Goal: Contribute content: Contribute content

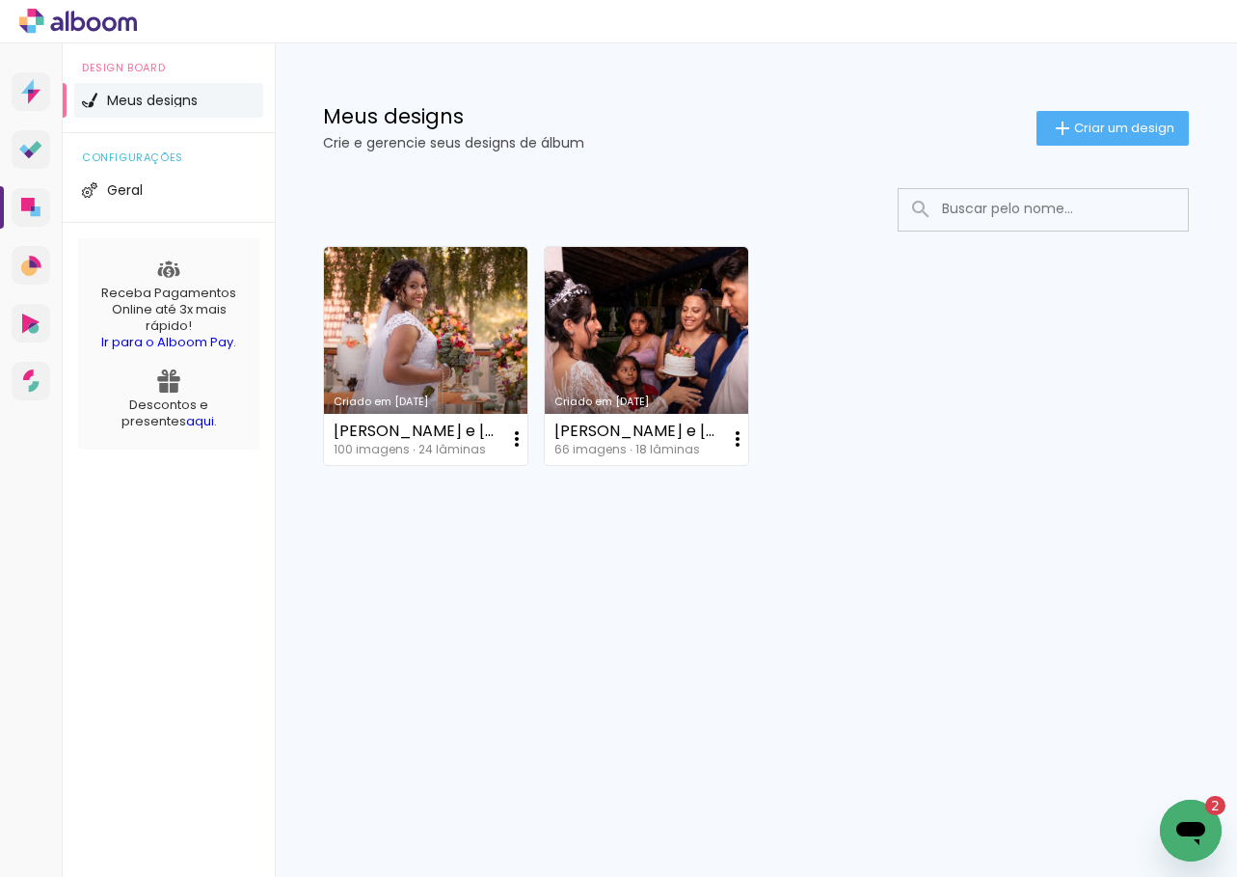
click at [1165, 826] on div "Abrir janela de mensagens, 2 mensagens não lidas" at bounding box center [1191, 830] width 58 height 58
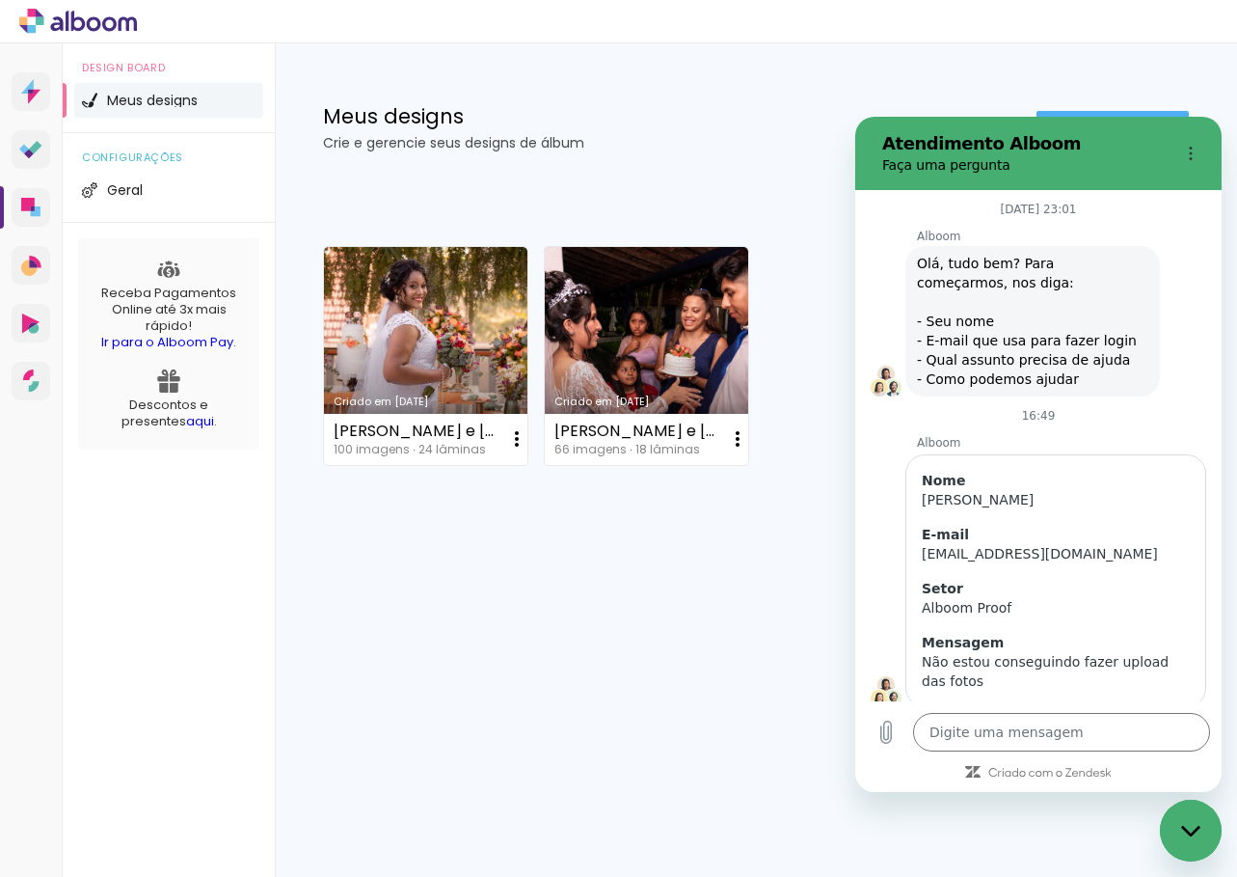
scroll to position [934, 0]
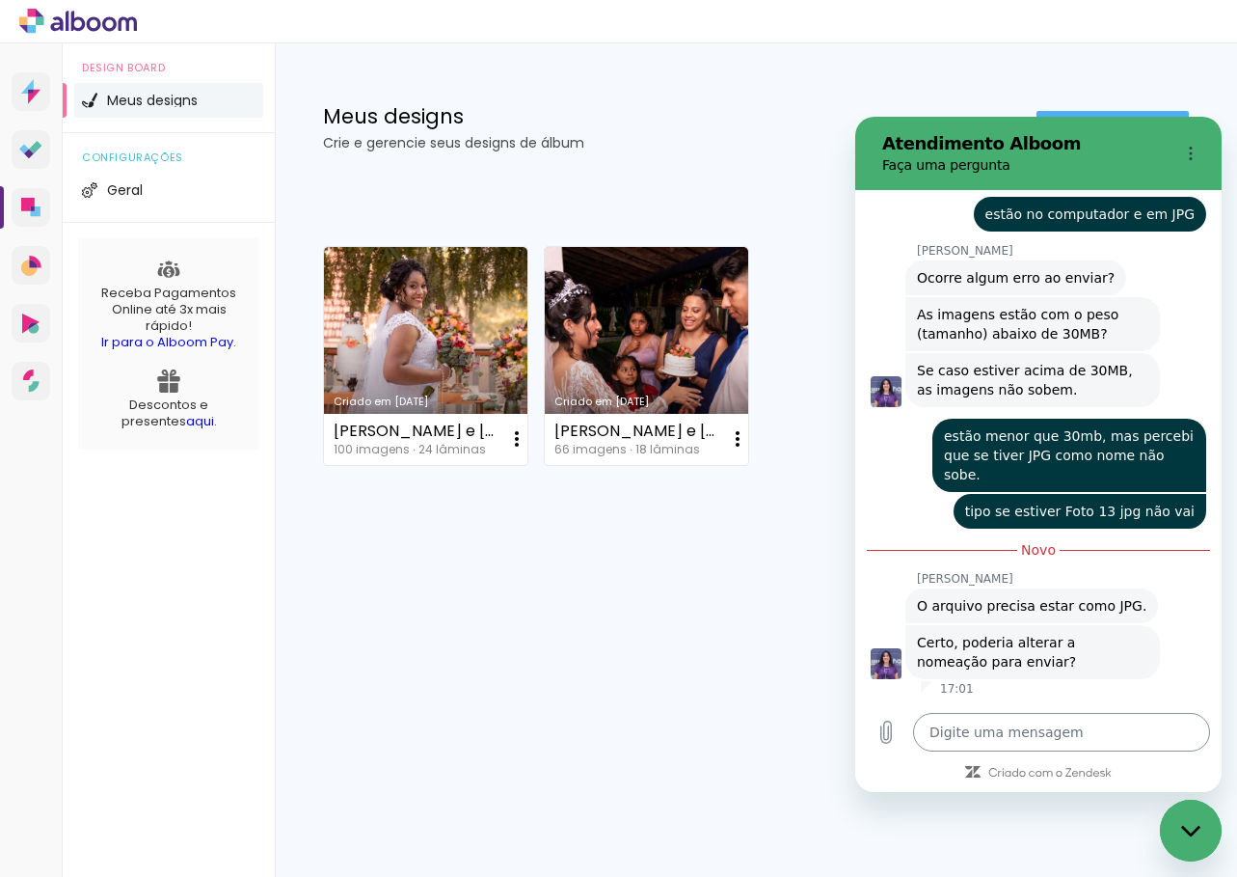
click at [1010, 737] on textarea at bounding box center [1061, 732] width 297 height 39
click at [1018, 743] on textarea at bounding box center [1061, 732] width 297 height 39
type textarea "e"
type textarea "x"
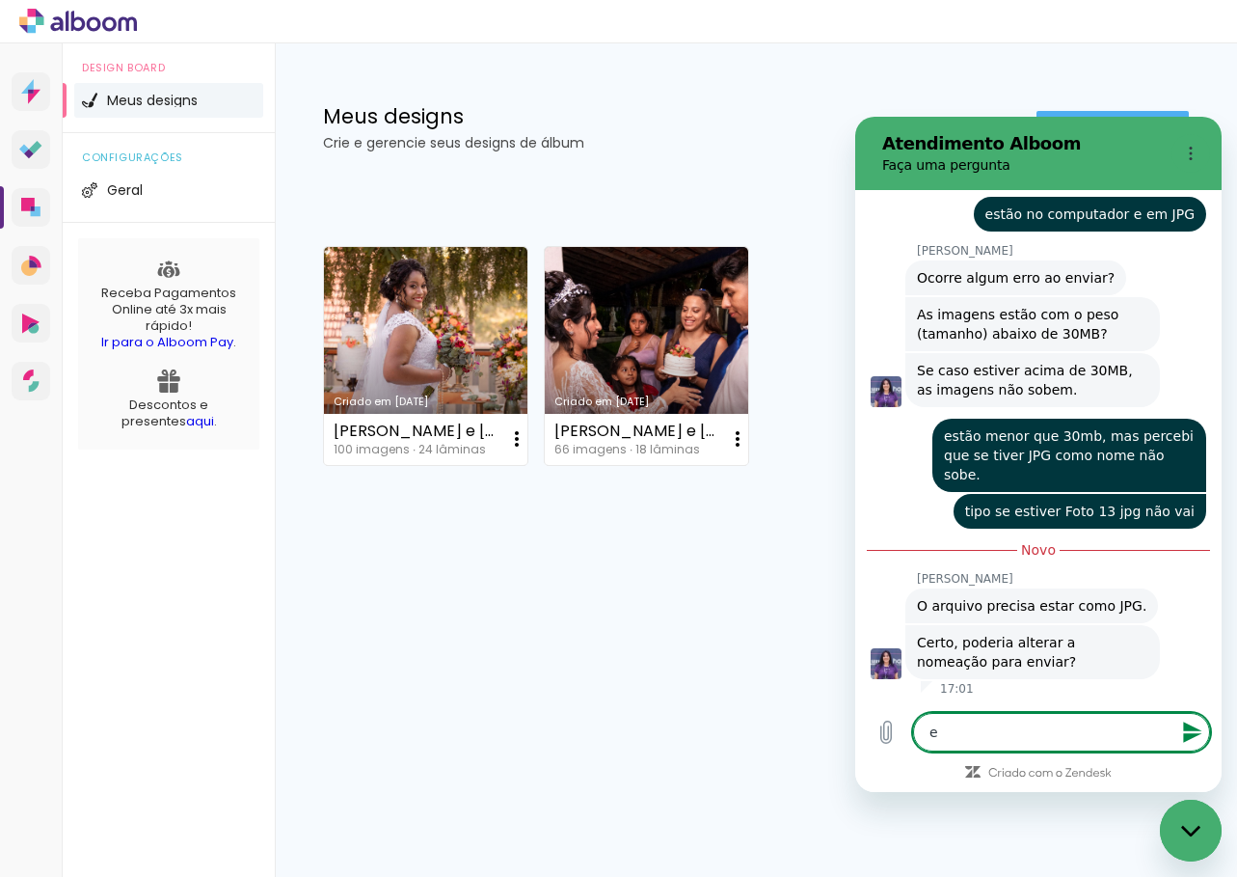
type textarea "es"
type textarea "x"
type textarea "est"
type textarea "x"
type textarea "esto"
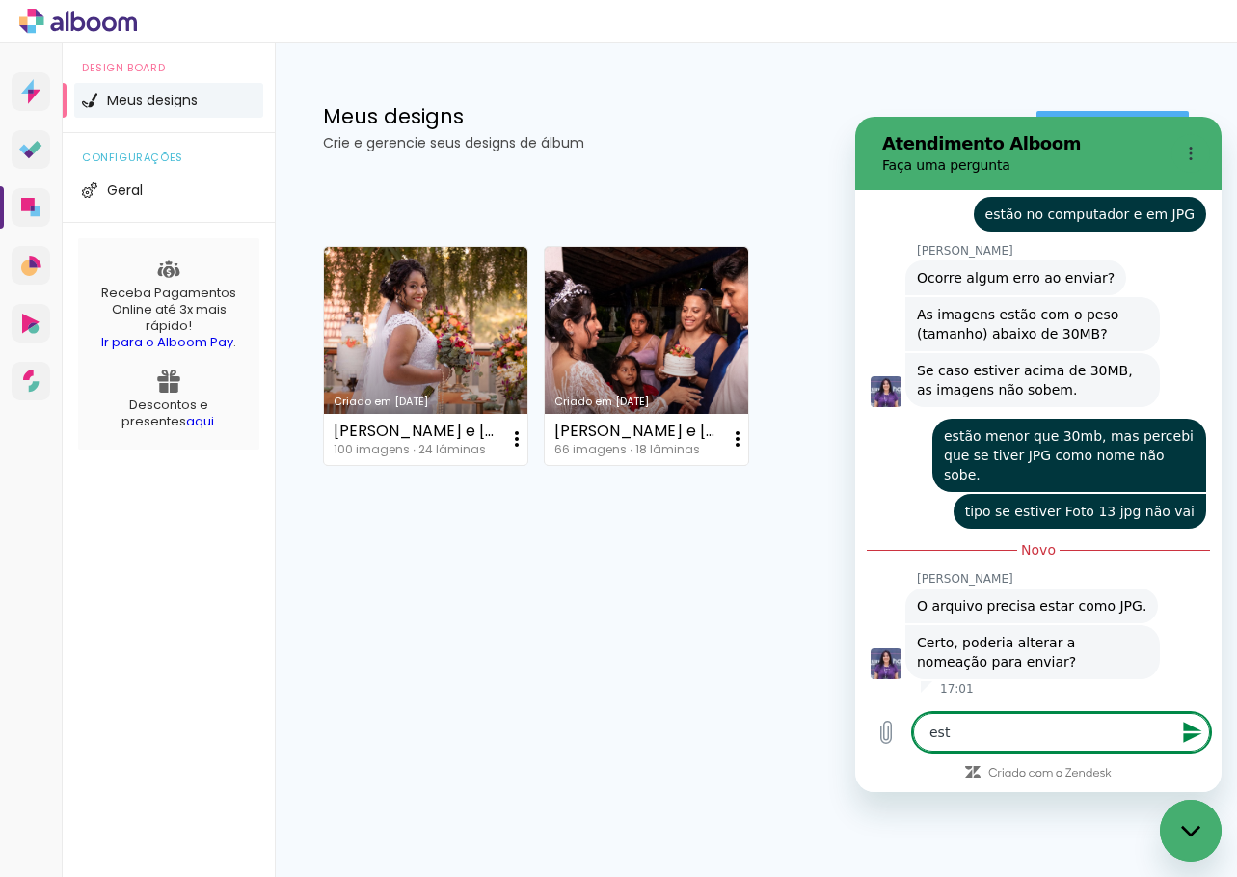
type textarea "x"
type textarea "estou"
type textarea "x"
type textarea "estou"
type textarea "x"
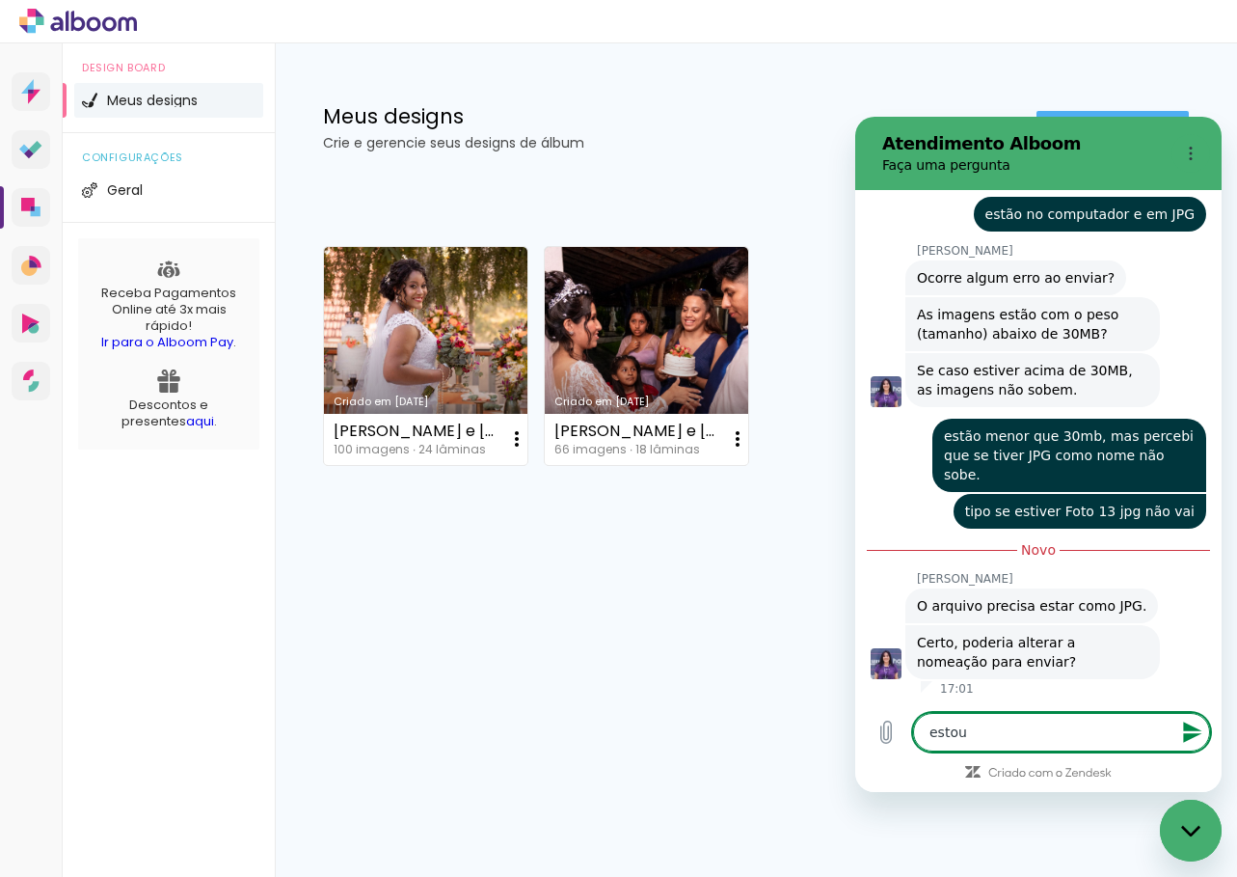
type textarea "estou f"
type textarea "x"
type textarea "estou fa"
type textarea "x"
type textarea "estou faz"
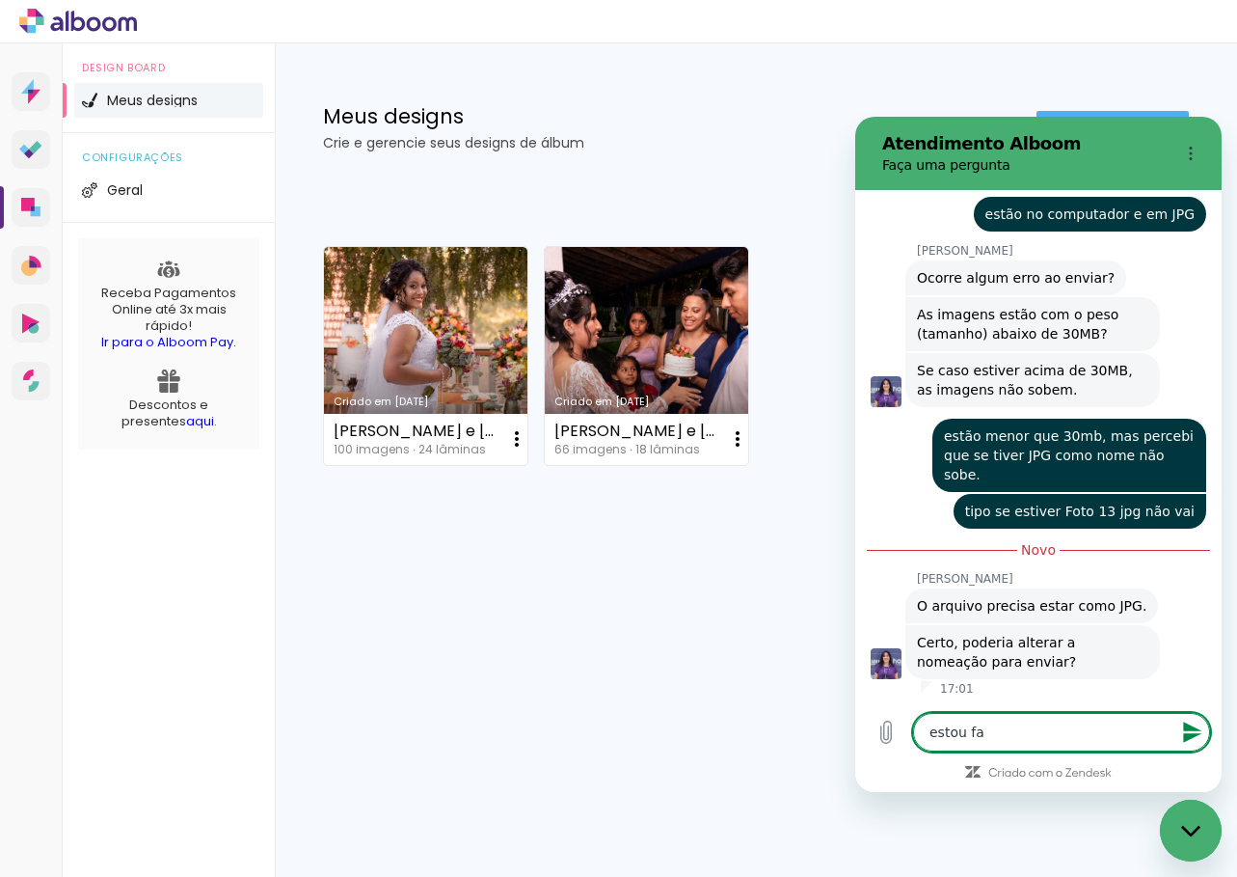
type textarea "x"
type textarea "estou faze"
type textarea "x"
type textarea "estou fazen"
type textarea "x"
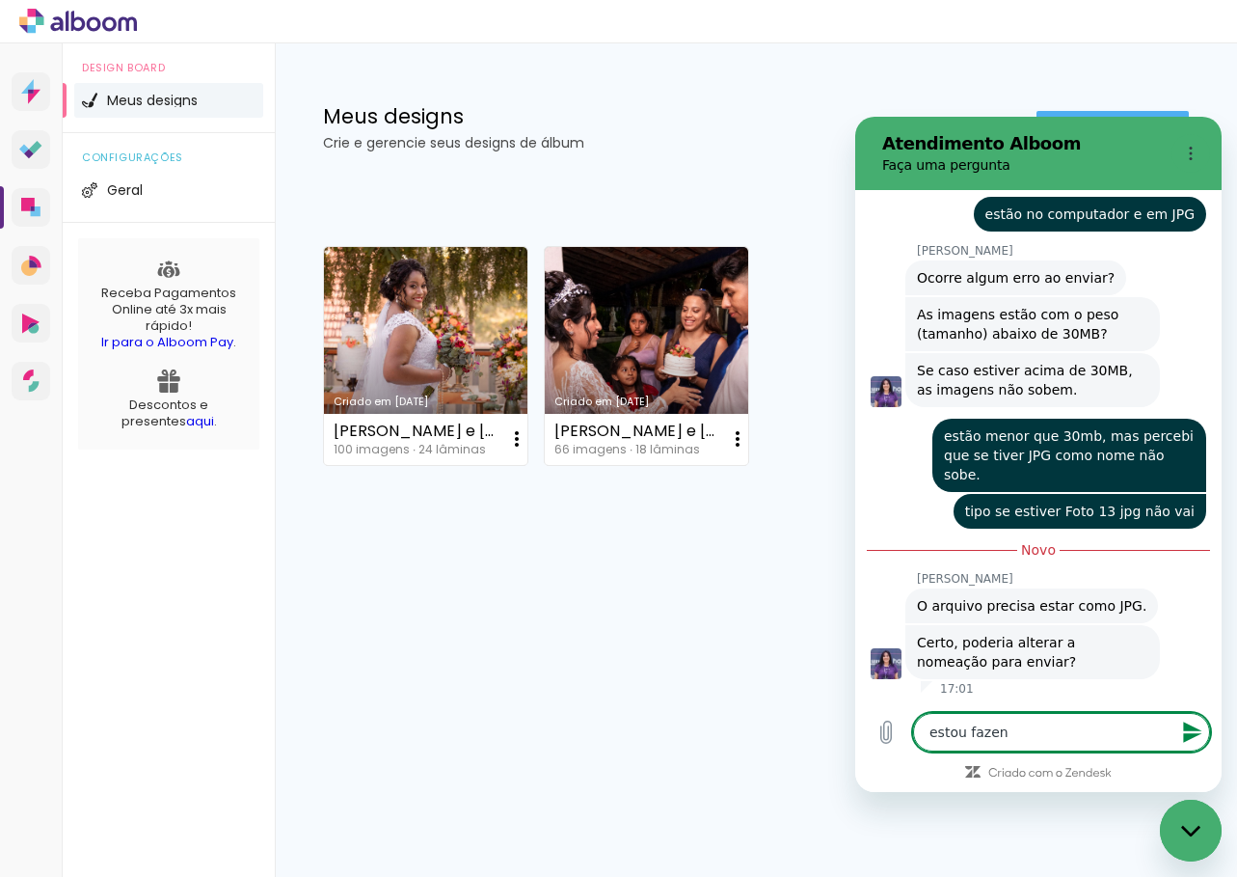
type textarea "estou fazend"
type textarea "x"
type textarea "estou fazendo"
type textarea "x"
type textarea "estou fazendo"
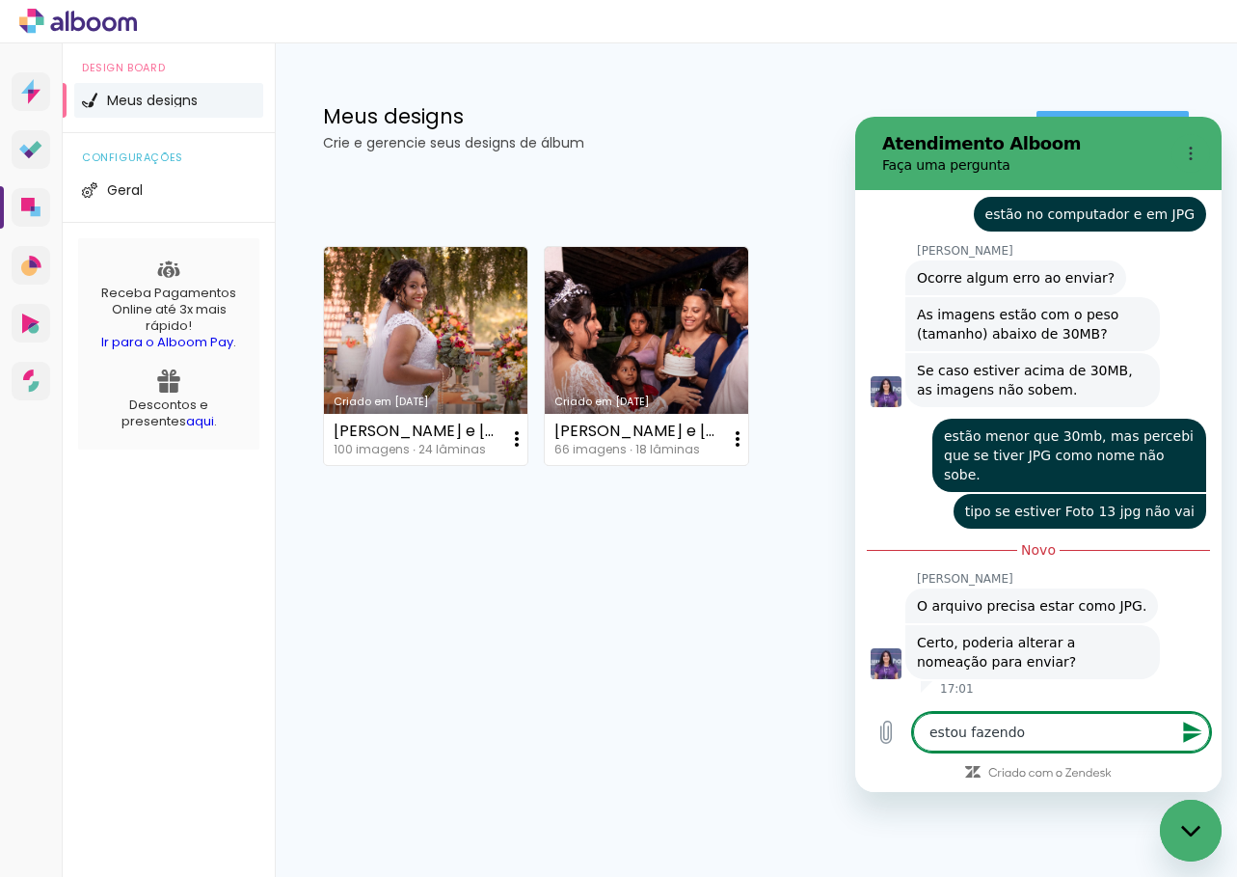
type textarea "x"
type textarea "estou fazendo i"
type textarea "x"
type textarea "estou fazendo is"
type textarea "x"
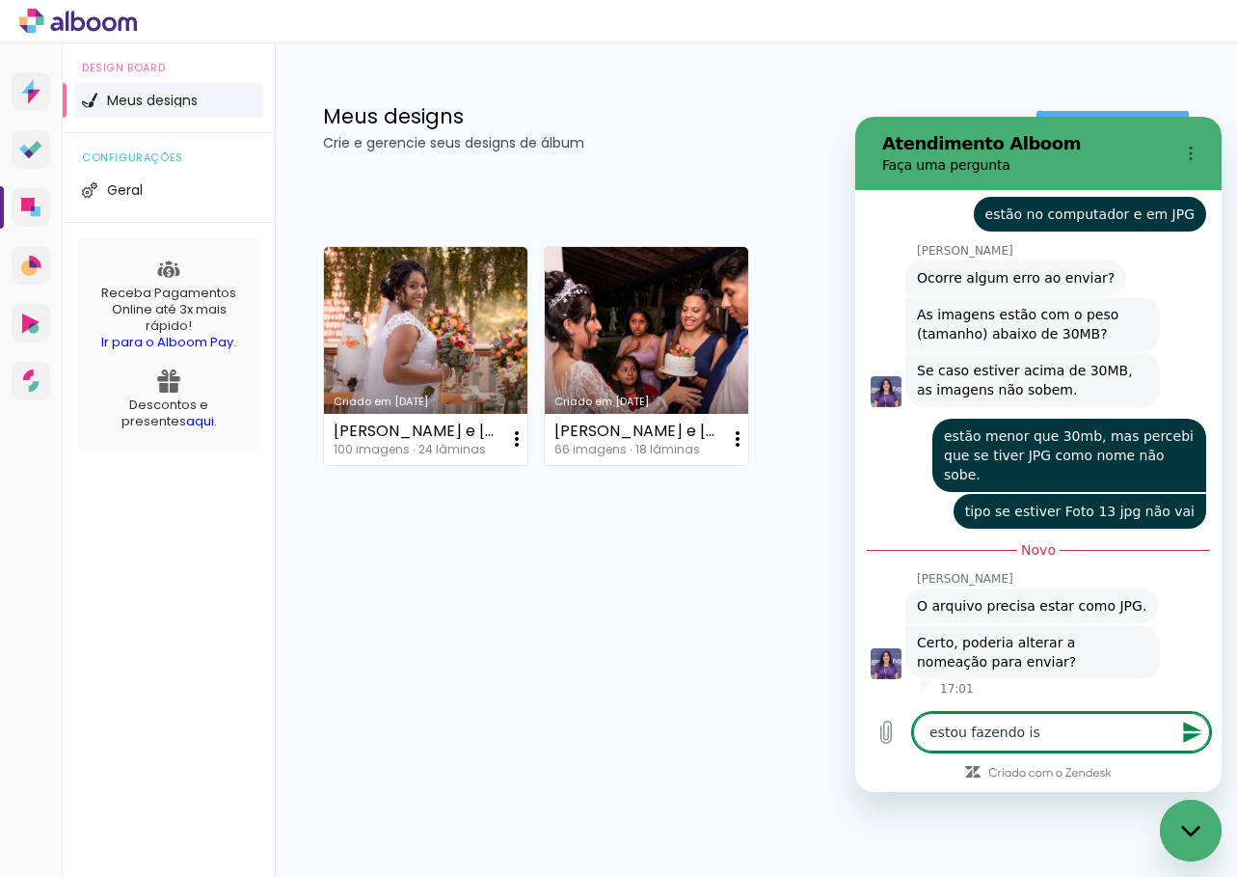
type textarea "estou fazendo iss"
type textarea "x"
type textarea "estou fazendo isso"
type textarea "x"
type textarea "estou fazendo isso"
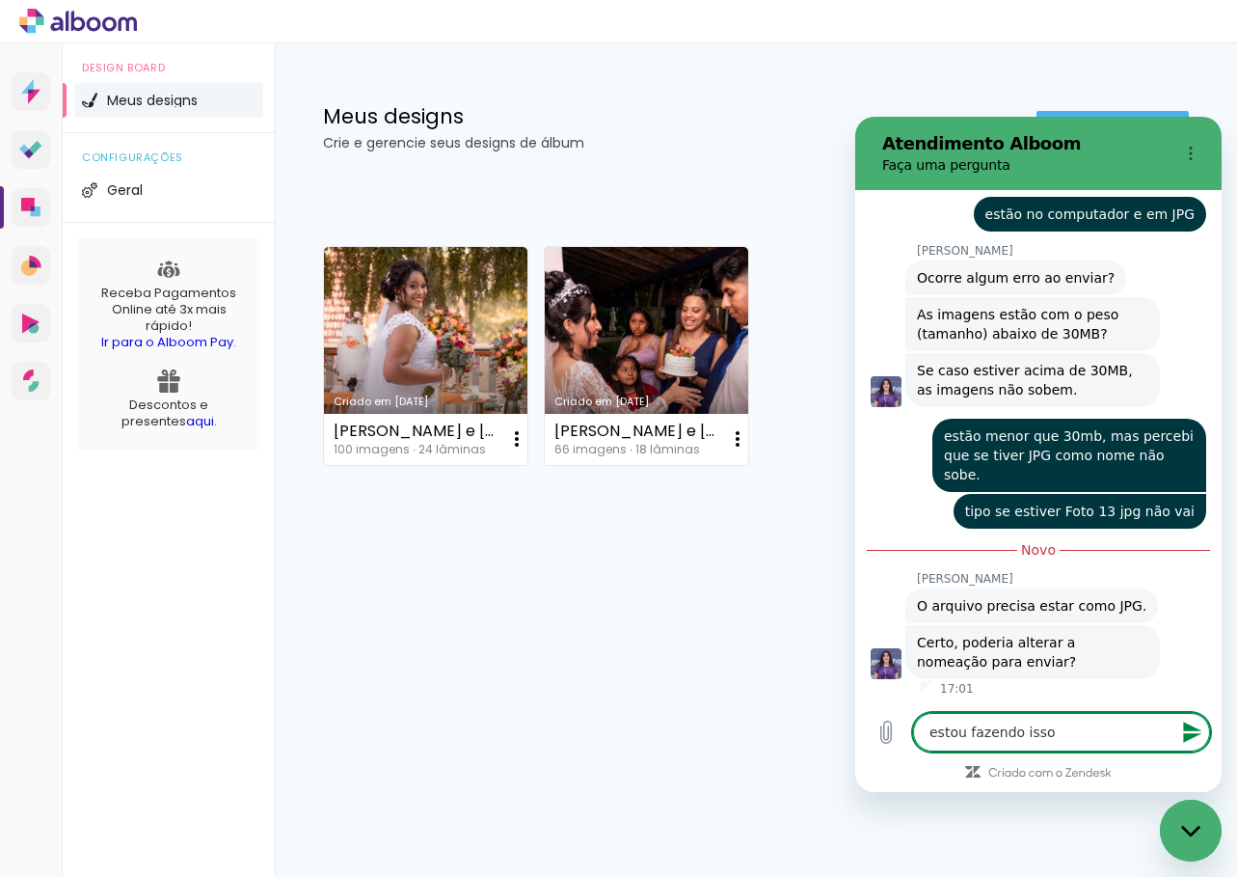
type textarea "x"
type textarea "estou fazendo isso m"
type textarea "x"
type textarea "estou fazendo isso ma"
type textarea "x"
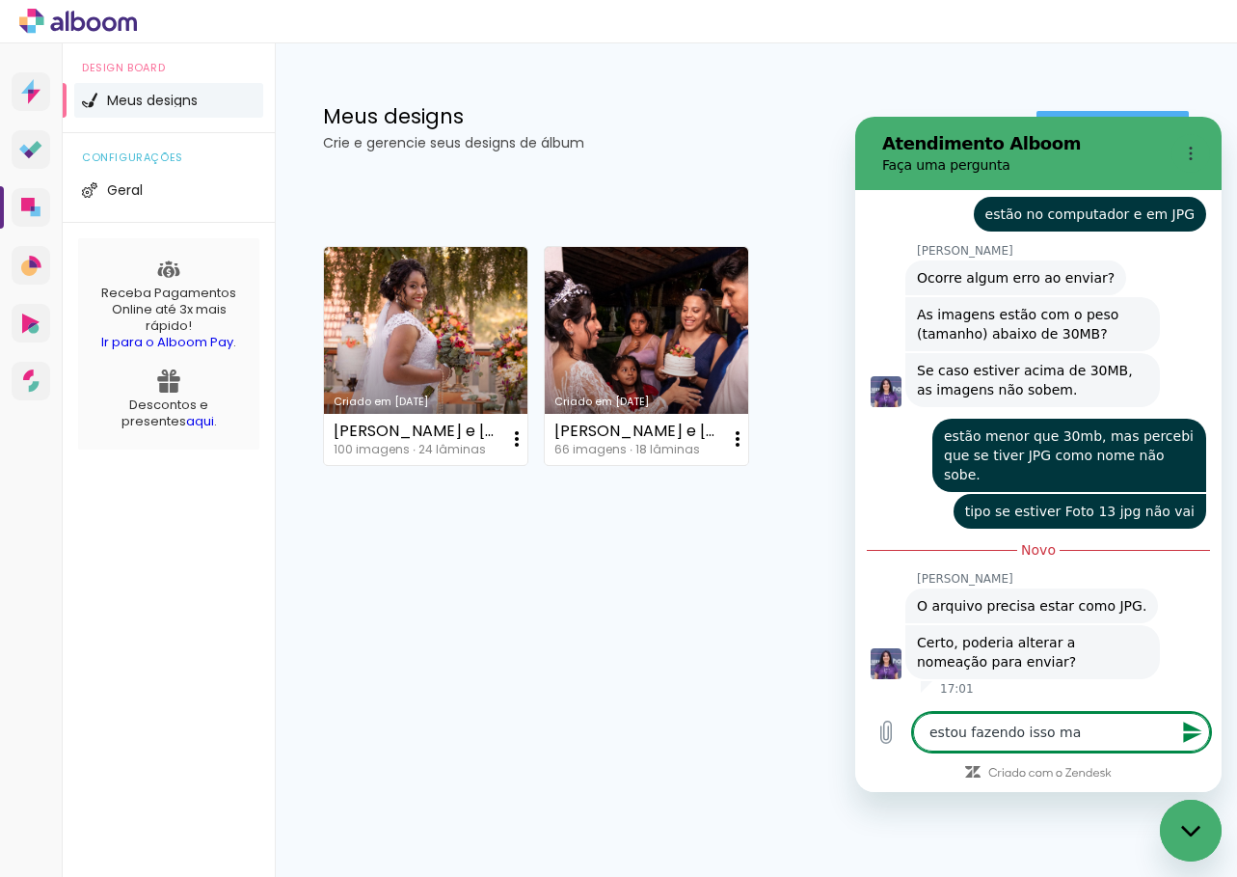
type textarea "estou fazendo isso mas"
type textarea "x"
type textarea "estou fazendo isso mas"
type textarea "x"
type textarea "estou fazendo isso mas a"
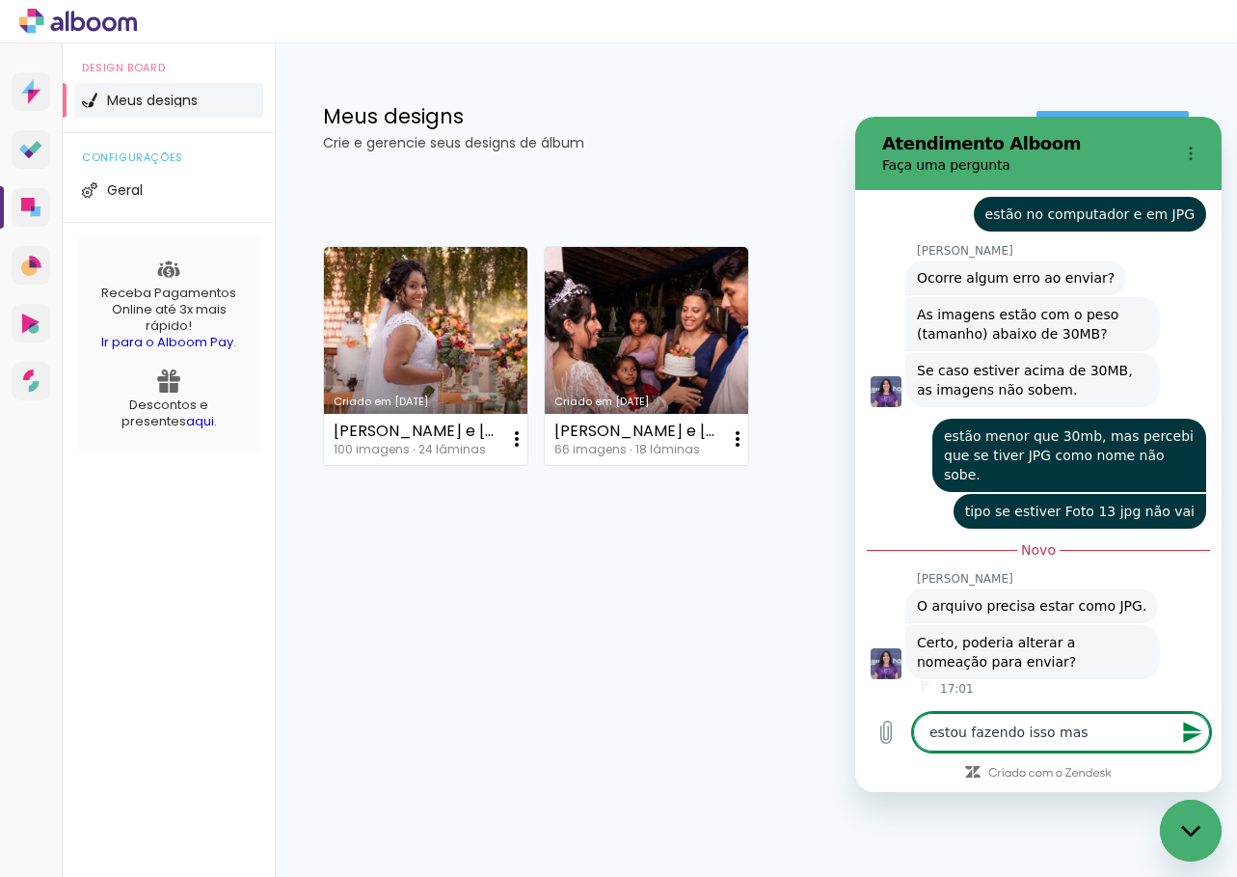
type textarea "x"
type textarea "estou fazendo isso mas ac"
type textarea "x"
type textarea "estou fazendo isso mas ach"
type textarea "x"
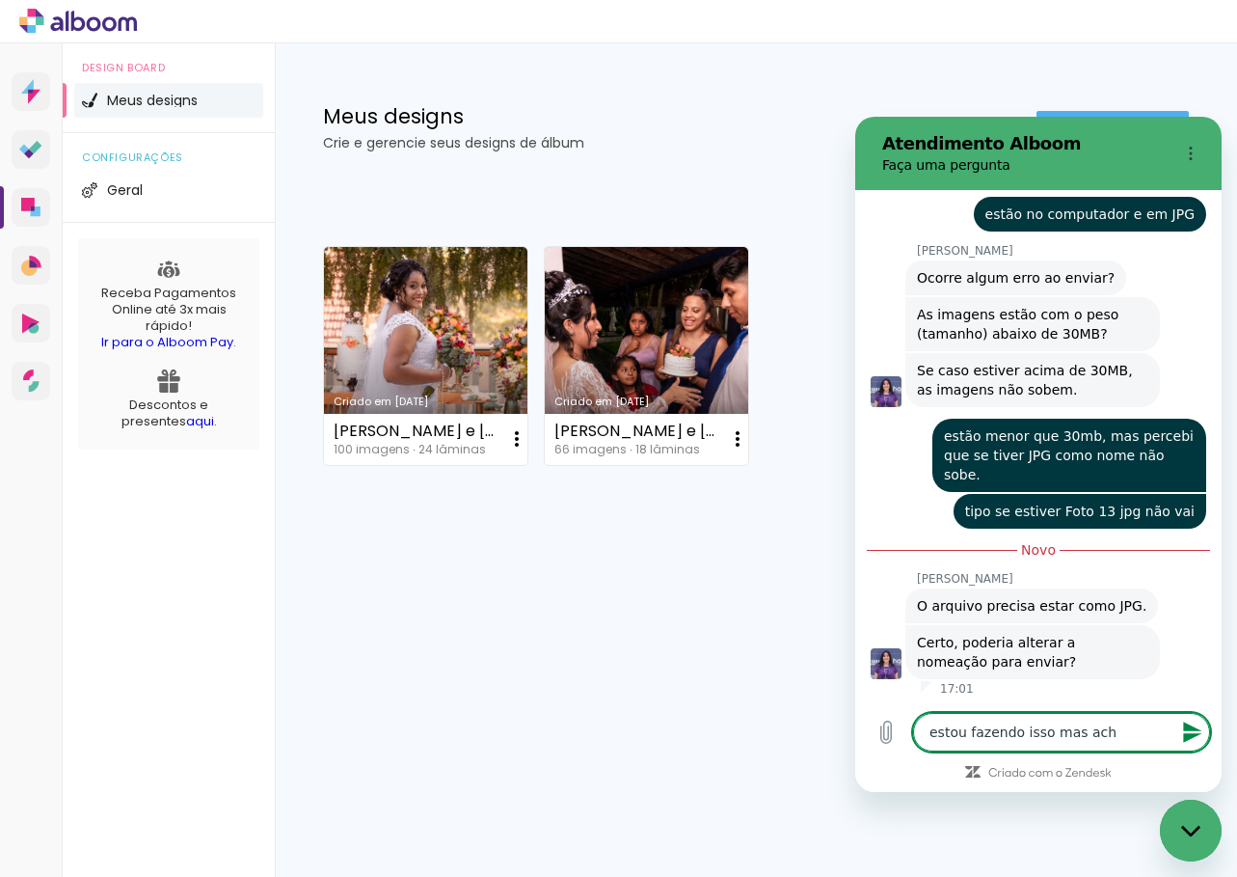
type textarea "estou fazendo isso mas ache"
type textarea "x"
type textarea "estou fazendo isso mas achei"
type textarea "x"
type textarea "estou fazendo isso mas achei"
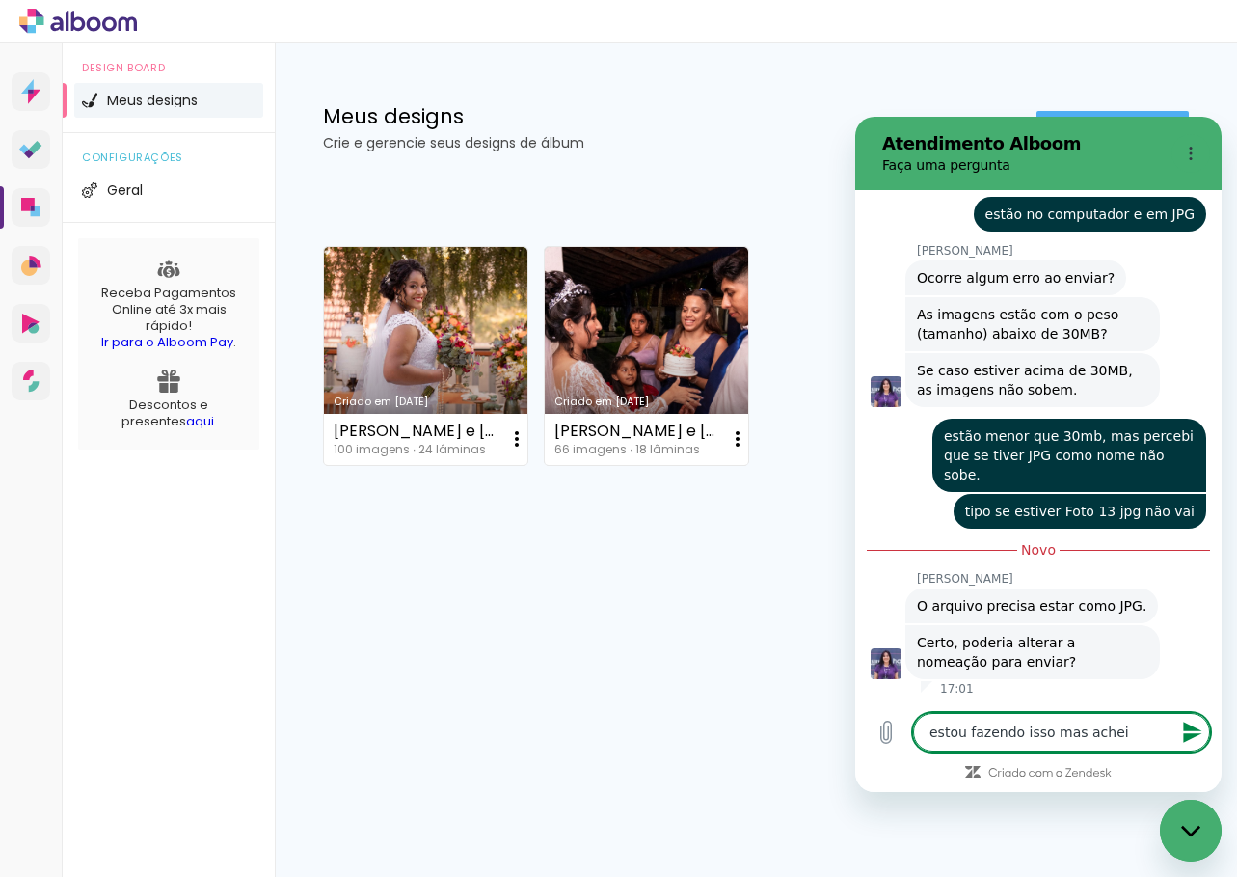
type textarea "x"
type textarea "estou fazendo isso mas achei q"
type textarea "x"
type textarea "estou fazendo isso mas achei qu"
type textarea "x"
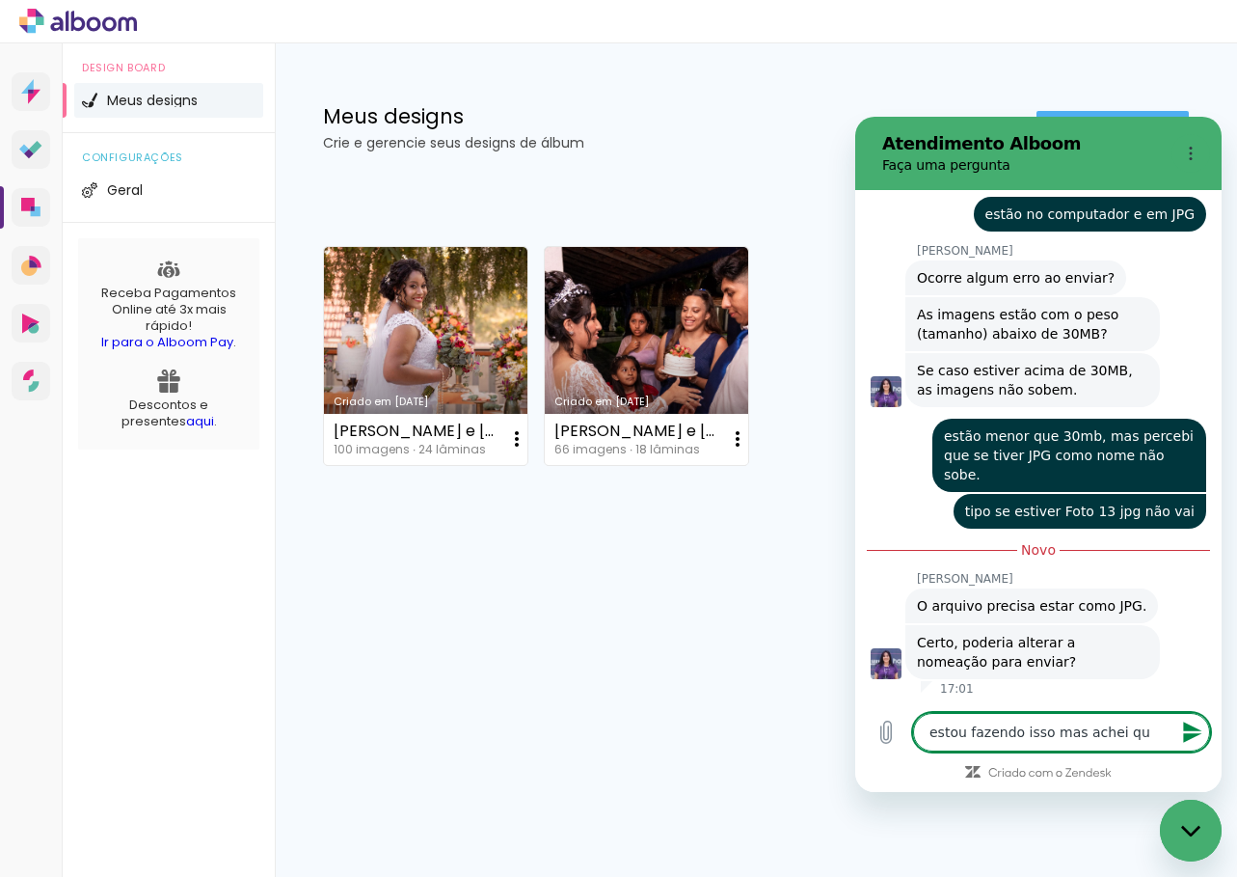
type textarea "estou fazendo isso mas achei que"
type textarea "x"
type textarea "estou fazendo isso mas achei que"
type textarea "x"
type textarea "estou fazendo isso mas achei que s"
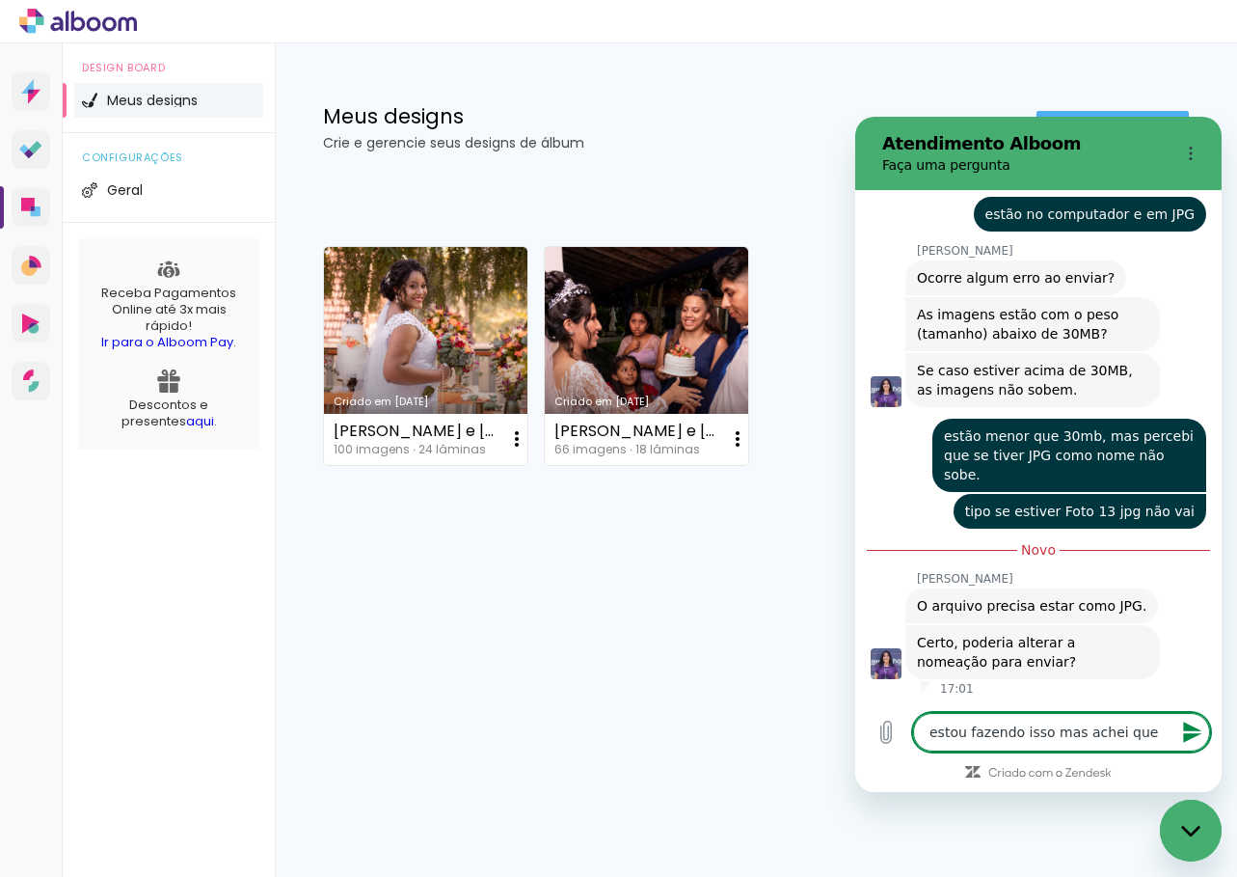
type textarea "x"
type textarea "estou fazendo isso mas achei que se"
type textarea "x"
type textarea "estou fazendo isso mas achei que ser"
type textarea "x"
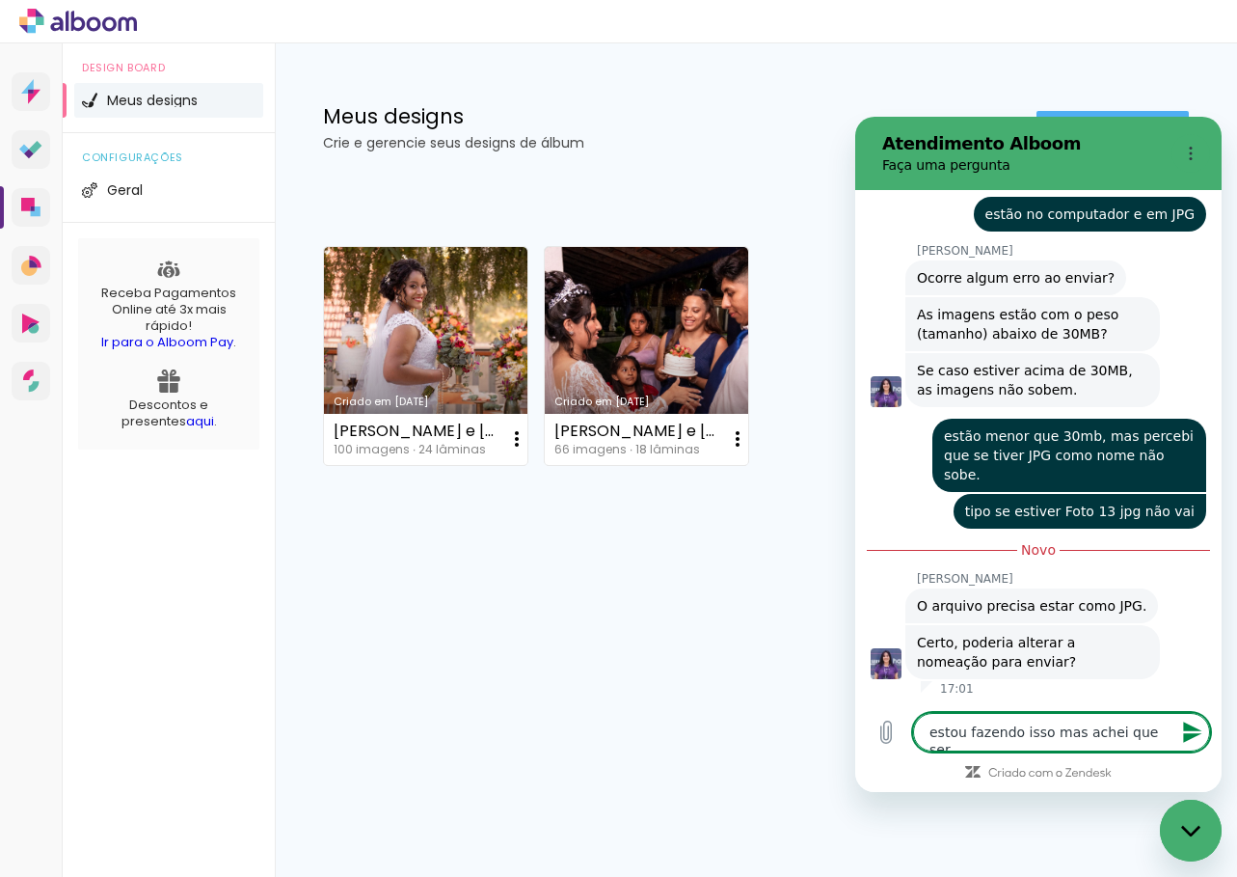
type textarea "estou fazendo isso mas achei que seri"
type textarea "x"
type textarea "estou fazendo isso mas achei que seria"
type textarea "x"
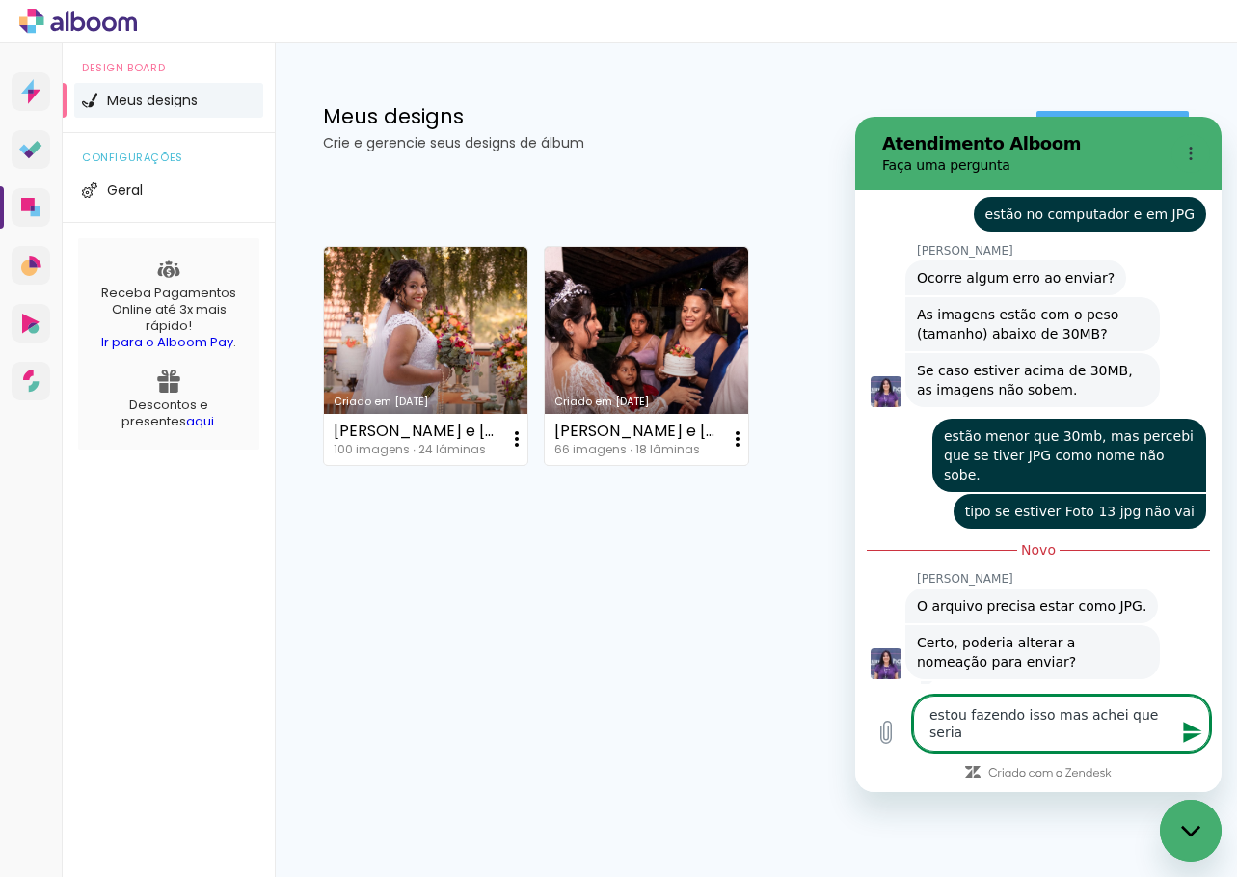
type textarea "estou fazendo isso mas achei que seria"
type textarea "x"
type textarea "estou fazendo isso mas achei que seria a"
type textarea "x"
type textarea "estou fazendo isso mas achei que seria al"
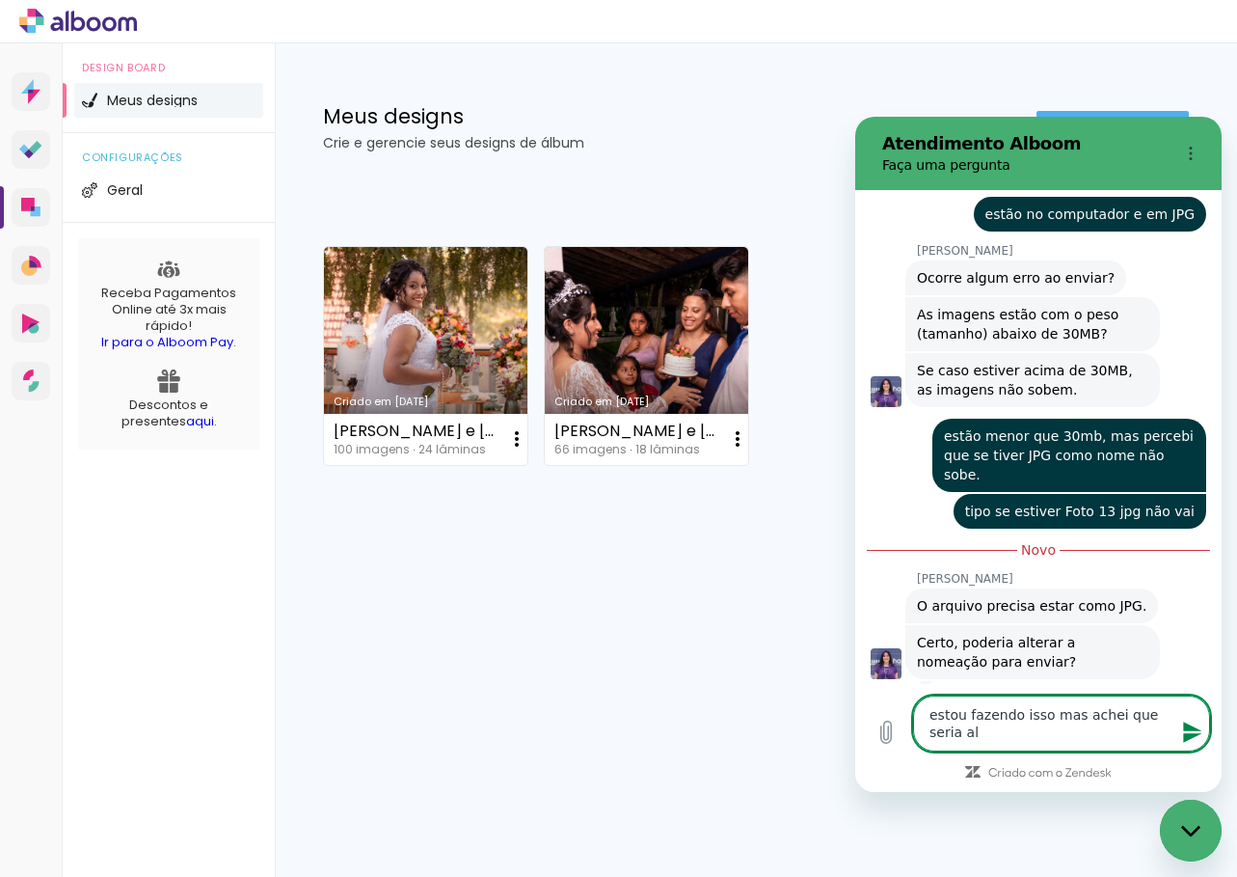
type textarea "x"
type textarea "estou fazendo isso mas achei que seria alg"
type textarea "x"
type textarea "estou fazendo isso mas achei que seria algo"
type textarea "x"
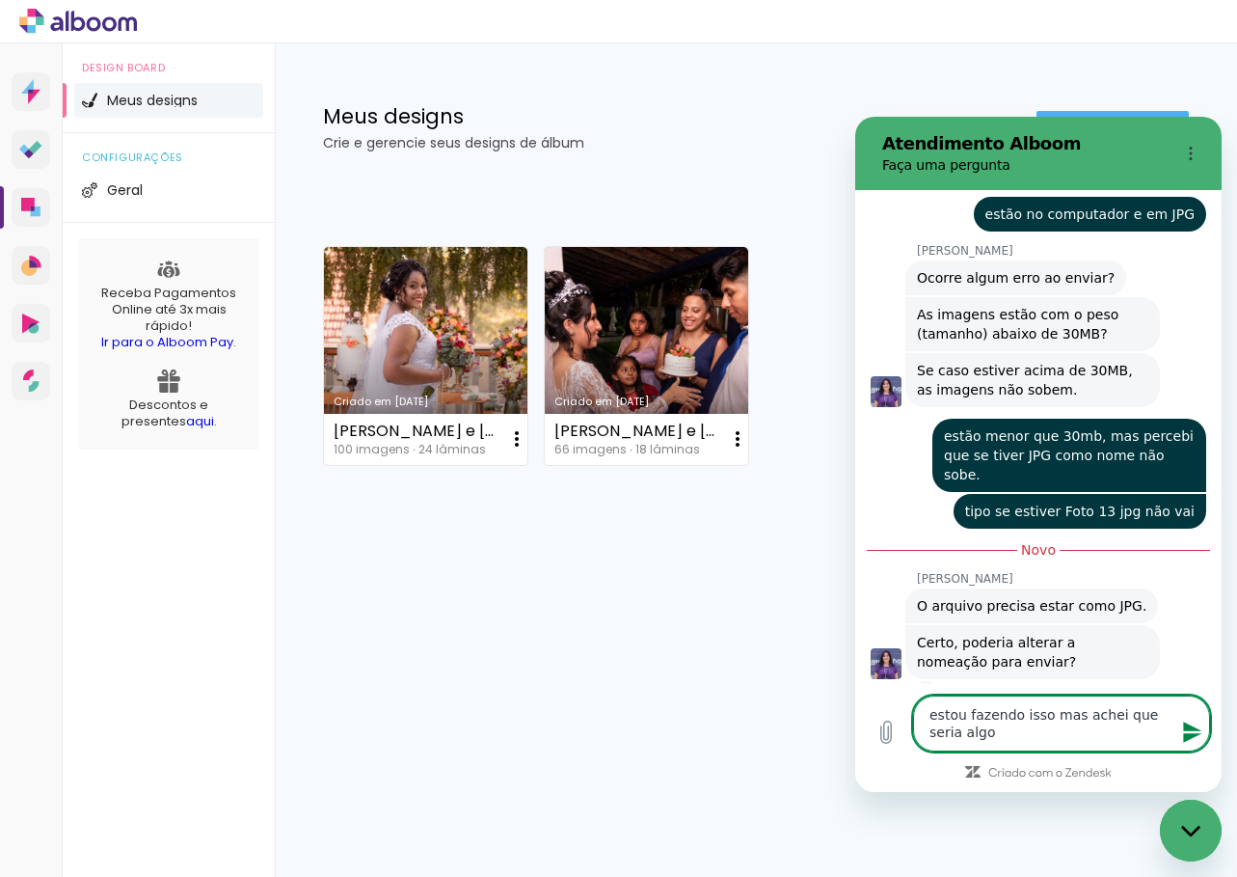
type textarea "estou fazendo isso mas achei que seria algo"
type textarea "x"
type textarea "estou fazendo isso mas achei que seria algo p"
type textarea "x"
type textarea "estou fazendo isso mas achei que seria algo po"
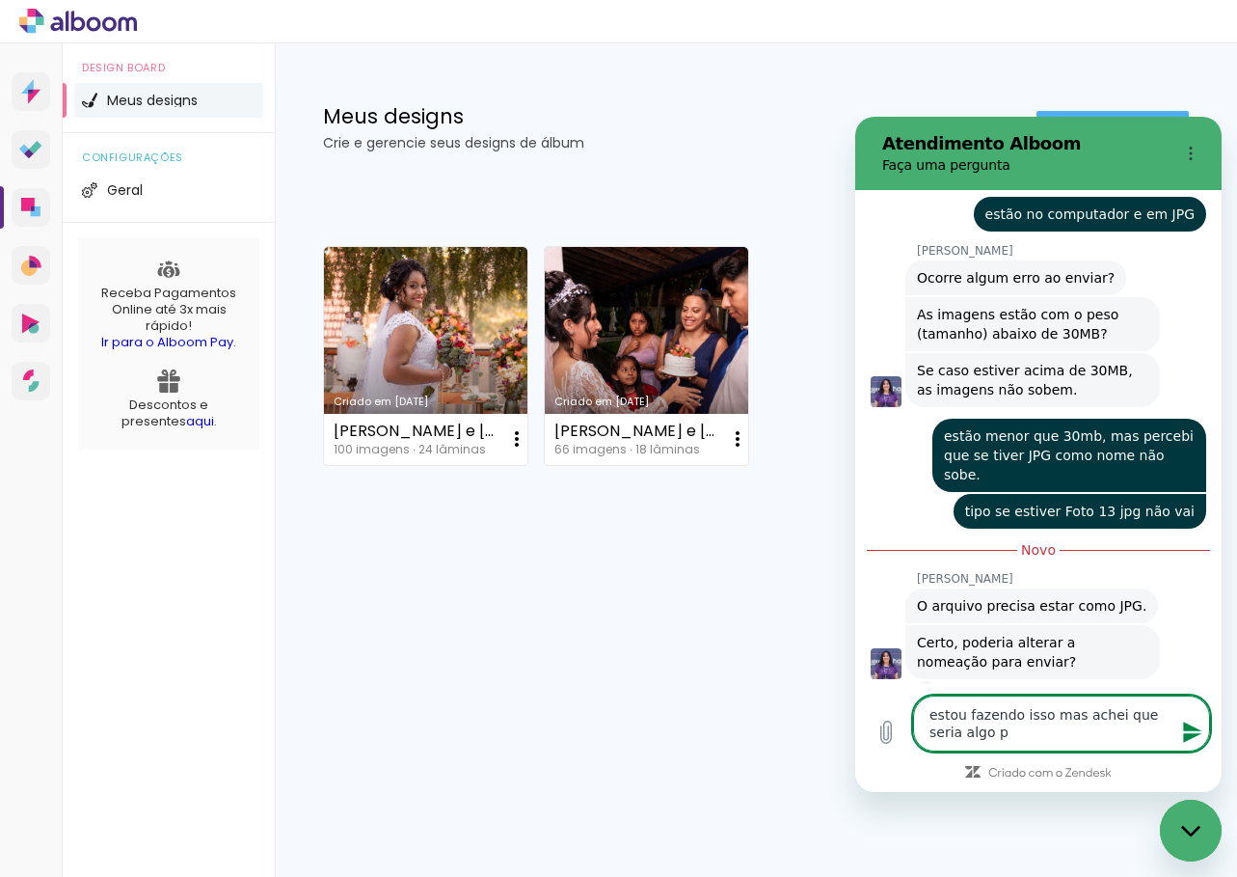
type textarea "x"
type textarea "estou fazendo isso mas achei que seria algo pon"
type textarea "x"
type textarea "estou fazendo isso mas achei que seria algo pont"
type textarea "x"
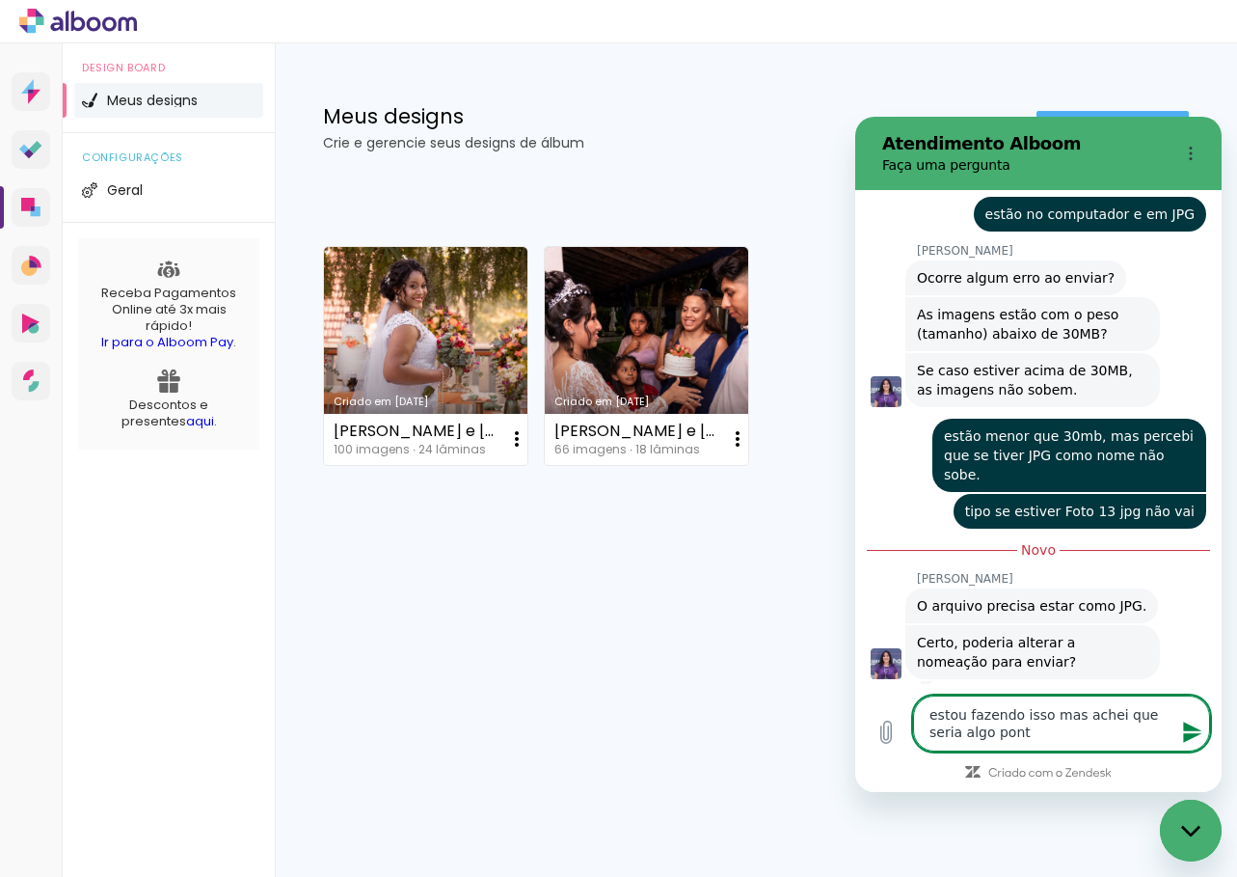
type textarea "estou fazendo isso mas achei que seria algo pontu"
type textarea "x"
type textarea "estou fazendo isso mas achei que seria algo pontua"
type textarea "x"
type textarea "estou fazendo isso mas achei que seria algo pontual"
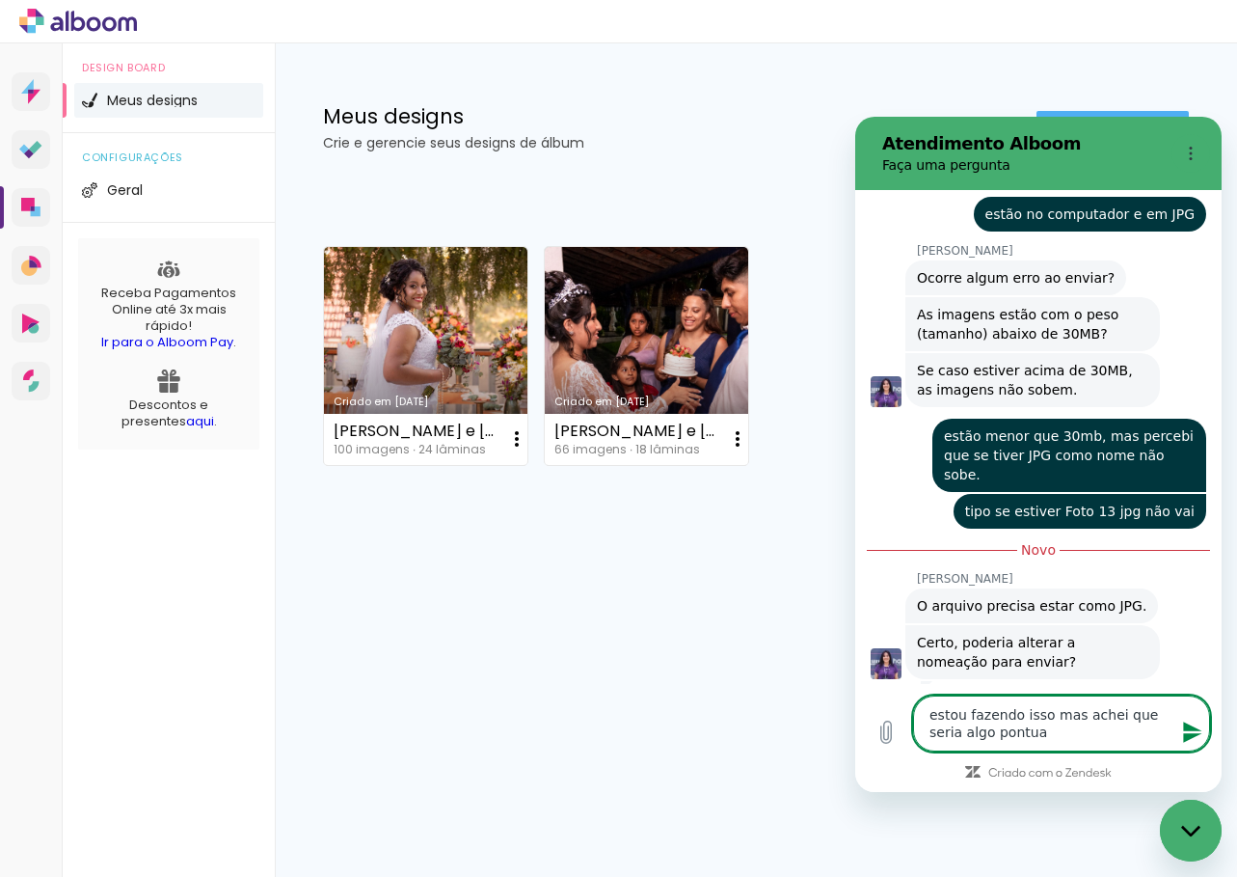
type textarea "x"
type textarea "estou fazendo isso mas achei que seria algo pontual"
type textarea "x"
type textarea "estou fazendo isso mas achei que seria algo pontual"
type textarea "x"
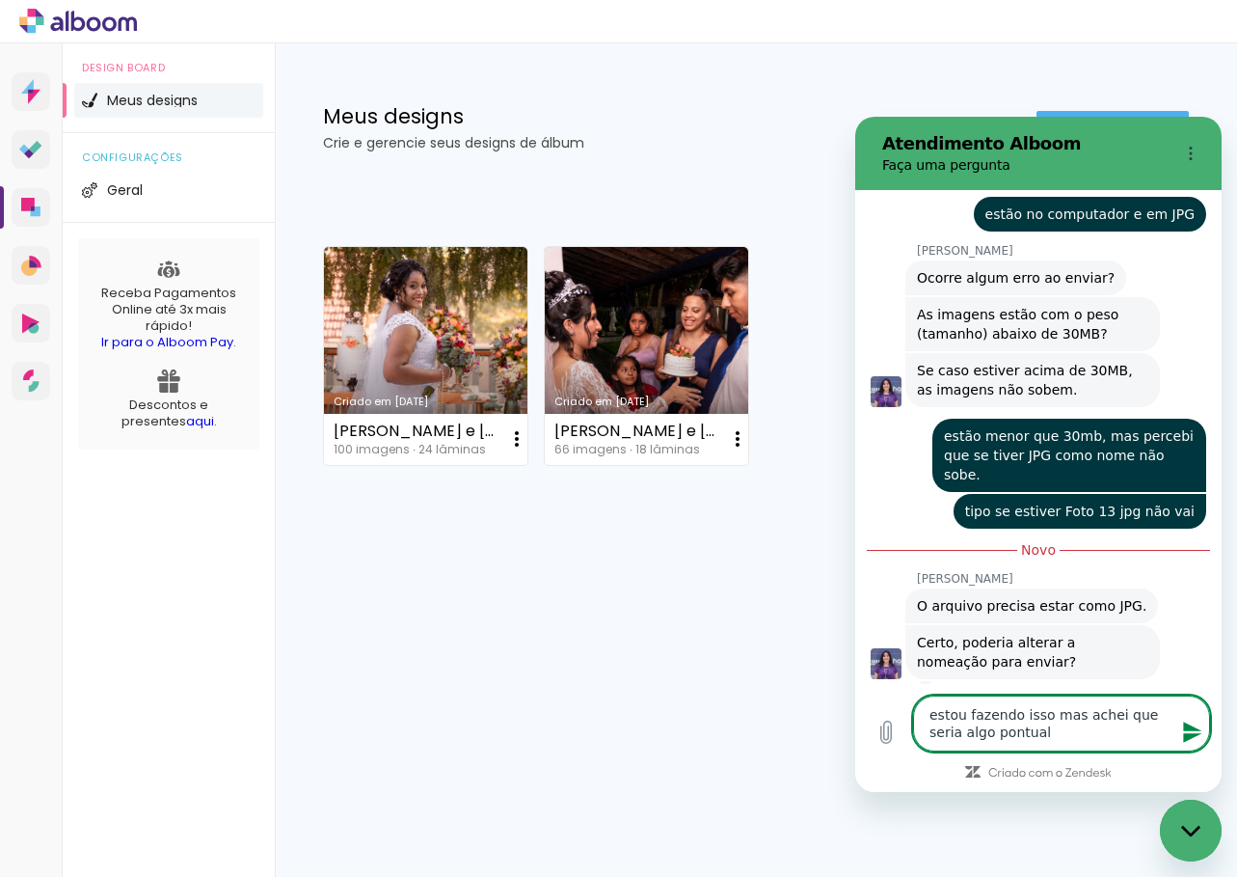
type textarea "estou fazendo isso mas achei que seria algo pontual."
type textarea "x"
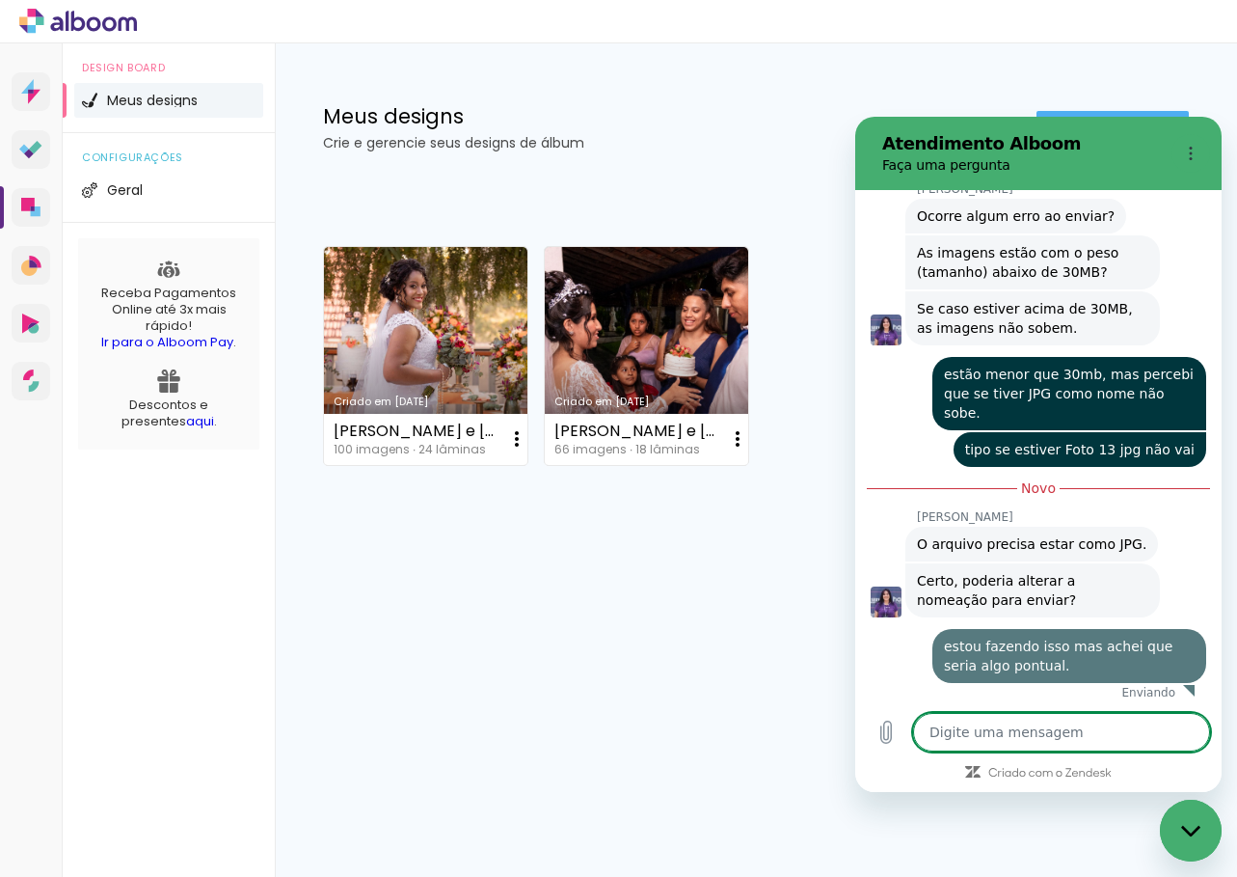
scroll to position [1000, 0]
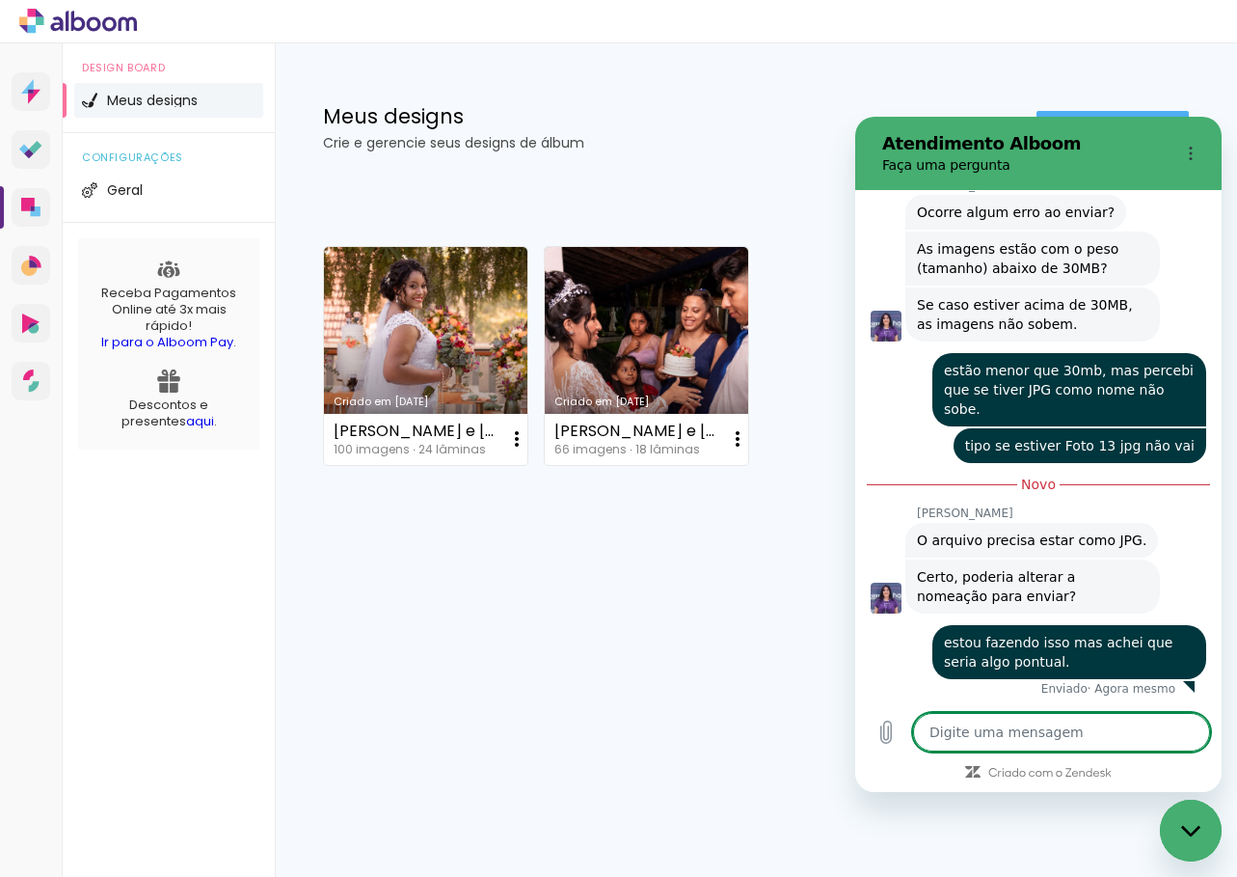
click at [1198, 834] on icon "Fechar janela de mensagens" at bounding box center [1191, 830] width 20 height 13
type textarea "x"
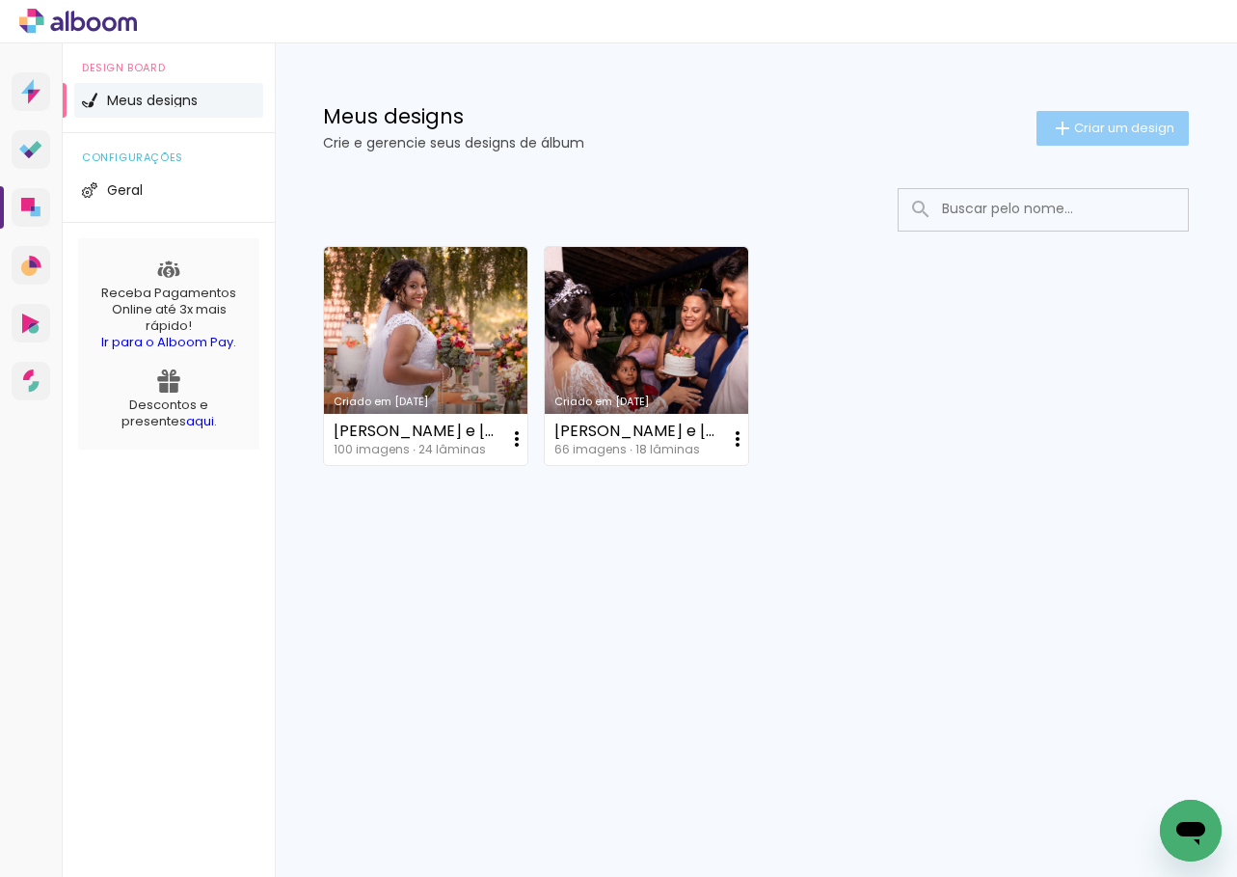
click at [1127, 133] on span "Criar um design" at bounding box center [1124, 128] width 100 height 13
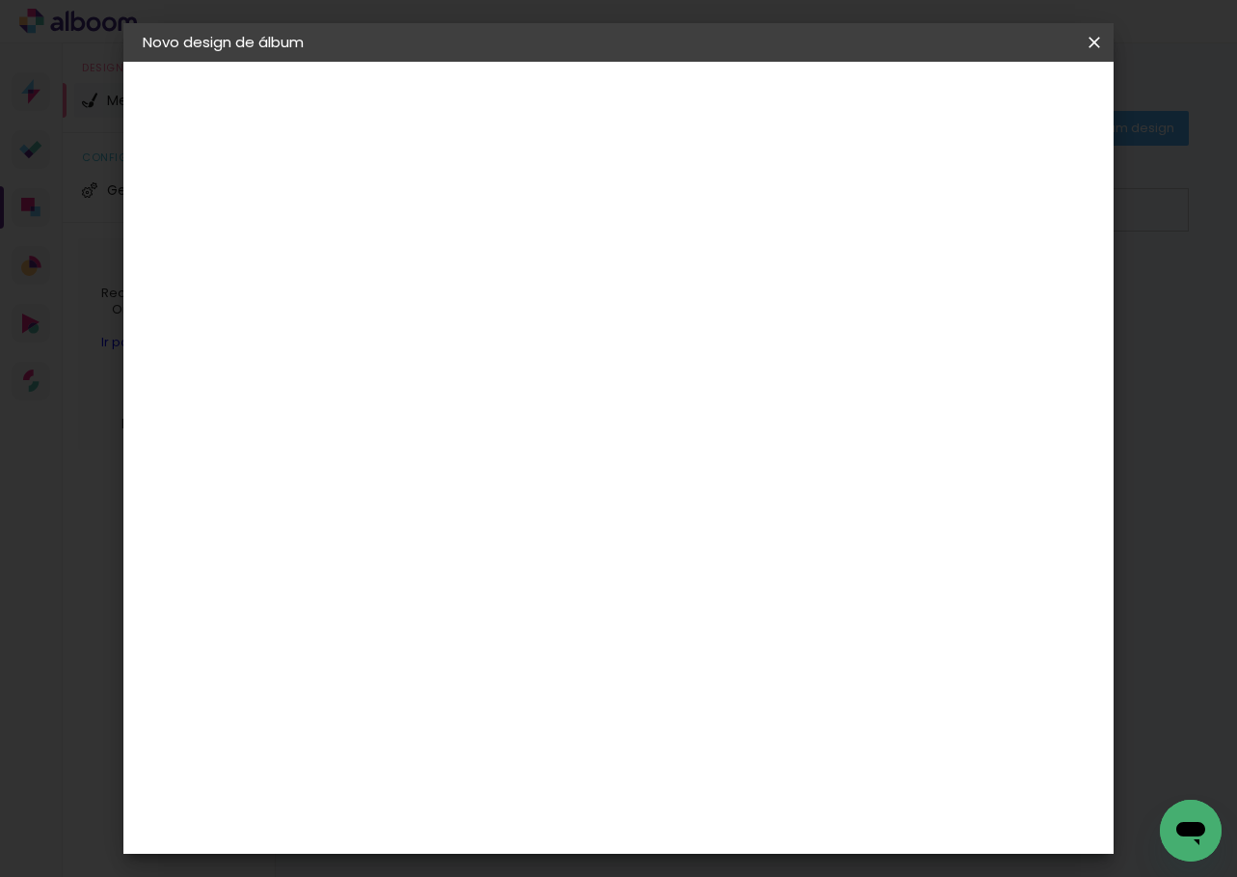
click at [458, 256] on input at bounding box center [458, 259] width 0 height 30
type input "15 anos Miriã"
type paper-input "15 anos Miriã"
click at [656, 86] on paper-button "Avançar" at bounding box center [608, 102] width 95 height 33
click at [547, 372] on input at bounding box center [507, 367] width 195 height 24
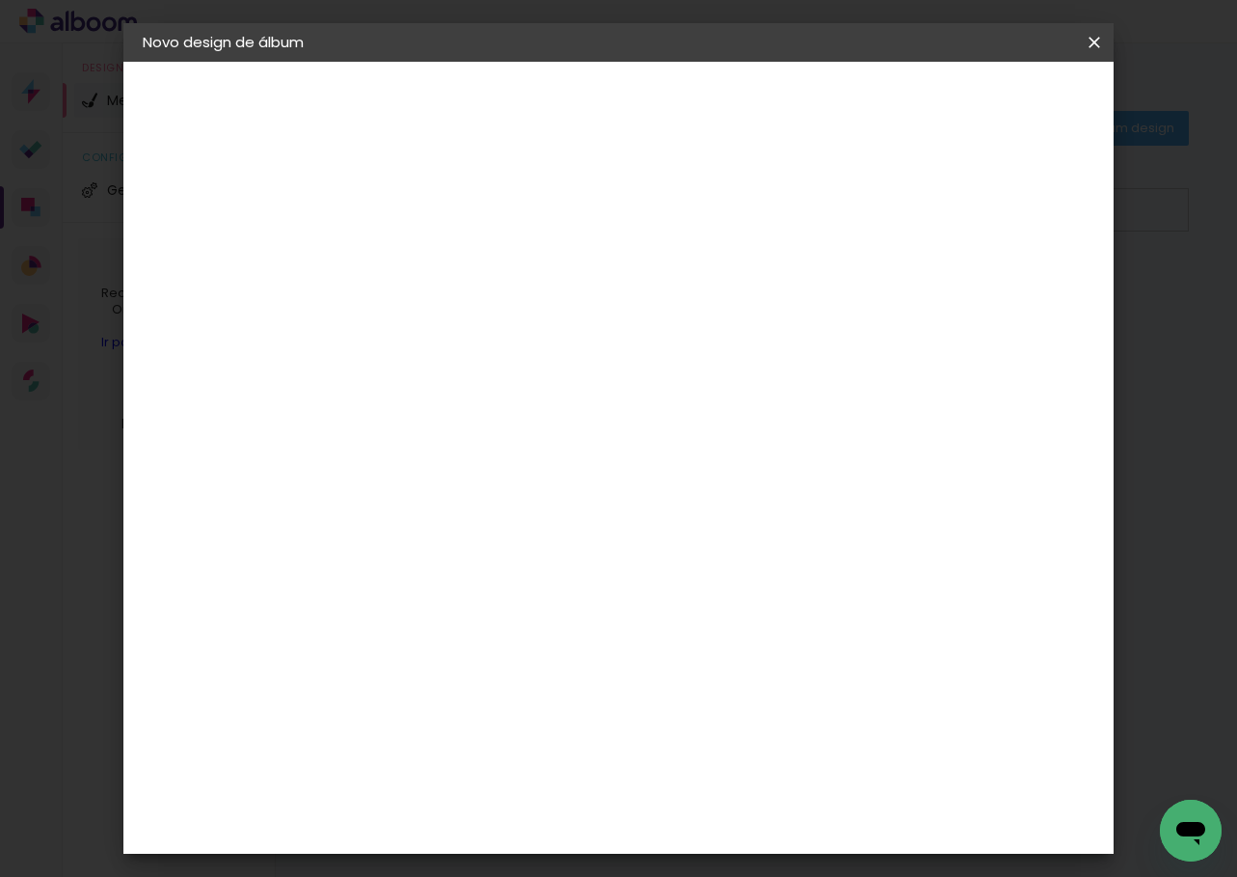
type input "[PERSON_NAME]"
type paper-input "[PERSON_NAME]"
click at [484, 435] on div "[PERSON_NAME]" at bounding box center [510, 435] width 128 height 15
click at [777, 101] on paper-button "Avançar" at bounding box center [730, 102] width 95 height 33
click at [533, 321] on input "text" at bounding box center [495, 336] width 75 height 30
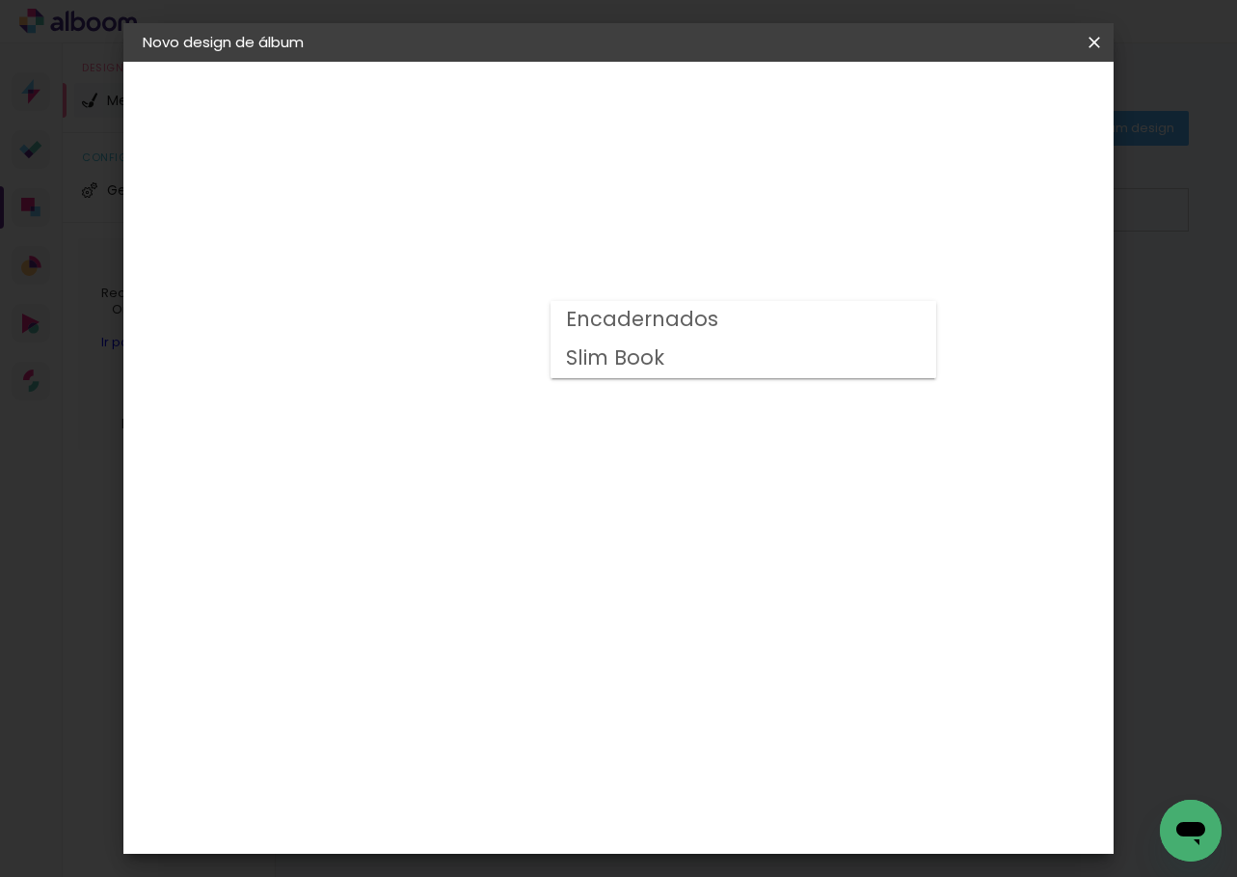
click at [0, 0] on slot "Encadernados" at bounding box center [0, 0] width 0 height 0
type input "Encadernados"
click at [588, 502] on span "30 x 60" at bounding box center [544, 522] width 90 height 40
click at [0, 0] on slot "Avançar" at bounding box center [0, 0] width 0 height 0
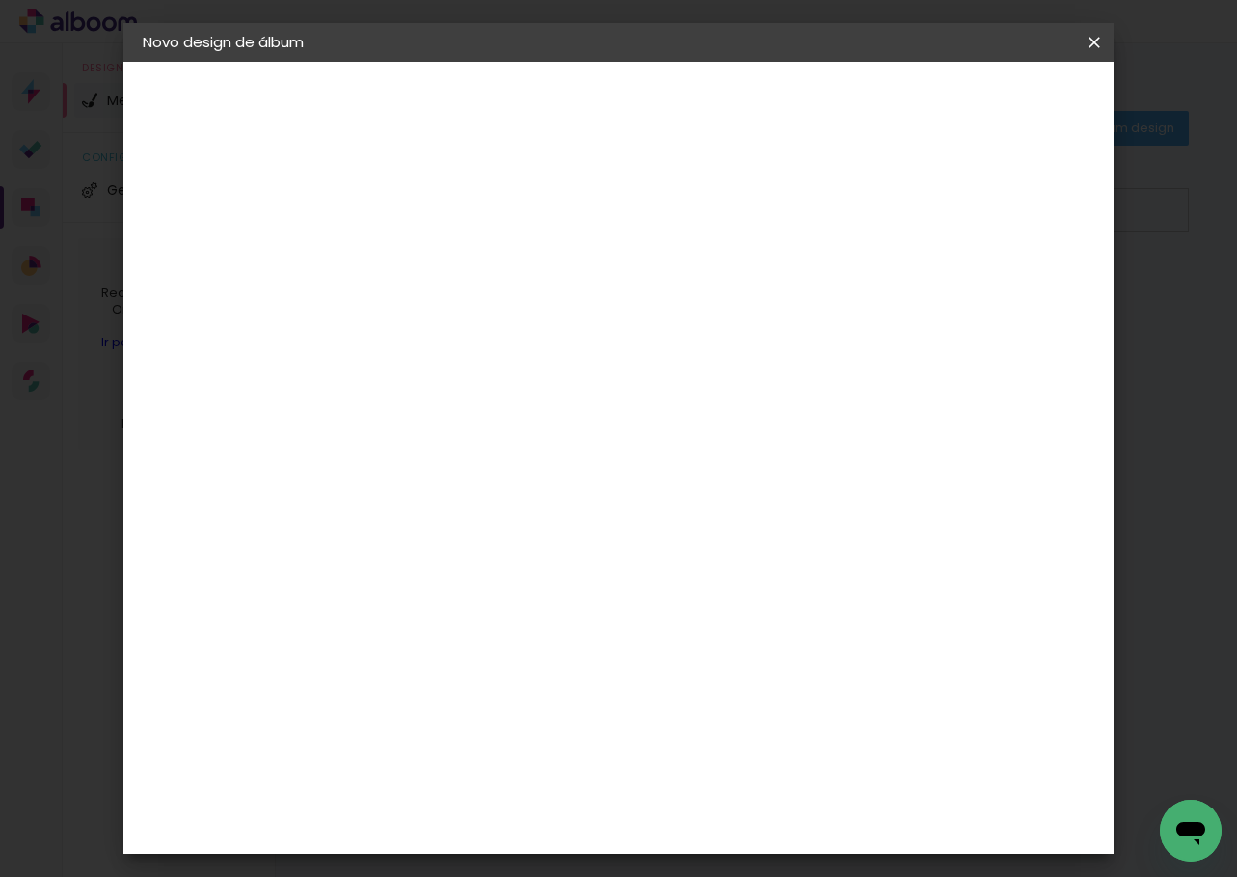
click at [992, 113] on paper-button "Iniciar design" at bounding box center [929, 102] width 126 height 33
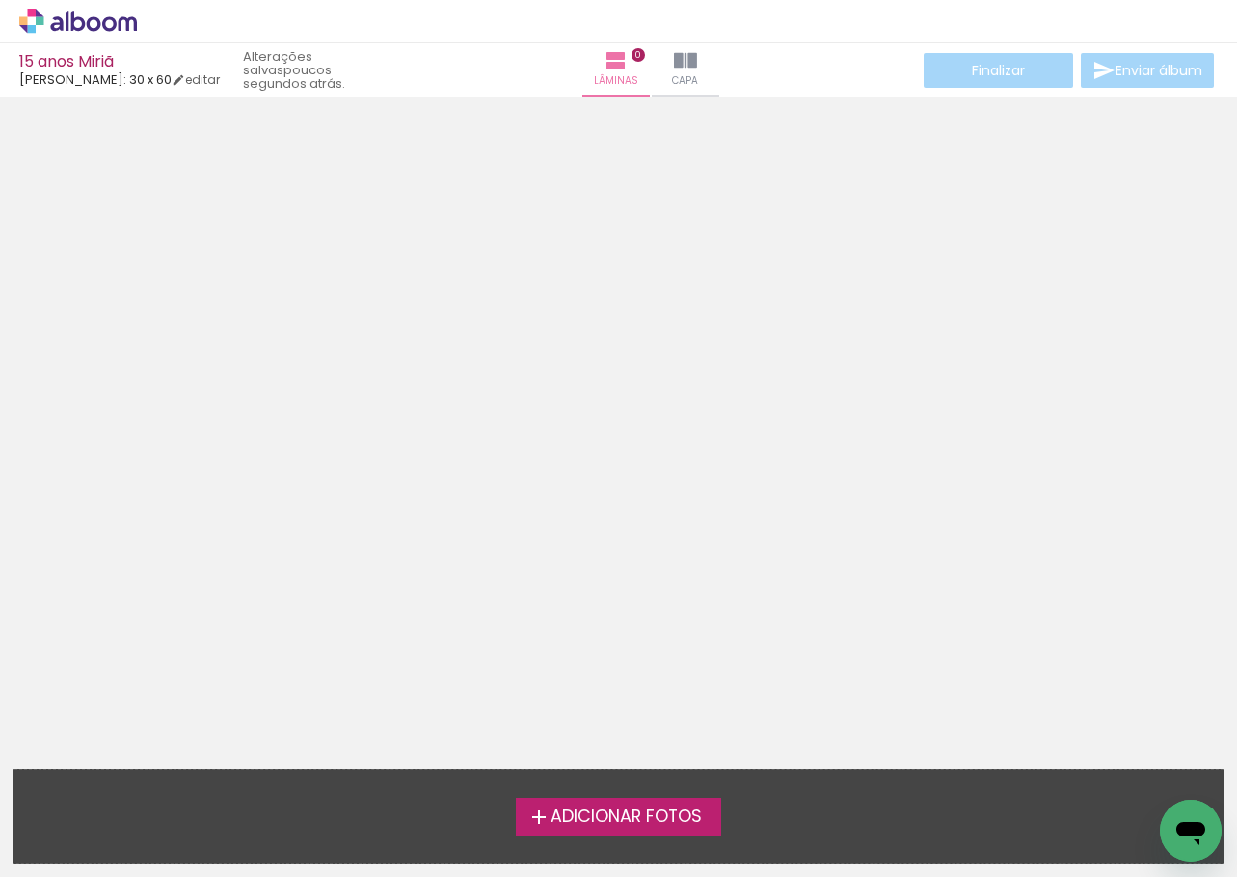
click at [648, 808] on span "Adicionar Fotos" at bounding box center [626, 816] width 151 height 17
click at [0, 0] on input "file" at bounding box center [0, 0] width 0 height 0
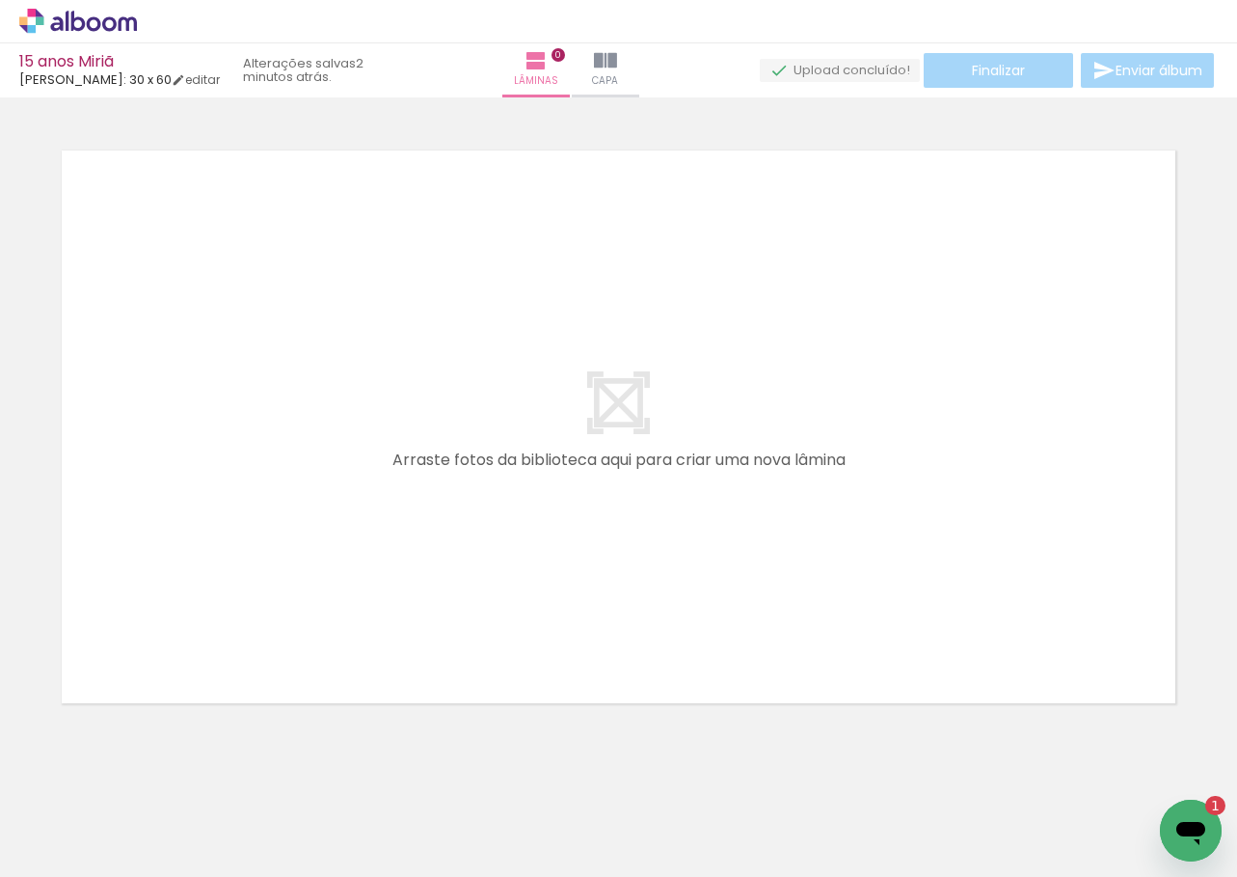
click at [49, 855] on span "Adicionar Fotos" at bounding box center [69, 850] width 58 height 21
click at [0, 0] on input "file" at bounding box center [0, 0] width 0 height 0
click at [84, 851] on span "Adicionar Fotos" at bounding box center [69, 850] width 58 height 21
click at [0, 0] on input "file" at bounding box center [0, 0] width 0 height 0
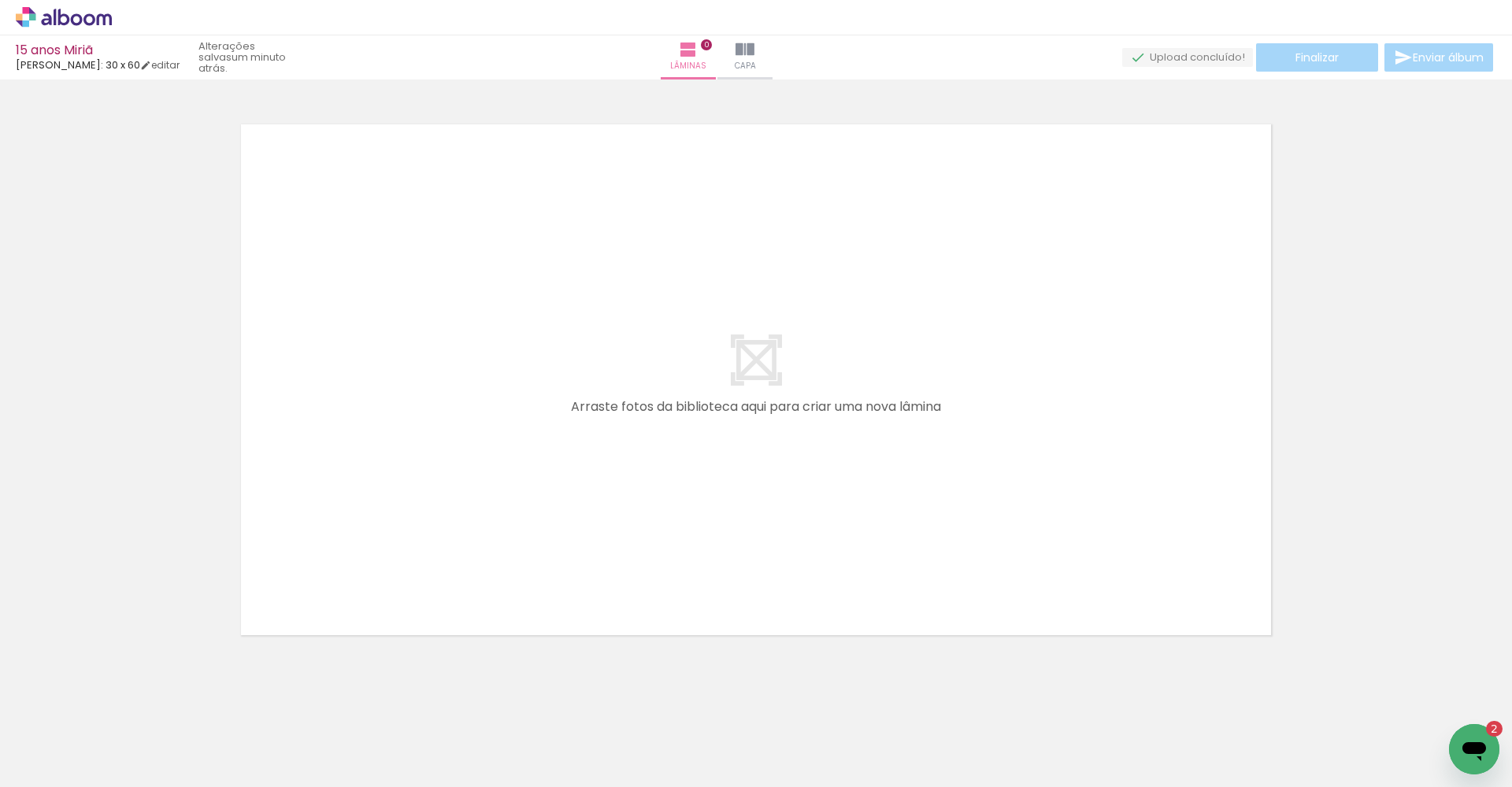
scroll to position [0, 1252]
click at [39, 715] on span "Adicionar Fotos" at bounding box center [56, 766] width 47 height 17
click at [0, 0] on input "file" at bounding box center [0, 0] width 0 height 0
type textarea "x"
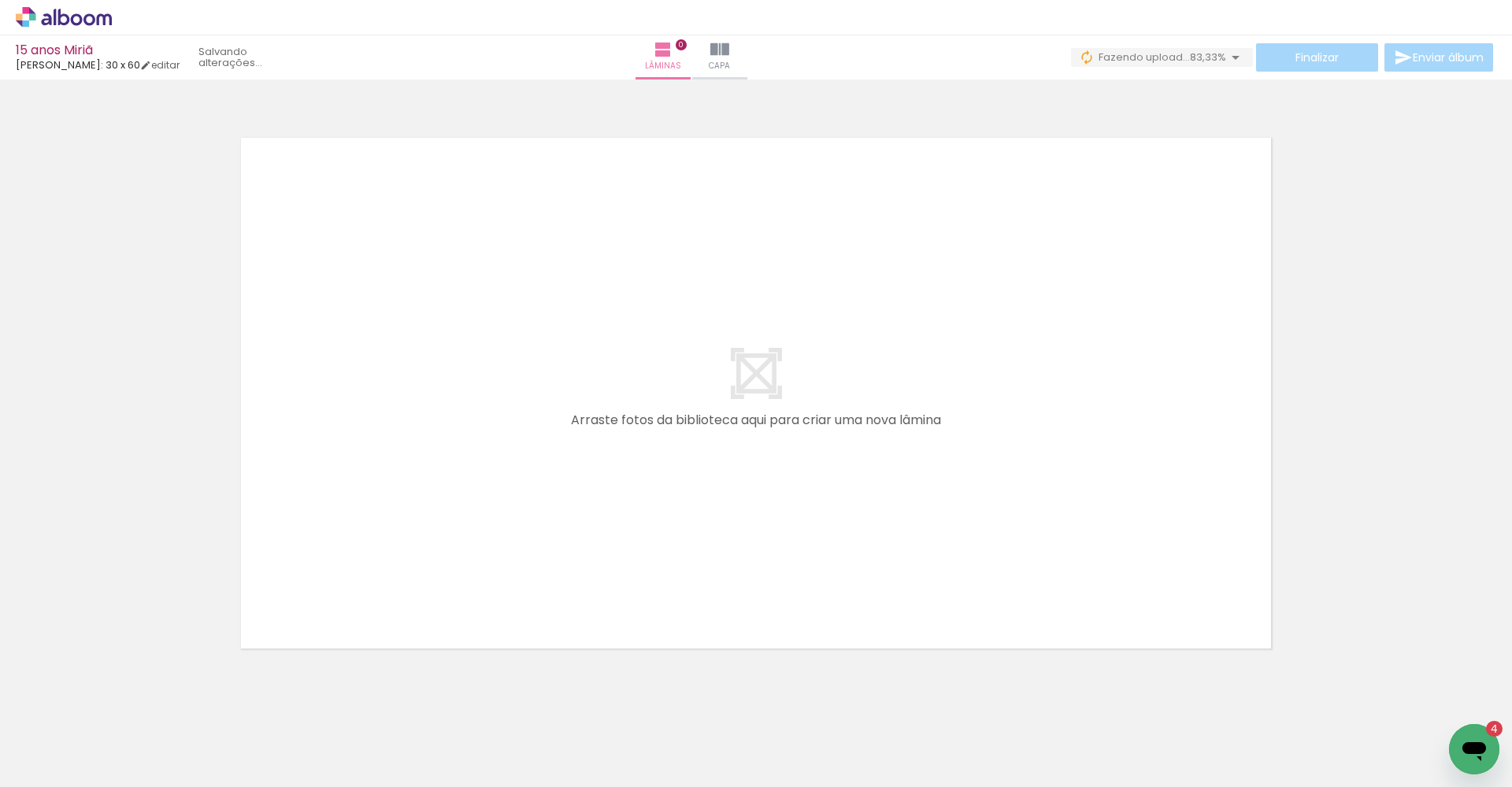
scroll to position [0, 1199]
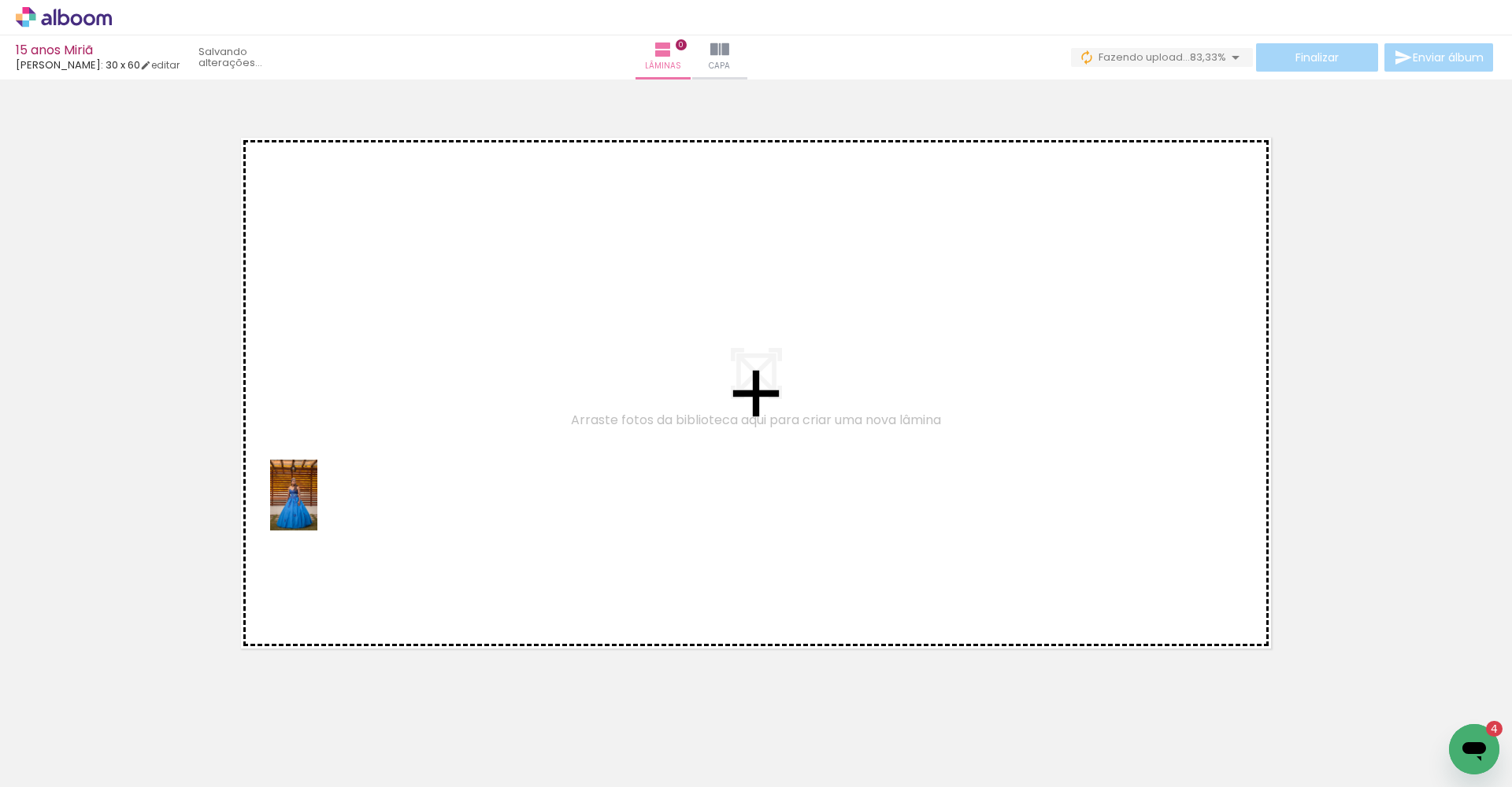
drag, startPoint x: 297, startPoint y: 739, endPoint x: 325, endPoint y: 409, distance: 331.2
click at [325, 409] on quentale-workspace at bounding box center [756, 394] width 1512 height 787
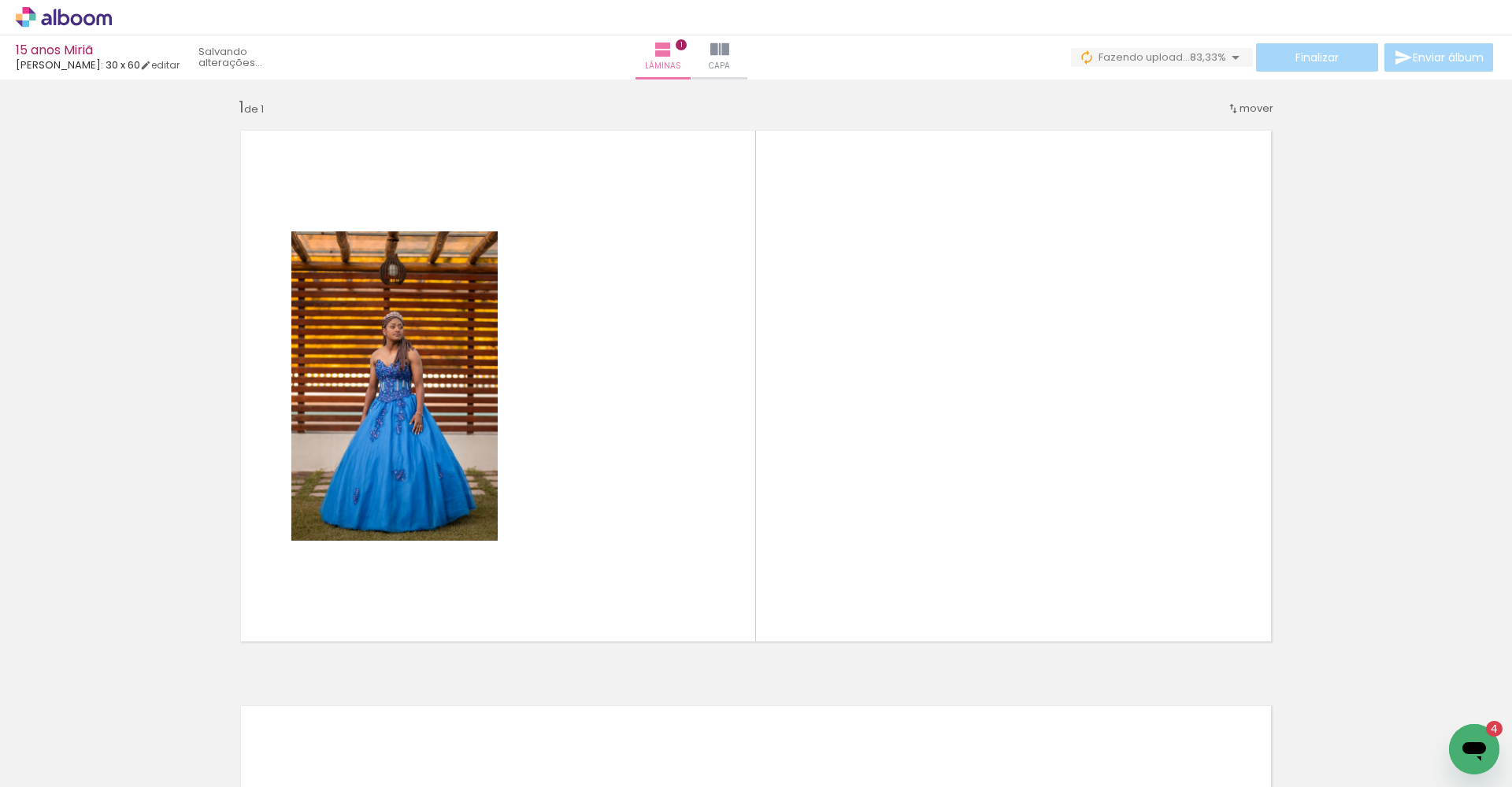
scroll to position [9, 0]
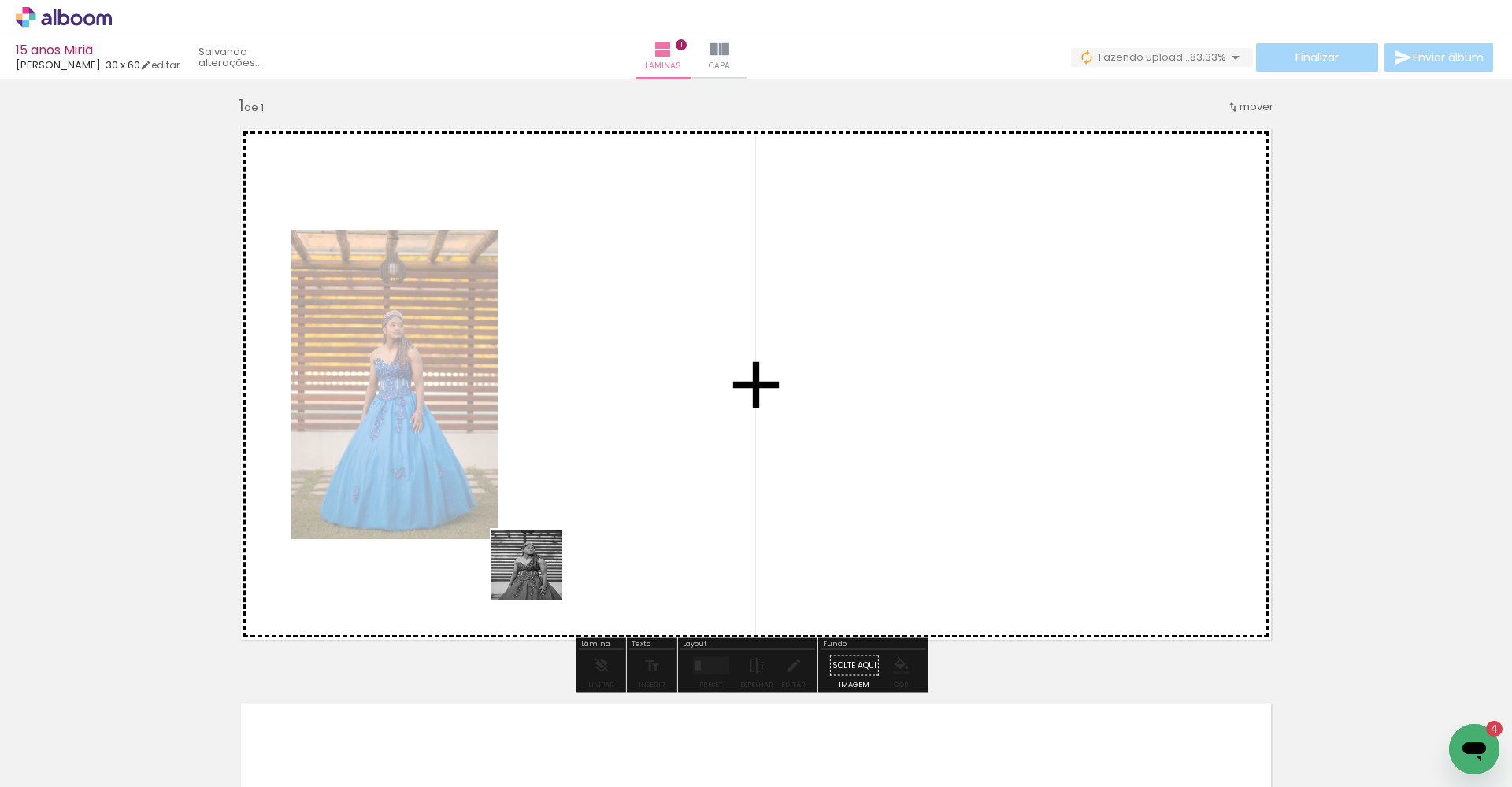
drag, startPoint x: 386, startPoint y: 744, endPoint x: 602, endPoint y: 478, distance: 342.7
click at [602, 478] on quentale-workspace at bounding box center [756, 394] width 1512 height 787
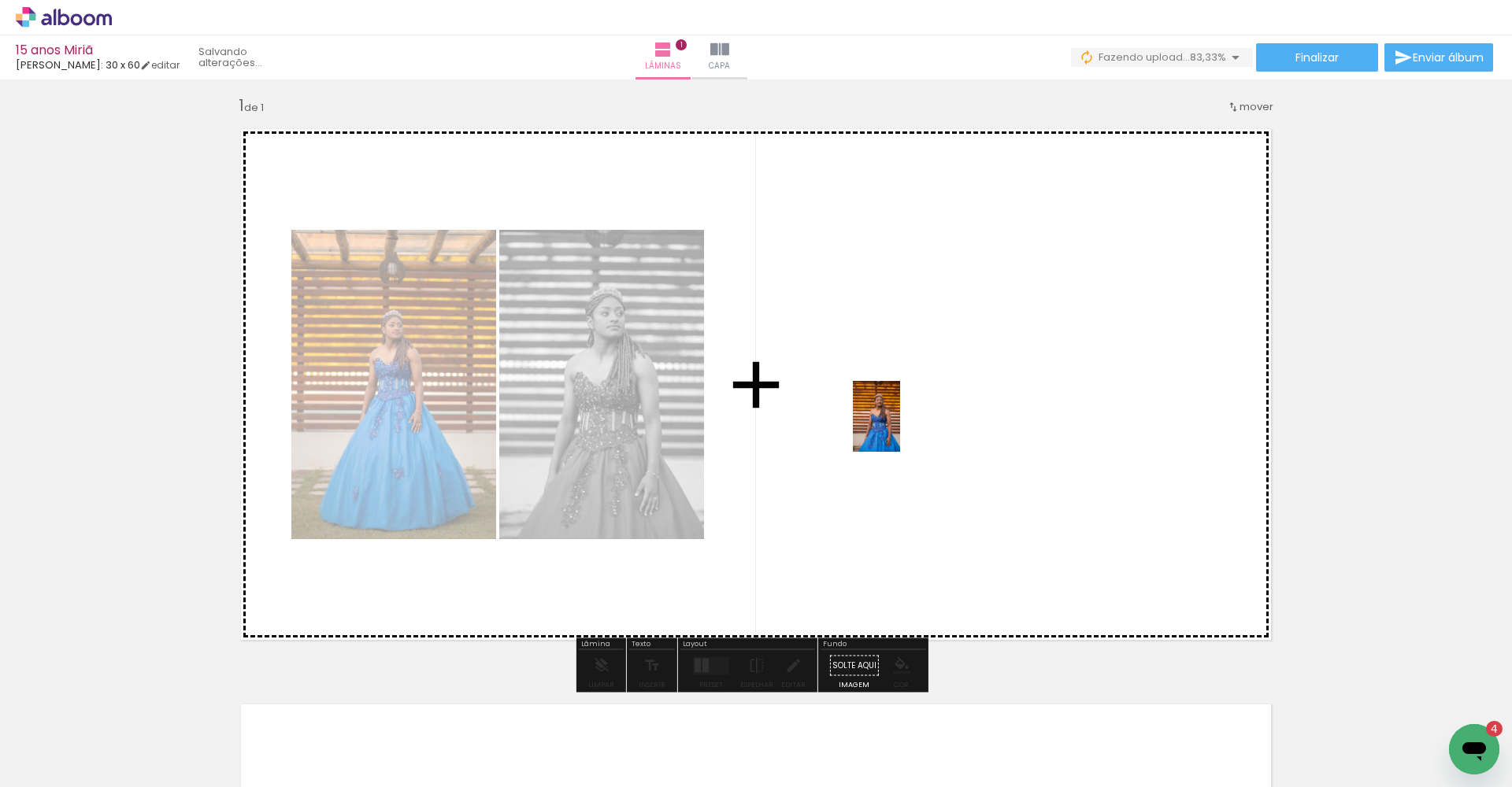
drag, startPoint x: 477, startPoint y: 745, endPoint x: 900, endPoint y: 428, distance: 528.6
click at [900, 428] on quentale-workspace at bounding box center [756, 394] width 1512 height 787
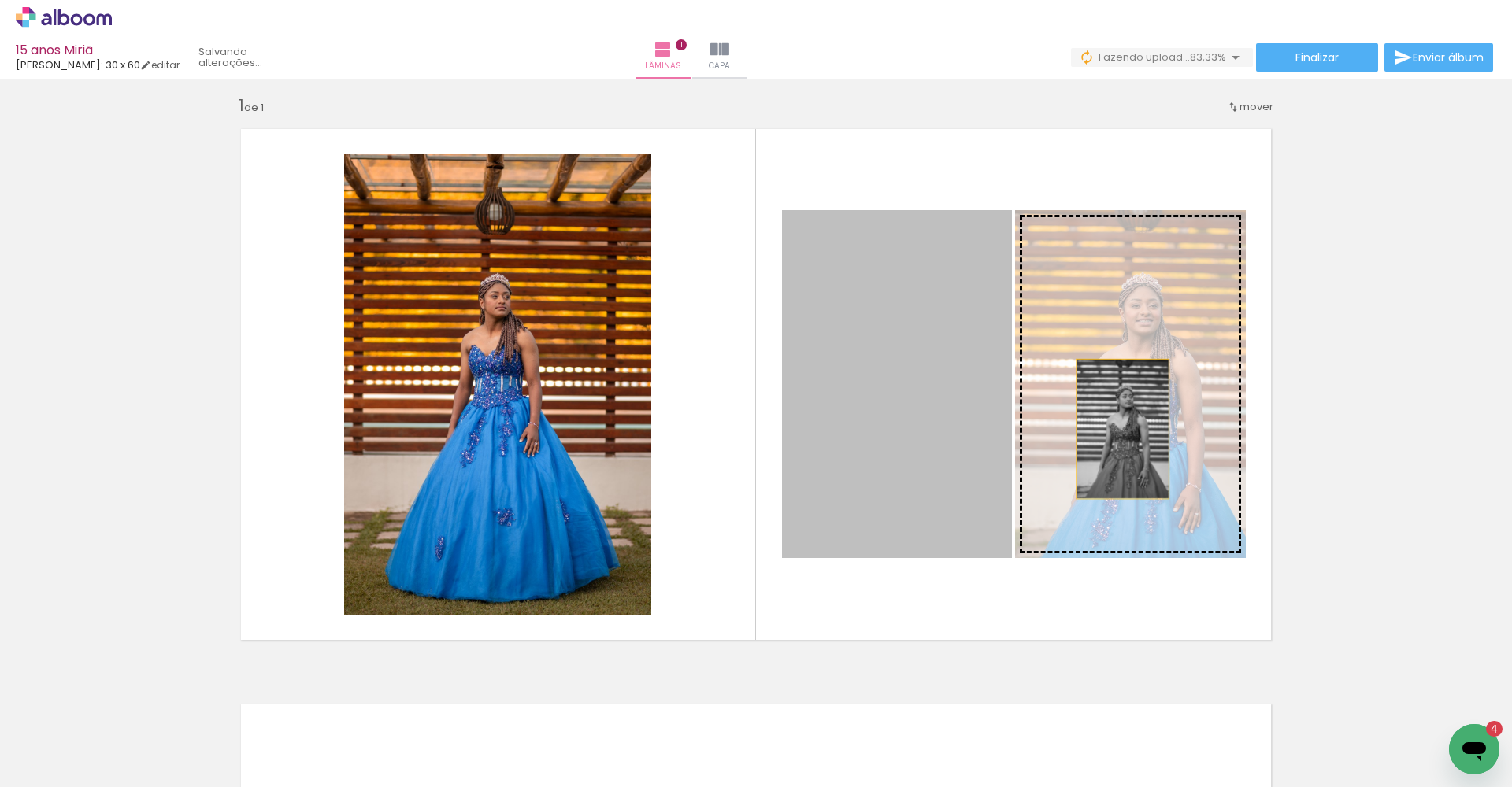
drag, startPoint x: 883, startPoint y: 424, endPoint x: 1144, endPoint y: 420, distance: 261.0
click at [0, 0] on slot at bounding box center [0, 0] width 0 height 0
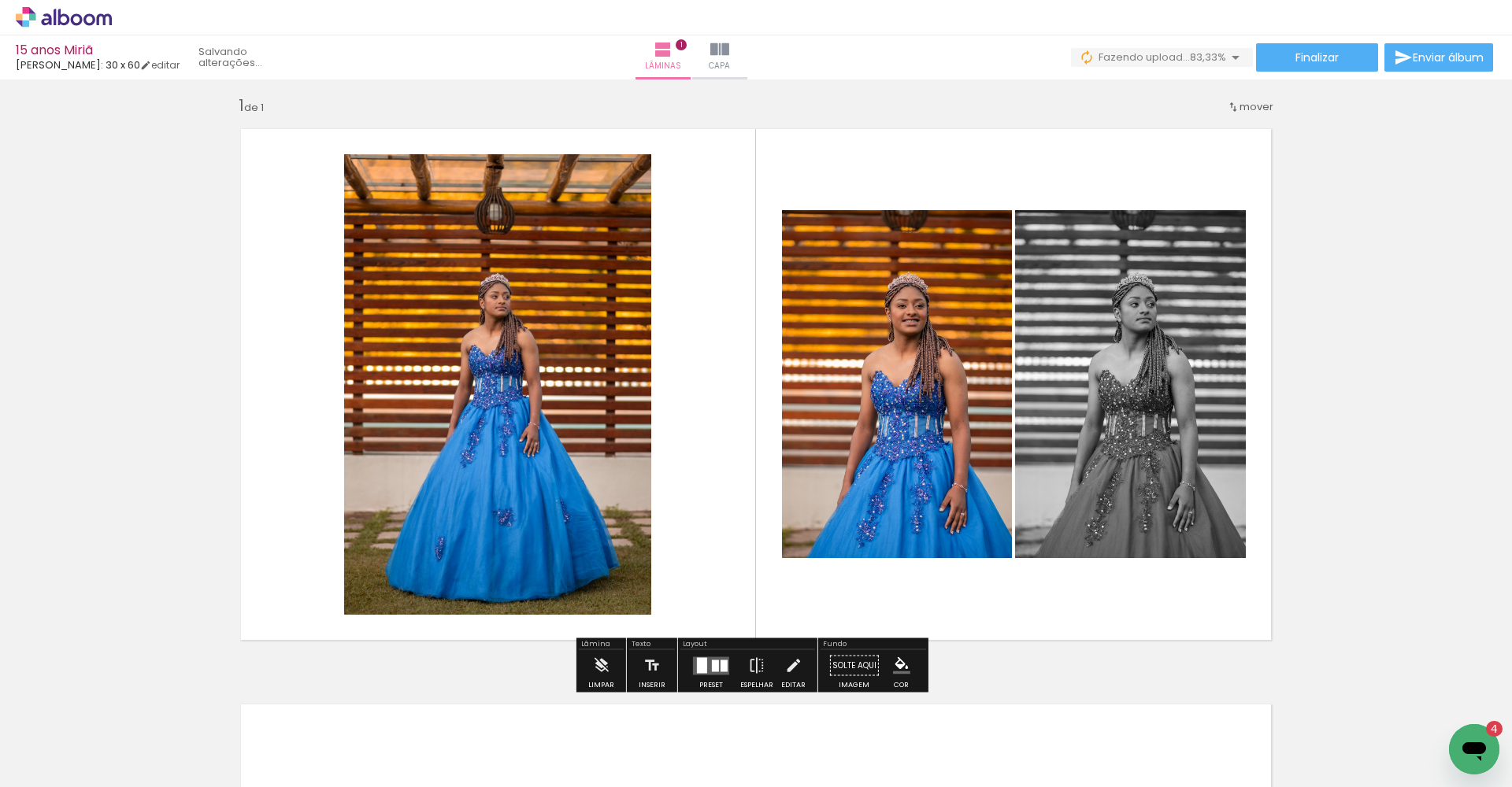
click at [723, 669] on div at bounding box center [723, 665] width 7 height 11
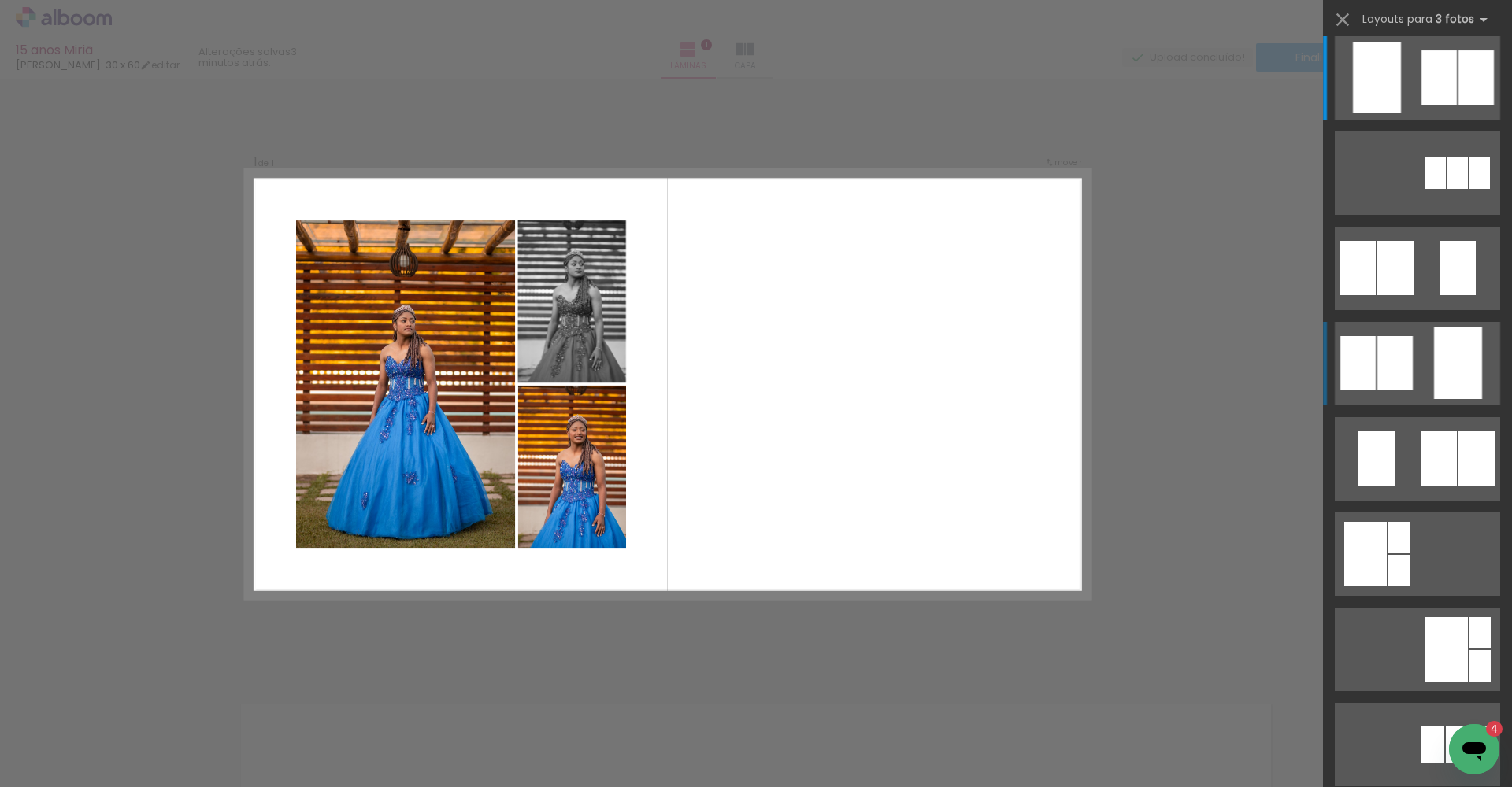
scroll to position [15, 0]
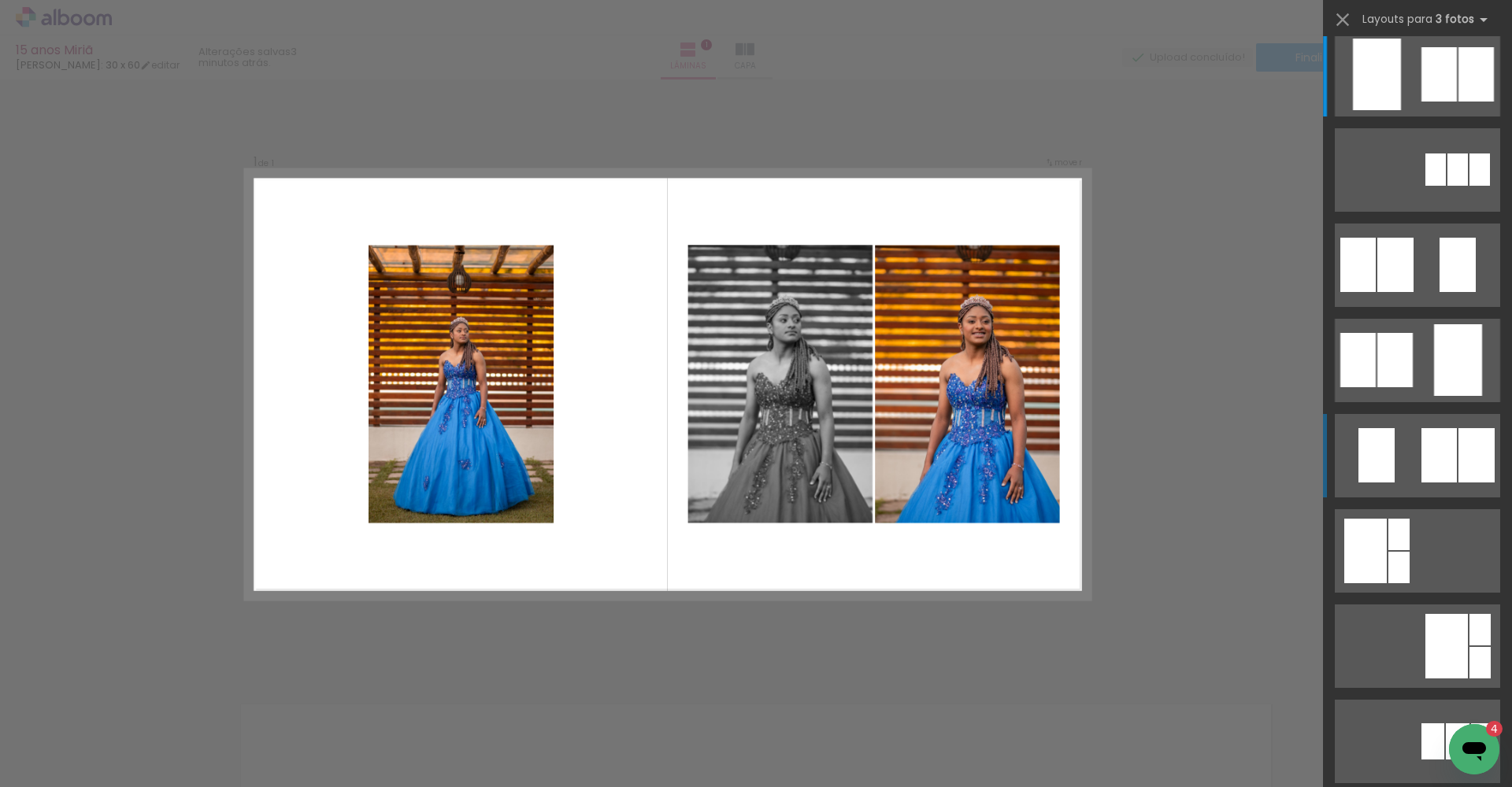
click at [1009, 435] on div at bounding box center [1439, 456] width 35 height 55
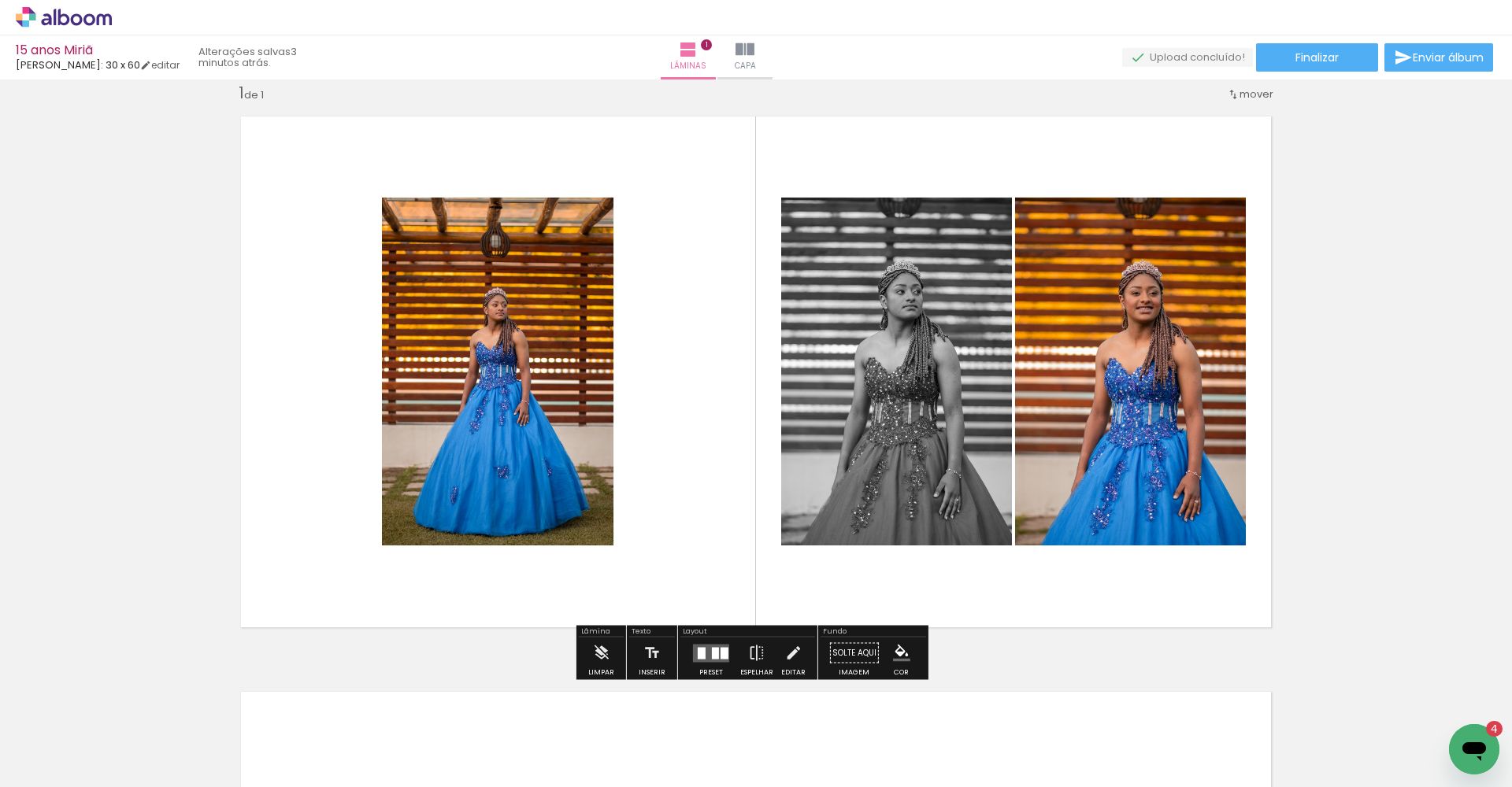
scroll to position [34, 0]
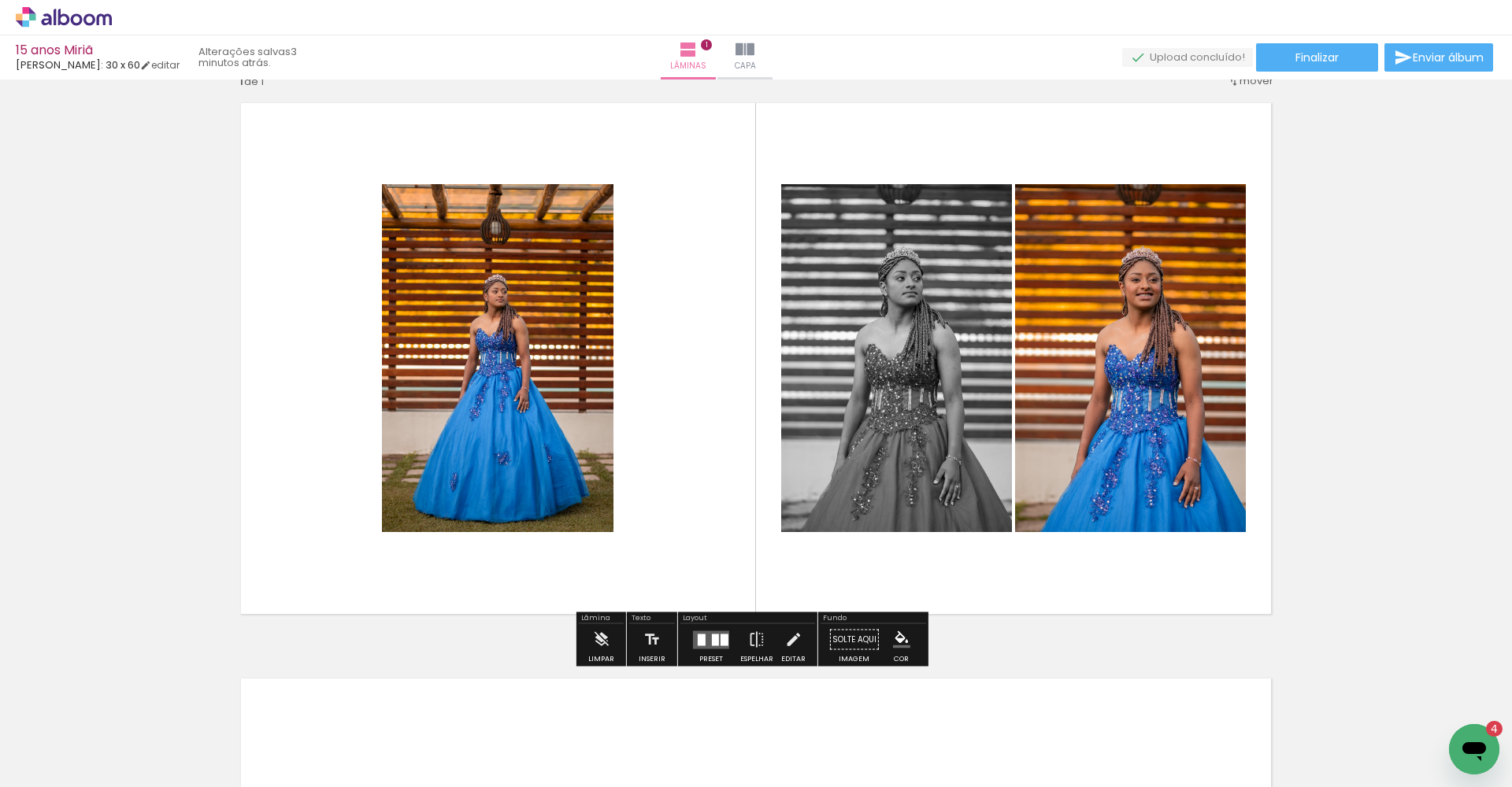
click at [697, 645] on div at bounding box center [701, 639] width 8 height 11
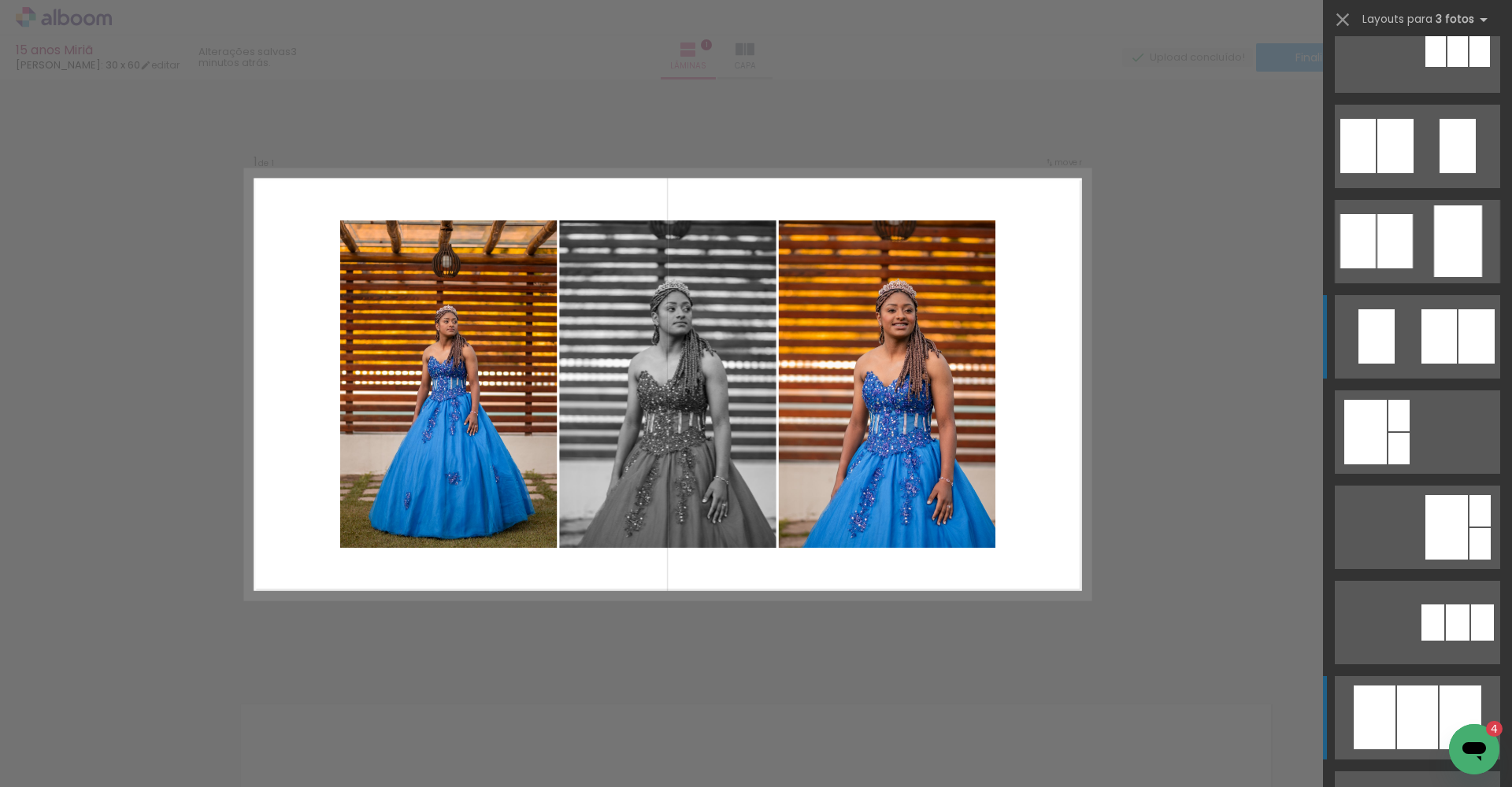
scroll to position [0, 0]
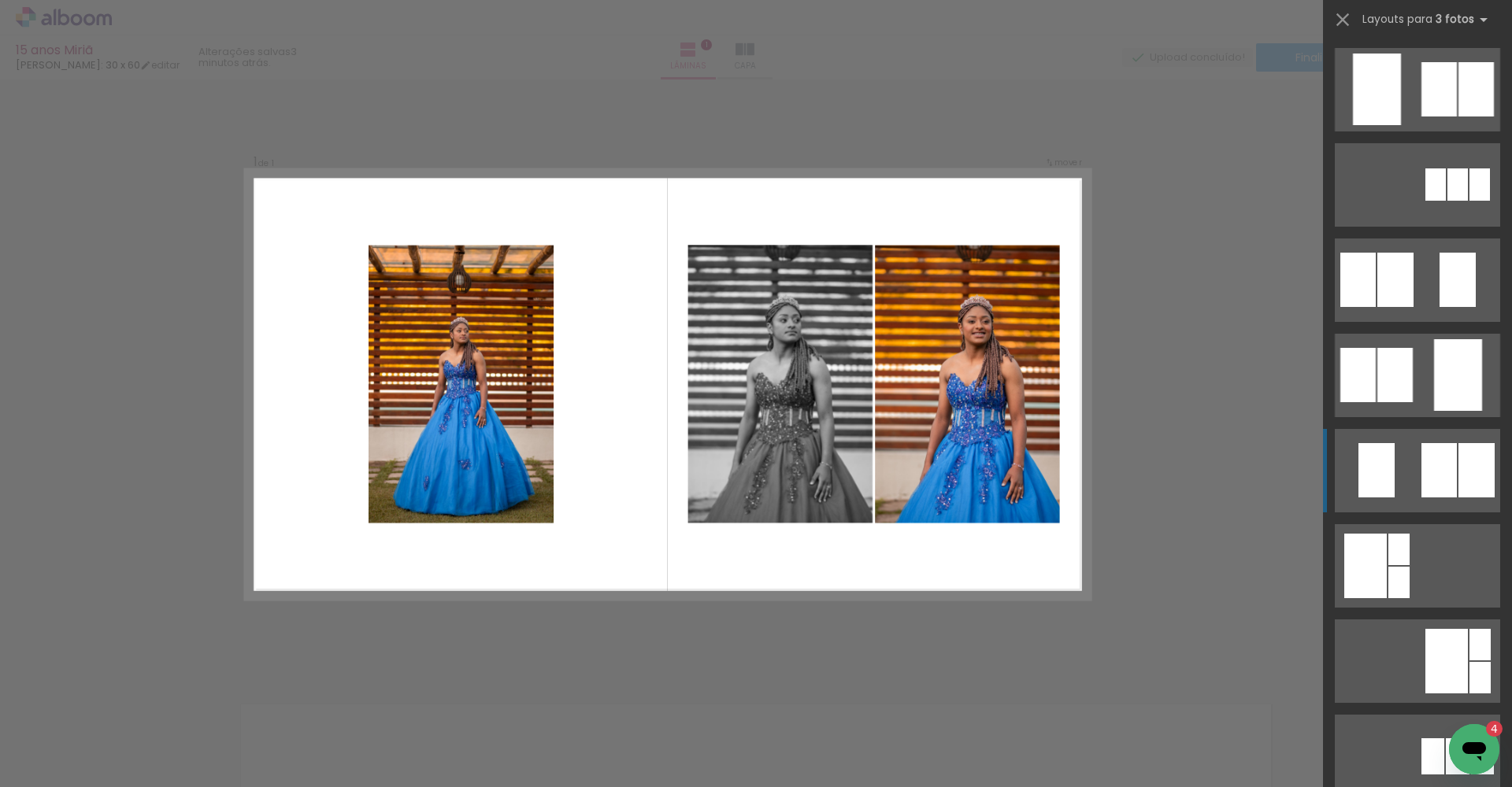
click at [1009, 457] on div at bounding box center [1439, 470] width 35 height 55
click at [1009, 478] on quentale-layouter at bounding box center [1417, 471] width 166 height 83
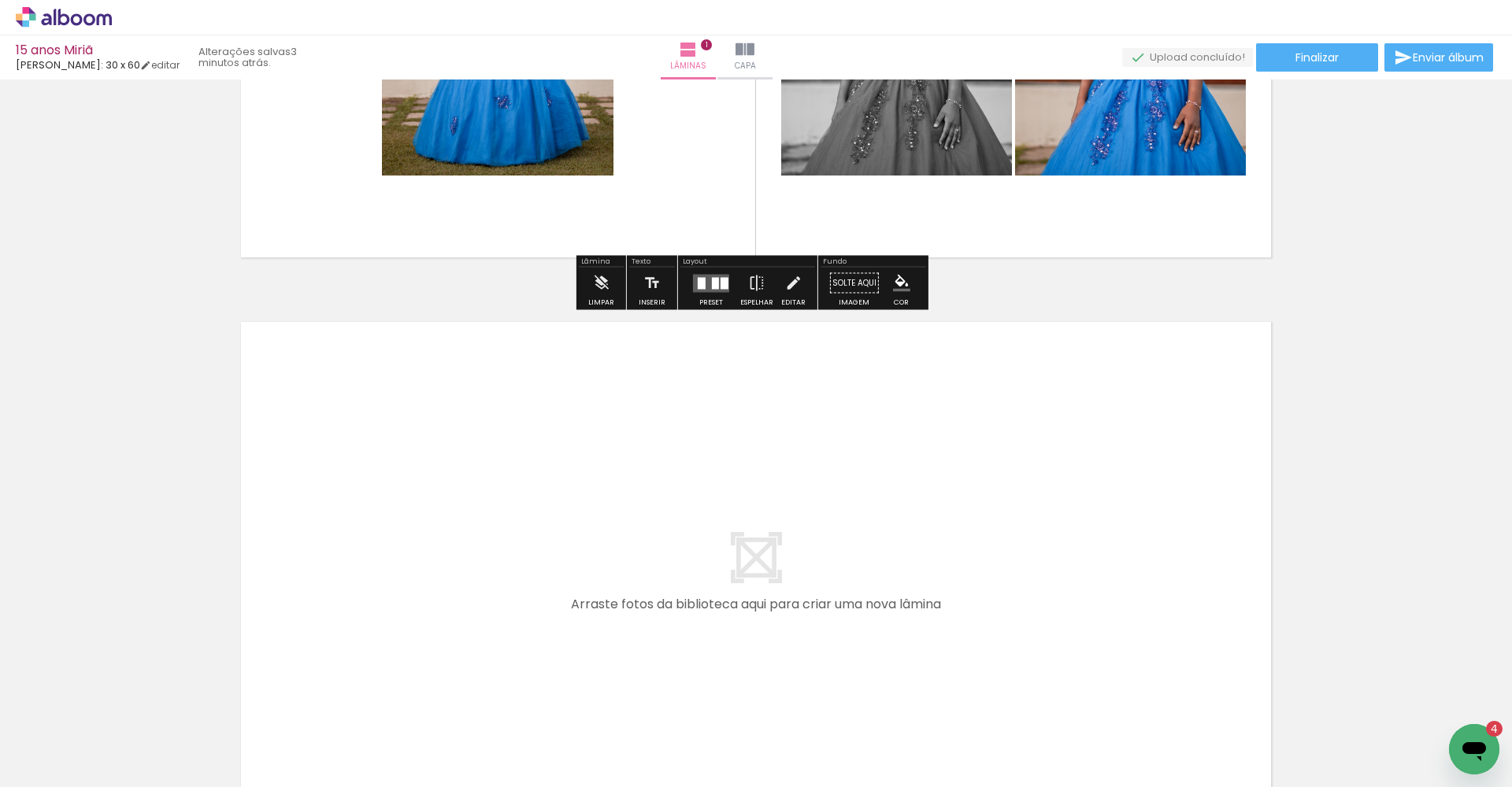
scroll to position [532, 0]
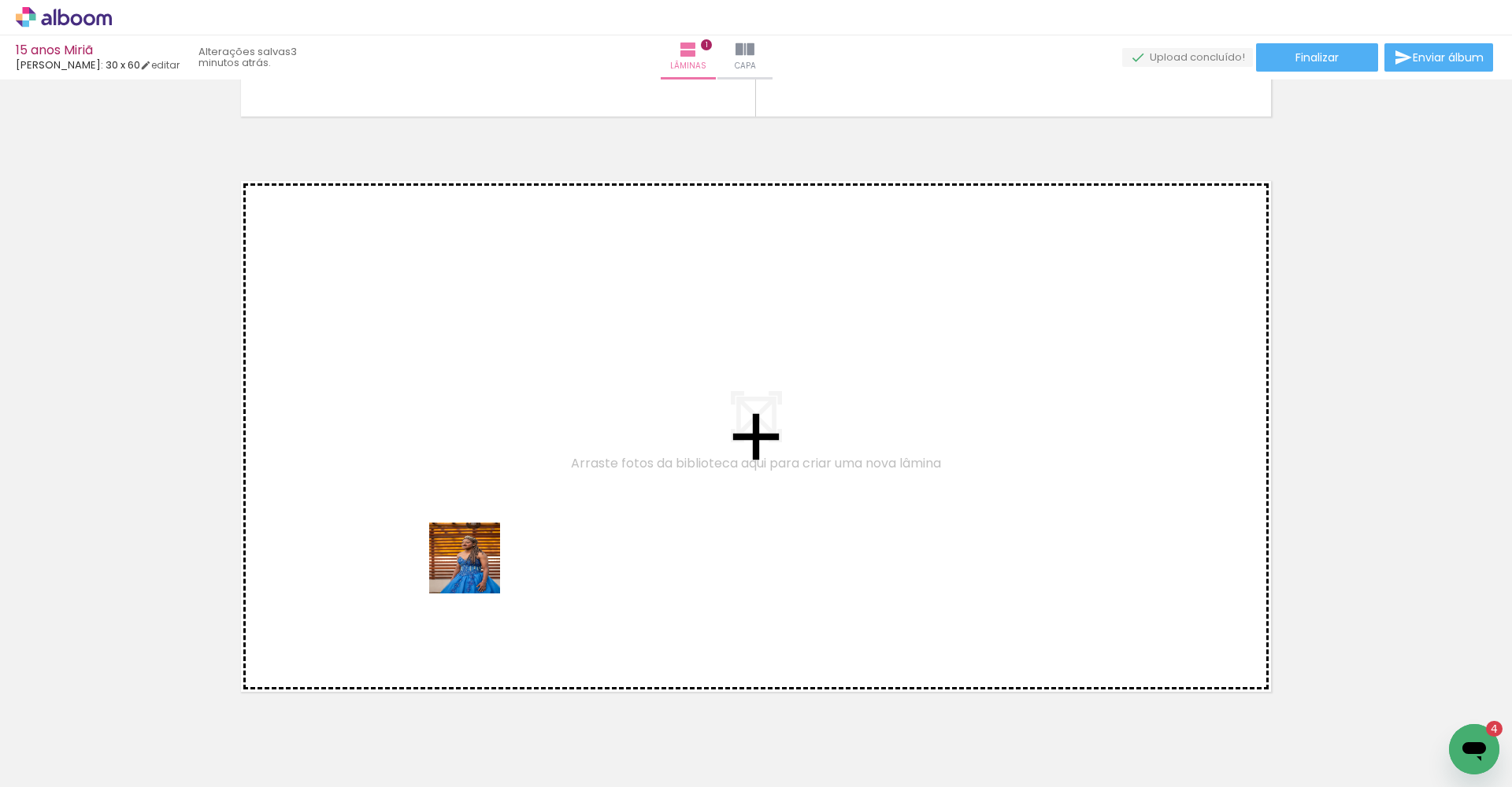
drag, startPoint x: 562, startPoint y: 739, endPoint x: 473, endPoint y: 563, distance: 197.2
click at [473, 563] on quentale-workspace at bounding box center [756, 394] width 1512 height 787
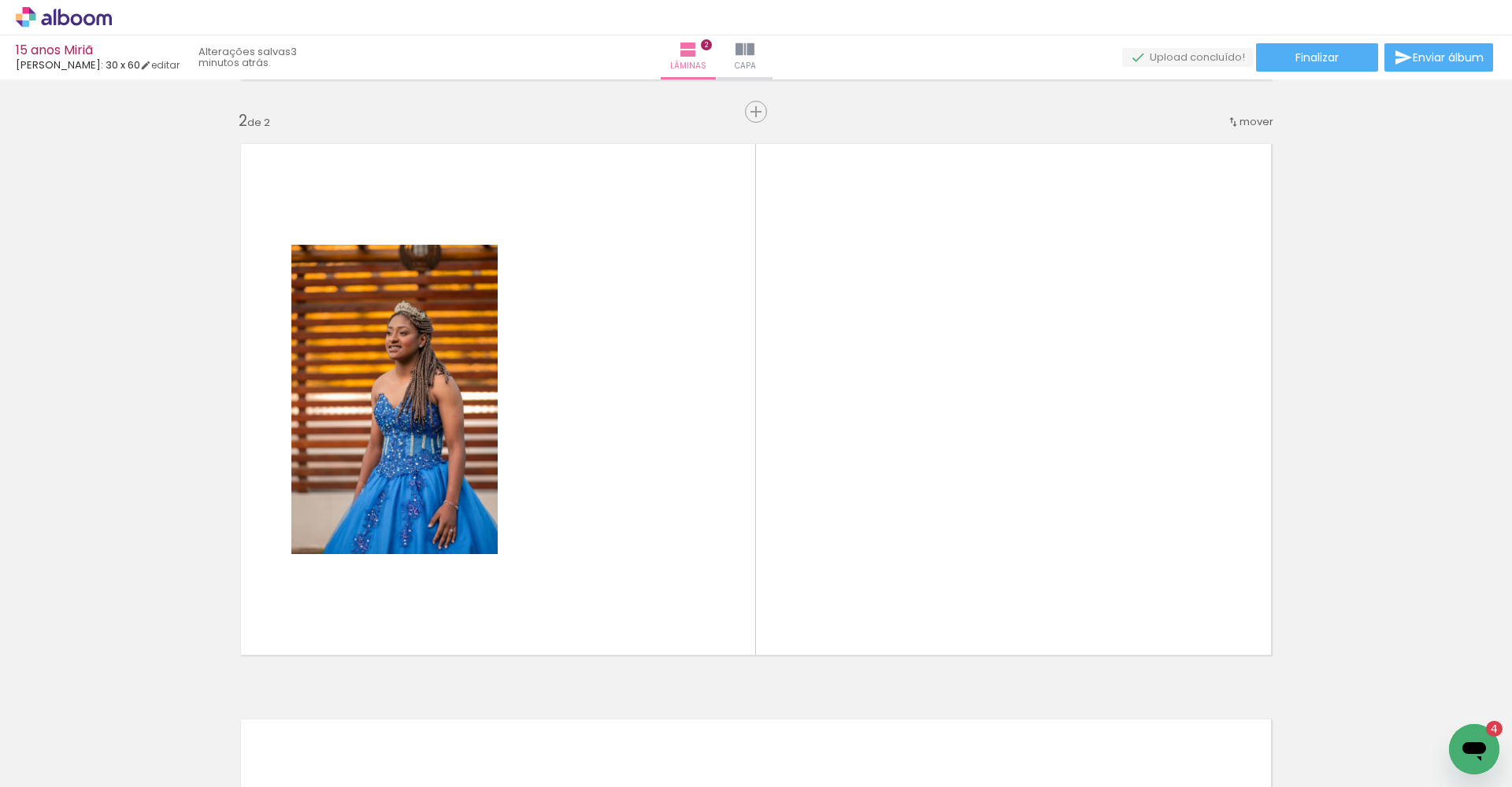
scroll to position [585, 0]
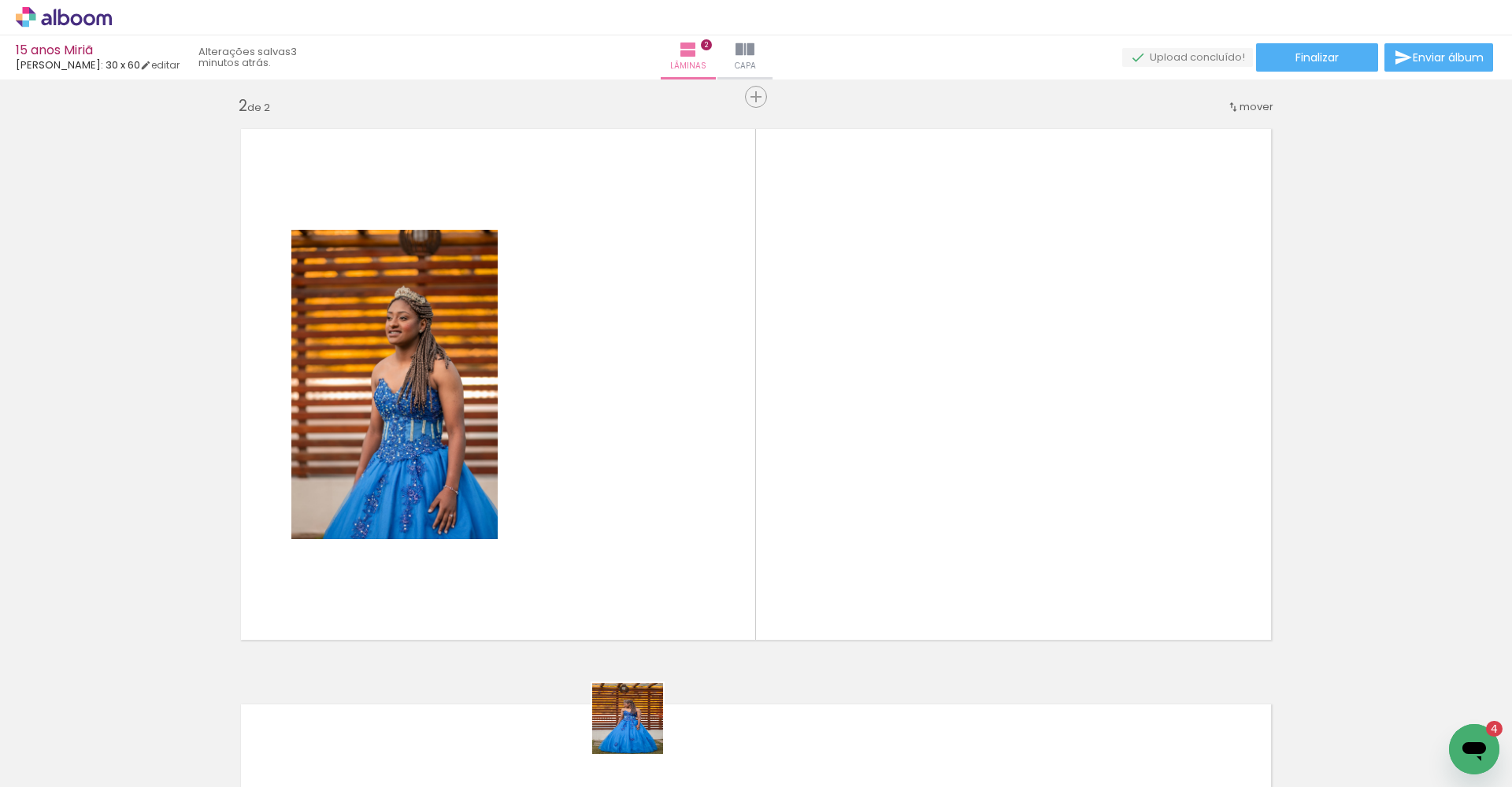
drag, startPoint x: 643, startPoint y: 746, endPoint x: 625, endPoint y: 436, distance: 310.5
click at [625, 436] on quentale-workspace at bounding box center [756, 394] width 1512 height 787
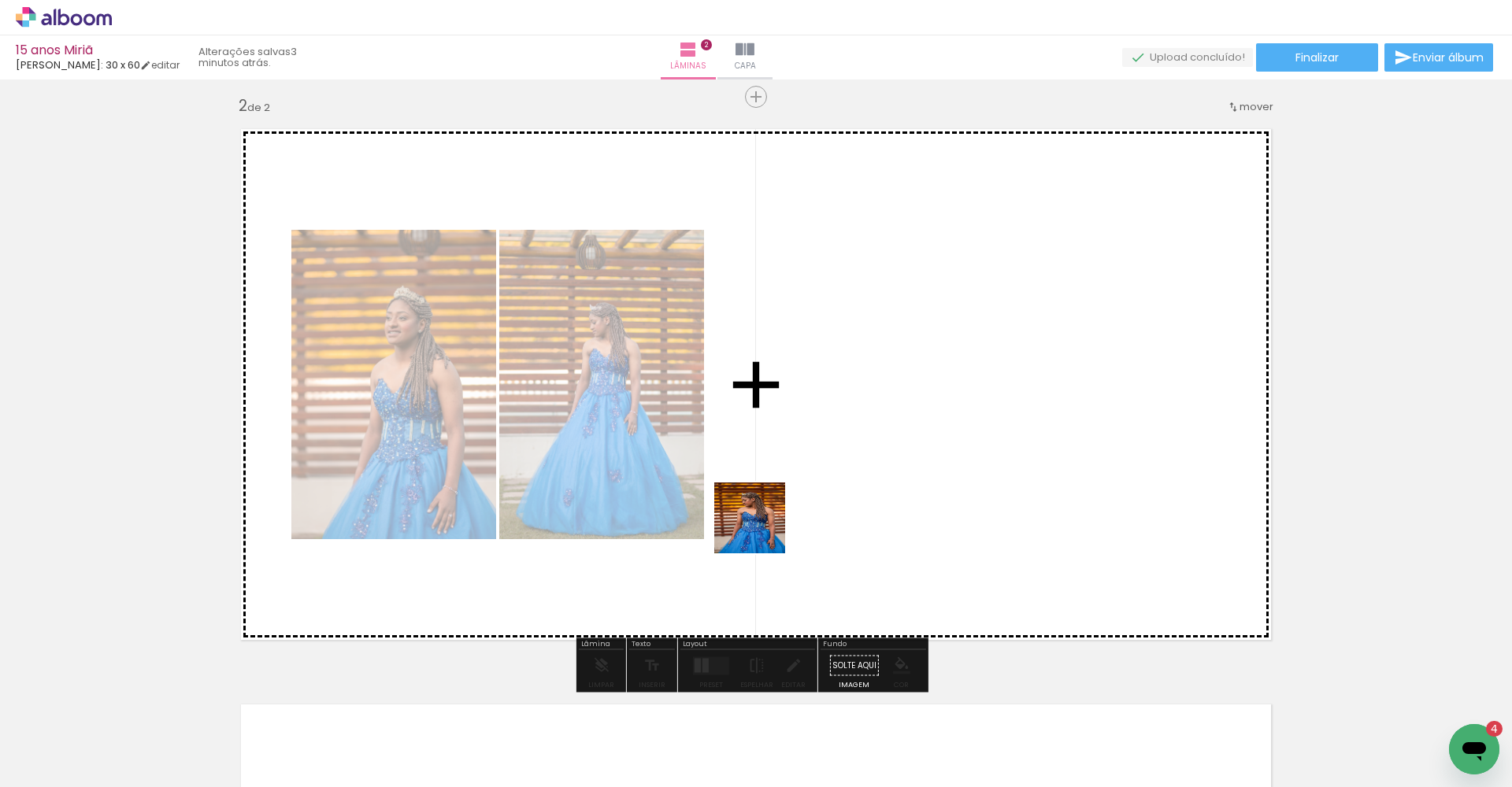
drag, startPoint x: 729, startPoint y: 726, endPoint x: 810, endPoint y: 389, distance: 346.6
click at [810, 389] on quentale-workspace at bounding box center [756, 394] width 1512 height 787
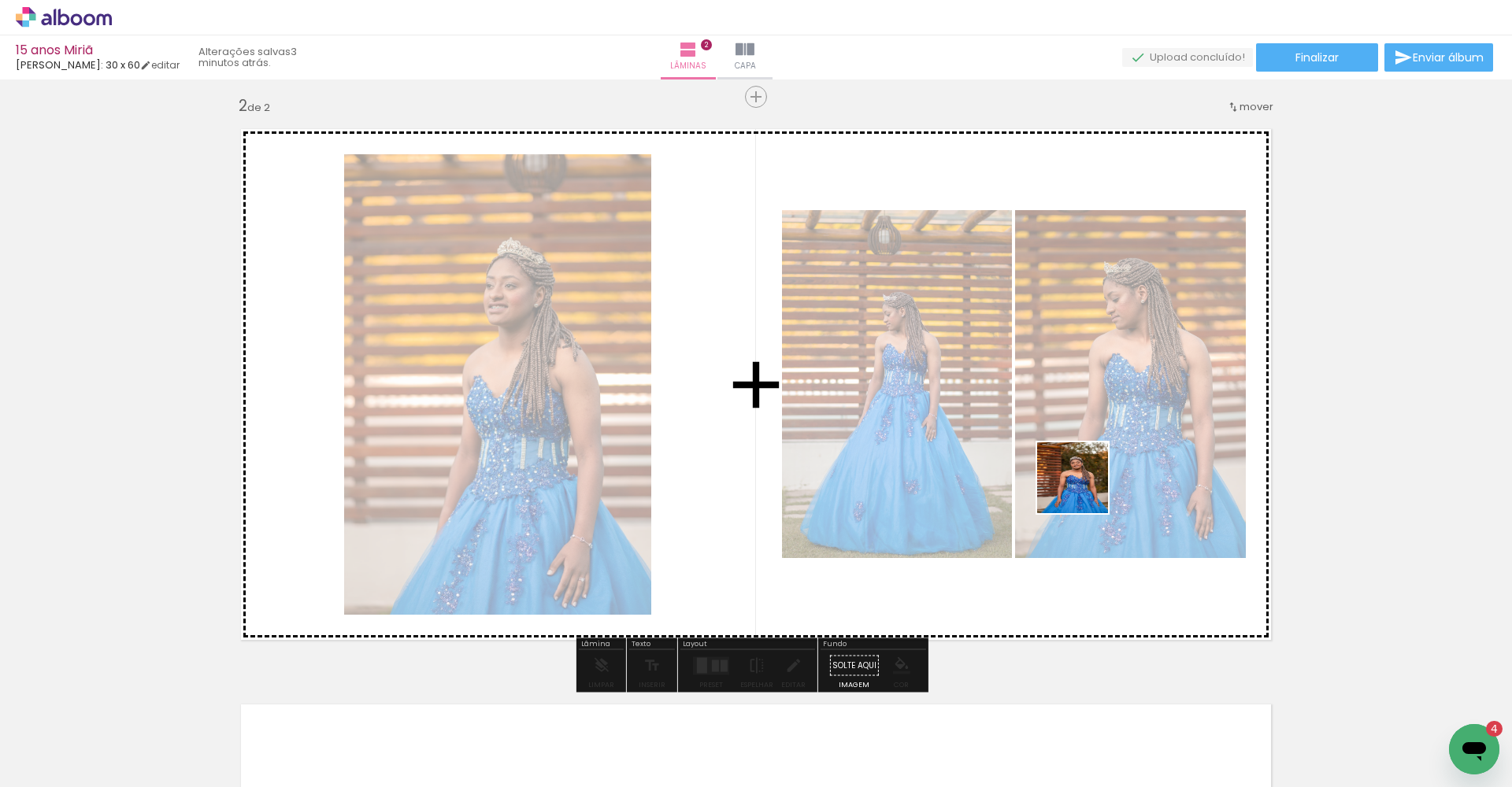
drag, startPoint x: 816, startPoint y: 743, endPoint x: 1130, endPoint y: 419, distance: 451.2
click at [1009, 419] on quentale-workspace at bounding box center [756, 394] width 1512 height 787
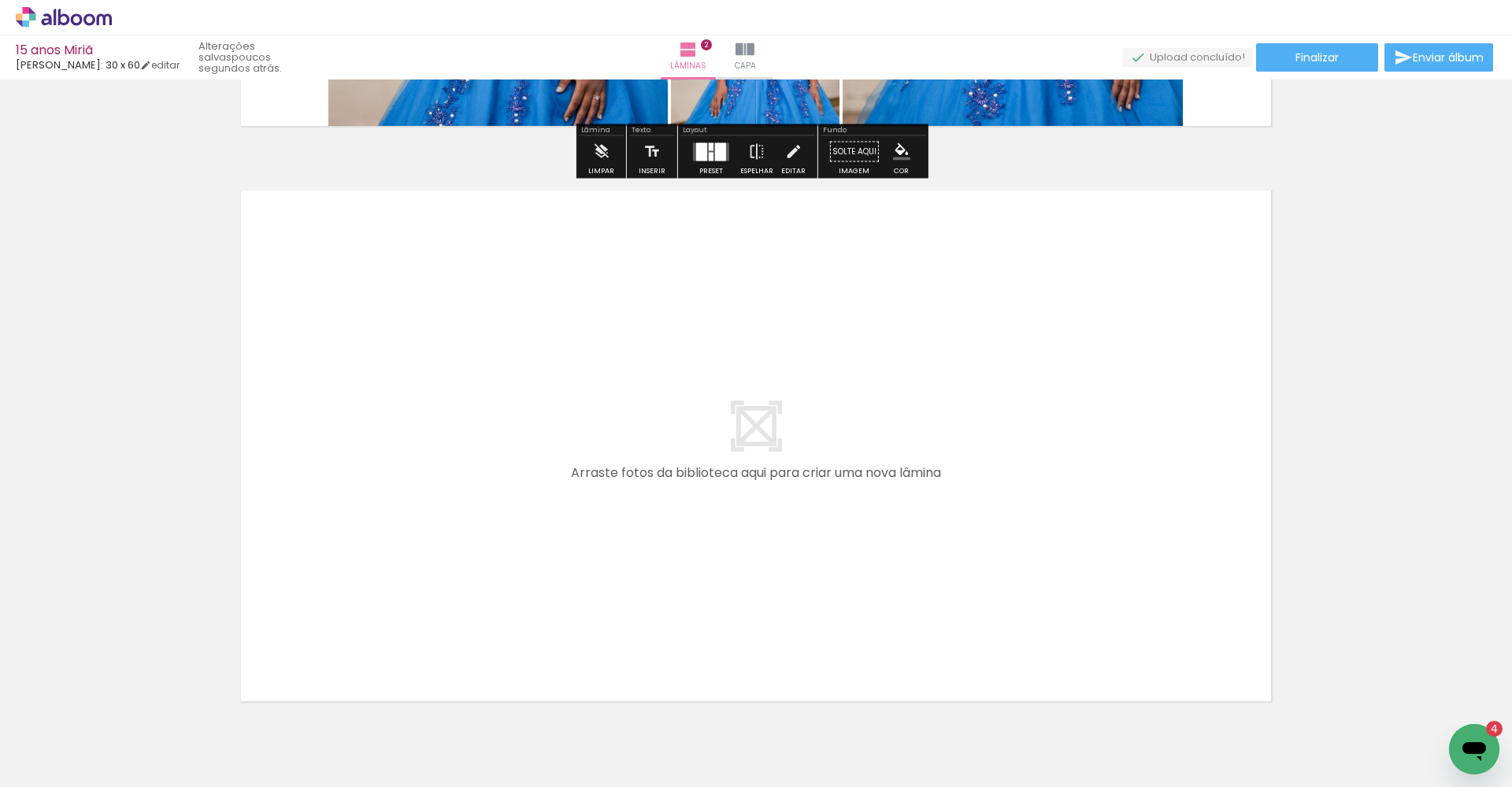
scroll to position [1179, 0]
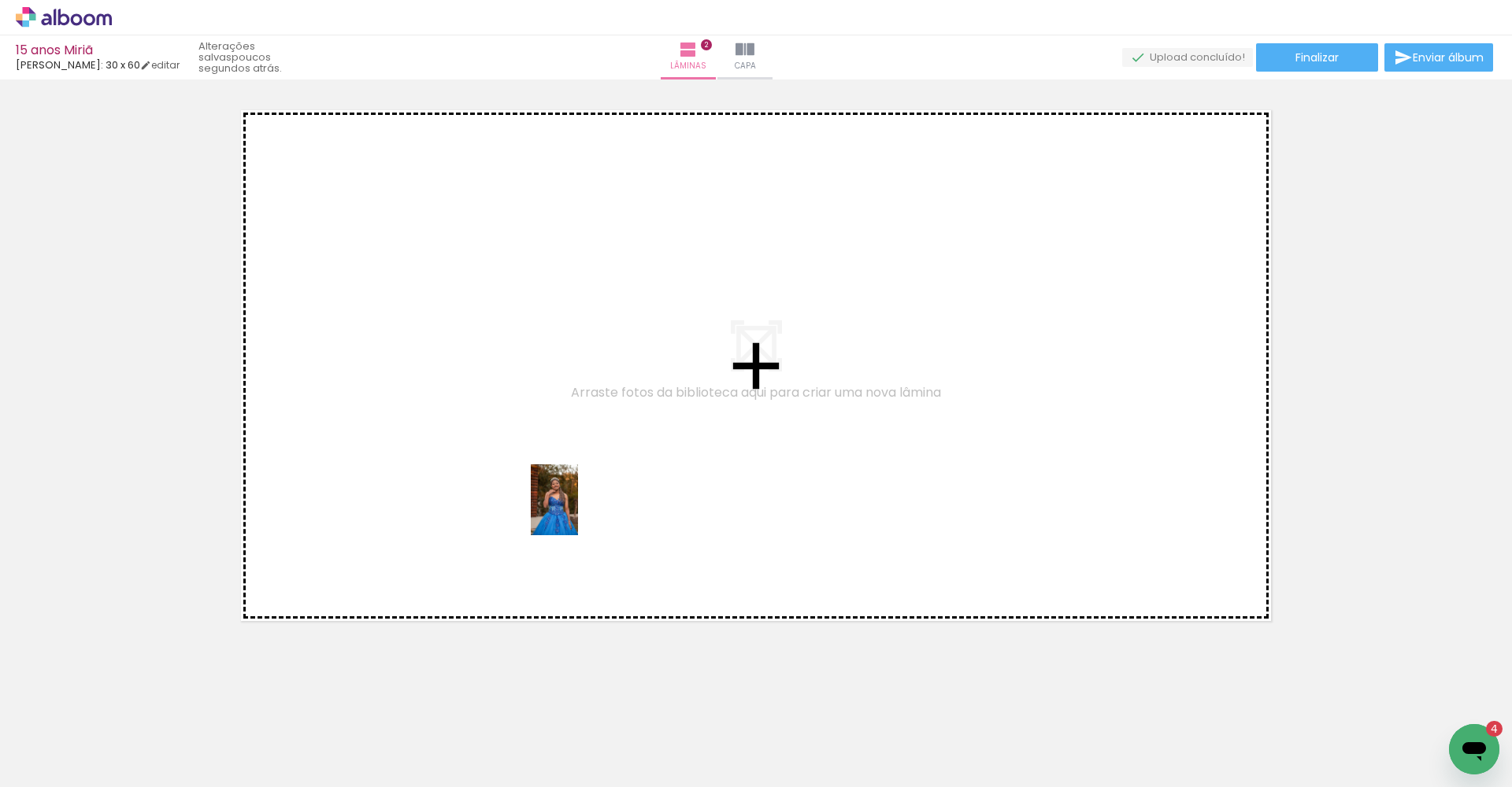
drag, startPoint x: 910, startPoint y: 743, endPoint x: 845, endPoint y: 651, distance: 112.6
click at [578, 511] on quentale-workspace at bounding box center [756, 394] width 1512 height 787
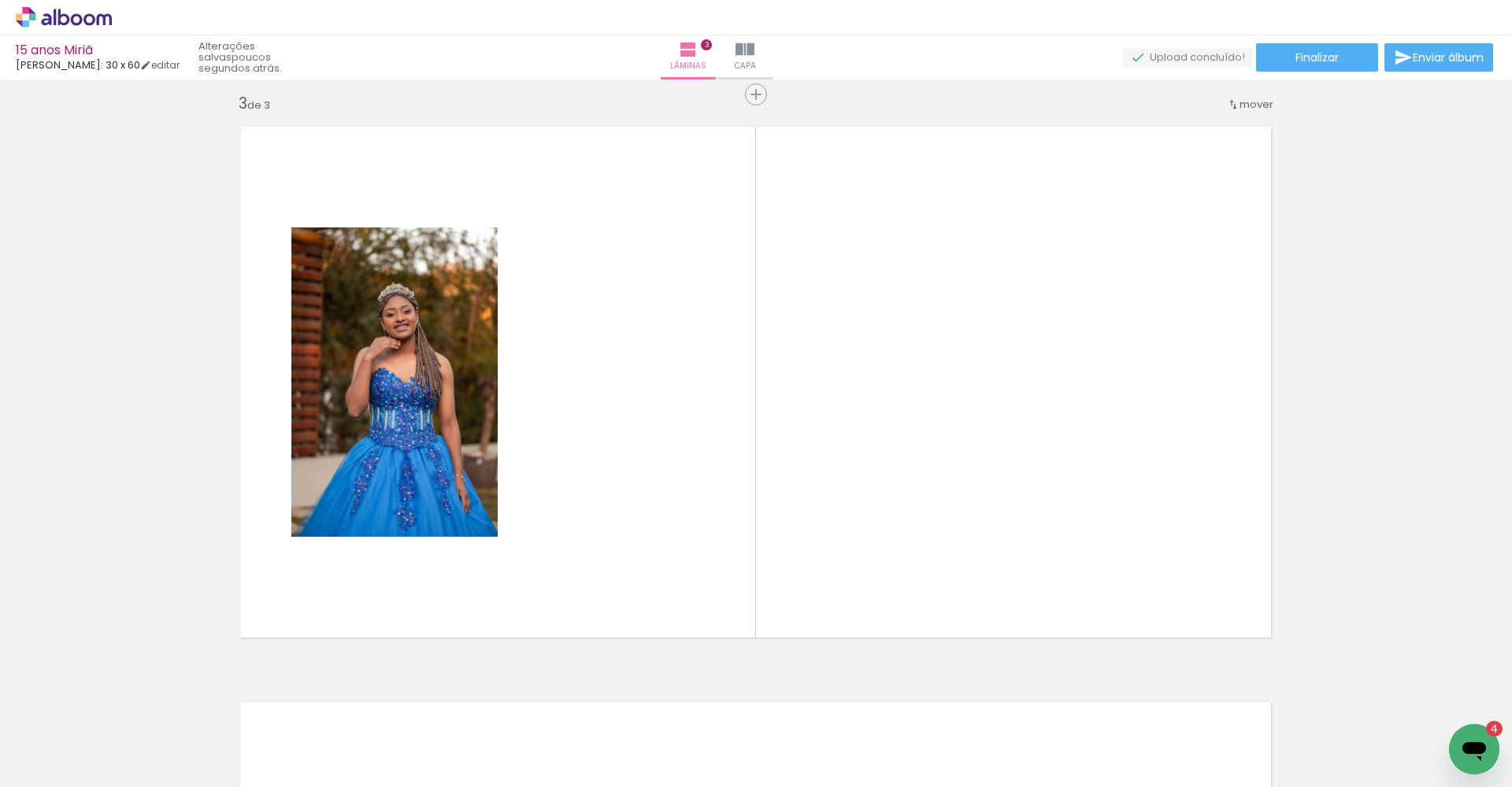
scroll to position [1159, 0]
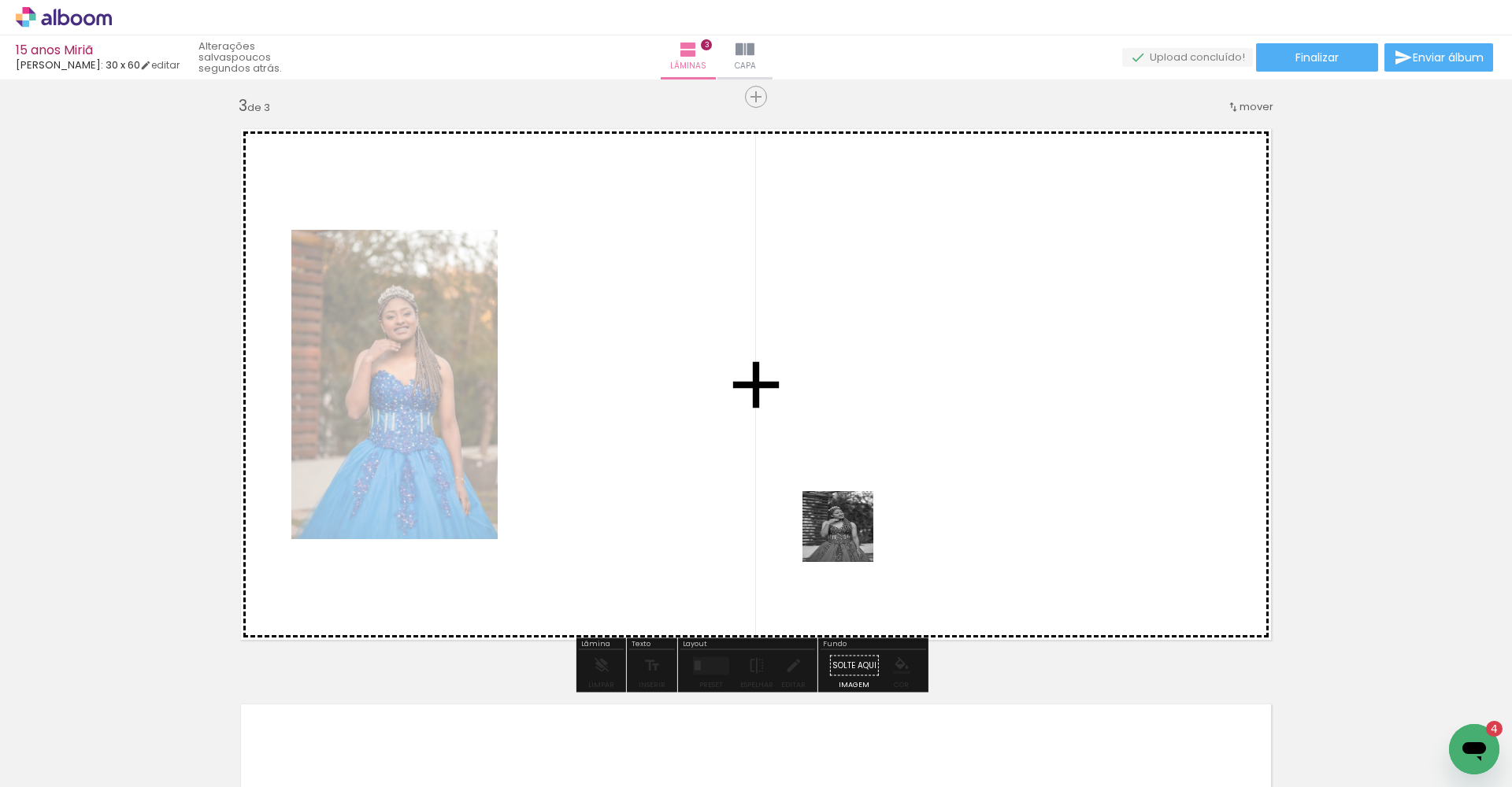
drag, startPoint x: 989, startPoint y: 747, endPoint x: 794, endPoint y: 455, distance: 351.1
click at [794, 455] on quentale-workspace at bounding box center [756, 394] width 1512 height 787
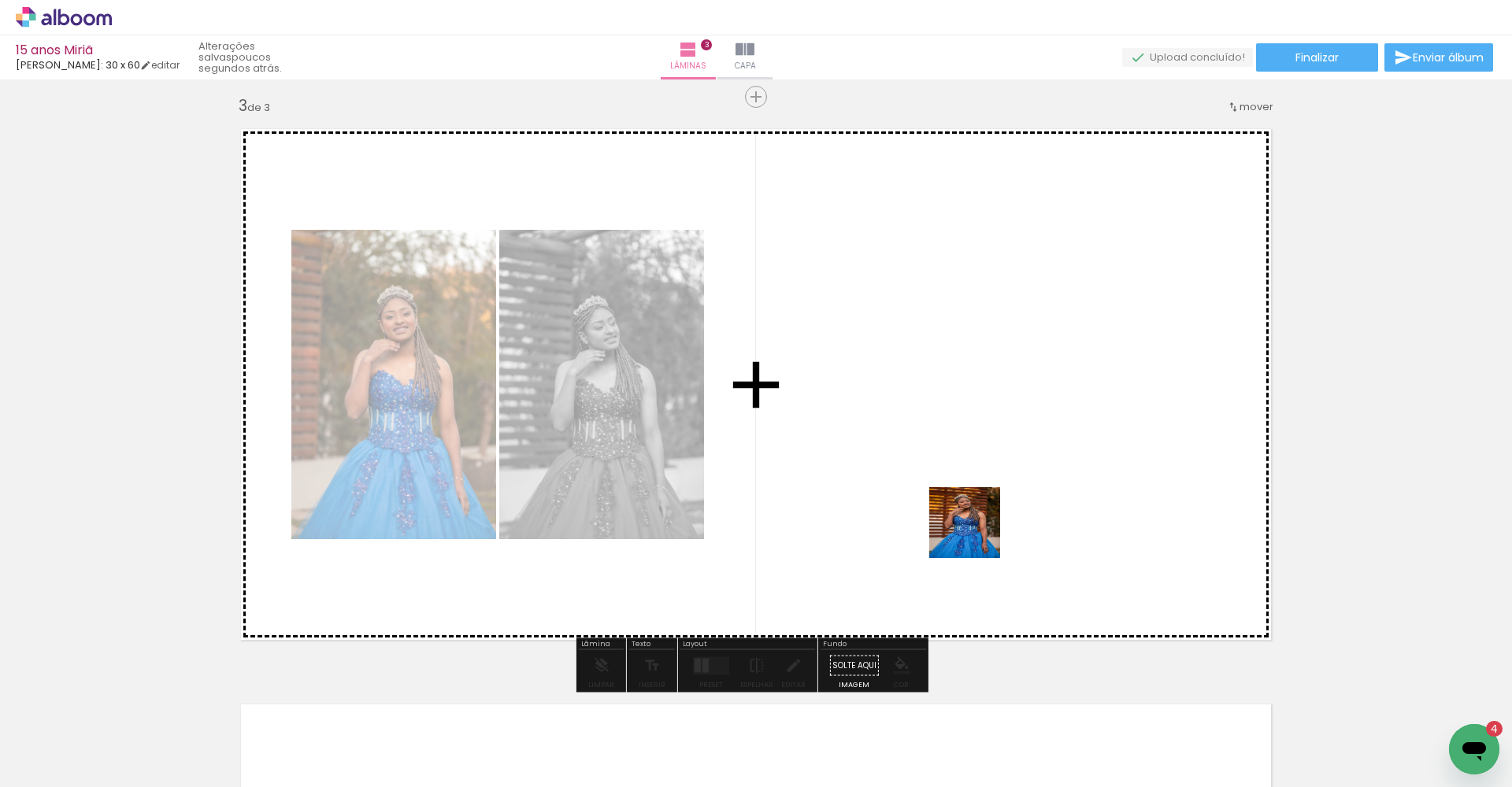
drag, startPoint x: 1076, startPoint y: 728, endPoint x: 902, endPoint y: 417, distance: 356.4
click at [902, 417] on quentale-workspace at bounding box center [756, 394] width 1512 height 787
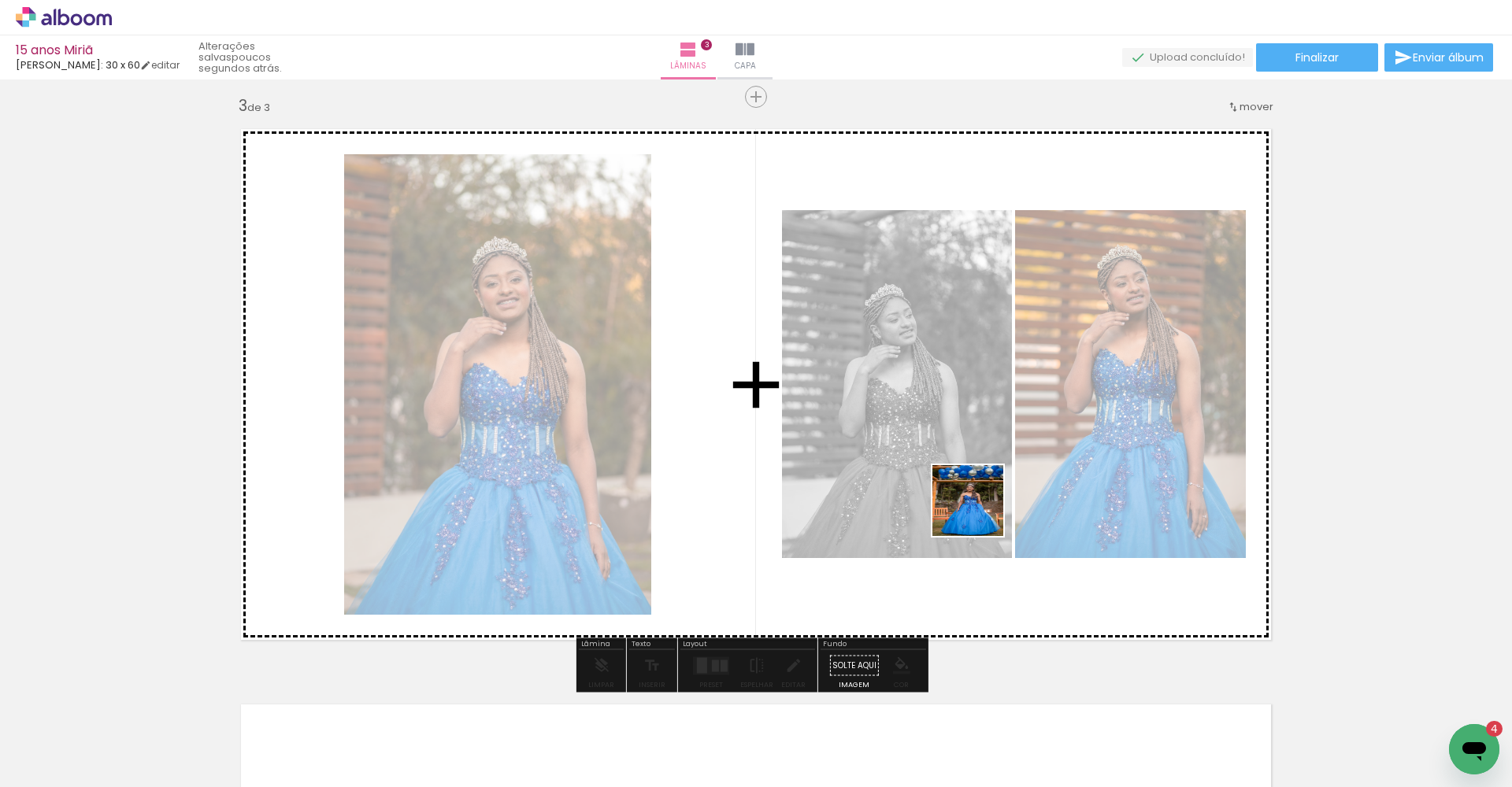
drag, startPoint x: 1342, startPoint y: 752, endPoint x: 1105, endPoint y: 580, distance: 292.8
click at [948, 489] on quentale-workspace at bounding box center [756, 394] width 1512 height 787
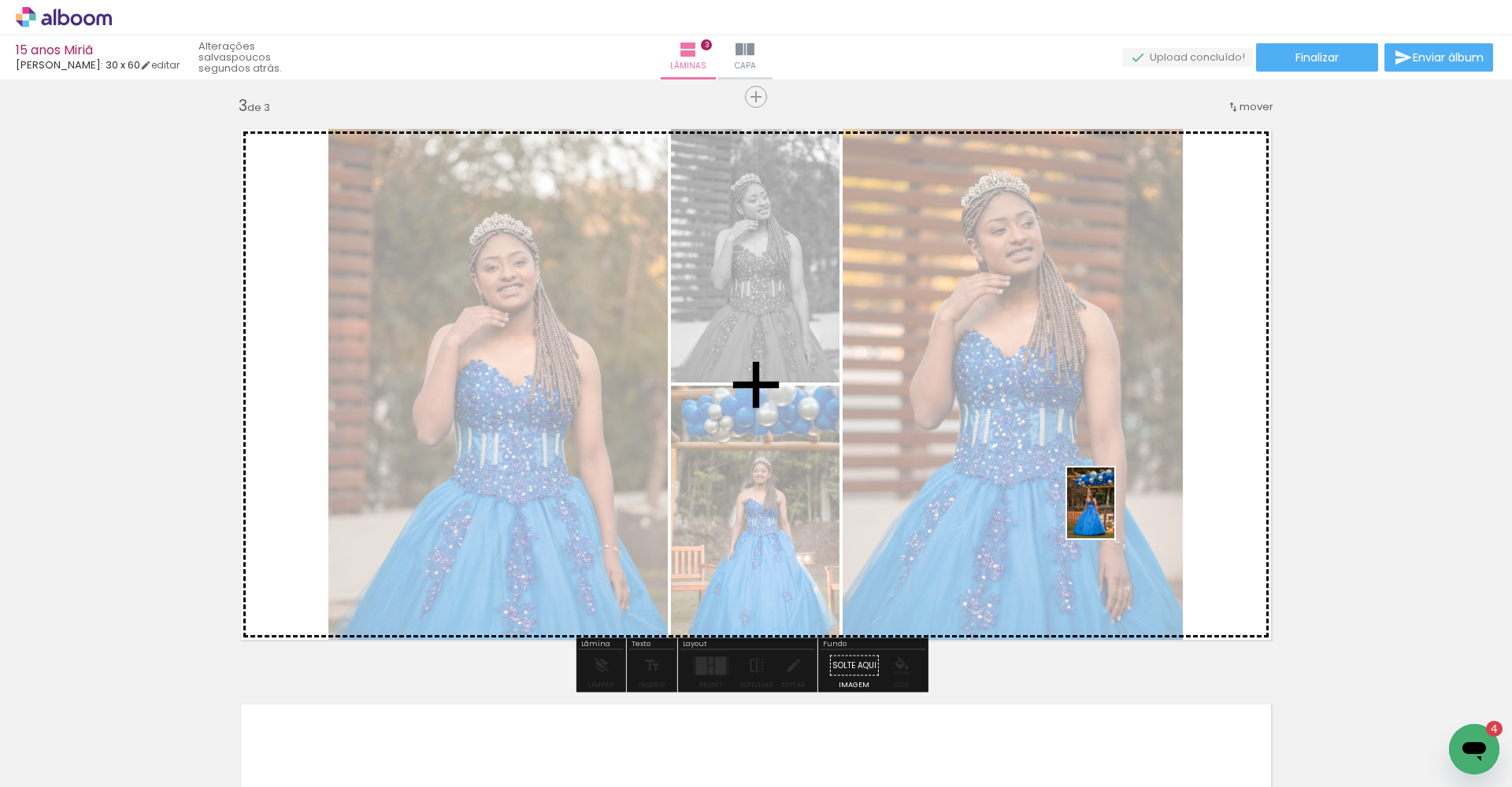
drag, startPoint x: 1423, startPoint y: 724, endPoint x: 1026, endPoint y: 430, distance: 494.0
click at [1009, 430] on quentale-workspace at bounding box center [756, 394] width 1512 height 787
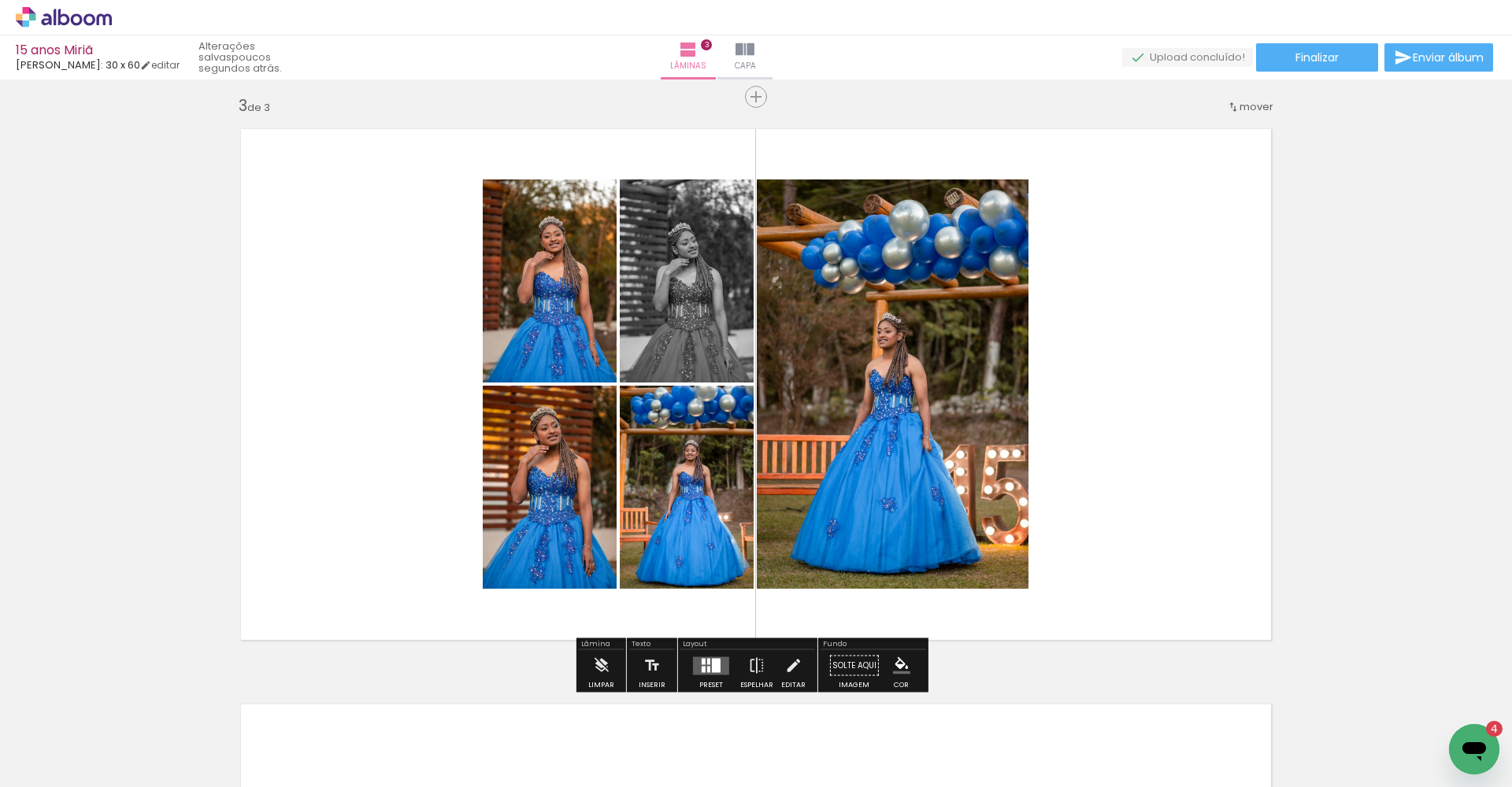
scroll to position [0, 1324]
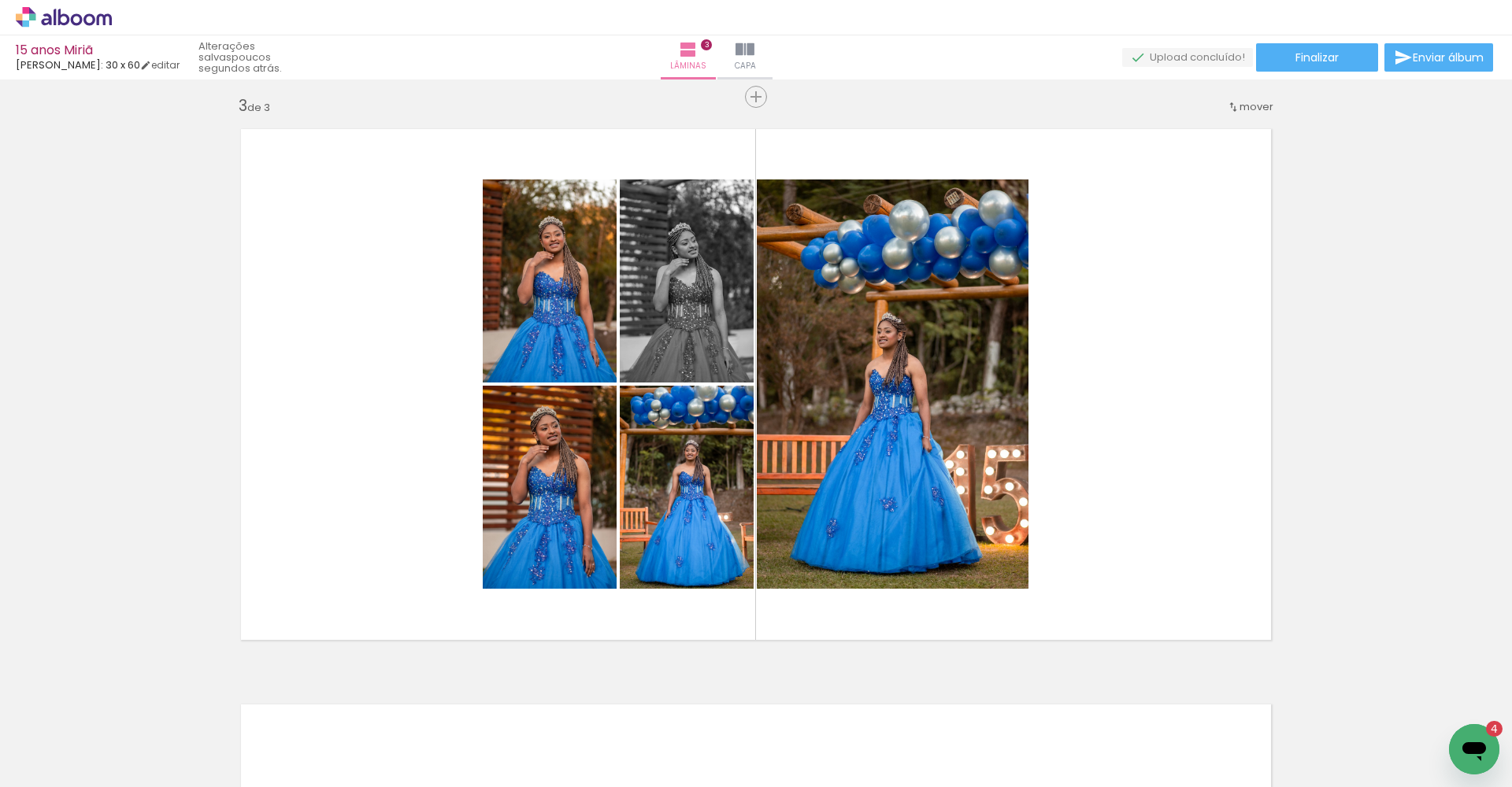
drag, startPoint x: 923, startPoint y: 785, endPoint x: 1034, endPoint y: 786, distance: 111.0
click at [129, 715] on iron-horizontal-list at bounding box center [113, 738] width 32 height 99
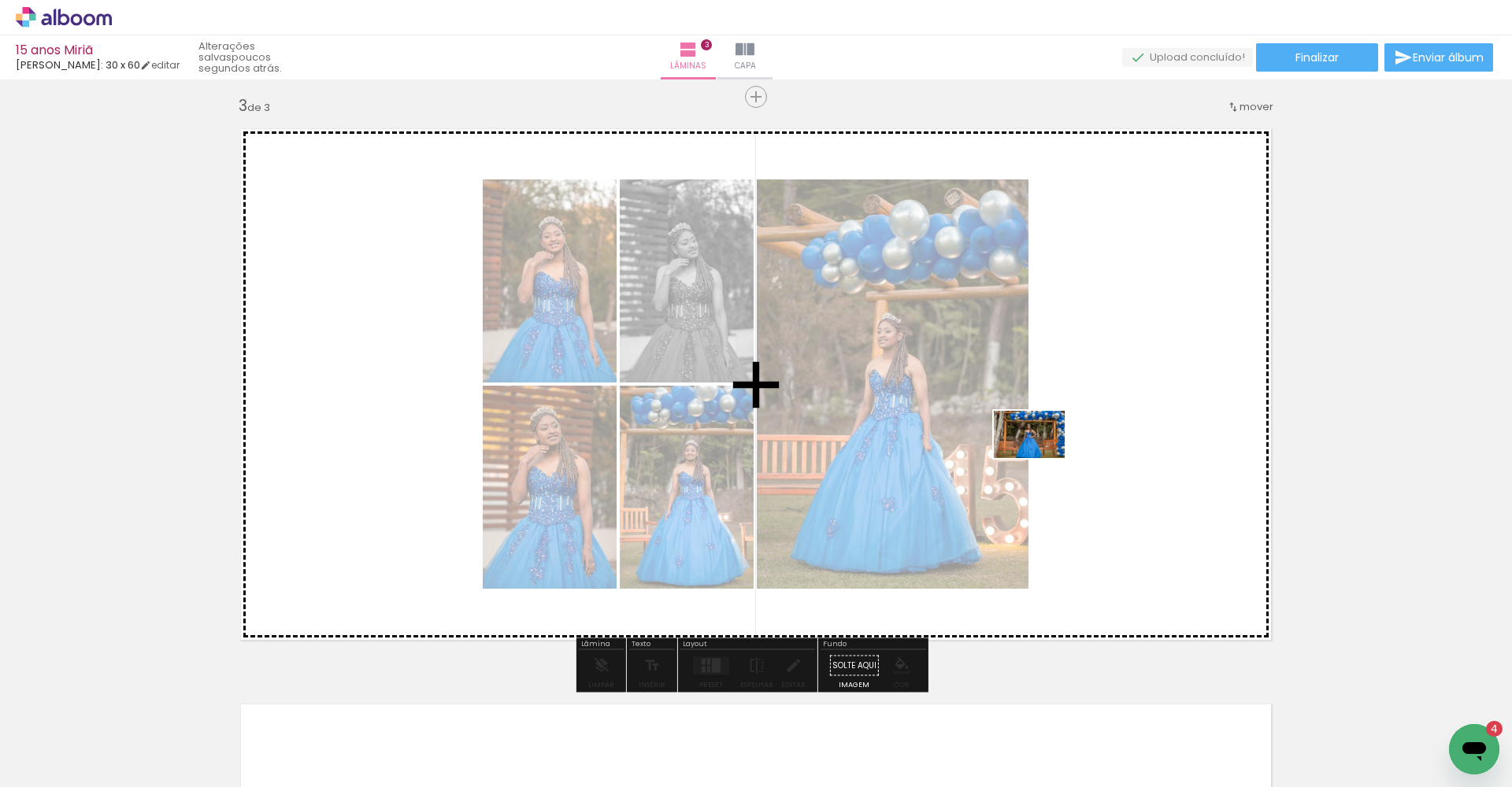
drag, startPoint x: 1090, startPoint y: 744, endPoint x: 1037, endPoint y: 450, distance: 298.7
click at [1009, 450] on quentale-workspace at bounding box center [756, 394] width 1512 height 787
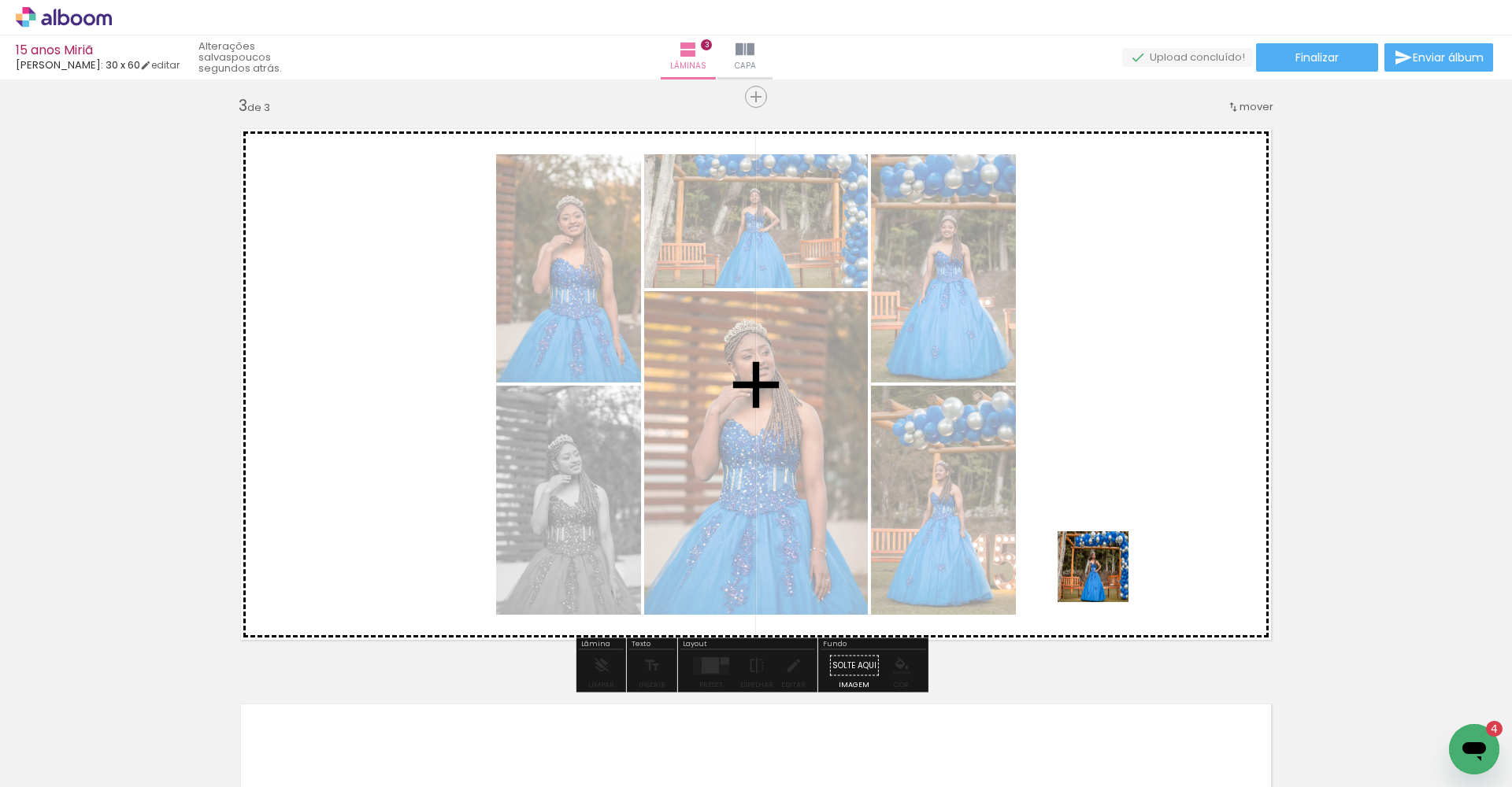
drag, startPoint x: 1172, startPoint y: 747, endPoint x: 1104, endPoint y: 579, distance: 181.2
click at [1009, 579] on quentale-workspace at bounding box center [756, 394] width 1512 height 787
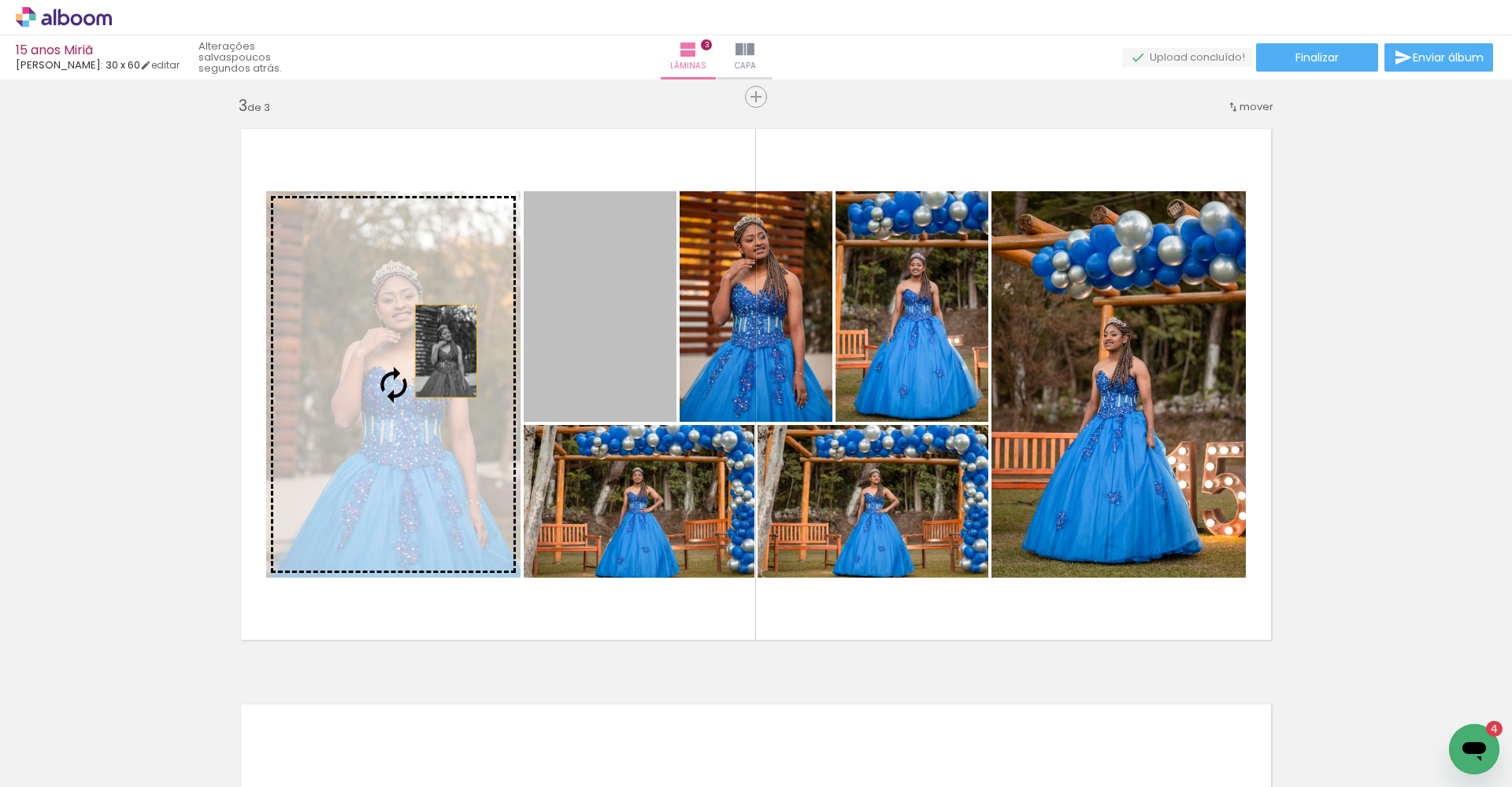
drag, startPoint x: 638, startPoint y: 293, endPoint x: 416, endPoint y: 362, distance: 232.5
click at [0, 0] on slot at bounding box center [0, 0] width 0 height 0
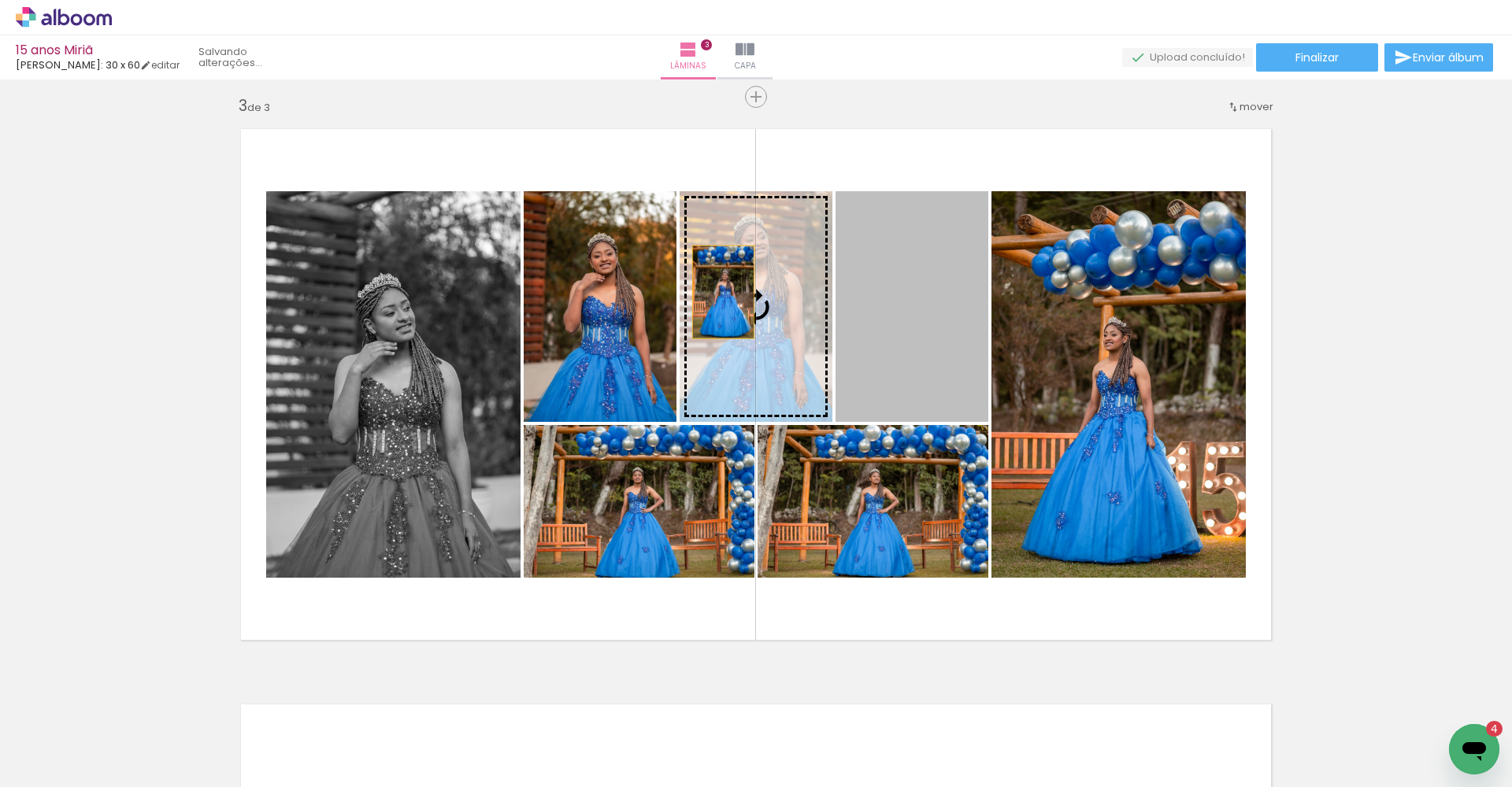
drag, startPoint x: 977, startPoint y: 334, endPoint x: 717, endPoint y: 292, distance: 263.4
click at [0, 0] on slot at bounding box center [0, 0] width 0 height 0
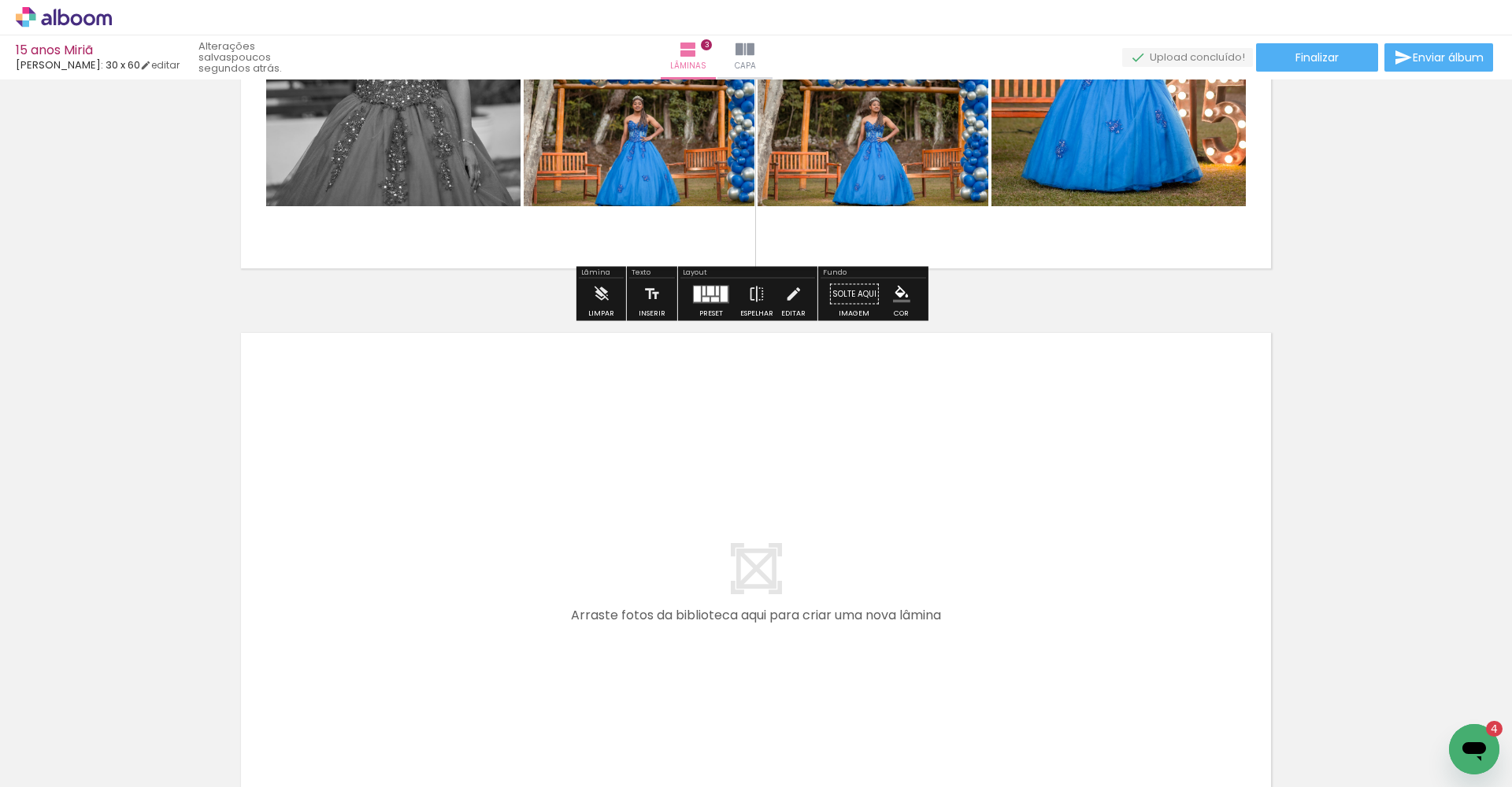
scroll to position [1754, 0]
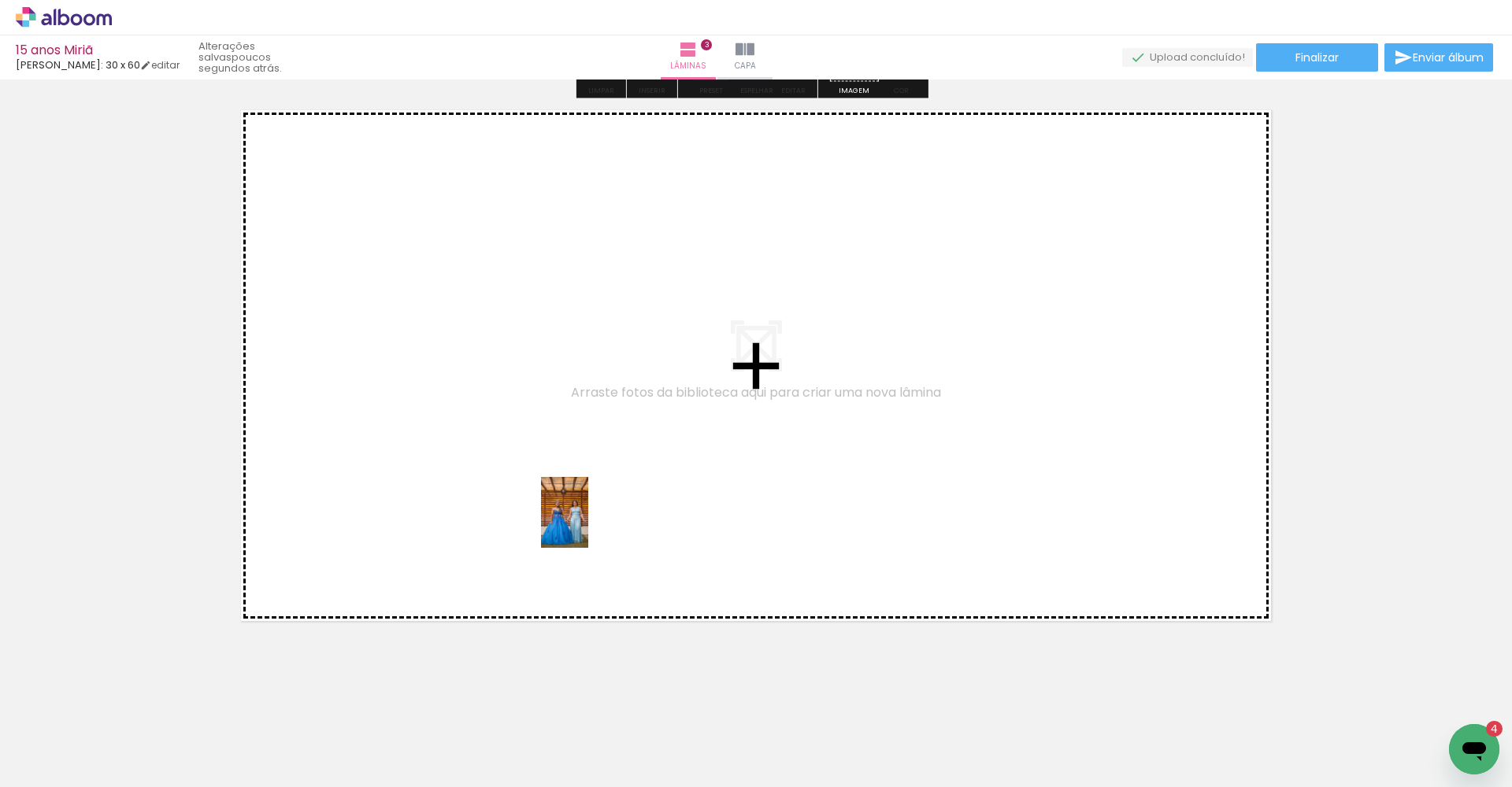
drag, startPoint x: 743, startPoint y: 744, endPoint x: 588, endPoint y: 524, distance: 269.1
click at [588, 524] on quentale-workspace at bounding box center [756, 394] width 1512 height 787
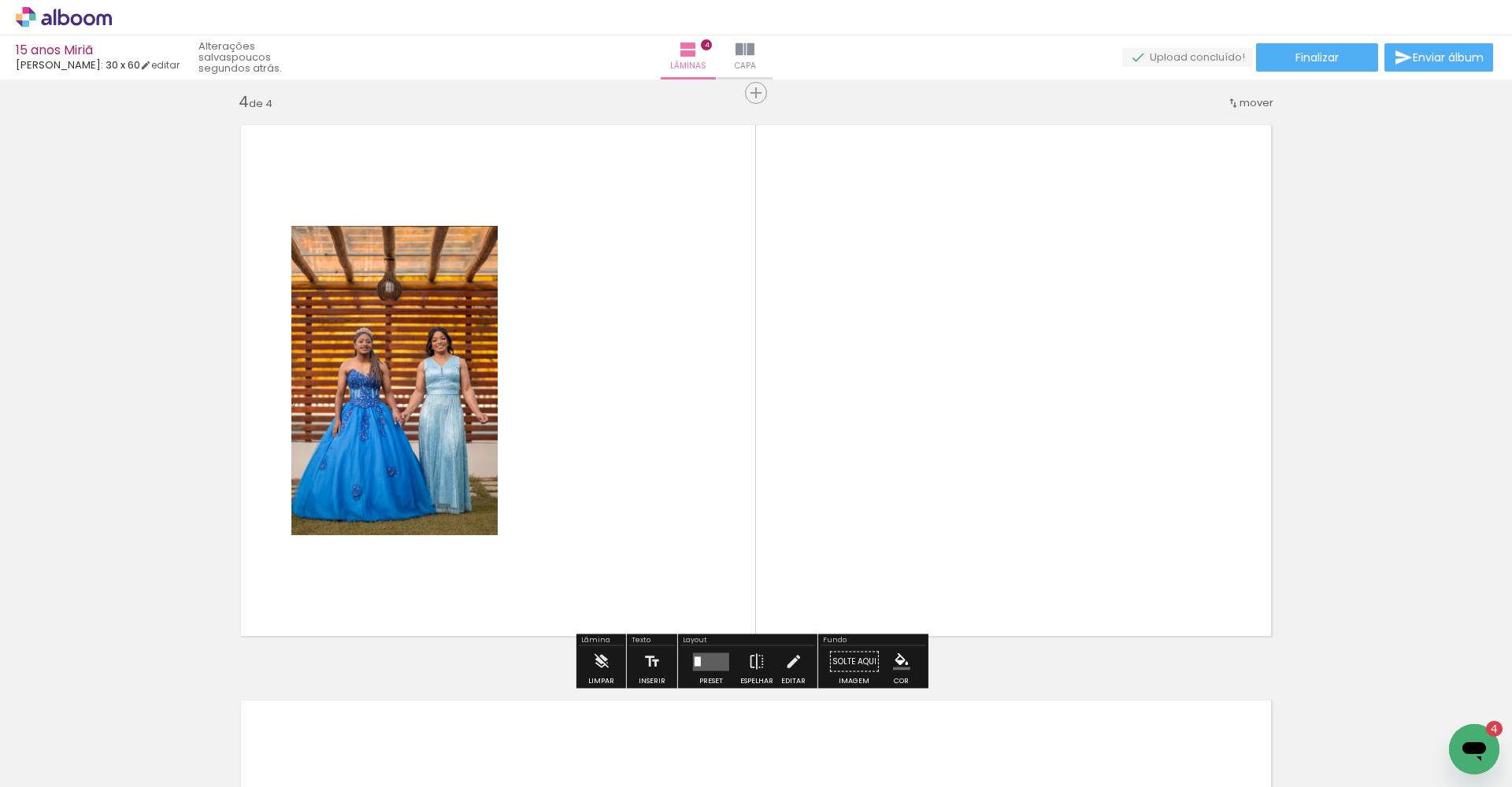
scroll to position [1735, 0]
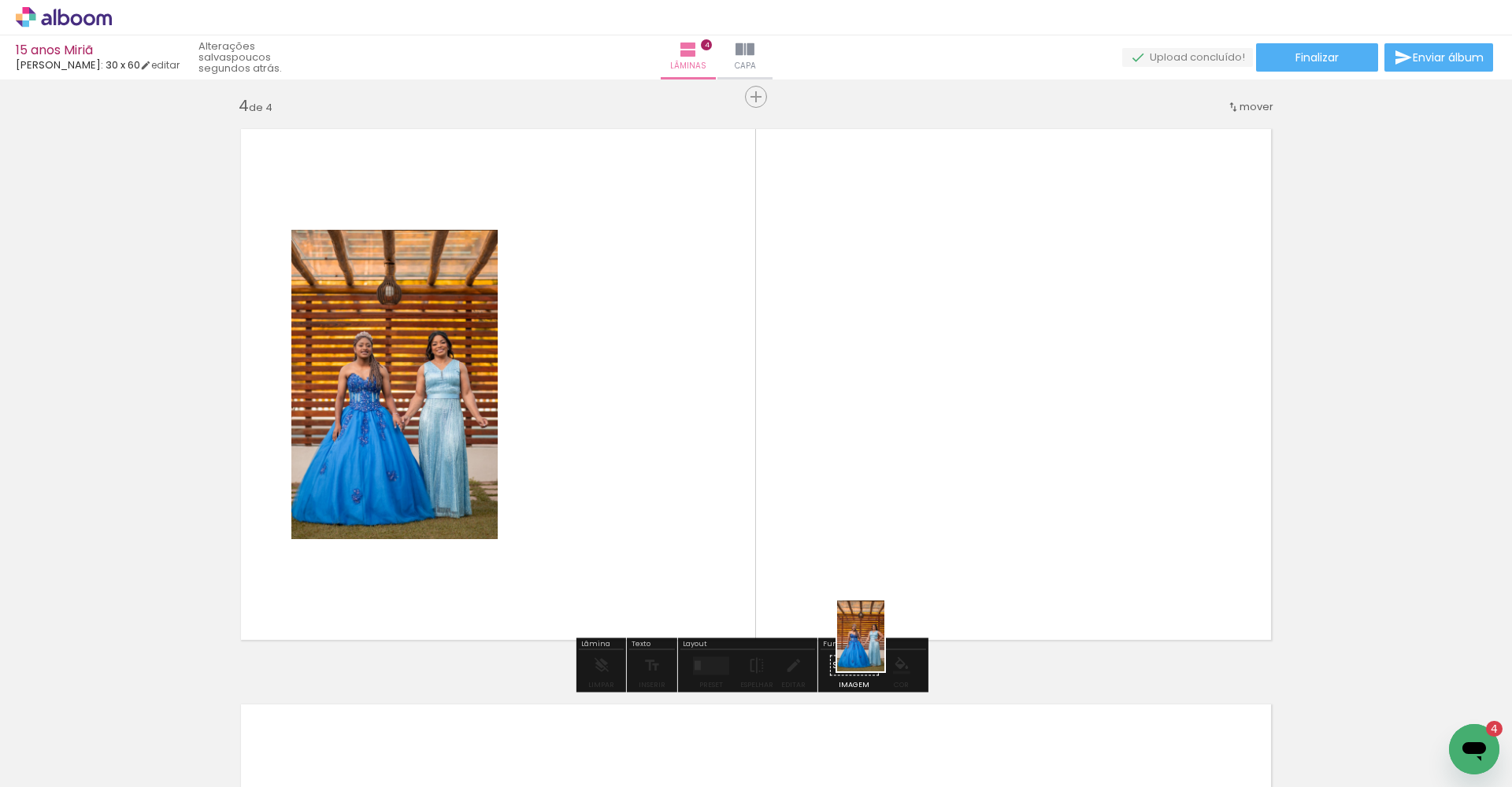
drag, startPoint x: 810, startPoint y: 741, endPoint x: 949, endPoint y: 540, distance: 244.4
click at [949, 540] on quentale-workspace at bounding box center [756, 394] width 1512 height 787
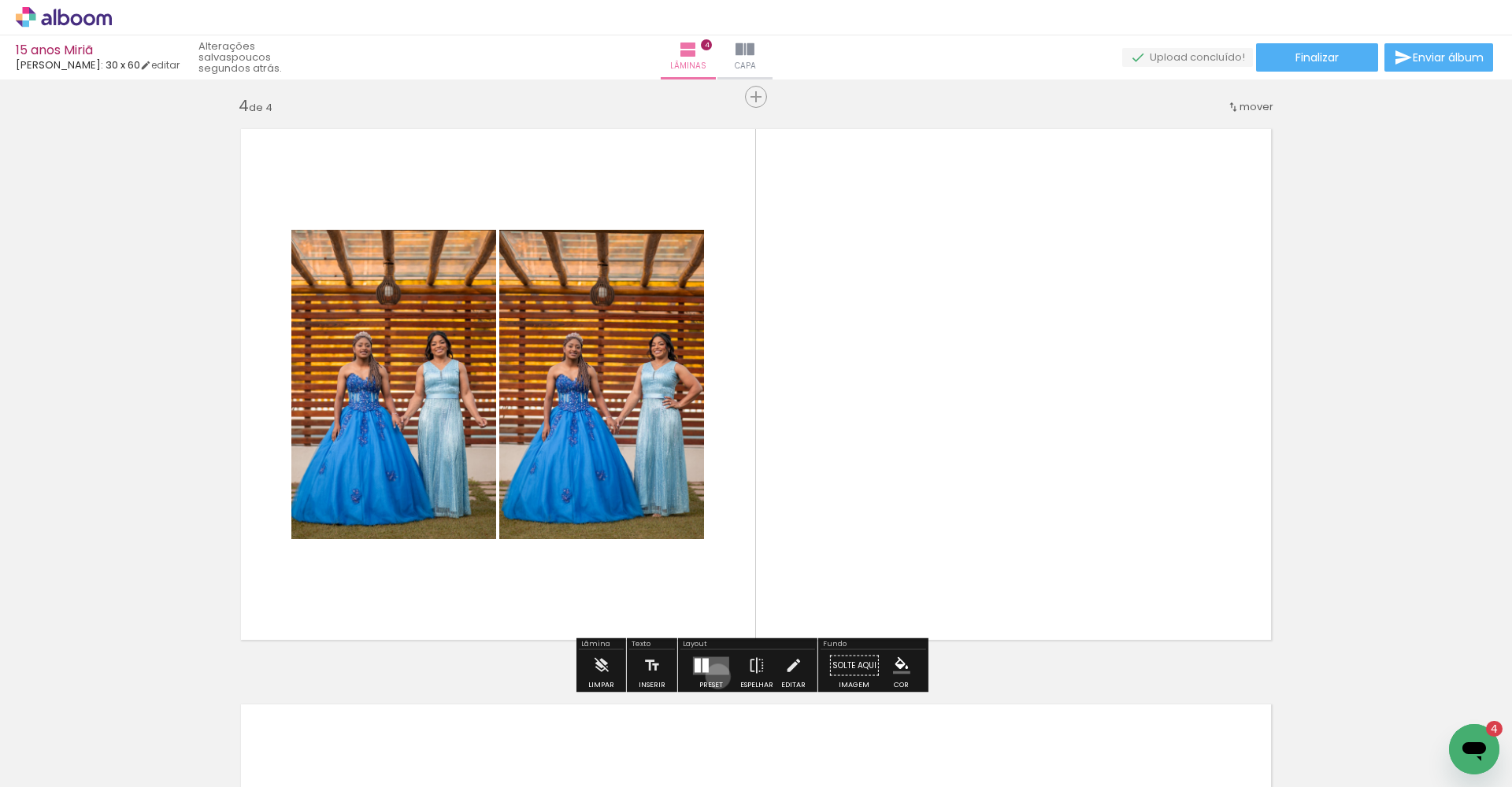
click at [714, 676] on div at bounding box center [711, 666] width 42 height 32
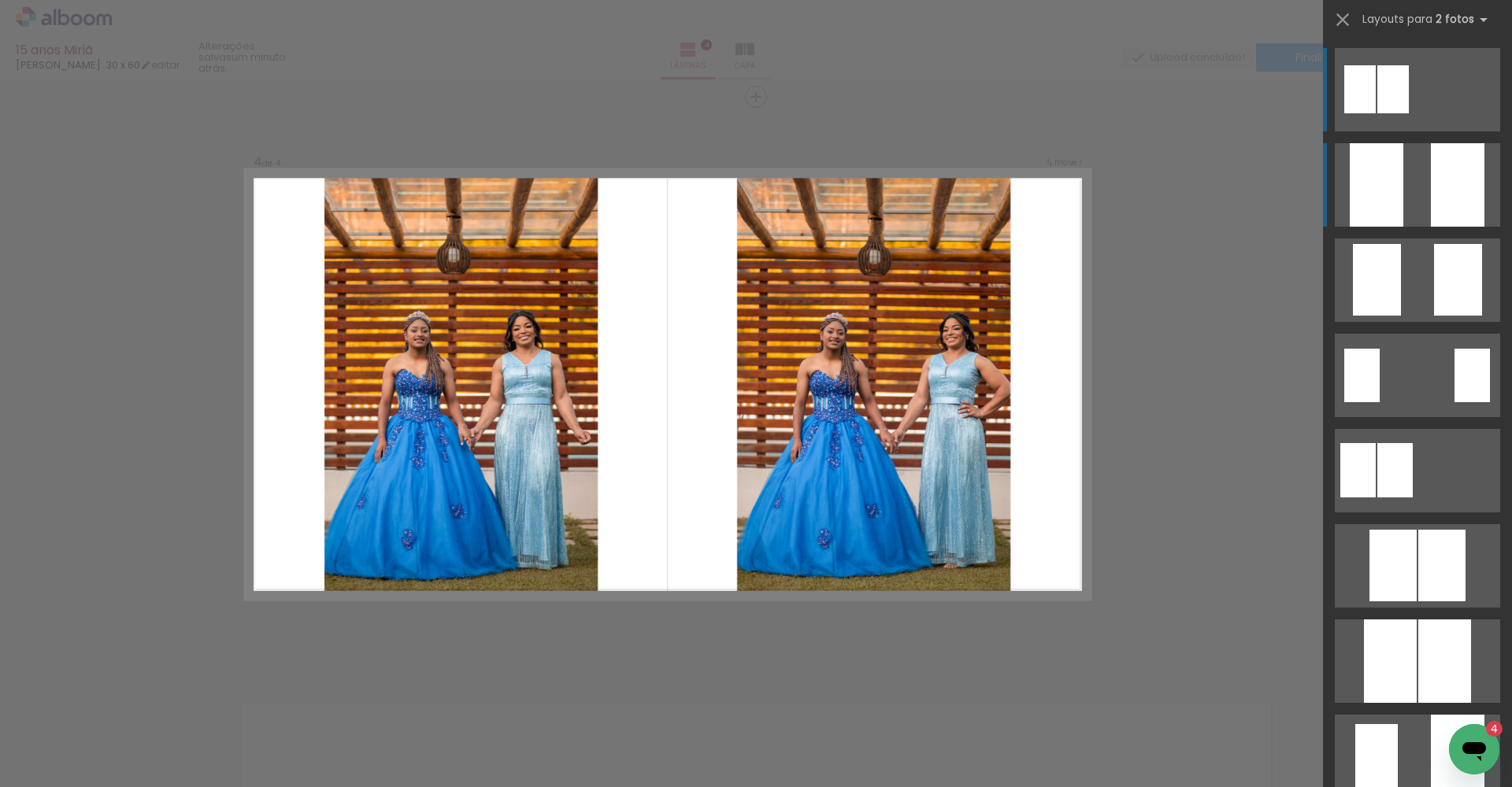
click at [1009, 184] on div at bounding box center [1457, 185] width 54 height 83
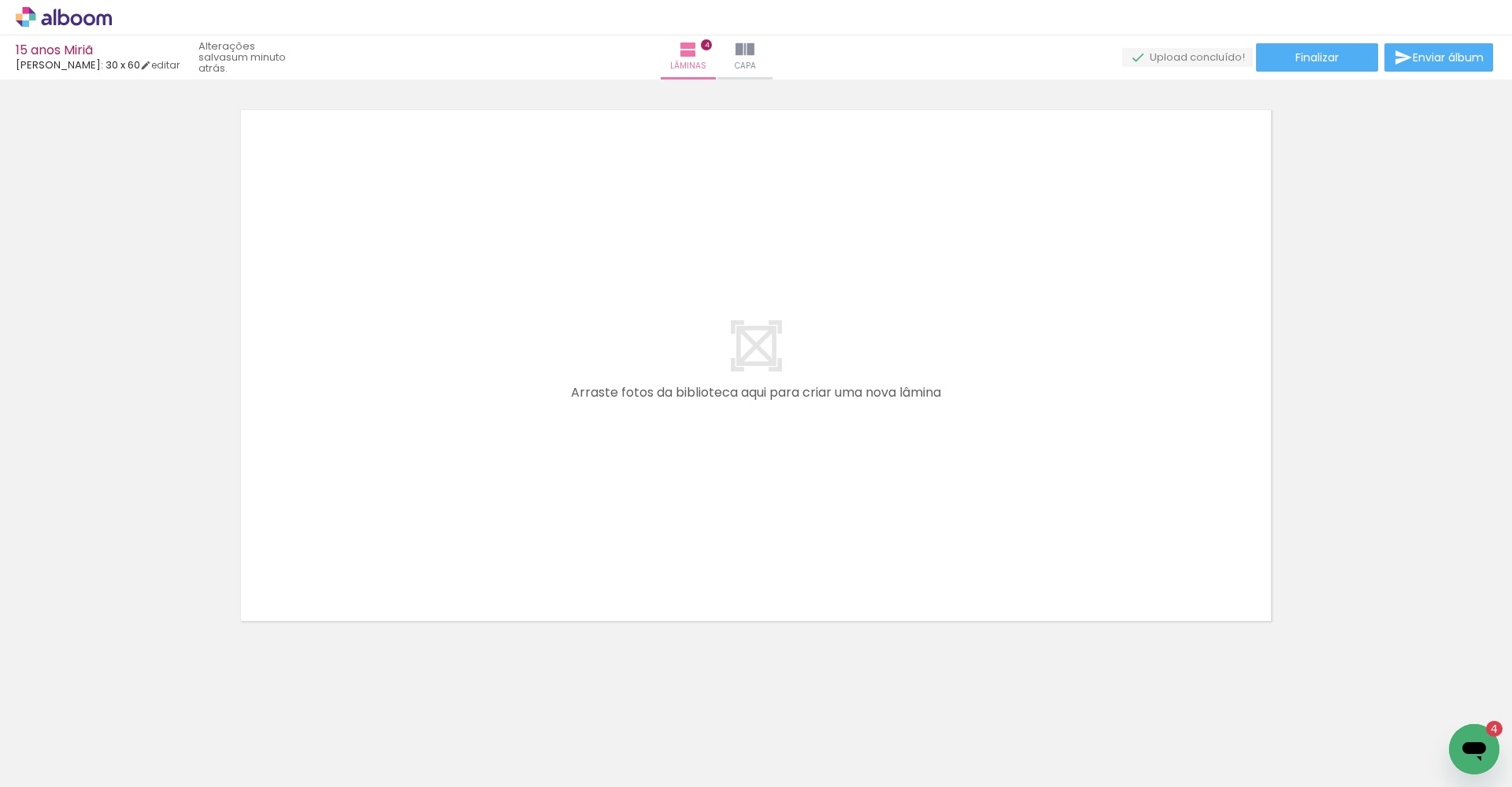
scroll to position [0, 1728]
drag, startPoint x: 781, startPoint y: 783, endPoint x: 916, endPoint y: 786, distance: 135.0
click at [129, 715] on iron-horizontal-list at bounding box center [113, 738] width 32 height 99
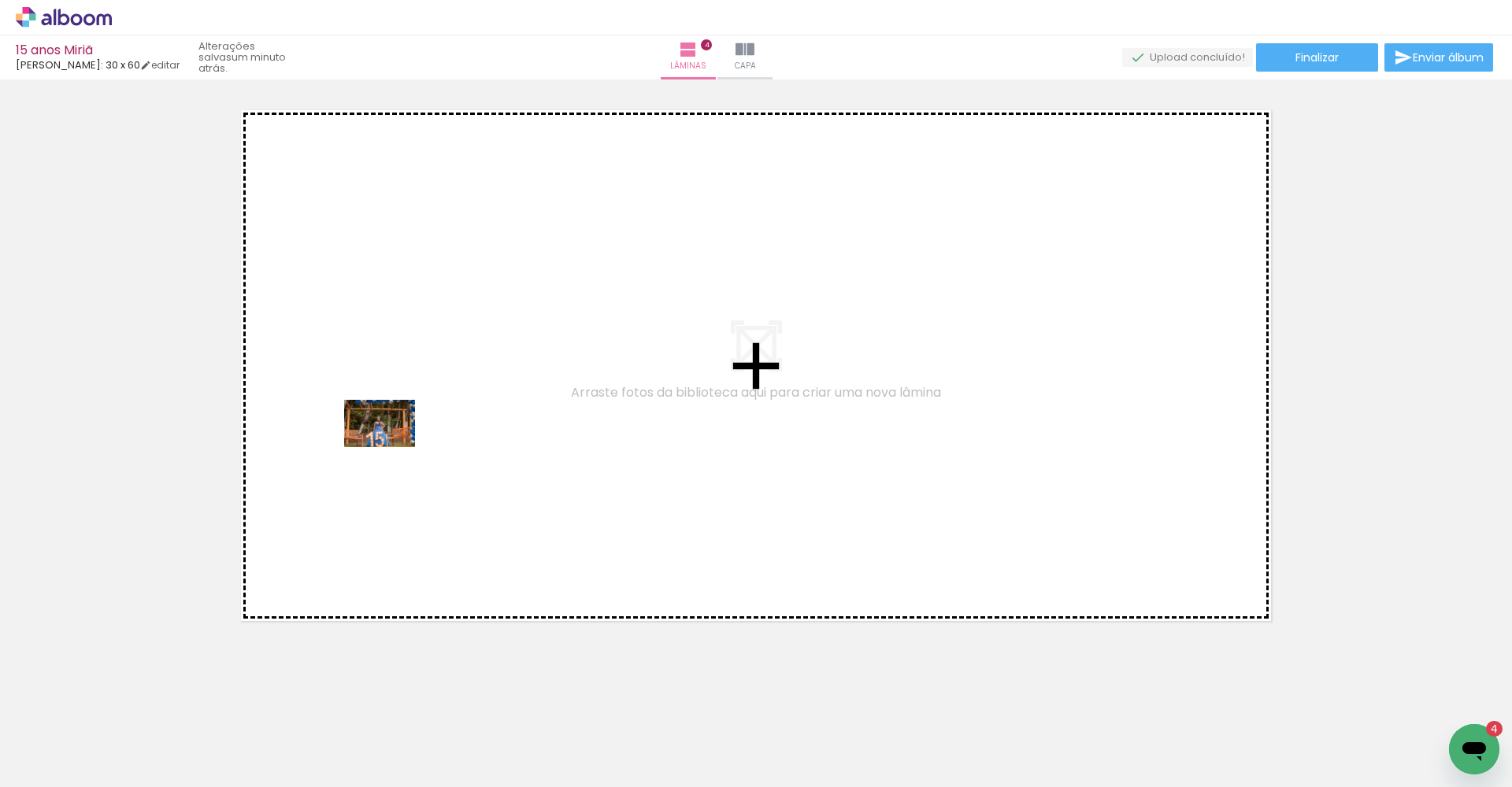
drag, startPoint x: 129, startPoint y: 751, endPoint x: 391, endPoint y: 447, distance: 401.3
click at [391, 447] on quentale-workspace at bounding box center [756, 394] width 1512 height 787
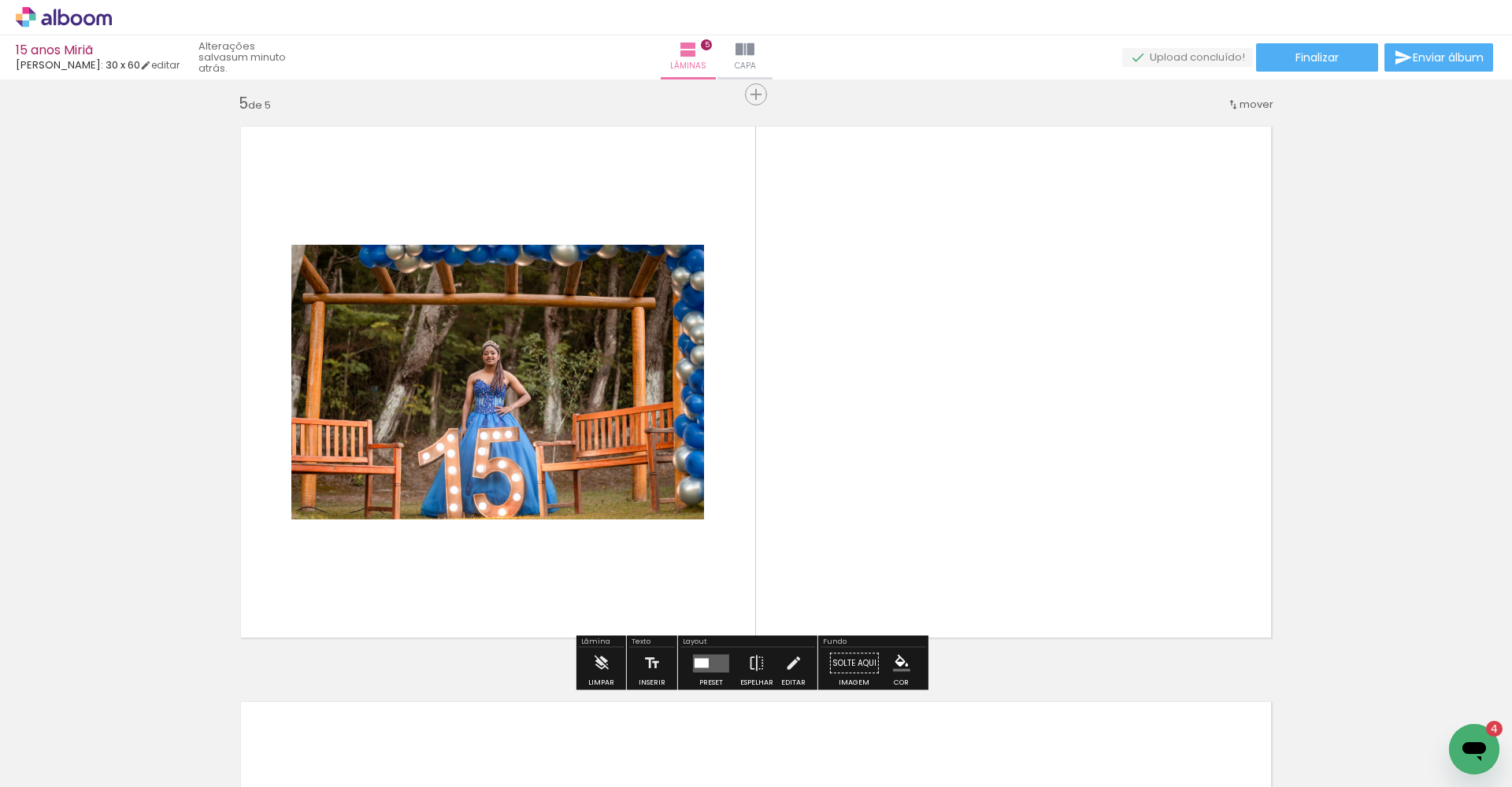
scroll to position [2310, 0]
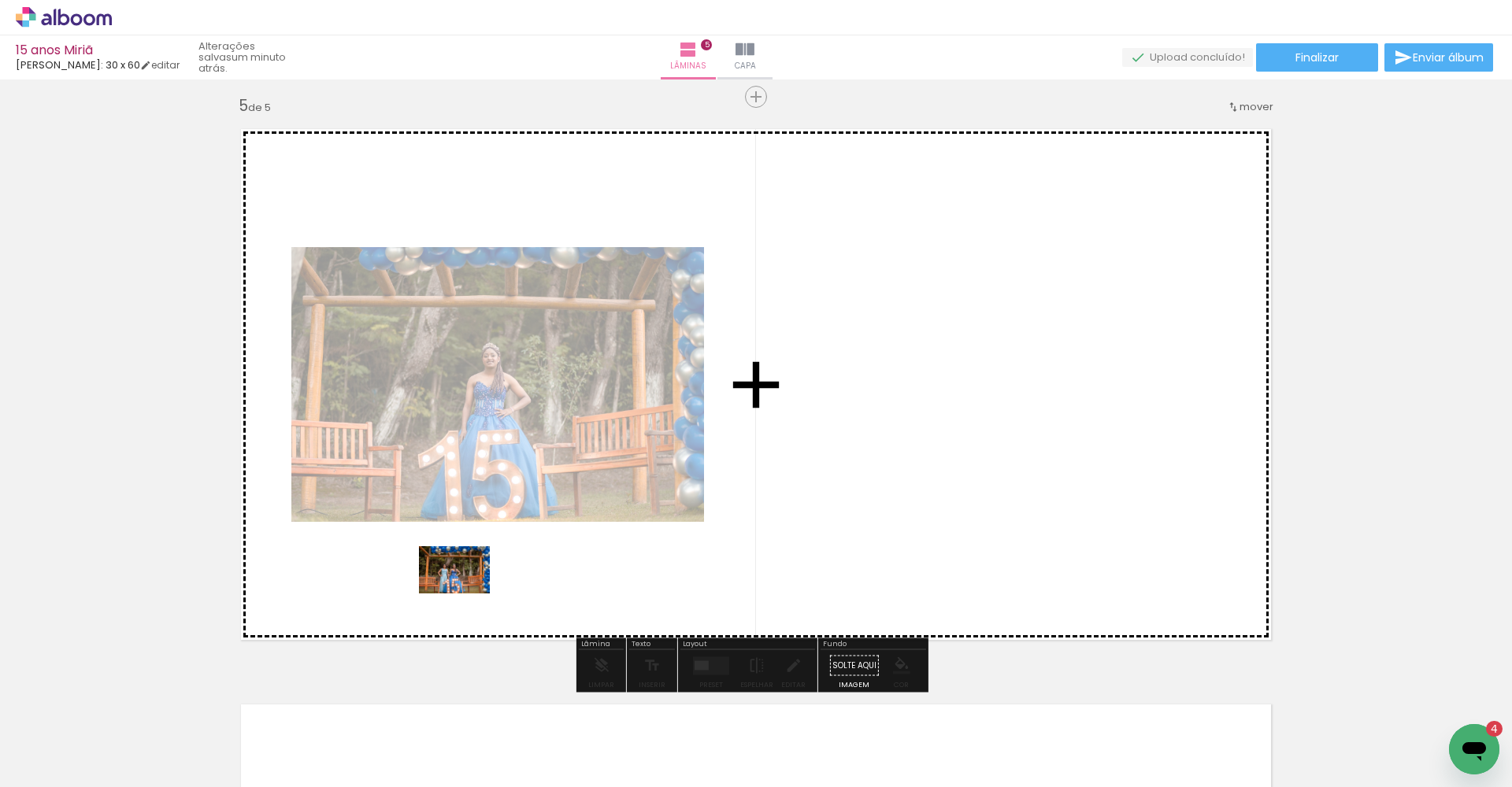
drag, startPoint x: 238, startPoint y: 737, endPoint x: 469, endPoint y: 587, distance: 275.4
click at [469, 587] on quentale-workspace at bounding box center [756, 394] width 1512 height 787
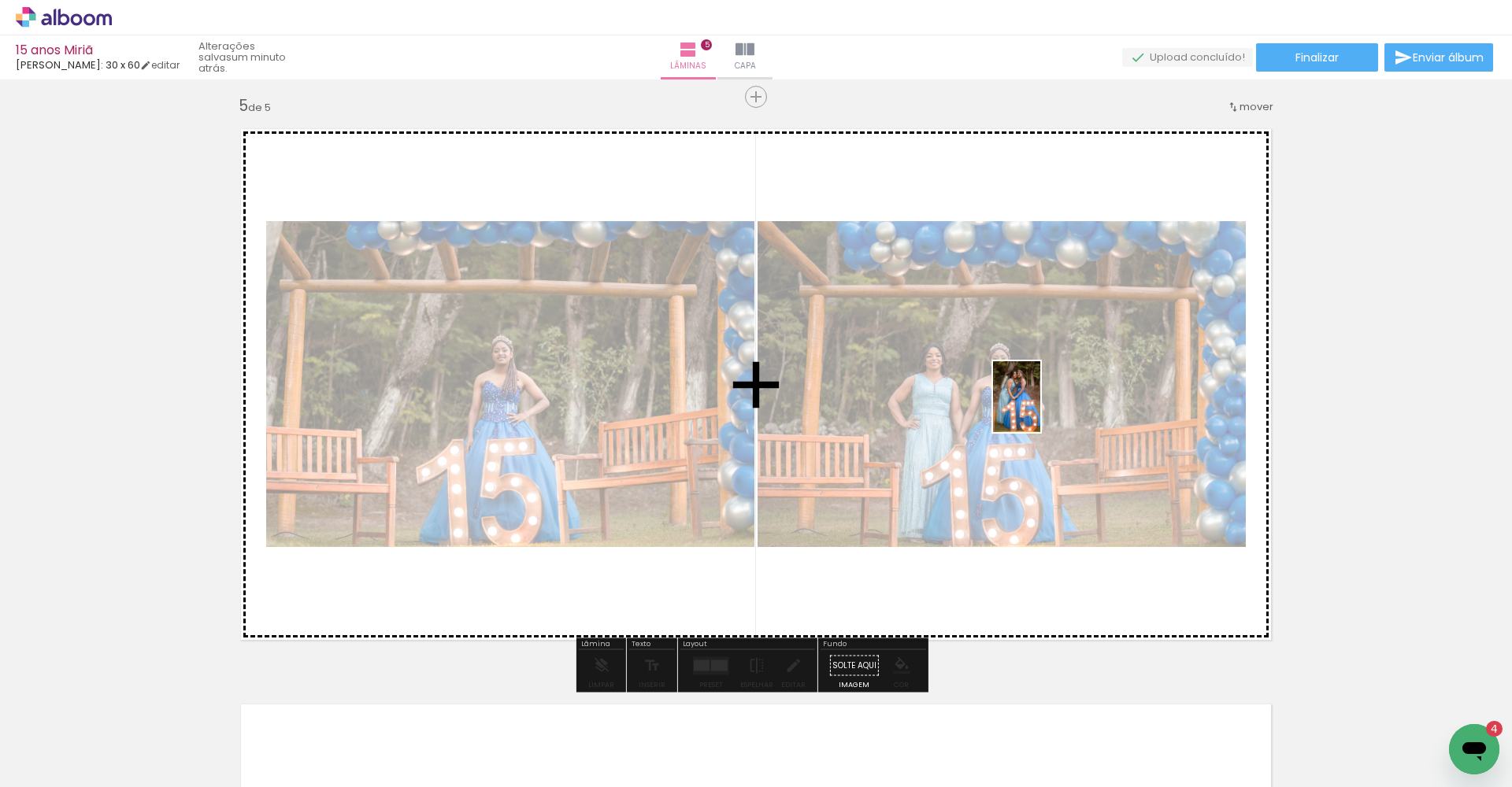
drag, startPoint x: 328, startPoint y: 743, endPoint x: 1040, endPoint y: 408, distance: 786.9
click at [1009, 408] on quentale-workspace at bounding box center [756, 394] width 1512 height 787
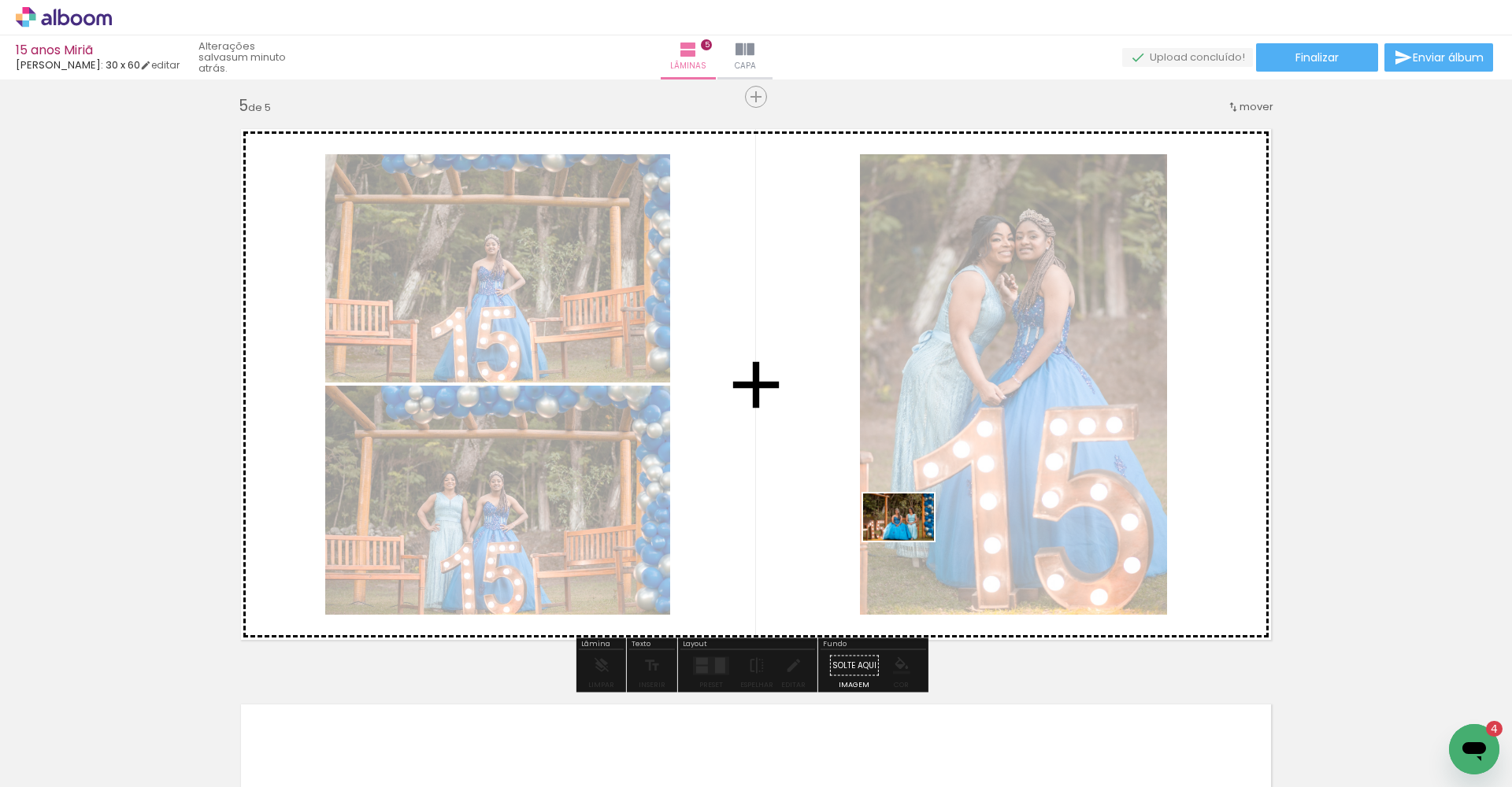
drag, startPoint x: 418, startPoint y: 730, endPoint x: 910, endPoint y: 540, distance: 527.4
click at [910, 540] on quentale-workspace at bounding box center [756, 394] width 1512 height 787
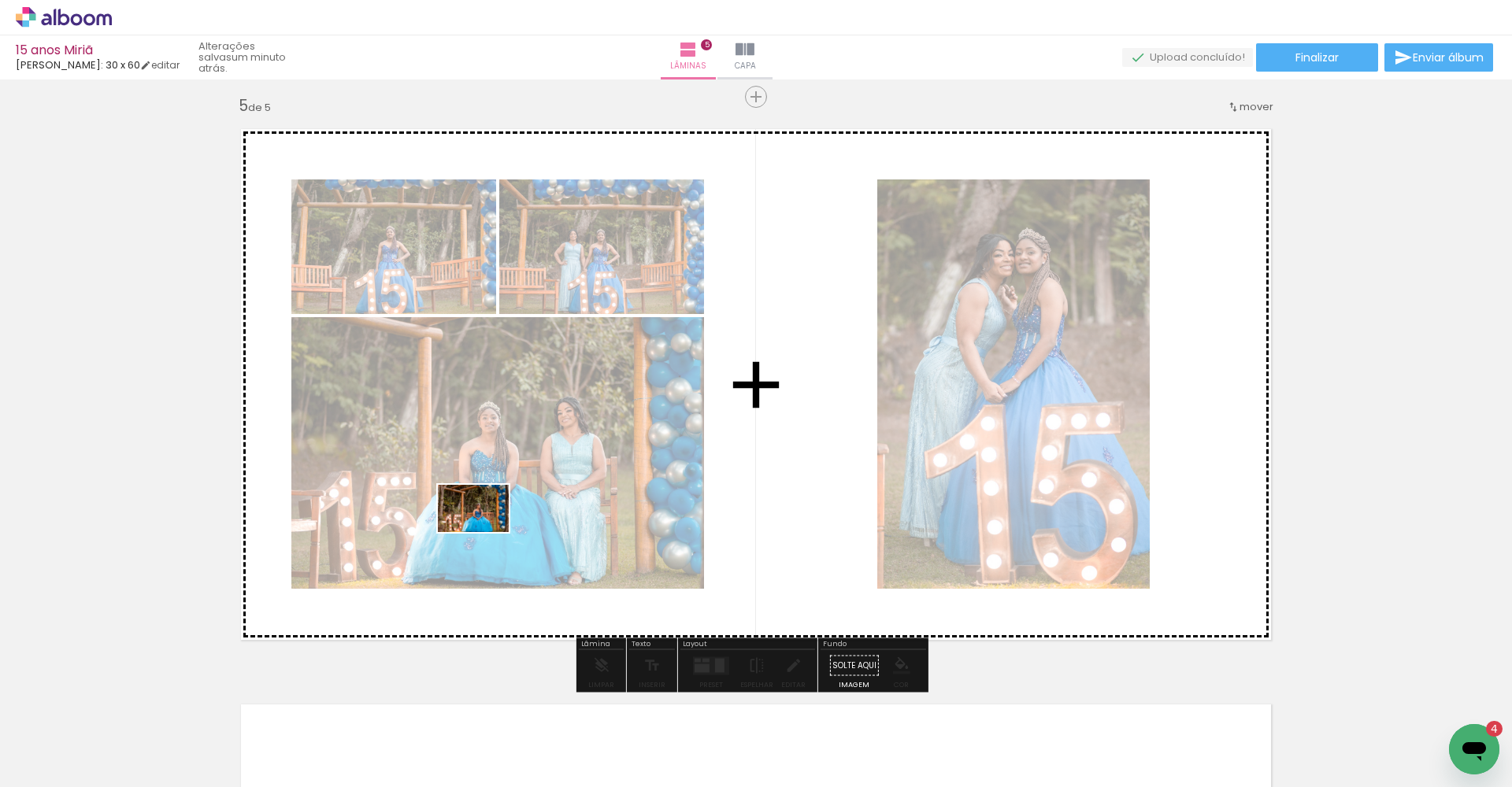
drag, startPoint x: 494, startPoint y: 744, endPoint x: 485, endPoint y: 532, distance: 212.2
click at [485, 532] on quentale-workspace at bounding box center [756, 394] width 1512 height 787
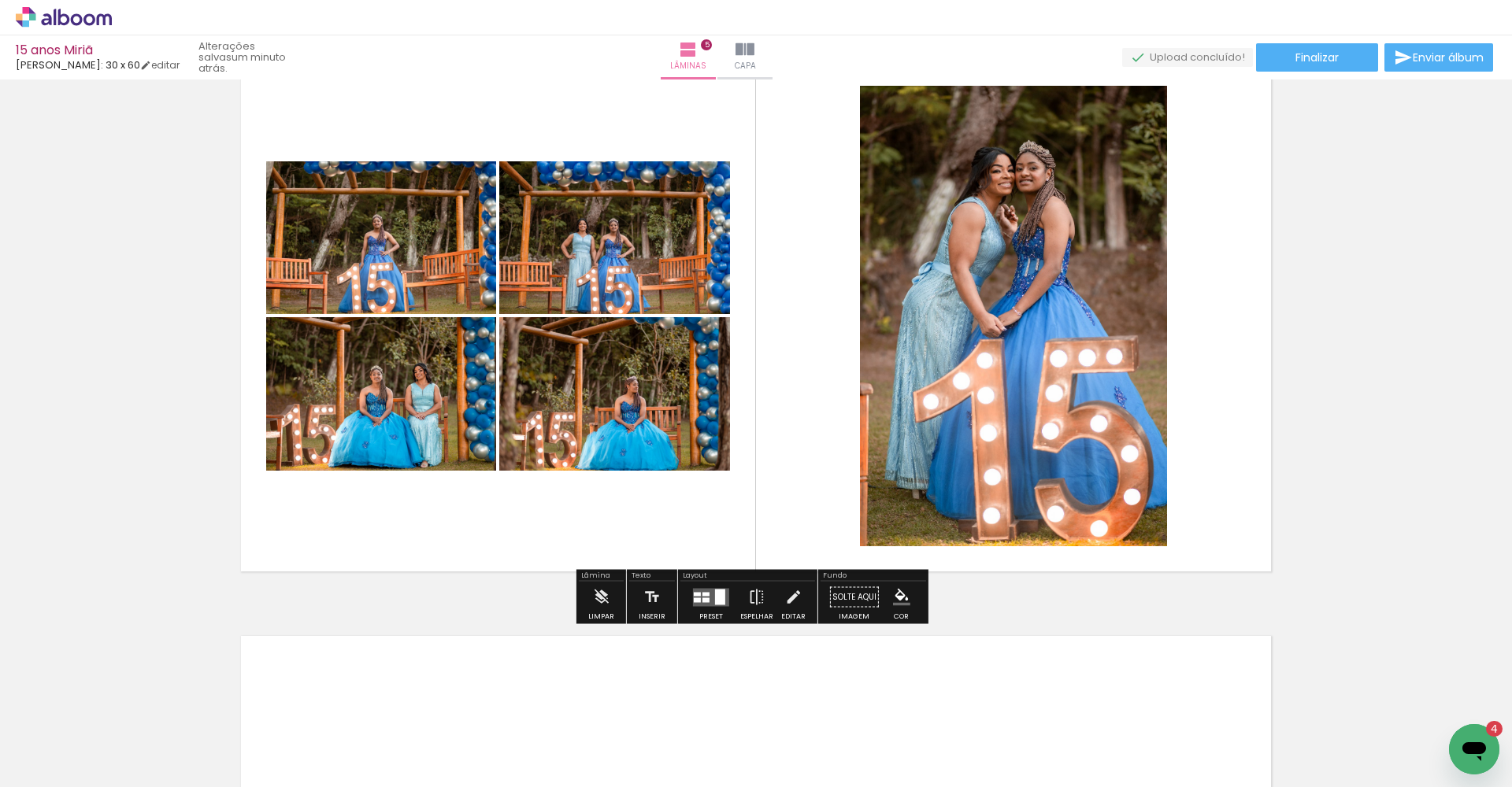
scroll to position [2423, 0]
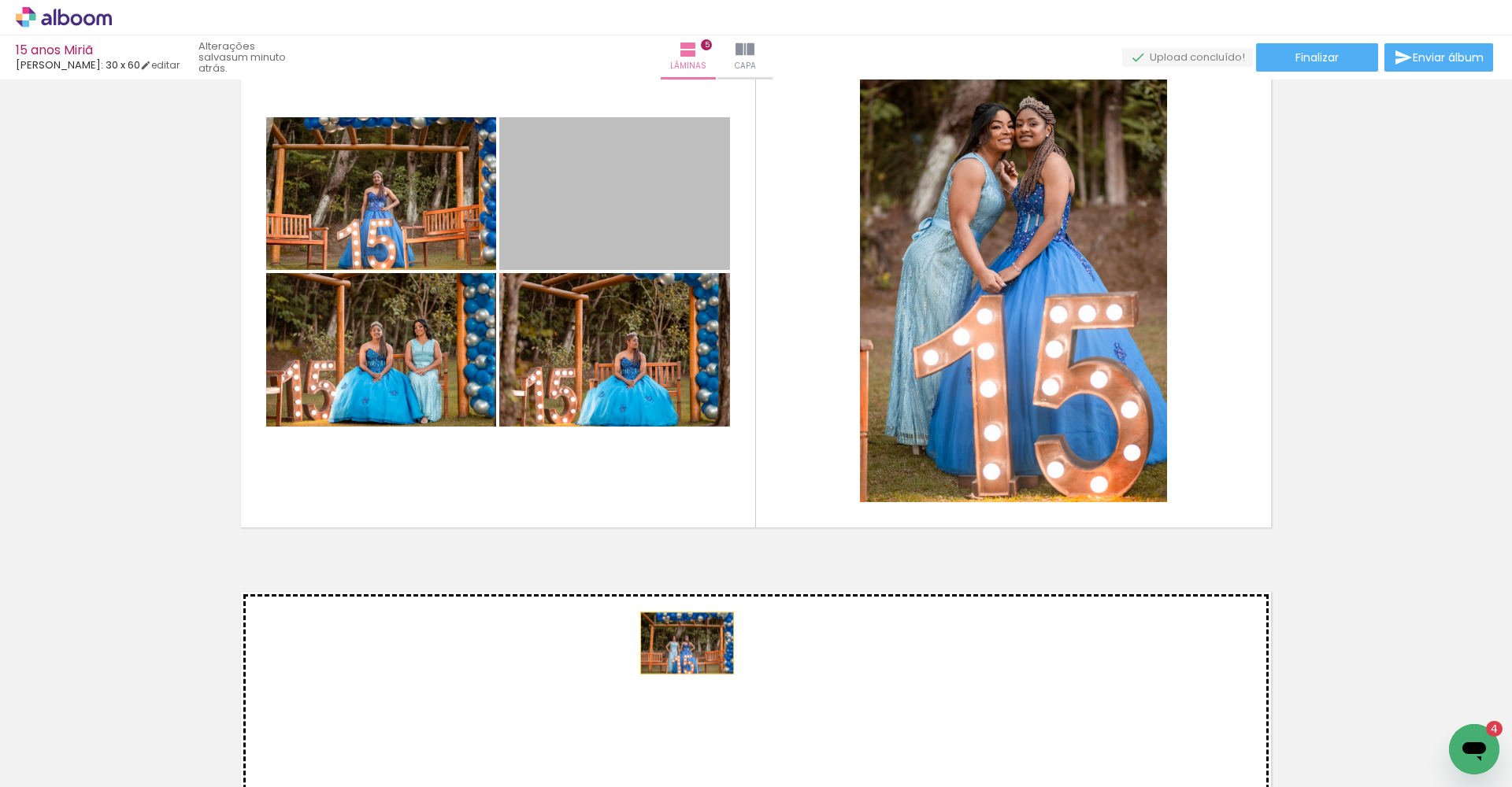
drag, startPoint x: 602, startPoint y: 213, endPoint x: 681, endPoint y: 644, distance: 438.2
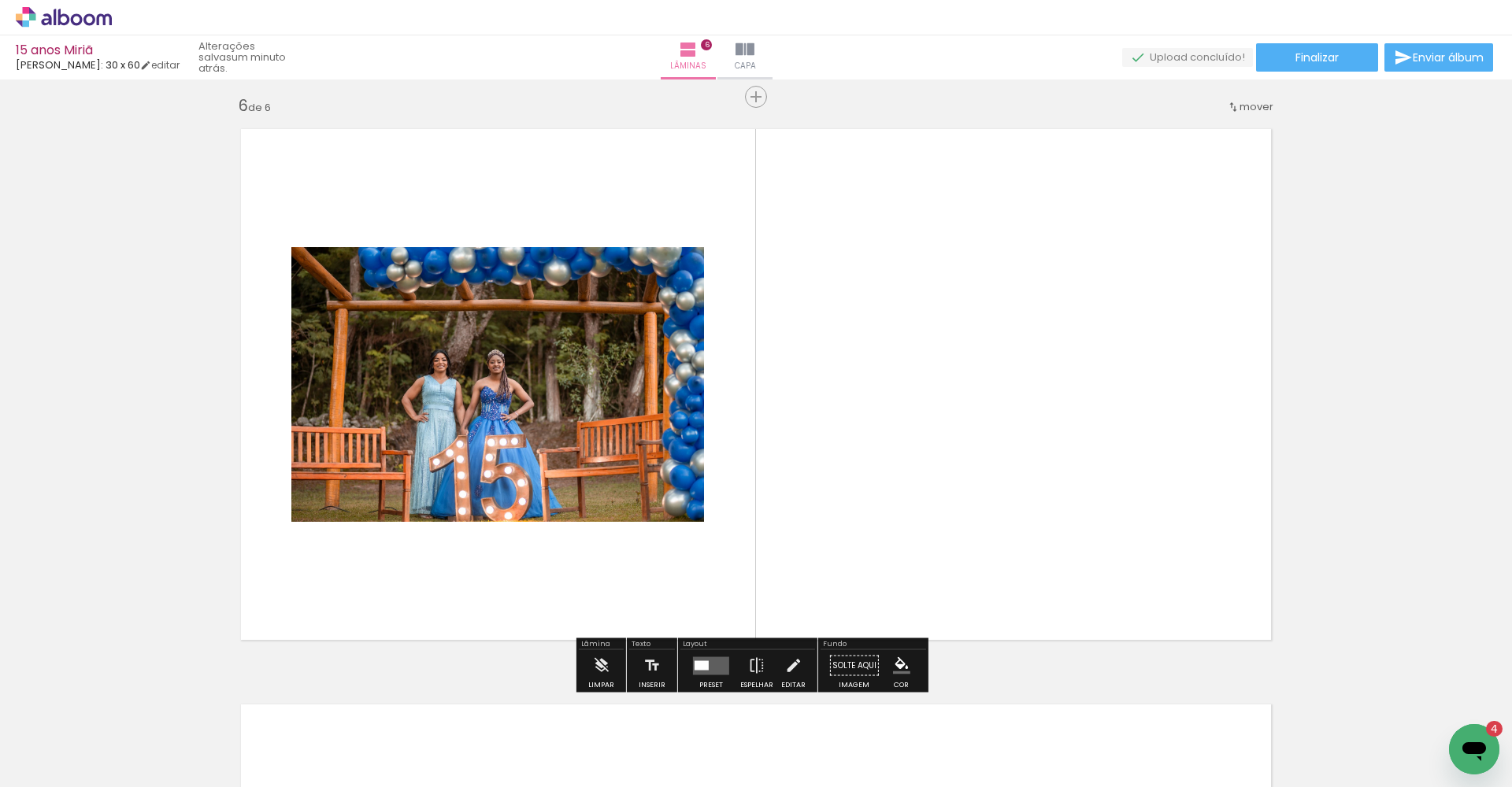
scroll to position [2267, 0]
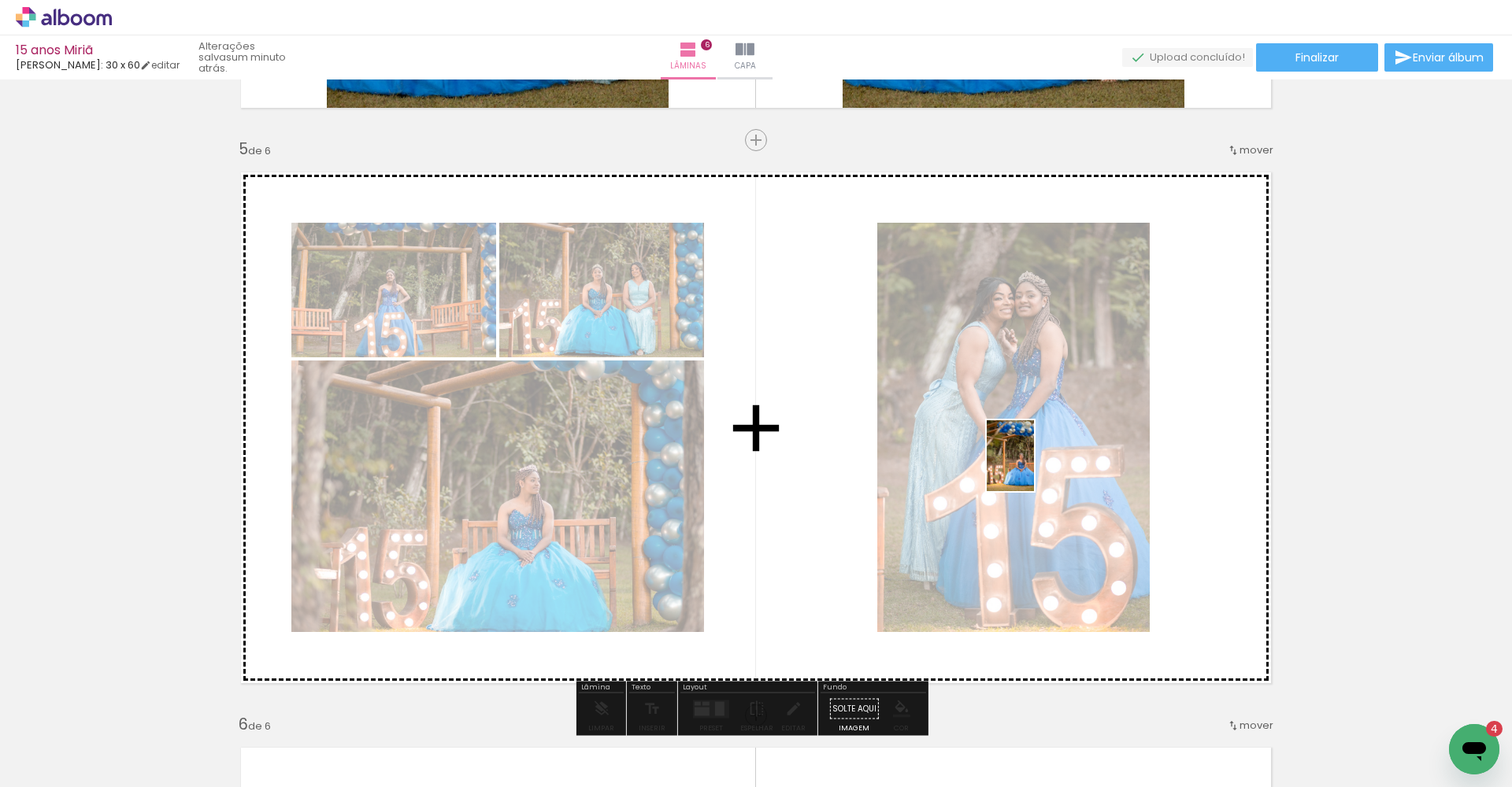
drag, startPoint x: 587, startPoint y: 745, endPoint x: 1034, endPoint y: 467, distance: 526.4
click at [1009, 467] on quentale-workspace at bounding box center [756, 394] width 1512 height 787
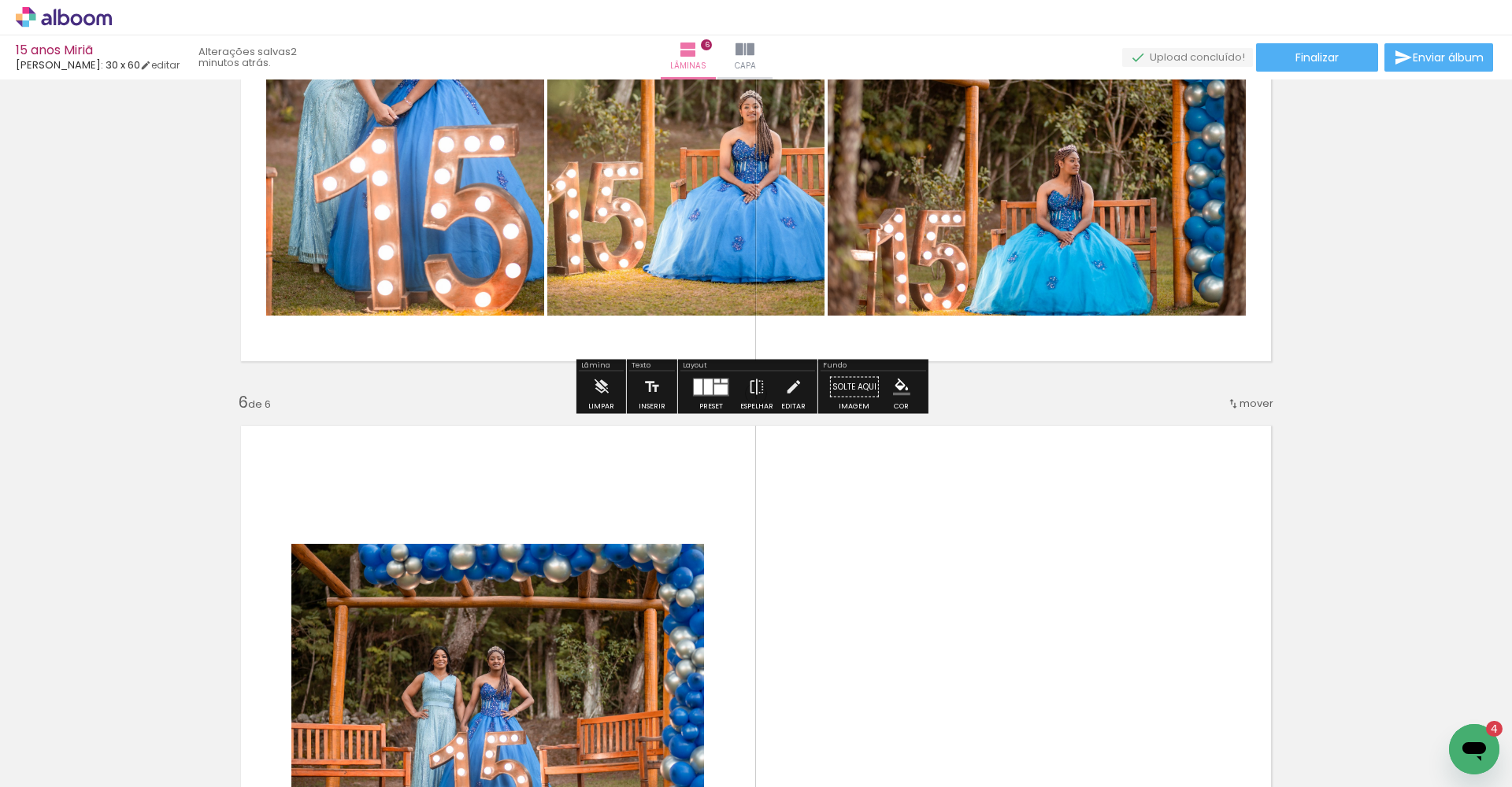
scroll to position [2593, 0]
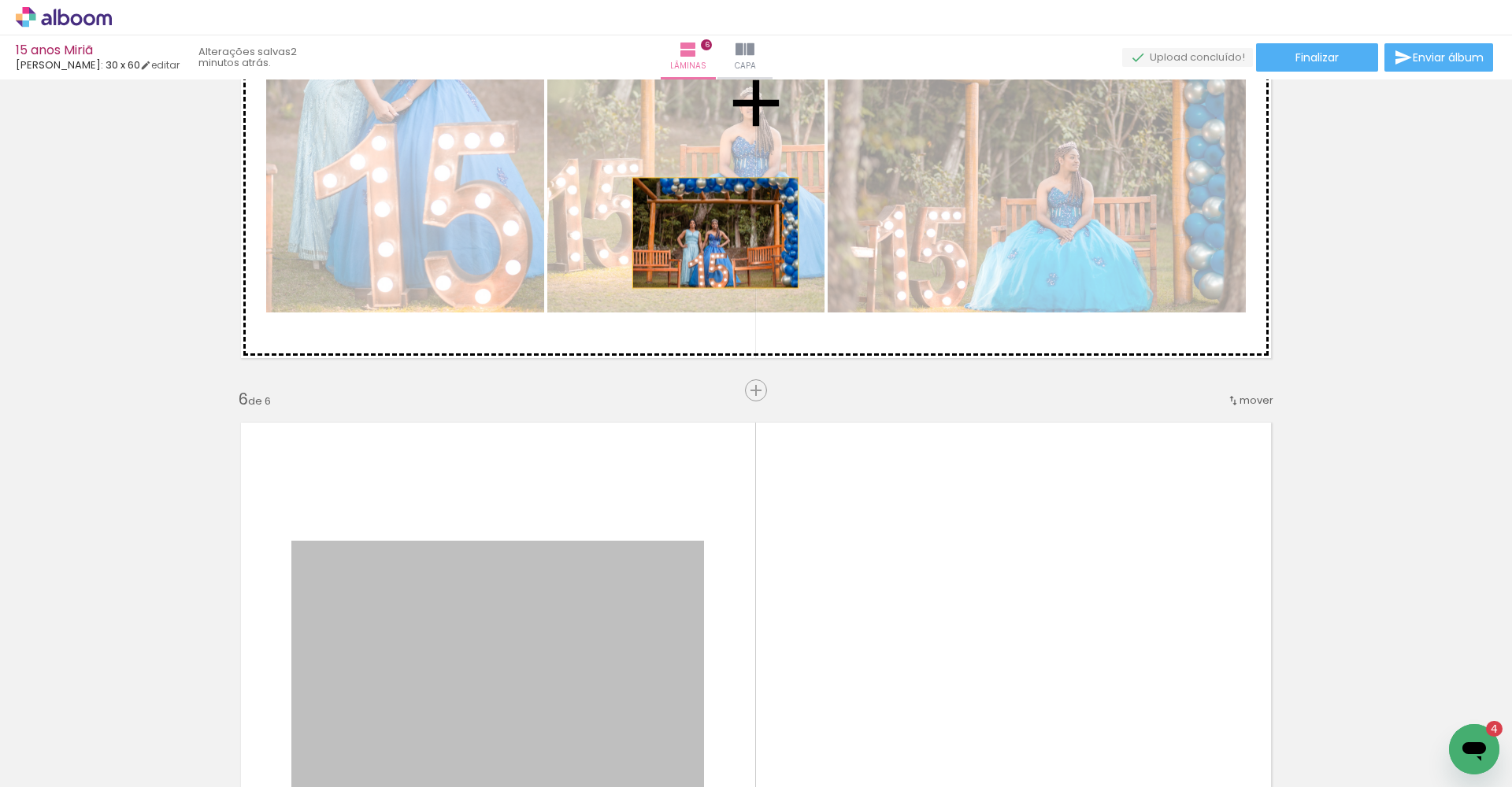
drag, startPoint x: 620, startPoint y: 622, endPoint x: 710, endPoint y: 226, distance: 406.1
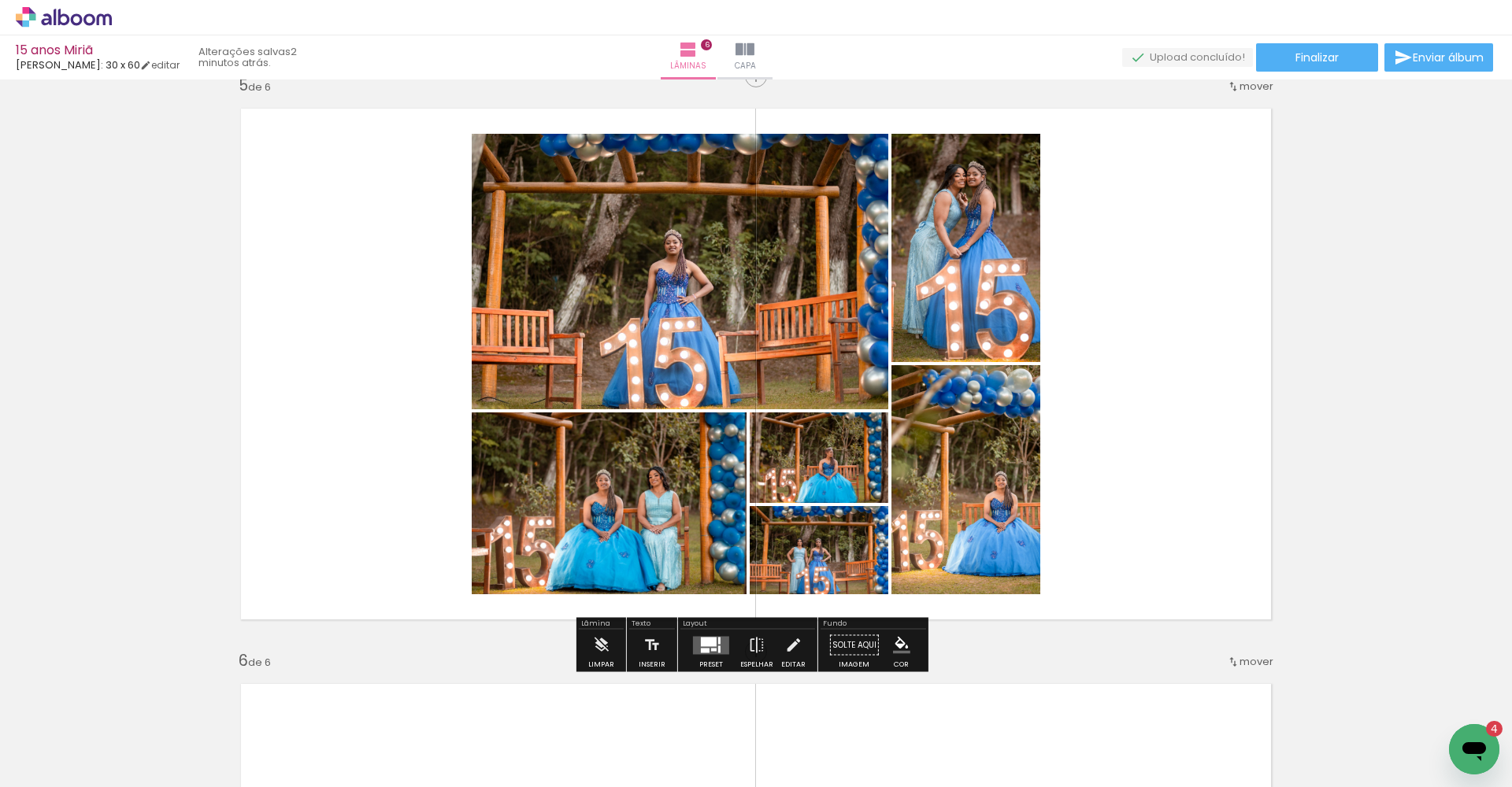
scroll to position [2463, 0]
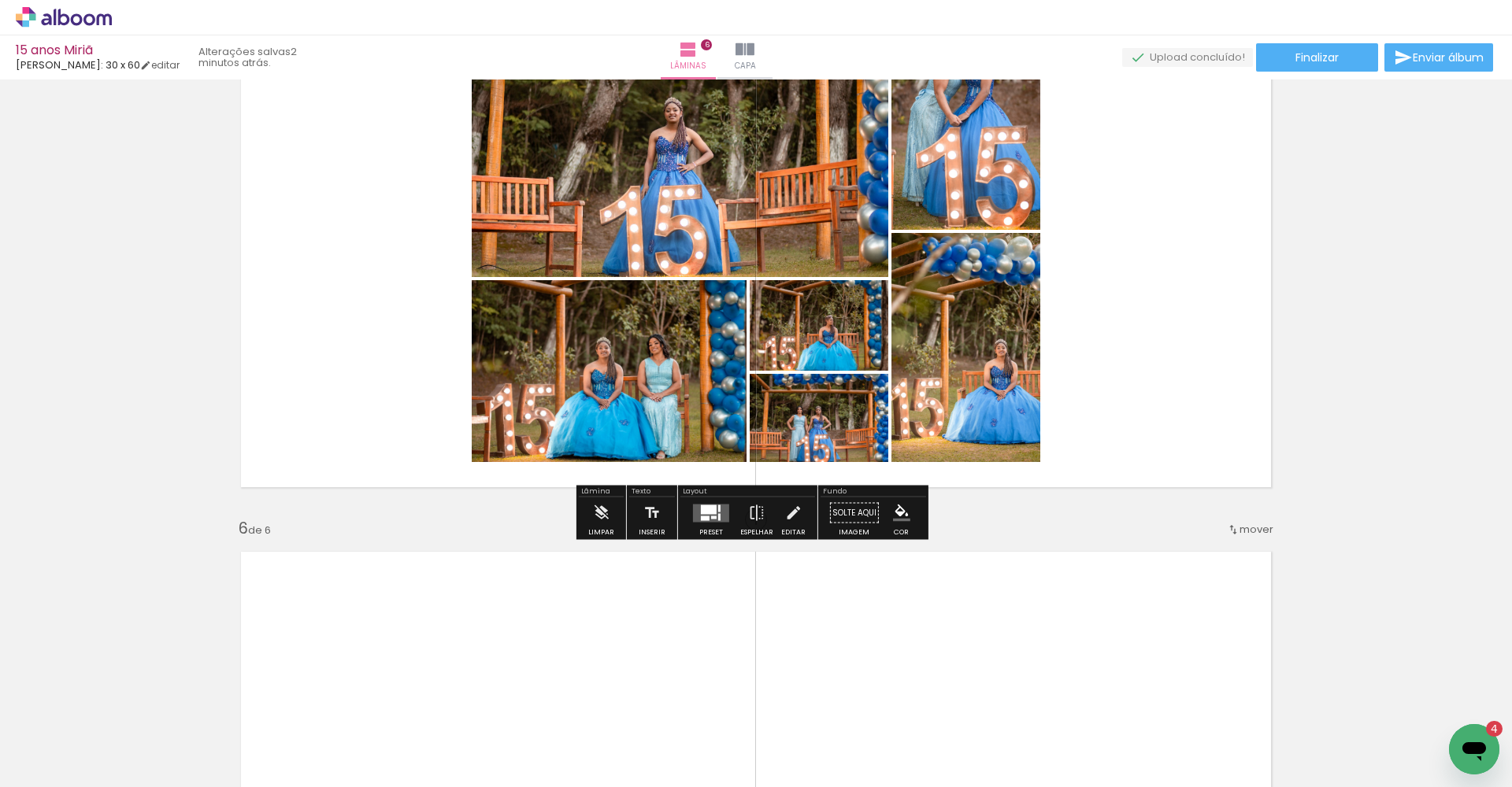
click at [718, 514] on quentale-layouter at bounding box center [711, 513] width 36 height 18
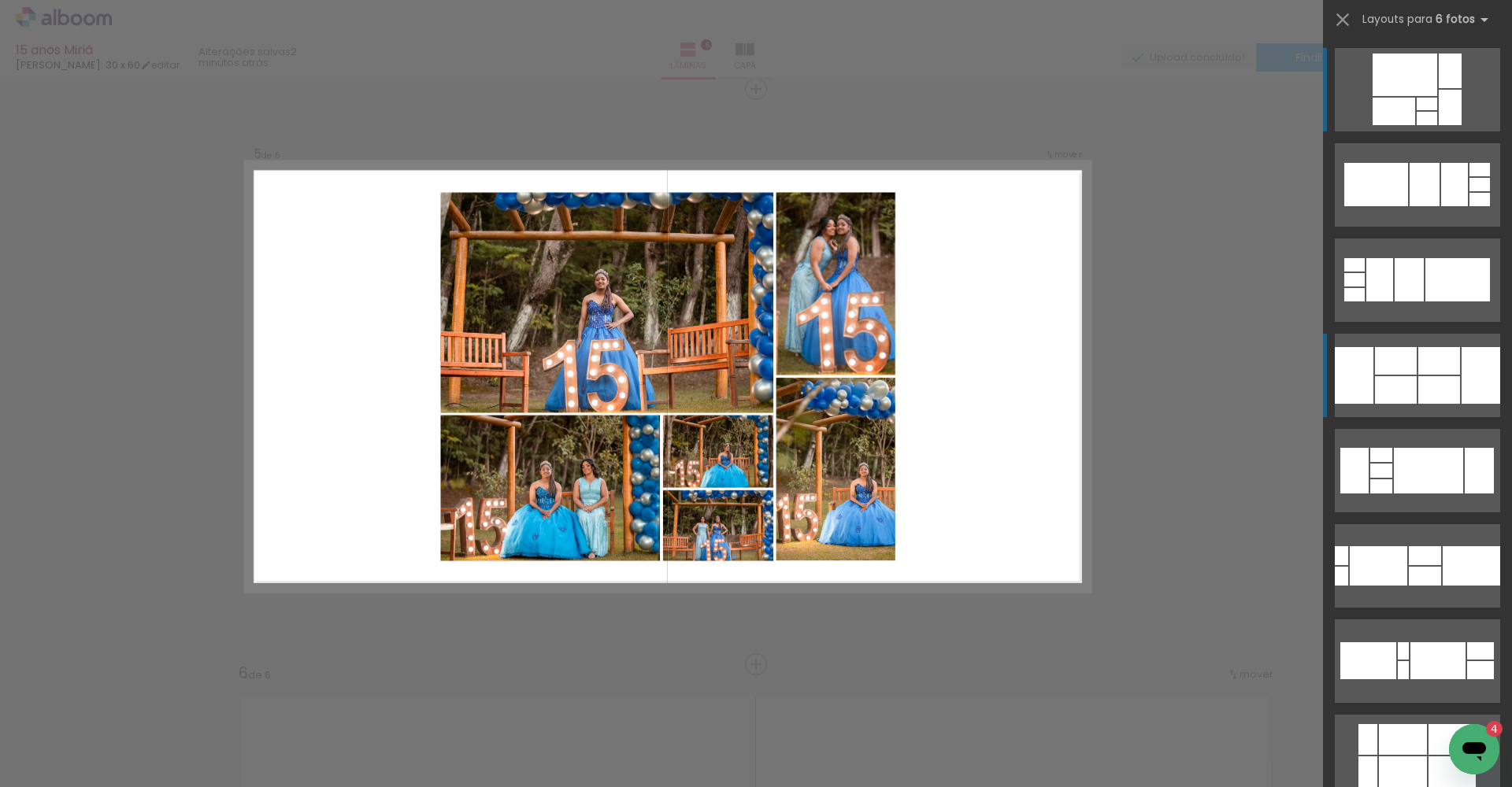
scroll to position [2310, 0]
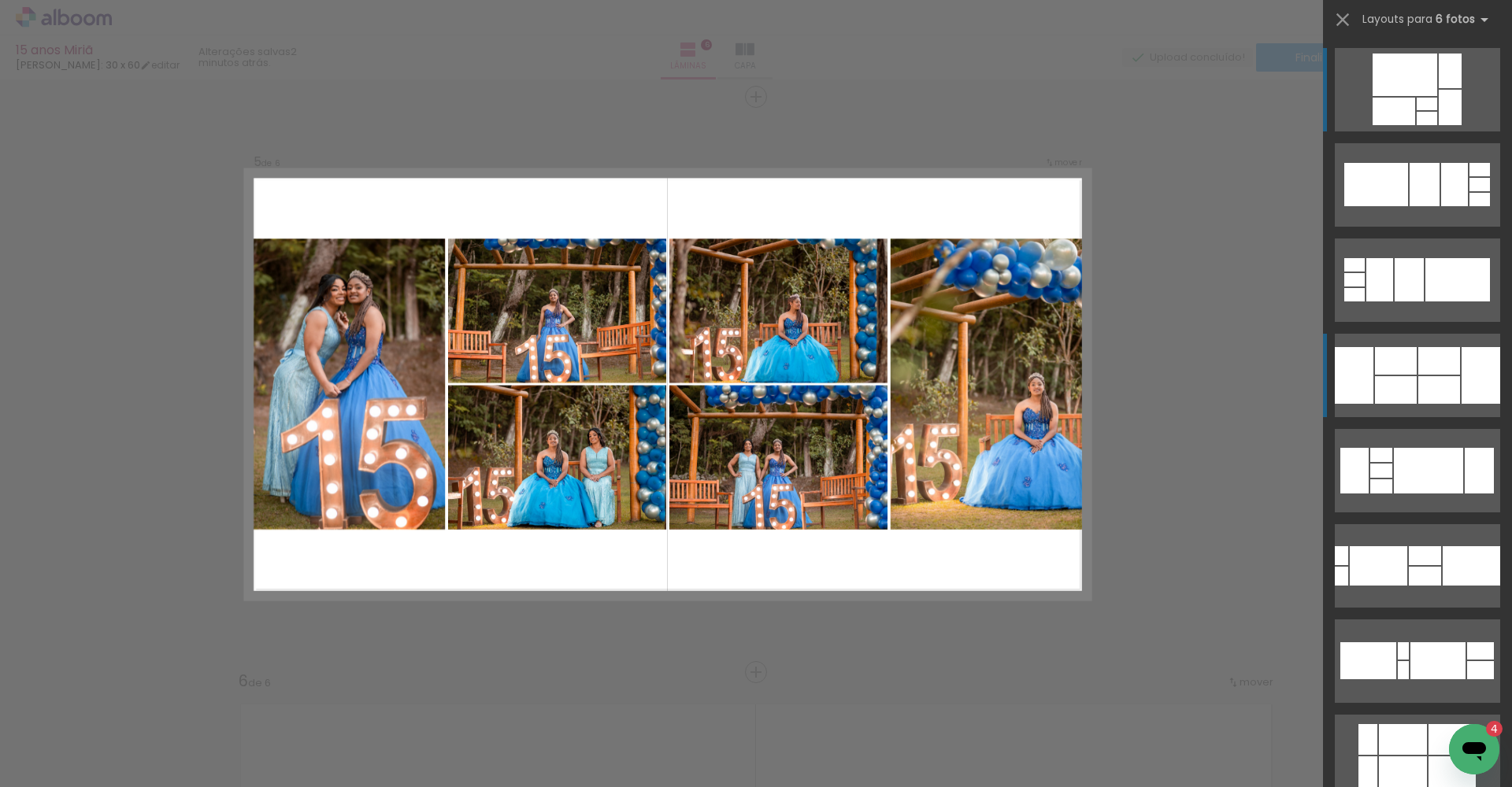
click at [1009, 385] on div at bounding box center [1395, 390] width 42 height 28
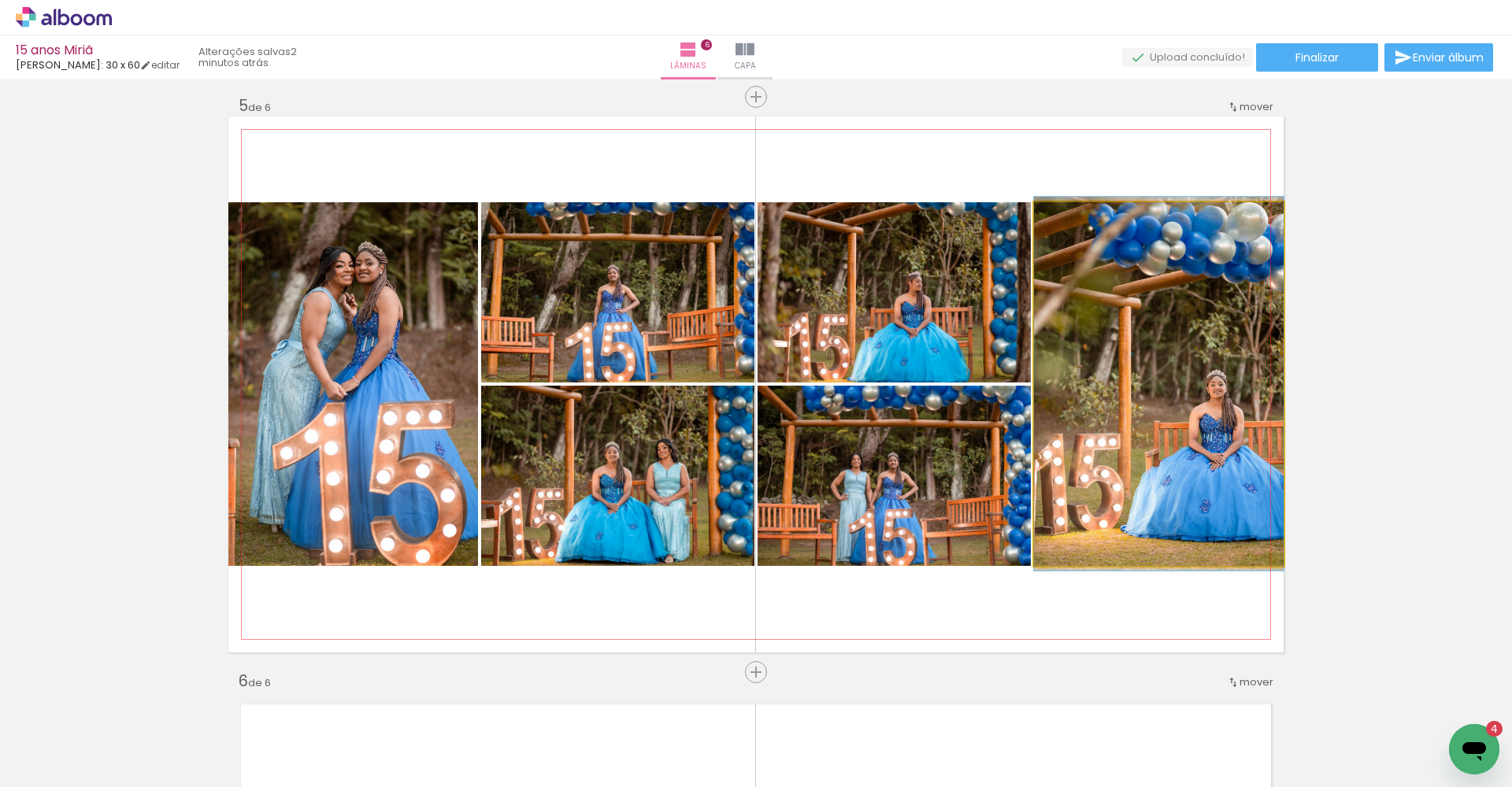
drag, startPoint x: 1227, startPoint y: 398, endPoint x: 1105, endPoint y: 398, distance: 122.0
click at [1009, 398] on quentale-photo at bounding box center [1158, 385] width 250 height 364
click at [1009, 399] on quentale-photo at bounding box center [1158, 385] width 250 height 364
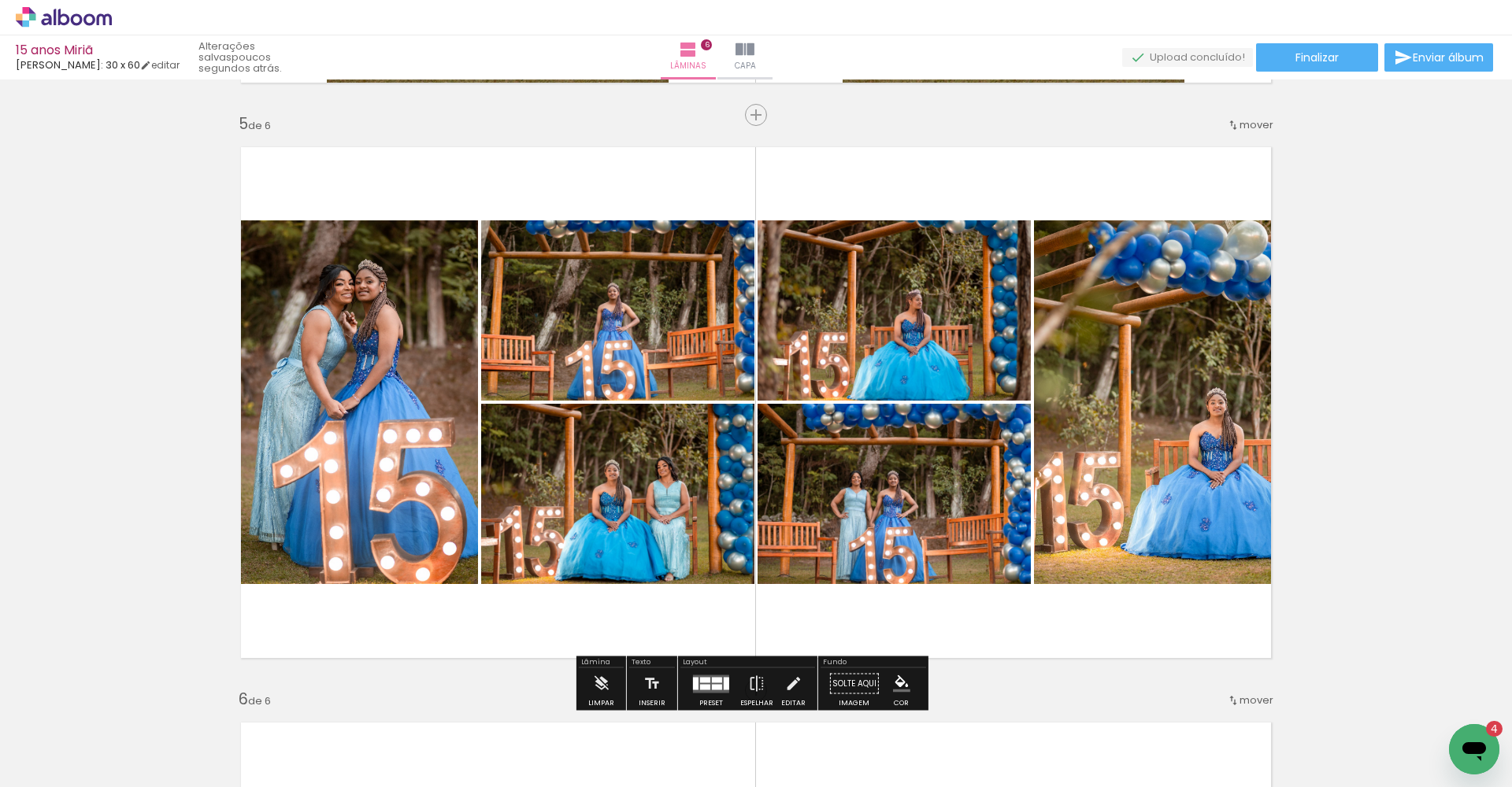
scroll to position [2377, 0]
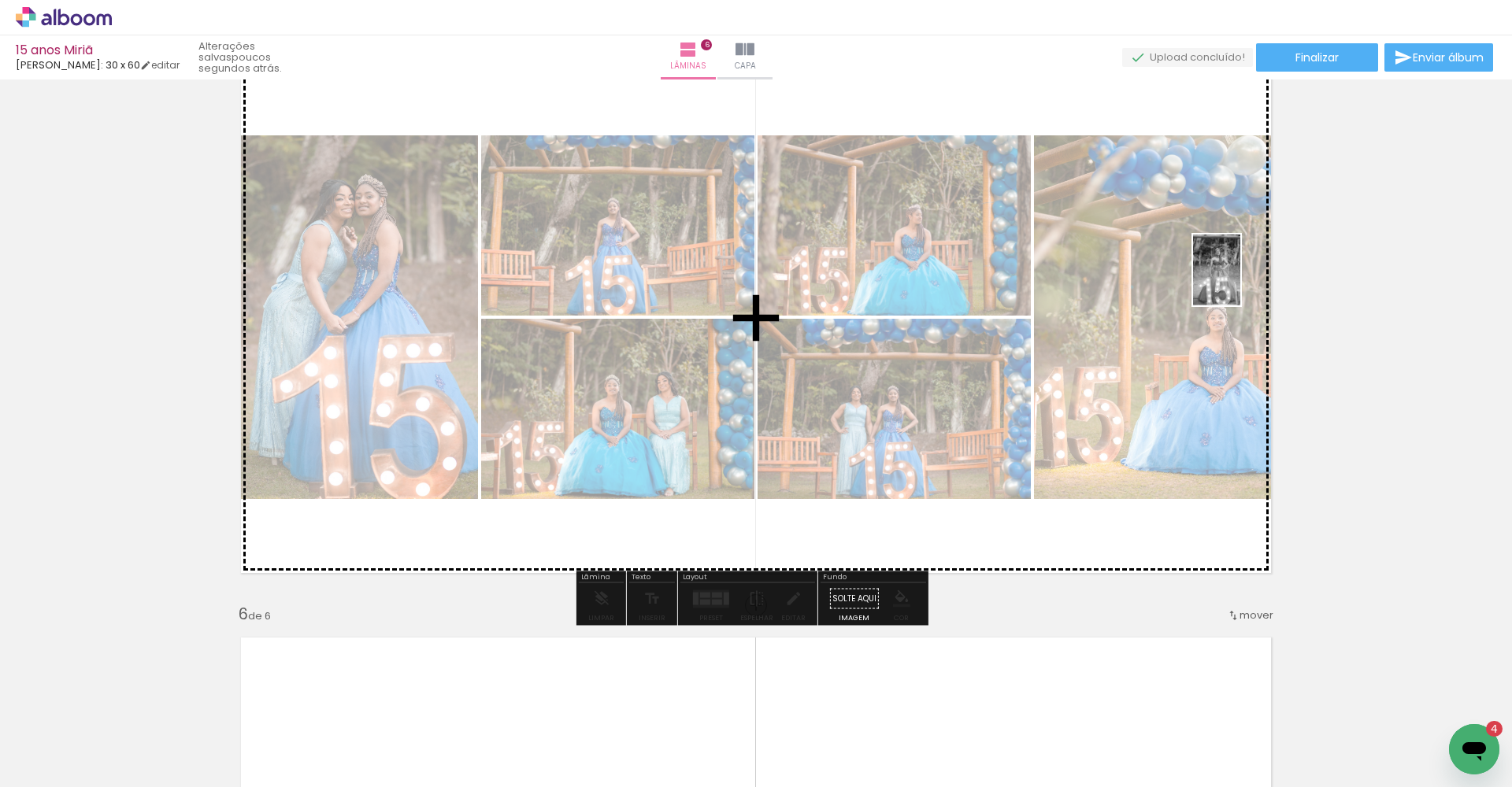
drag, startPoint x: 700, startPoint y: 718, endPoint x: 1237, endPoint y: 281, distance: 692.3
click at [1009, 282] on quentale-workspace at bounding box center [756, 394] width 1512 height 787
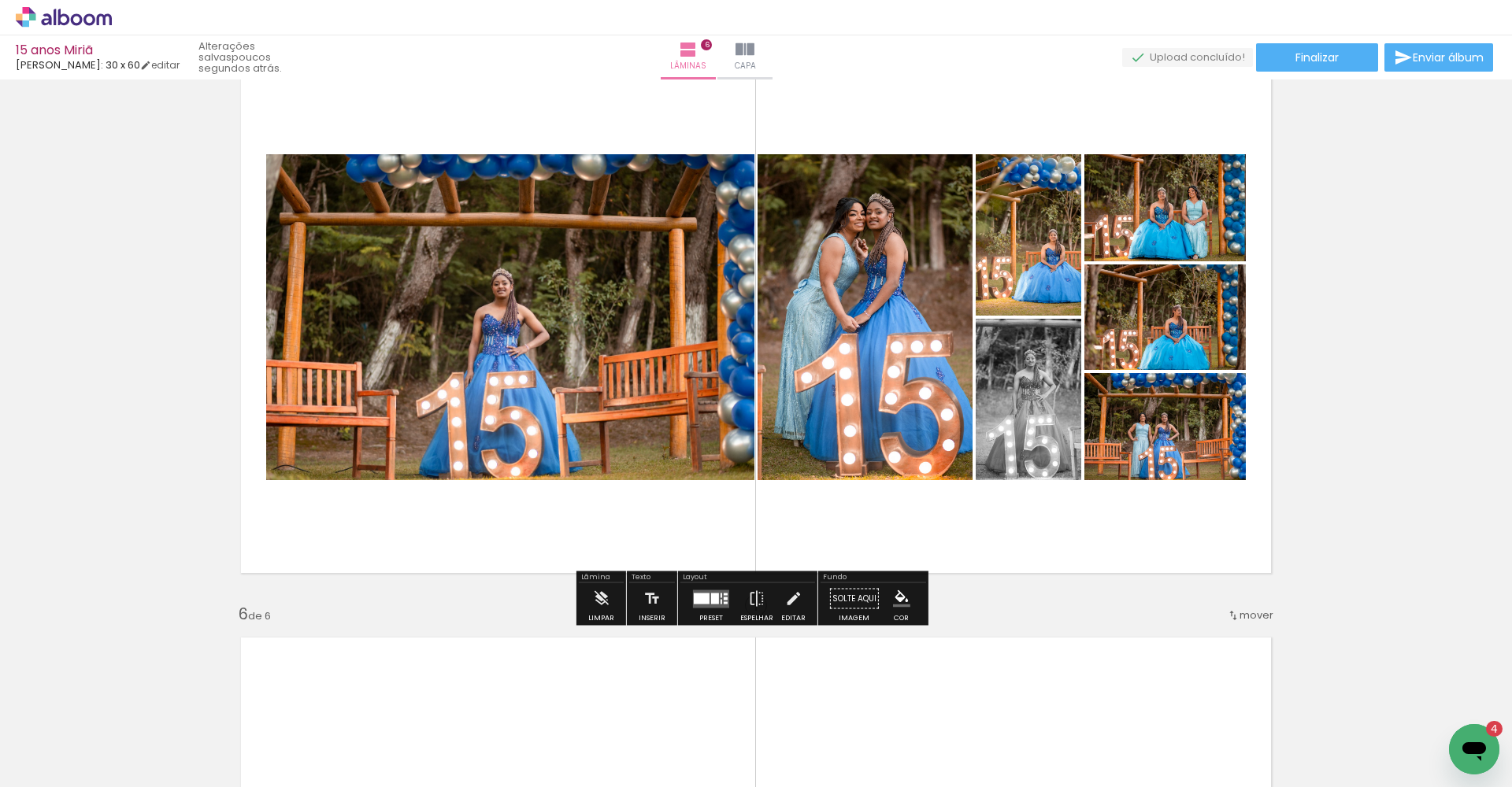
click at [715, 611] on div at bounding box center [711, 599] width 42 height 32
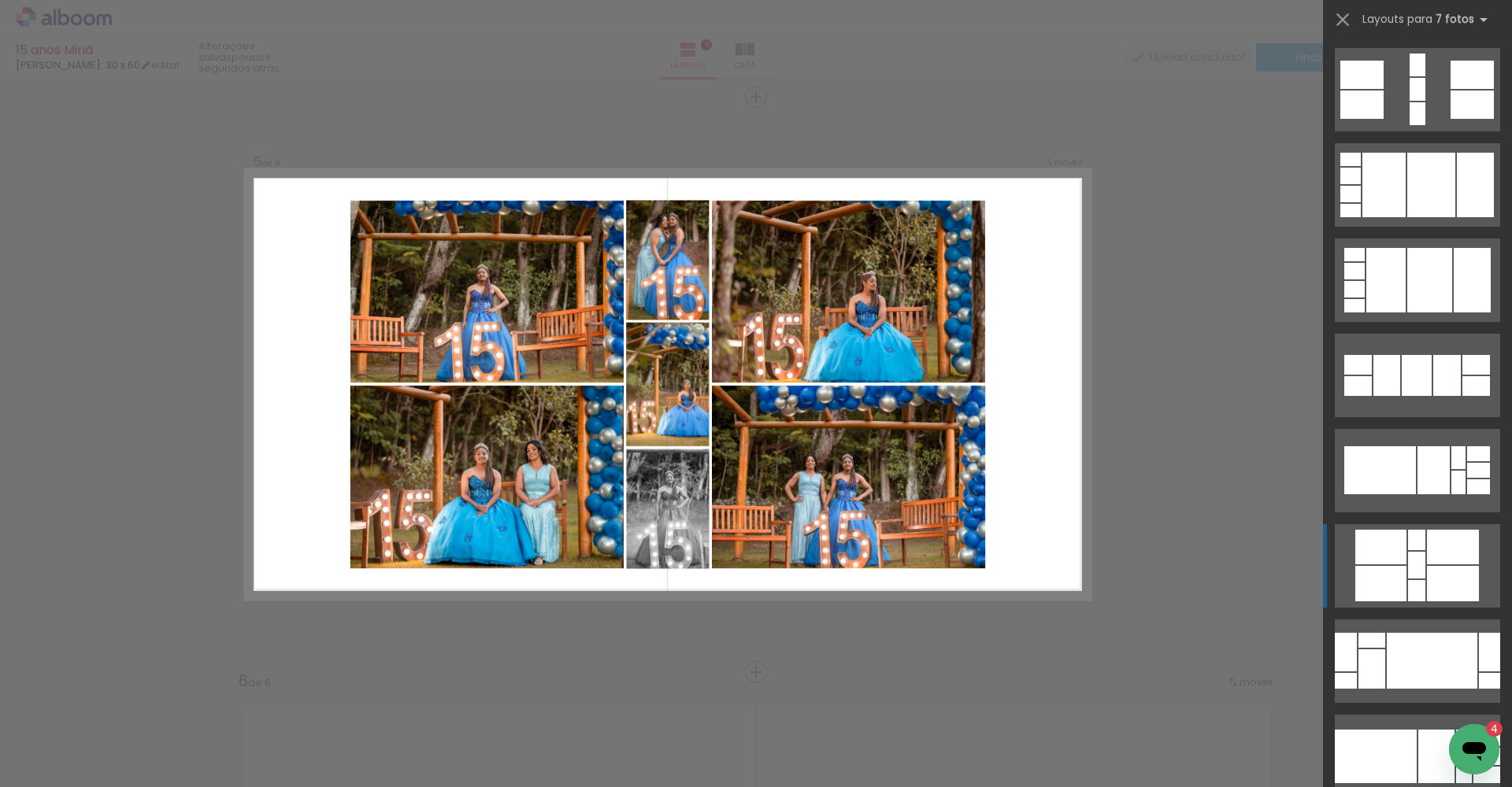
scroll to position [113, 0]
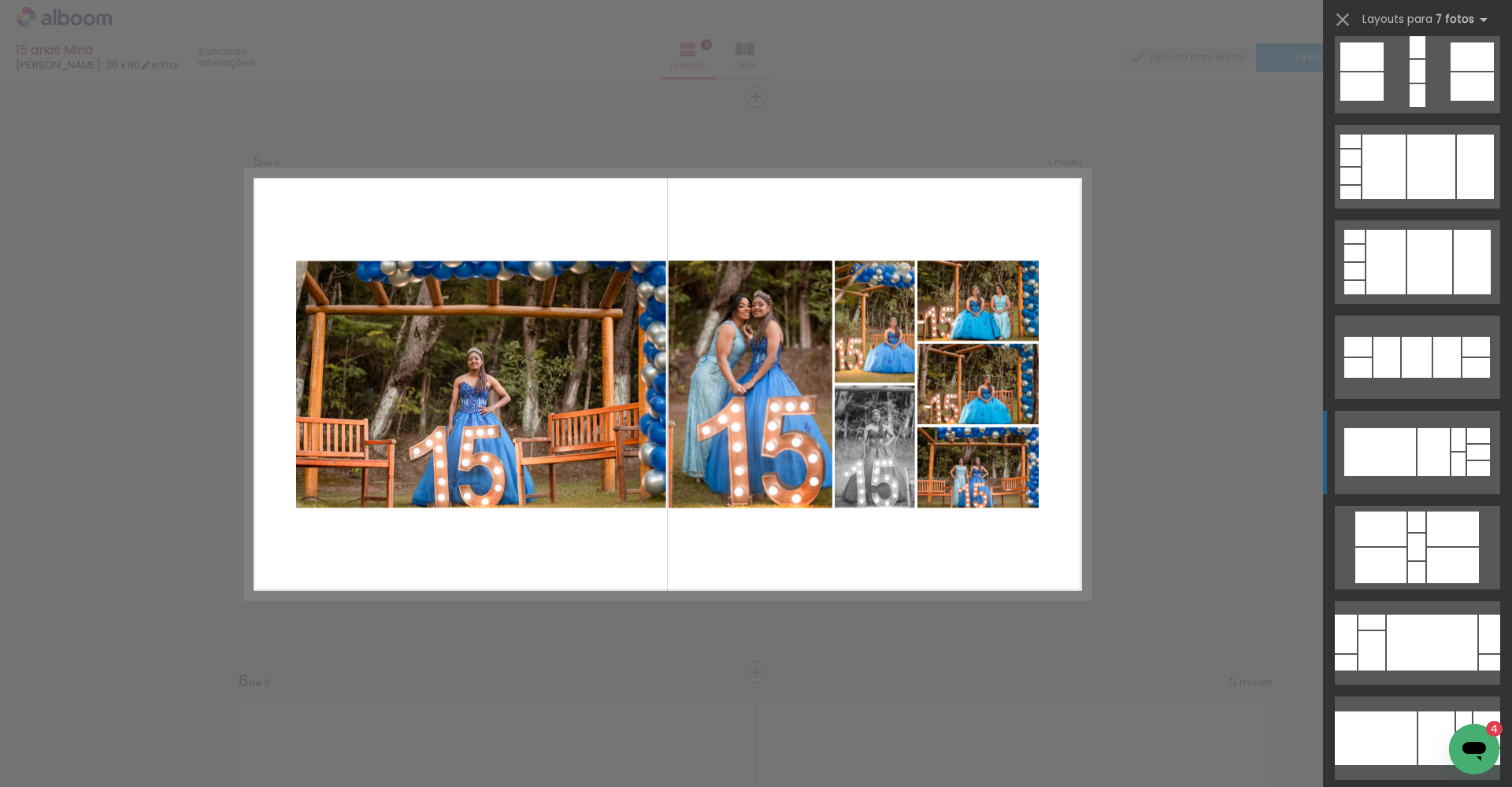
scroll to position [315, 0]
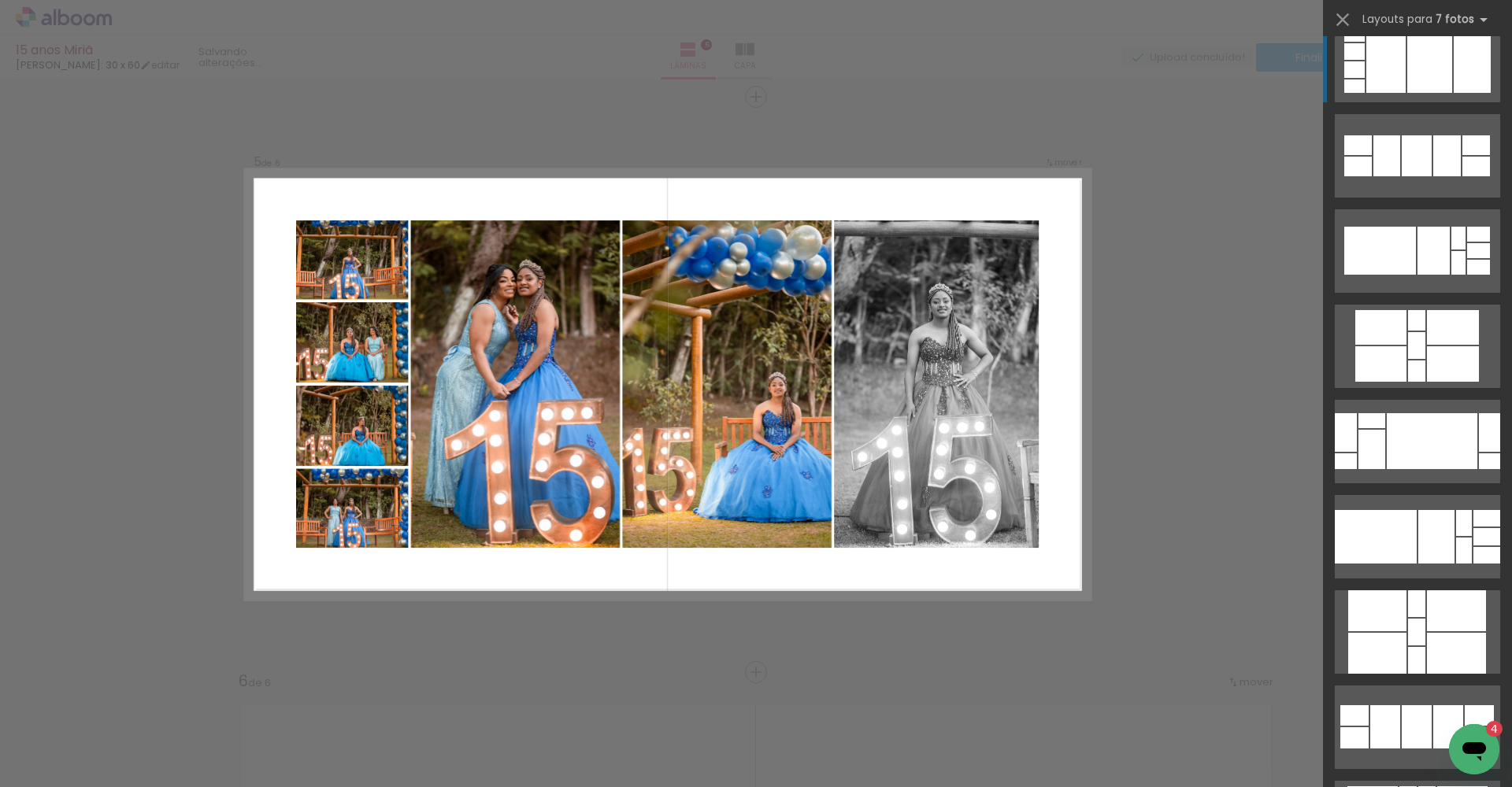
click at [1390, 78] on div at bounding box center [1385, 60] width 39 height 64
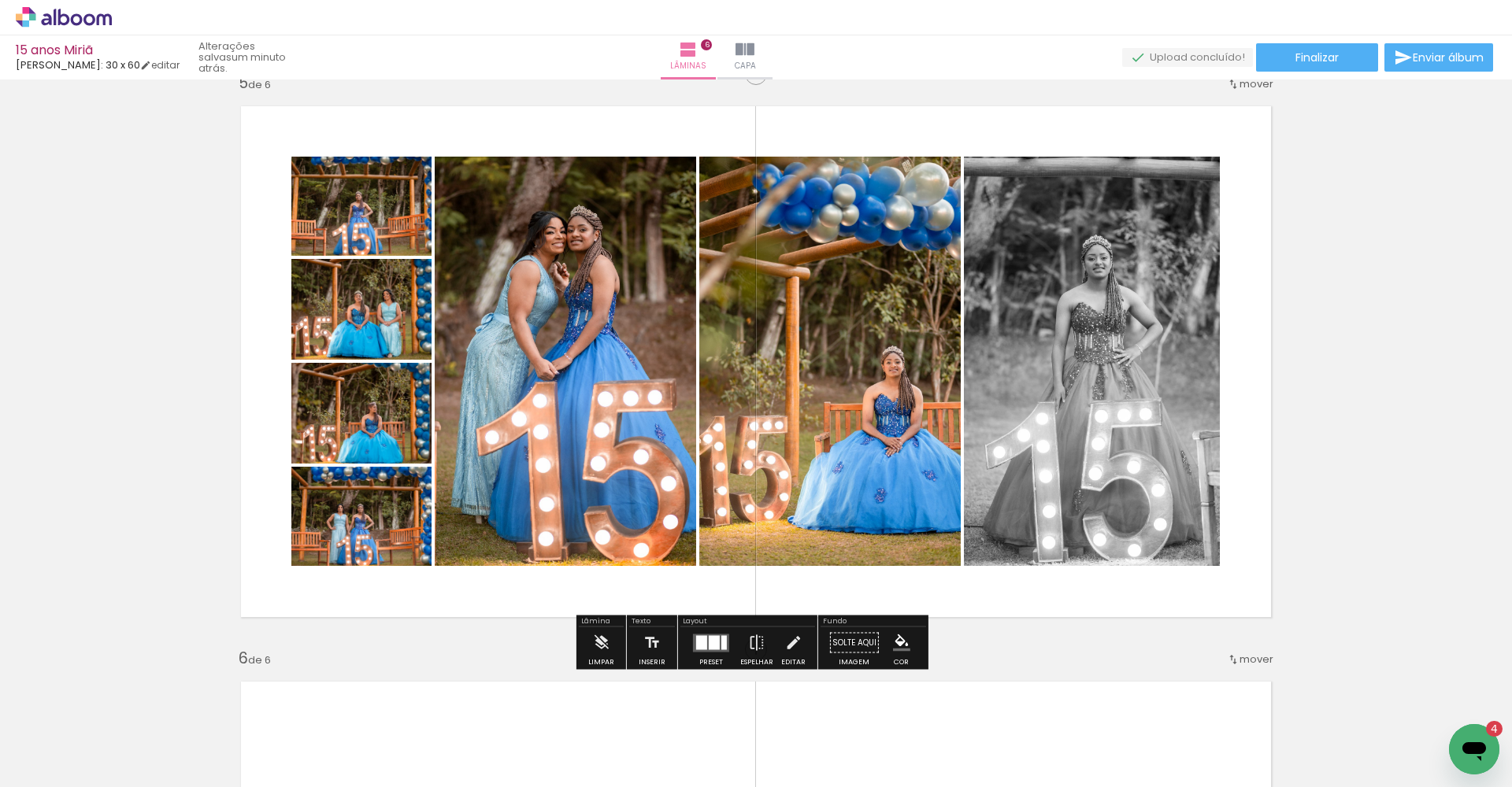
scroll to position [2528, 0]
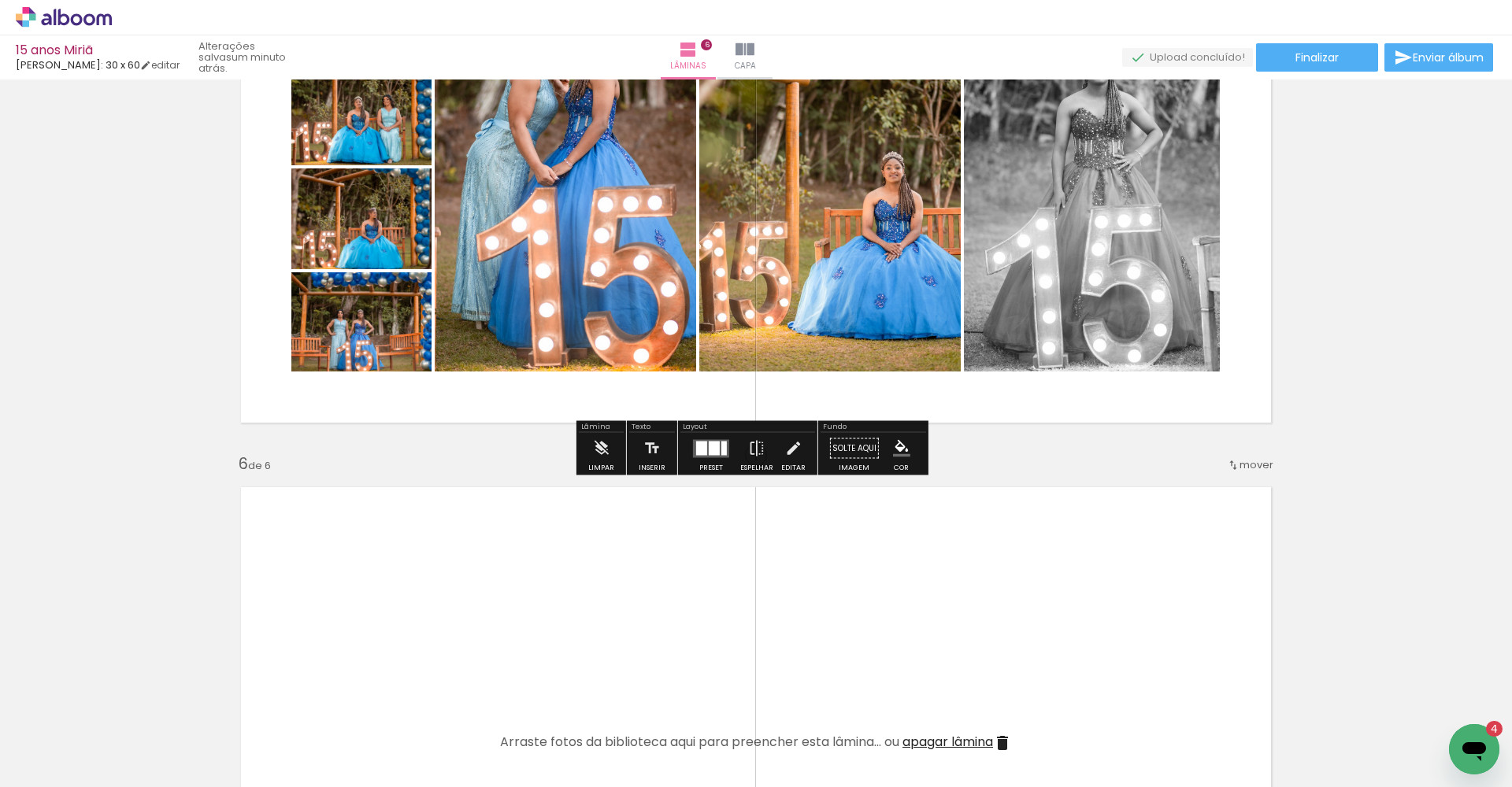
drag, startPoint x: 813, startPoint y: 335, endPoint x: 803, endPoint y: 328, distance: 12.2
click at [812, 334] on quentale-photo at bounding box center [829, 167] width 261 height 409
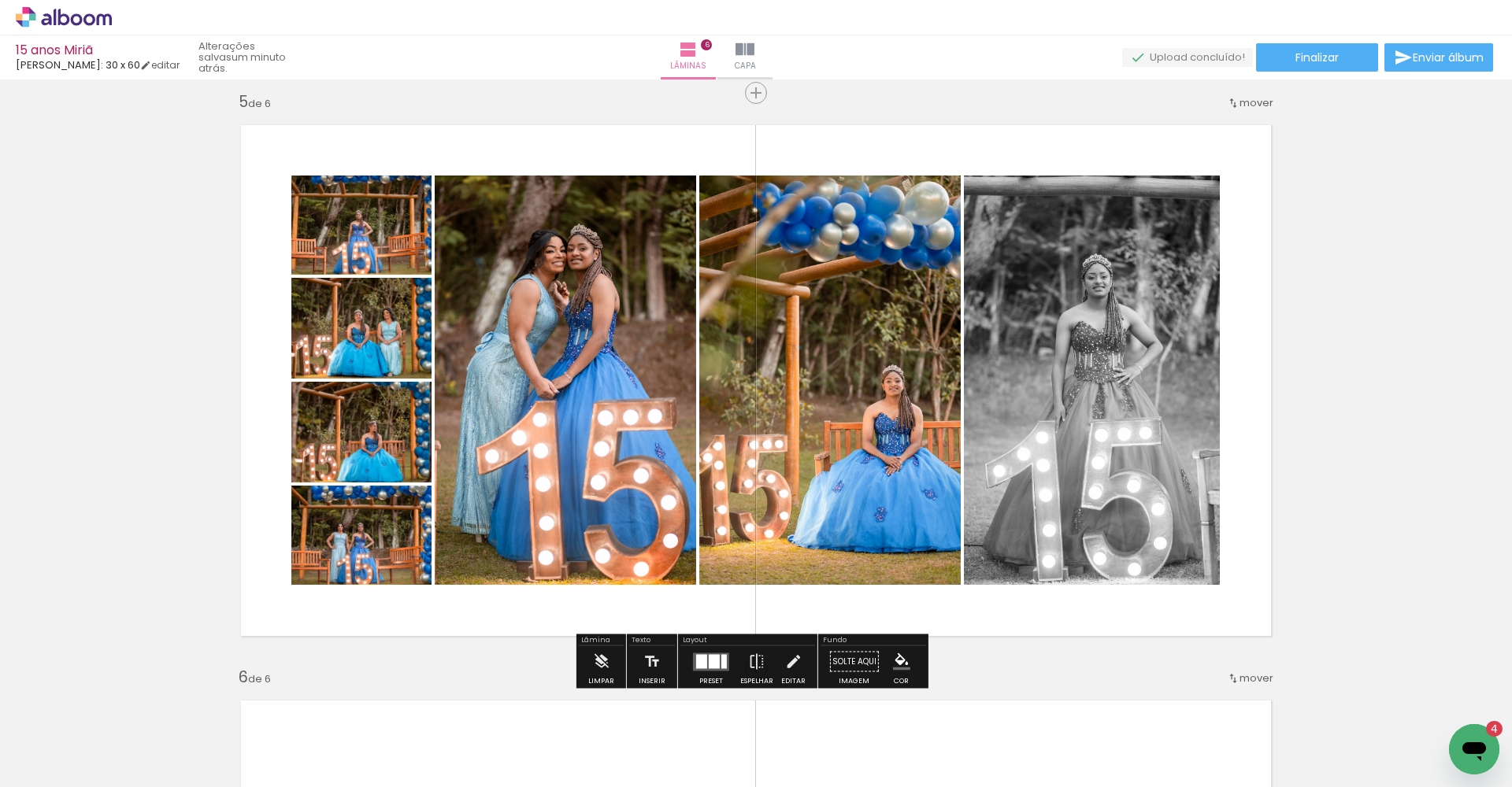
scroll to position [2337, 0]
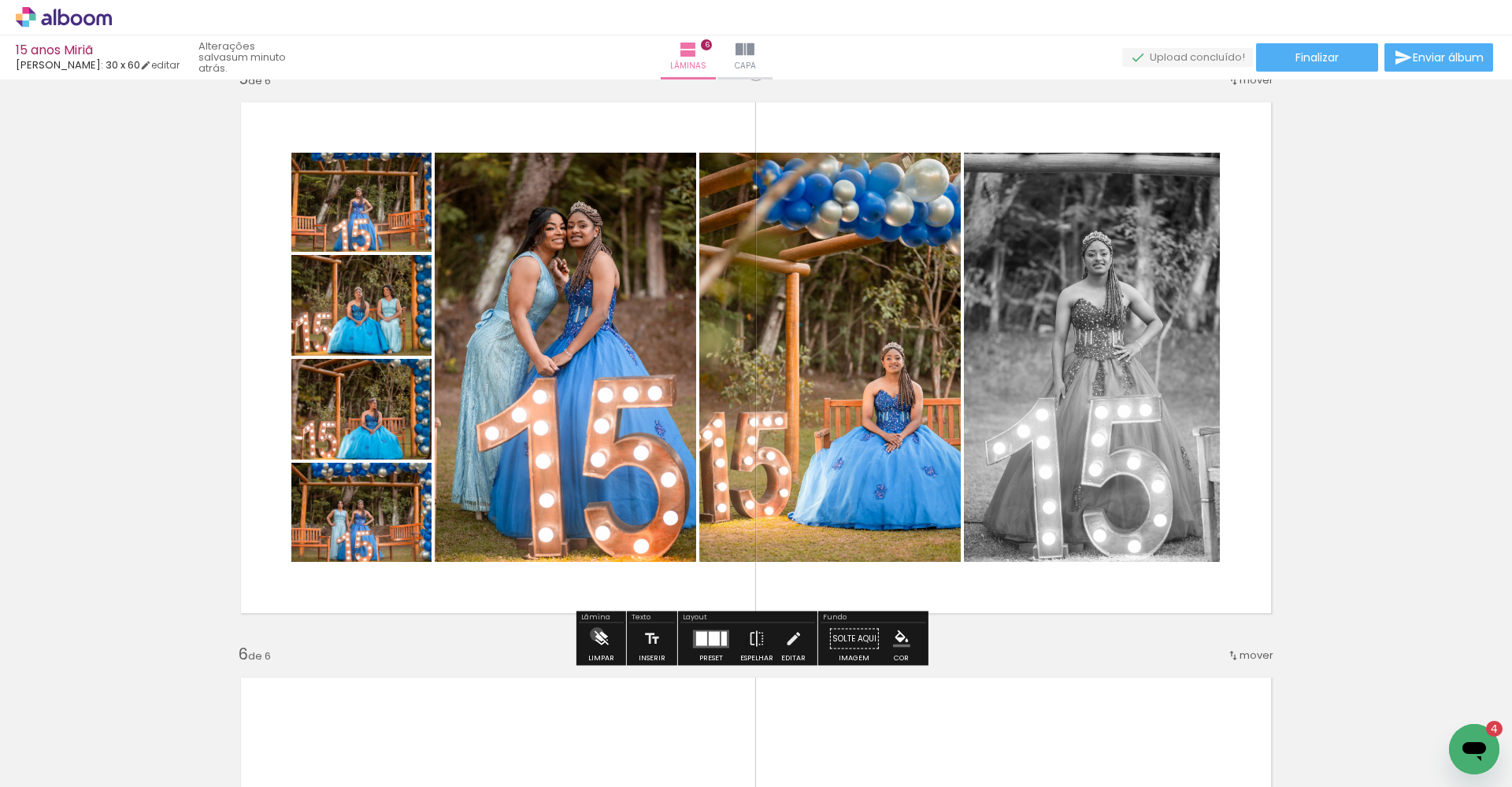
click at [597, 634] on iron-icon at bounding box center [600, 639] width 17 height 32
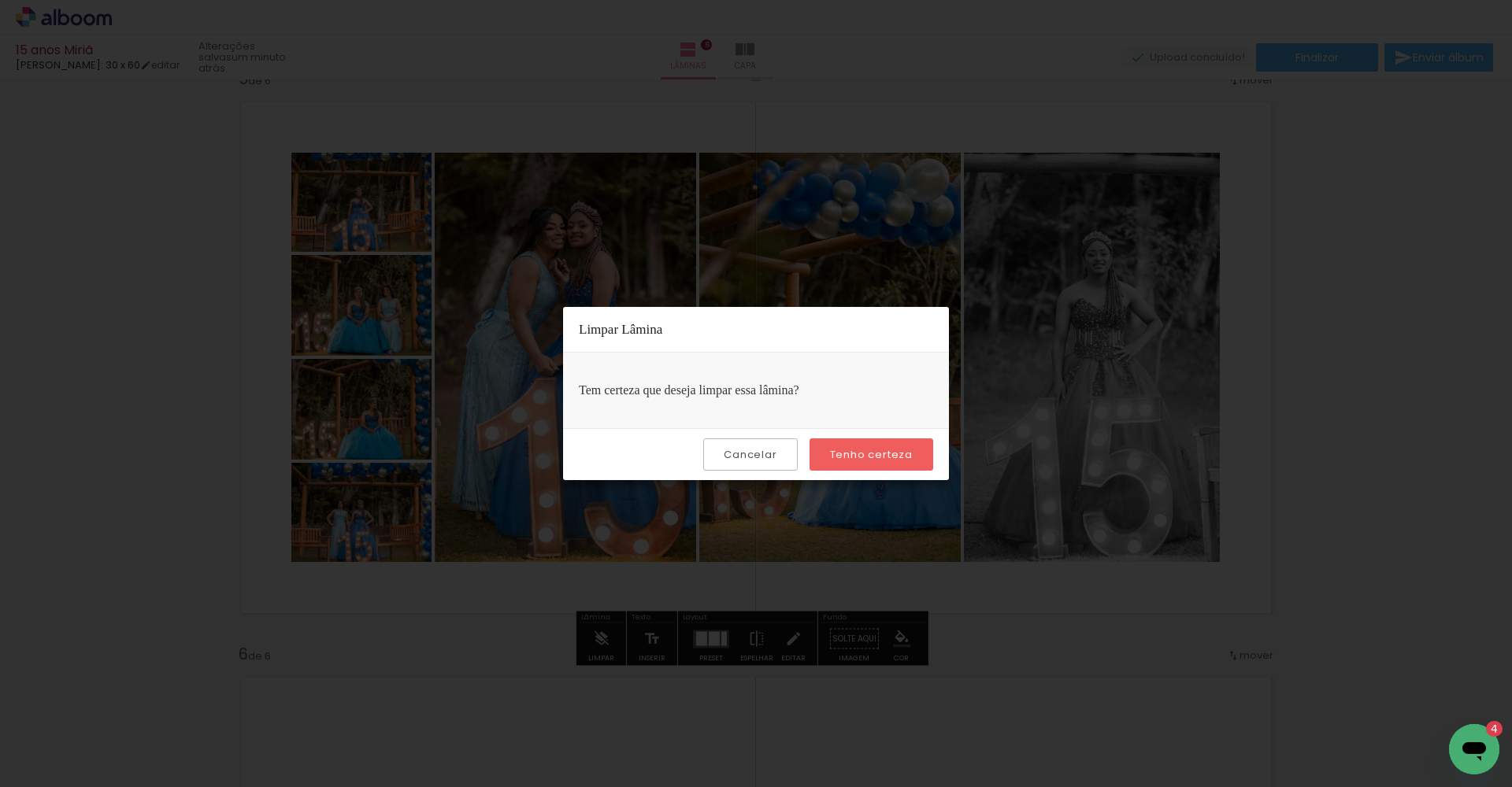
click at [0, 0] on slot "Tenho certeza" at bounding box center [0, 0] width 0 height 0
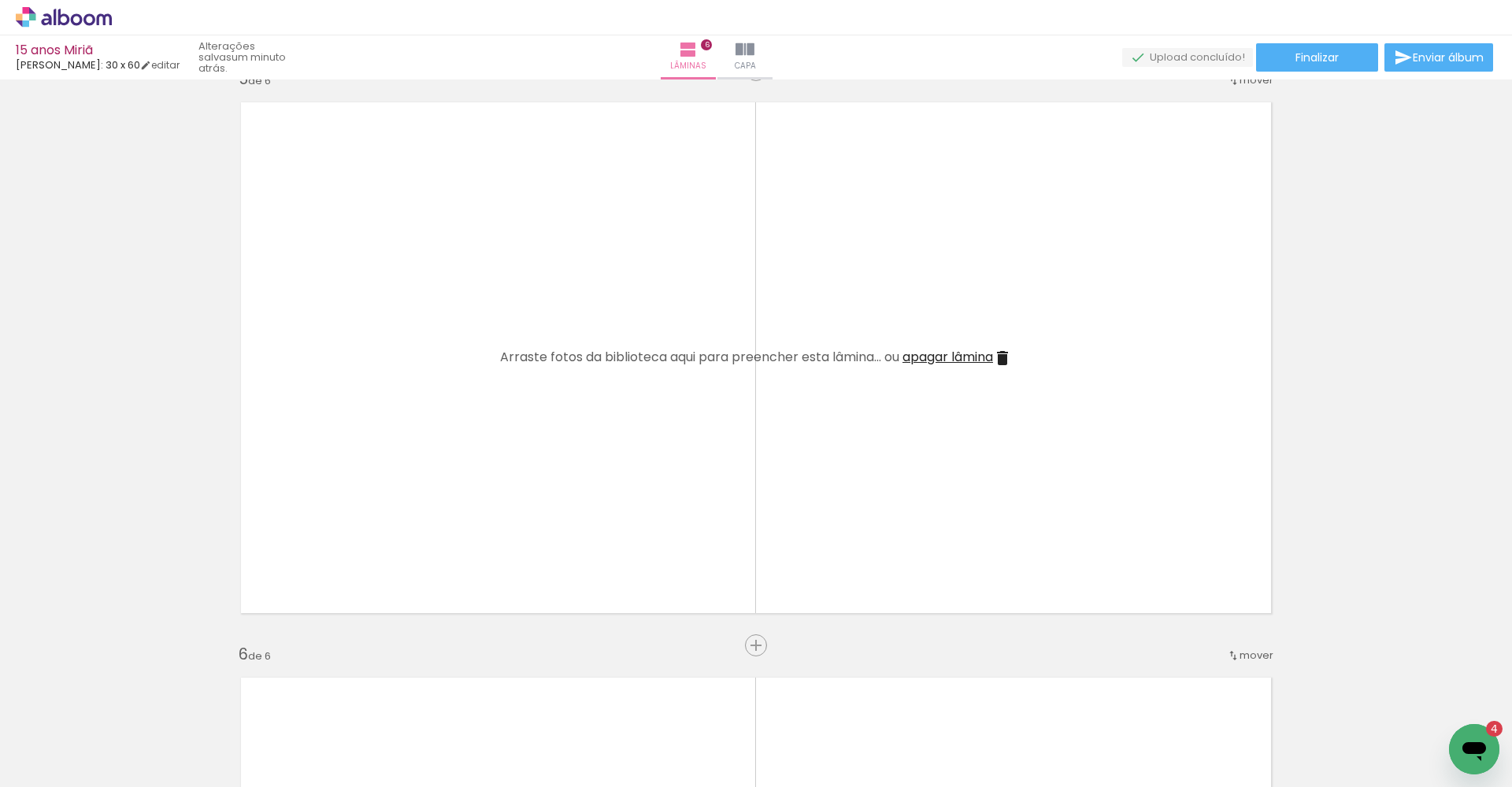
scroll to position [0, 2453]
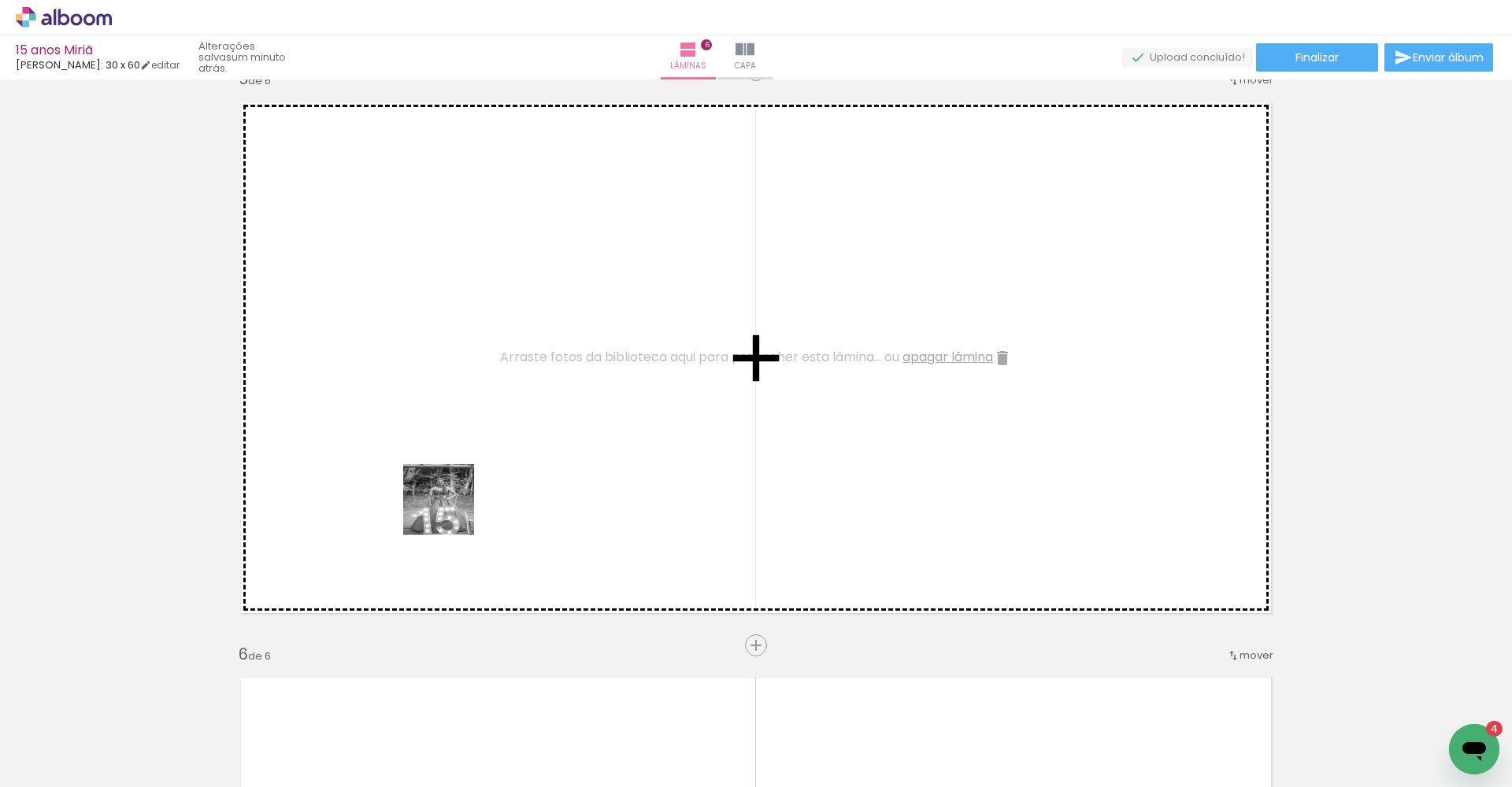
drag, startPoint x: 454, startPoint y: 743, endPoint x: 445, endPoint y: 413, distance: 330.1
click at [445, 413] on quentale-workspace at bounding box center [756, 394] width 1512 height 787
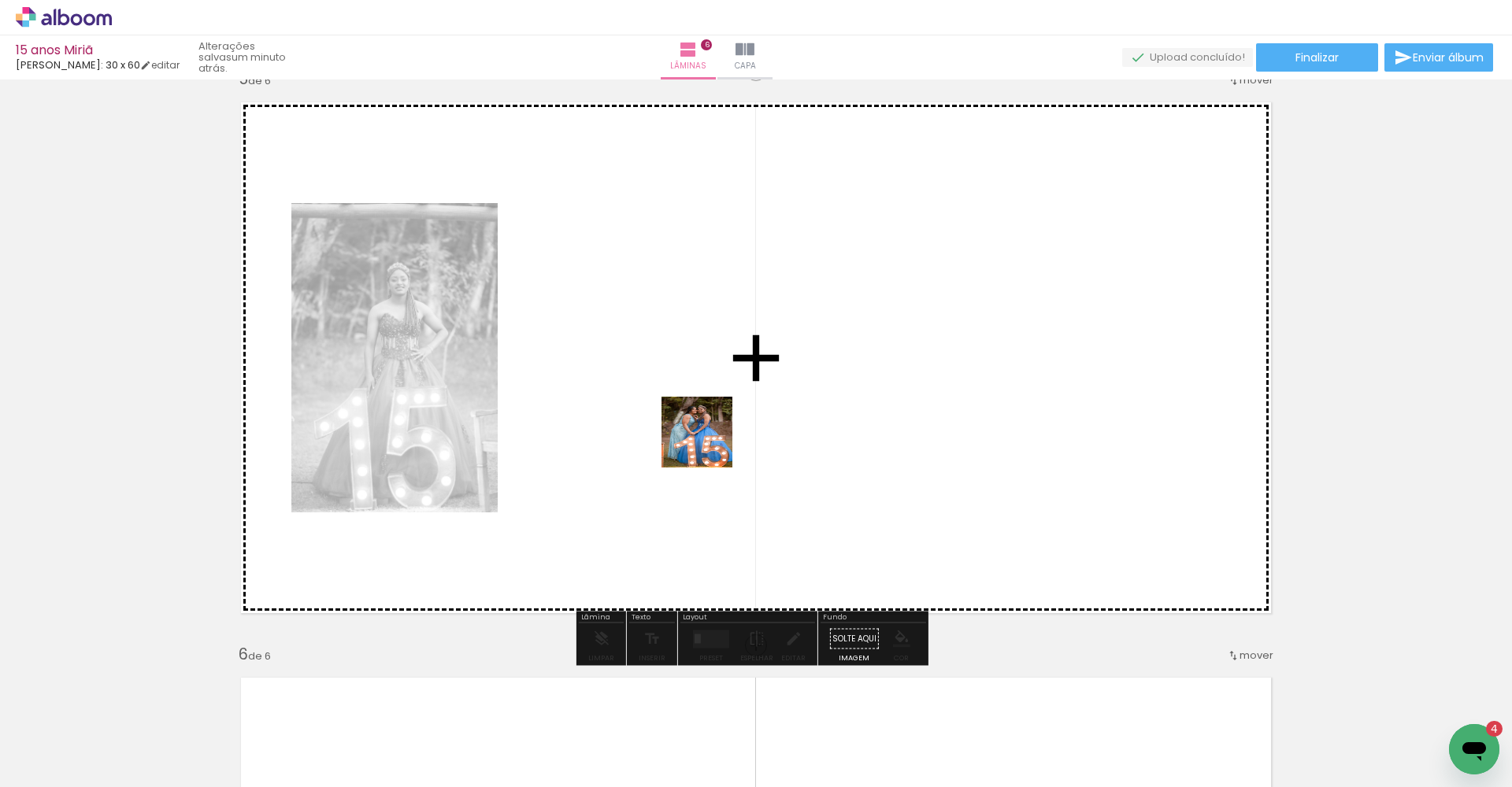
drag, startPoint x: 723, startPoint y: 723, endPoint x: 680, endPoint y: 323, distance: 402.3
click at [680, 323] on quentale-workspace at bounding box center [756, 394] width 1512 height 787
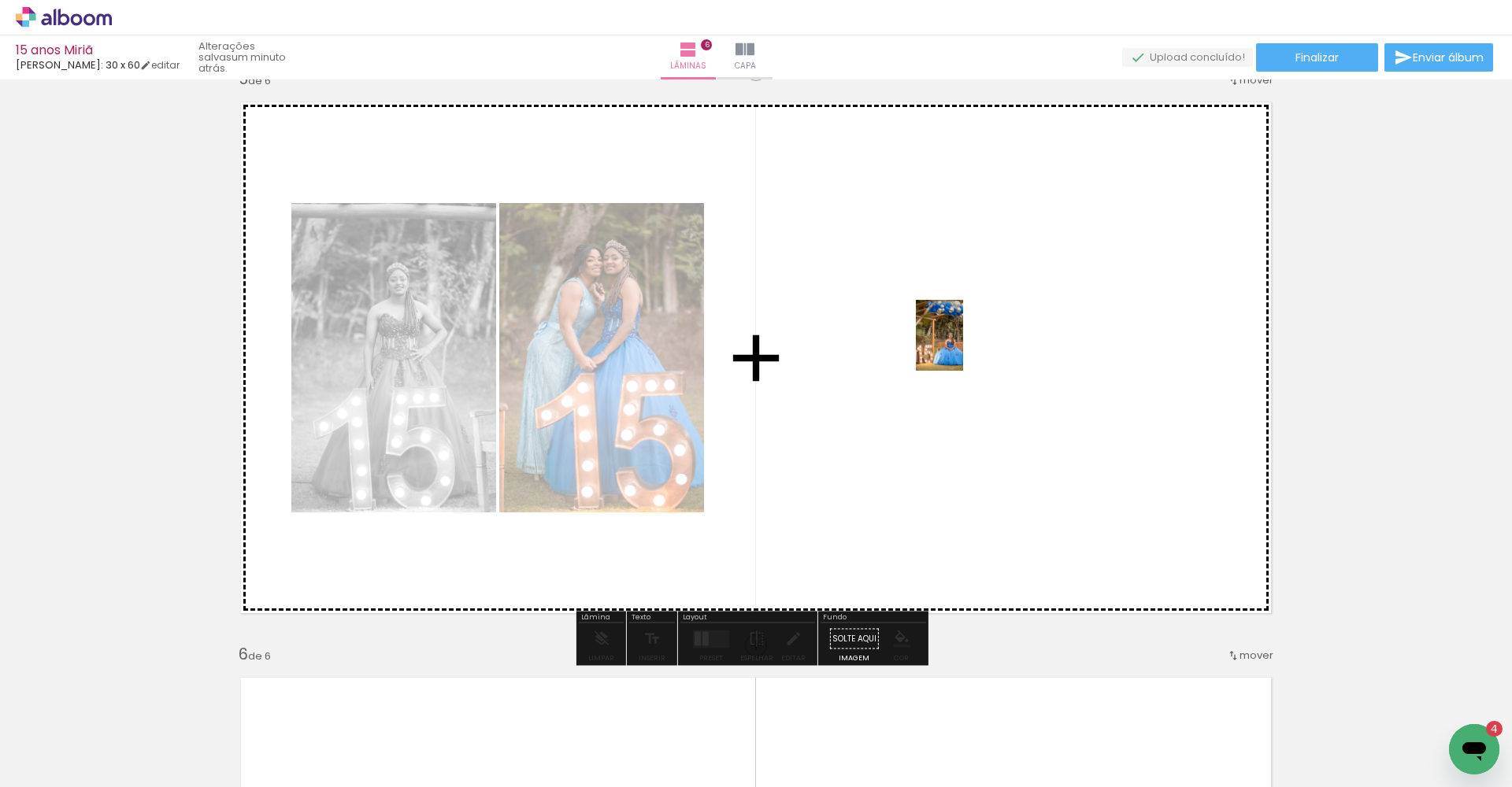
drag, startPoint x: 979, startPoint y: 736, endPoint x: 957, endPoint y: 291, distance: 445.5
click at [957, 291] on quentale-workspace at bounding box center [756, 394] width 1512 height 787
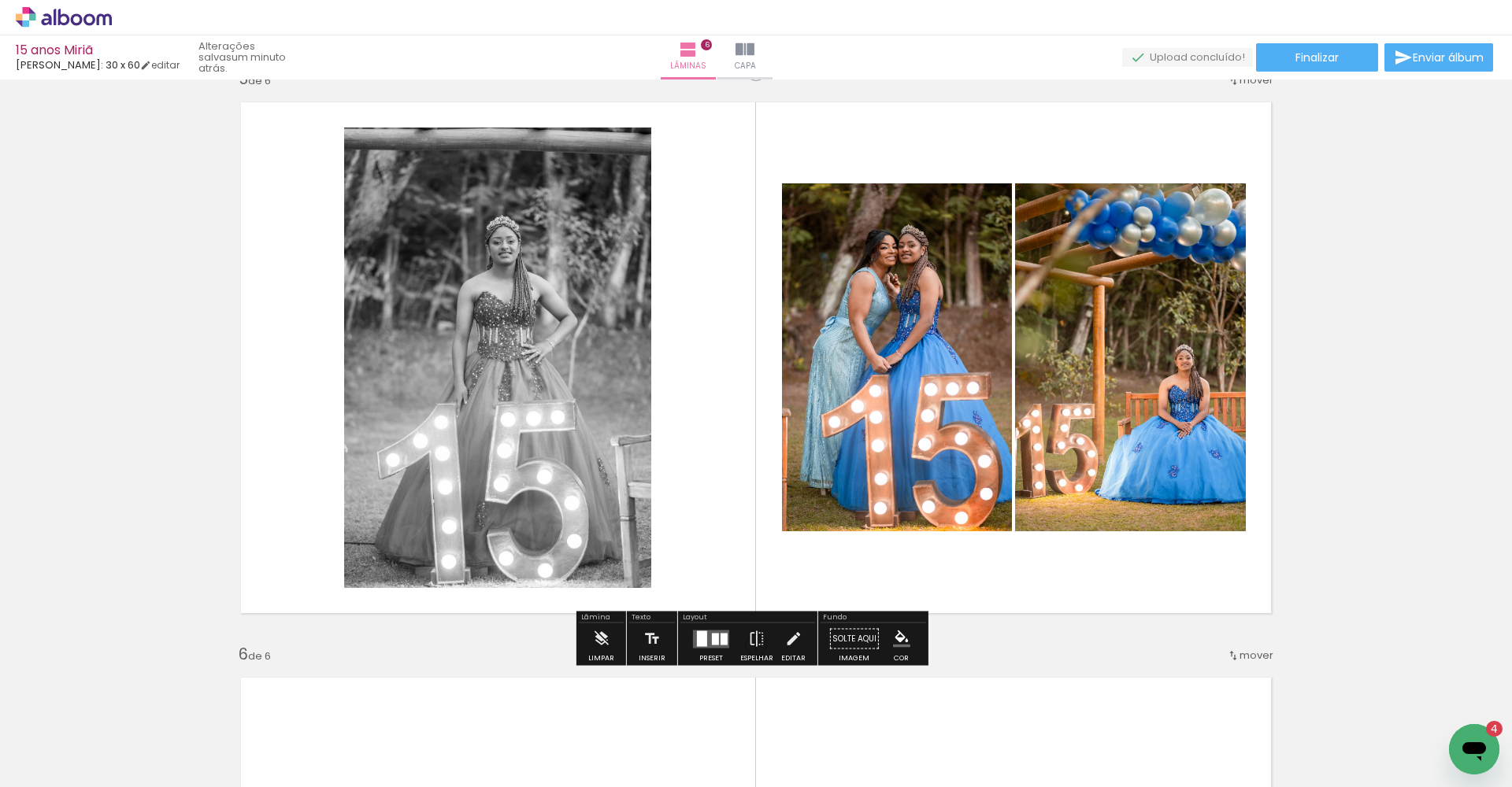
click at [712, 637] on div at bounding box center [715, 638] width 7 height 11
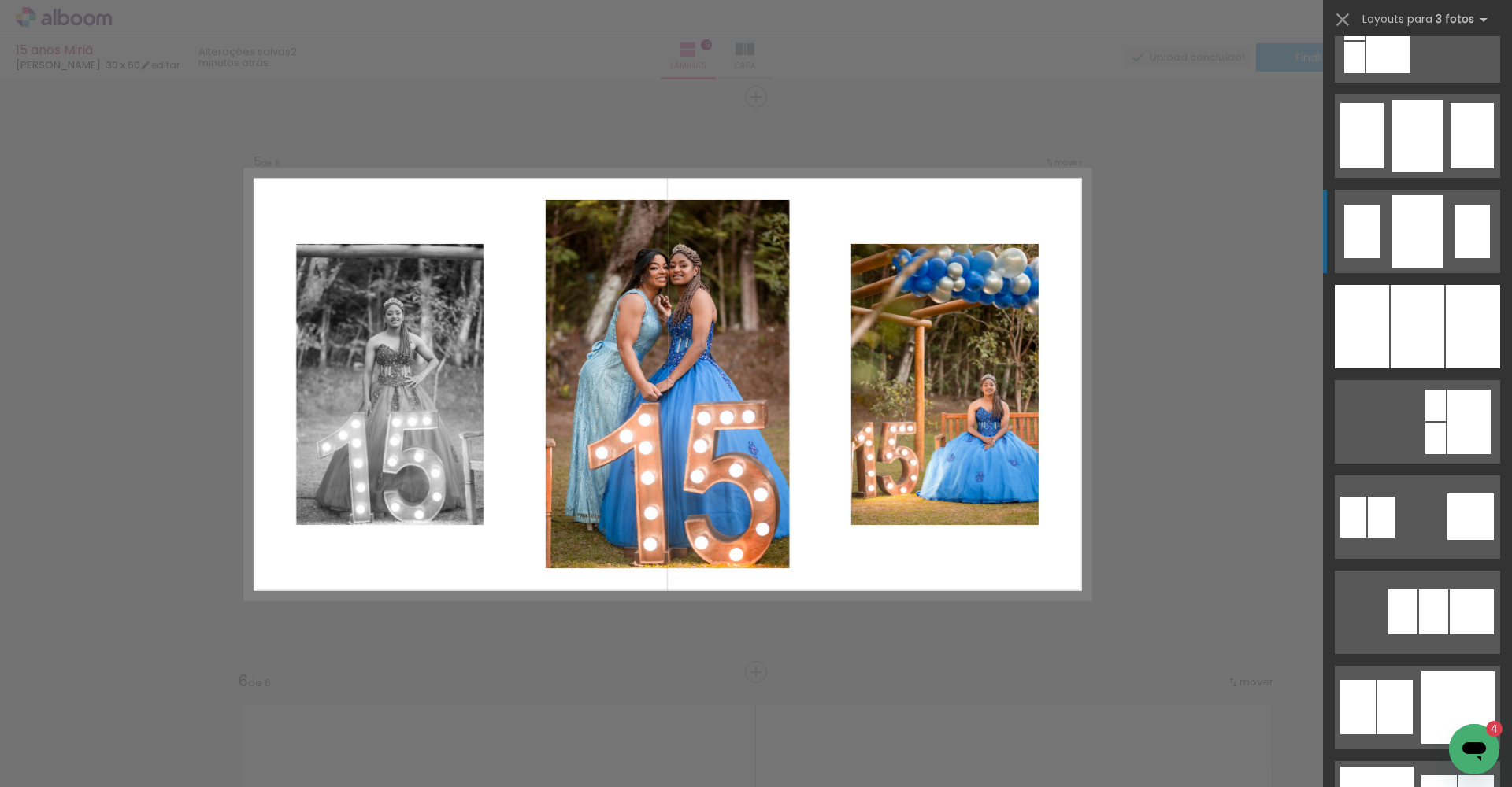
scroll to position [1167, 0]
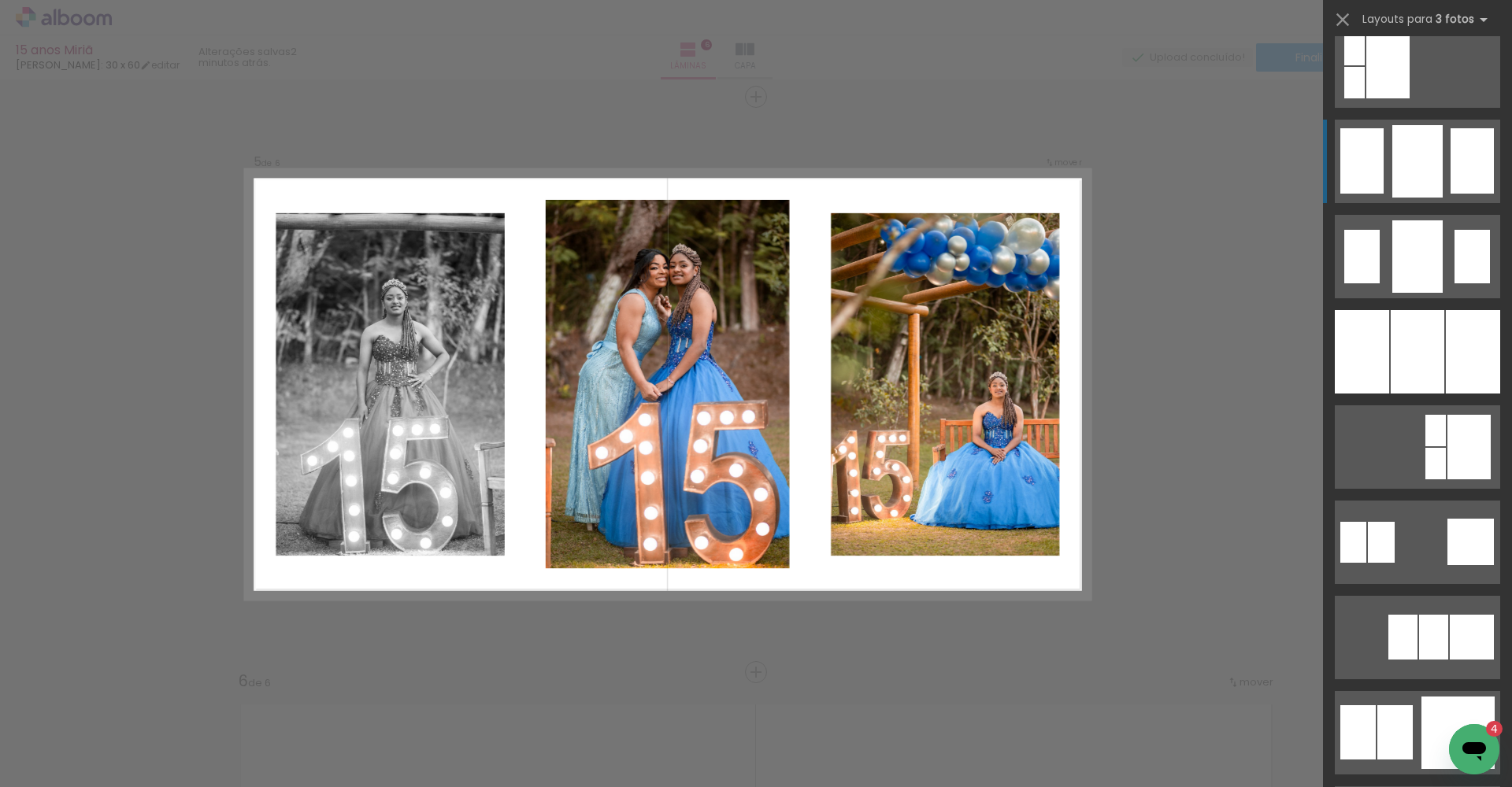
click at [1412, 171] on div at bounding box center [1417, 161] width 51 height 73
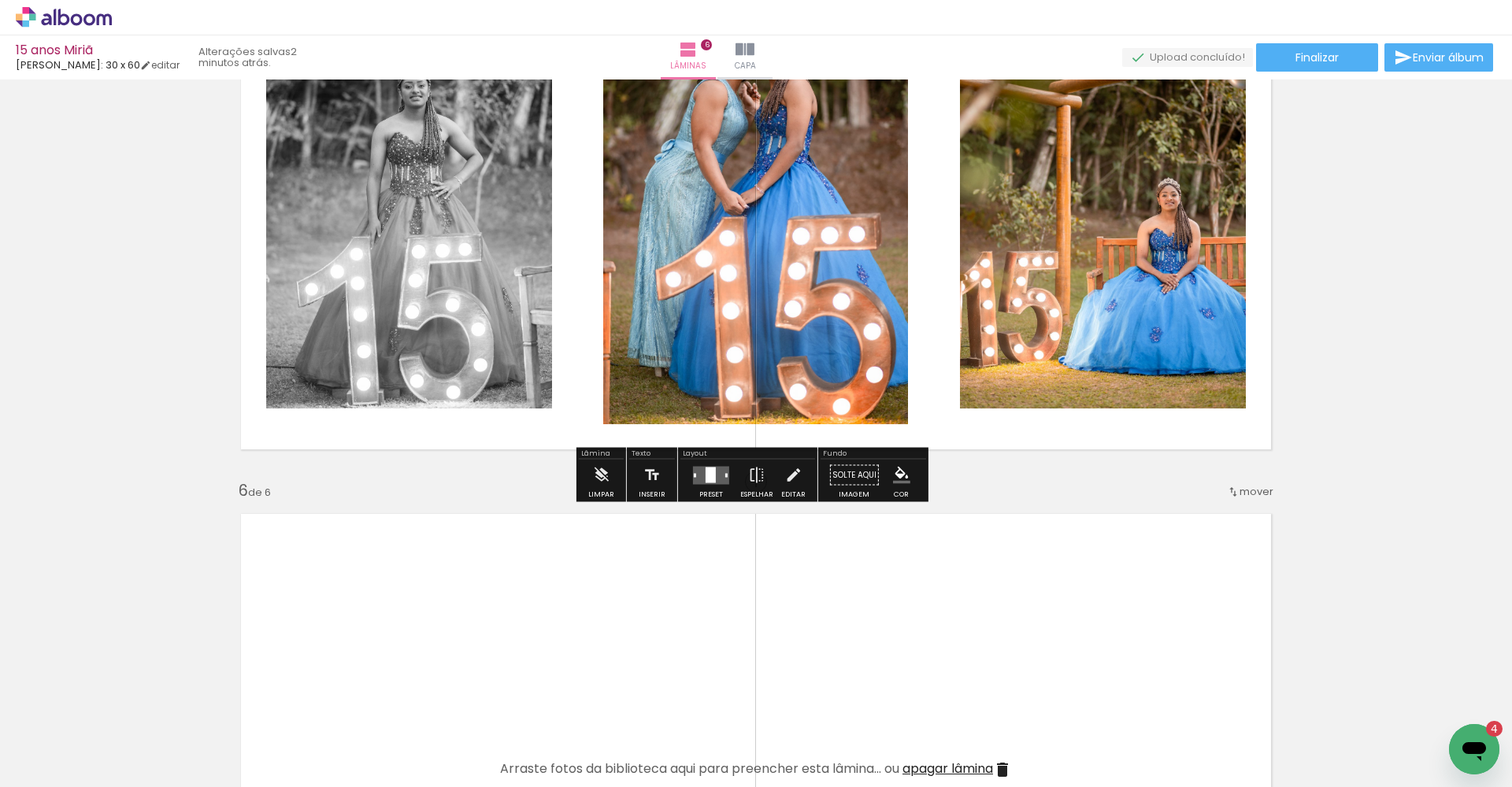
scroll to position [2769, 0]
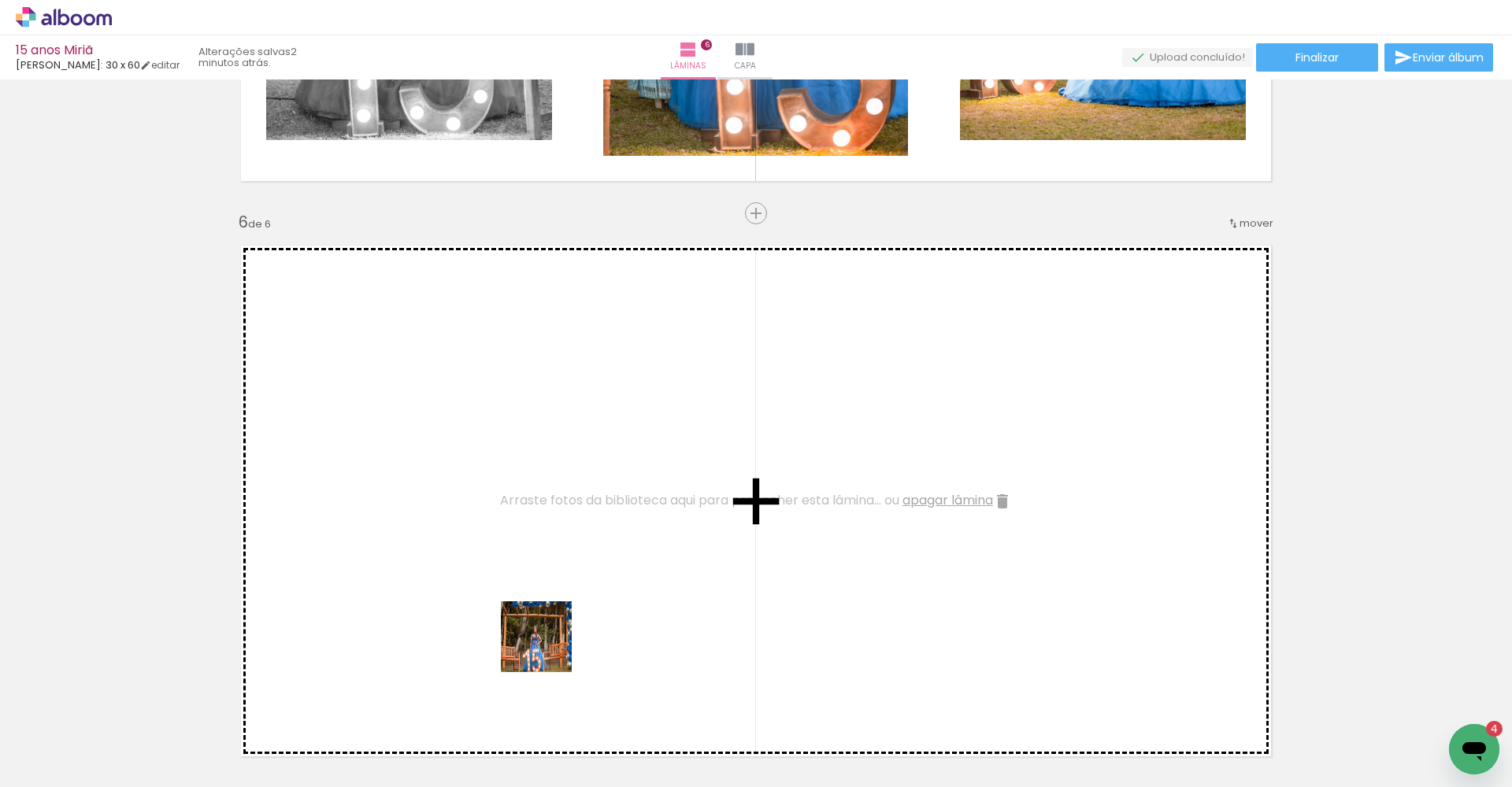
drag, startPoint x: 535, startPoint y: 743, endPoint x: 583, endPoint y: 425, distance: 321.6
click at [583, 425] on quentale-workspace at bounding box center [756, 394] width 1512 height 787
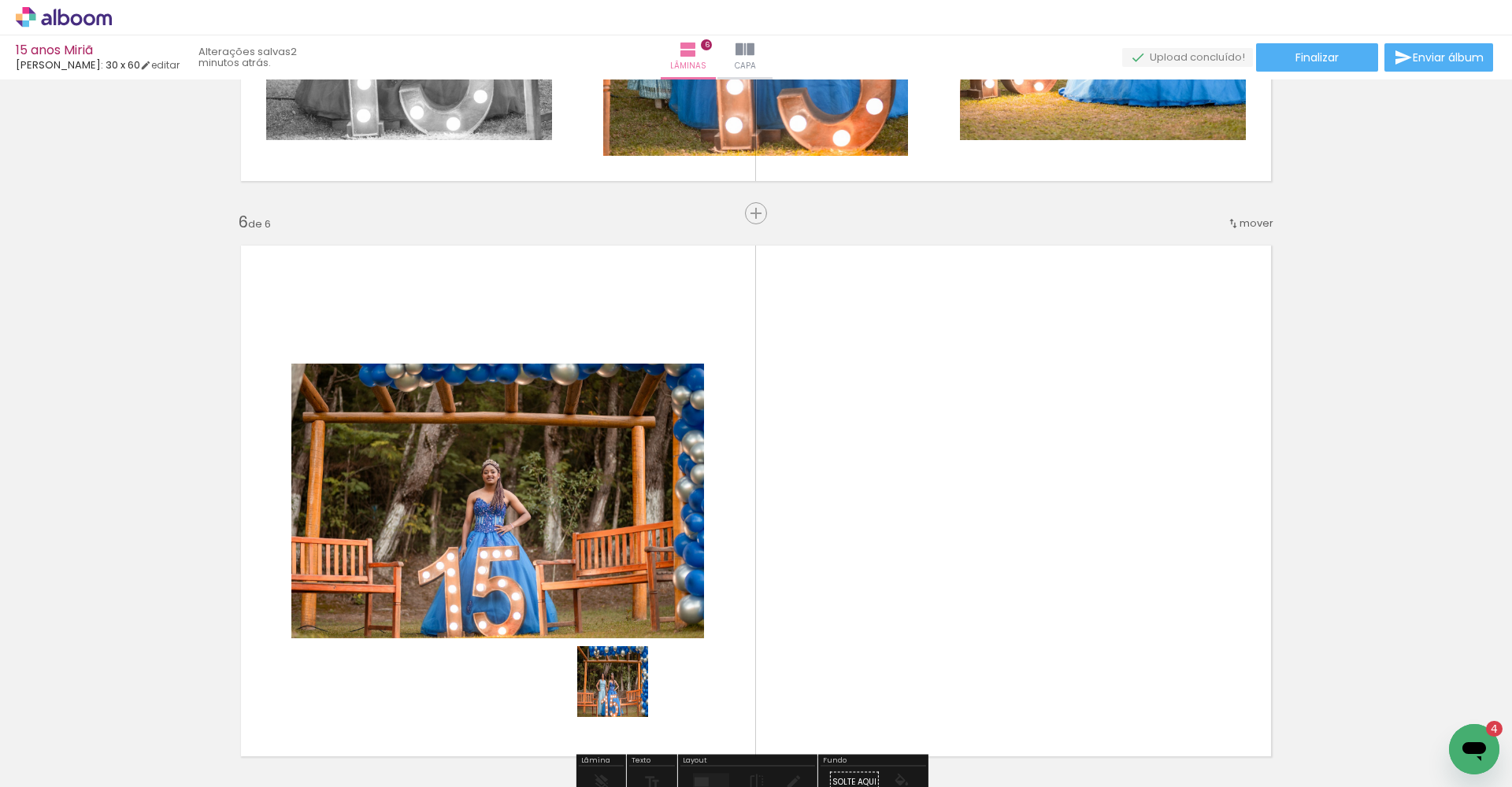
drag, startPoint x: 625, startPoint y: 694, endPoint x: 627, endPoint y: 451, distance: 243.0
click at [627, 451] on quentale-workspace at bounding box center [756, 394] width 1512 height 787
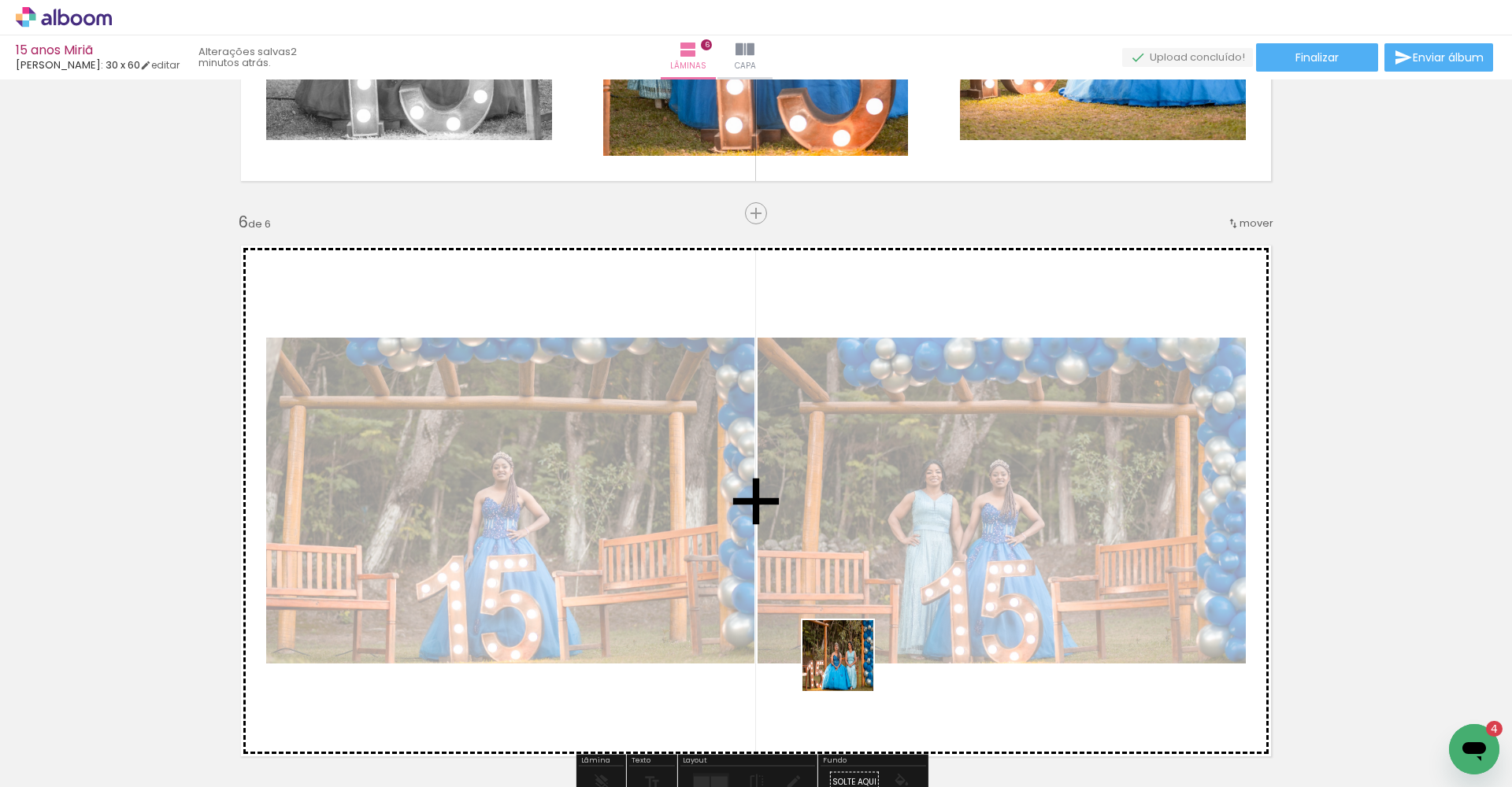
drag, startPoint x: 836, startPoint y: 689, endPoint x: 902, endPoint y: 572, distance: 134.3
click at [902, 572] on quentale-workspace at bounding box center [756, 394] width 1512 height 787
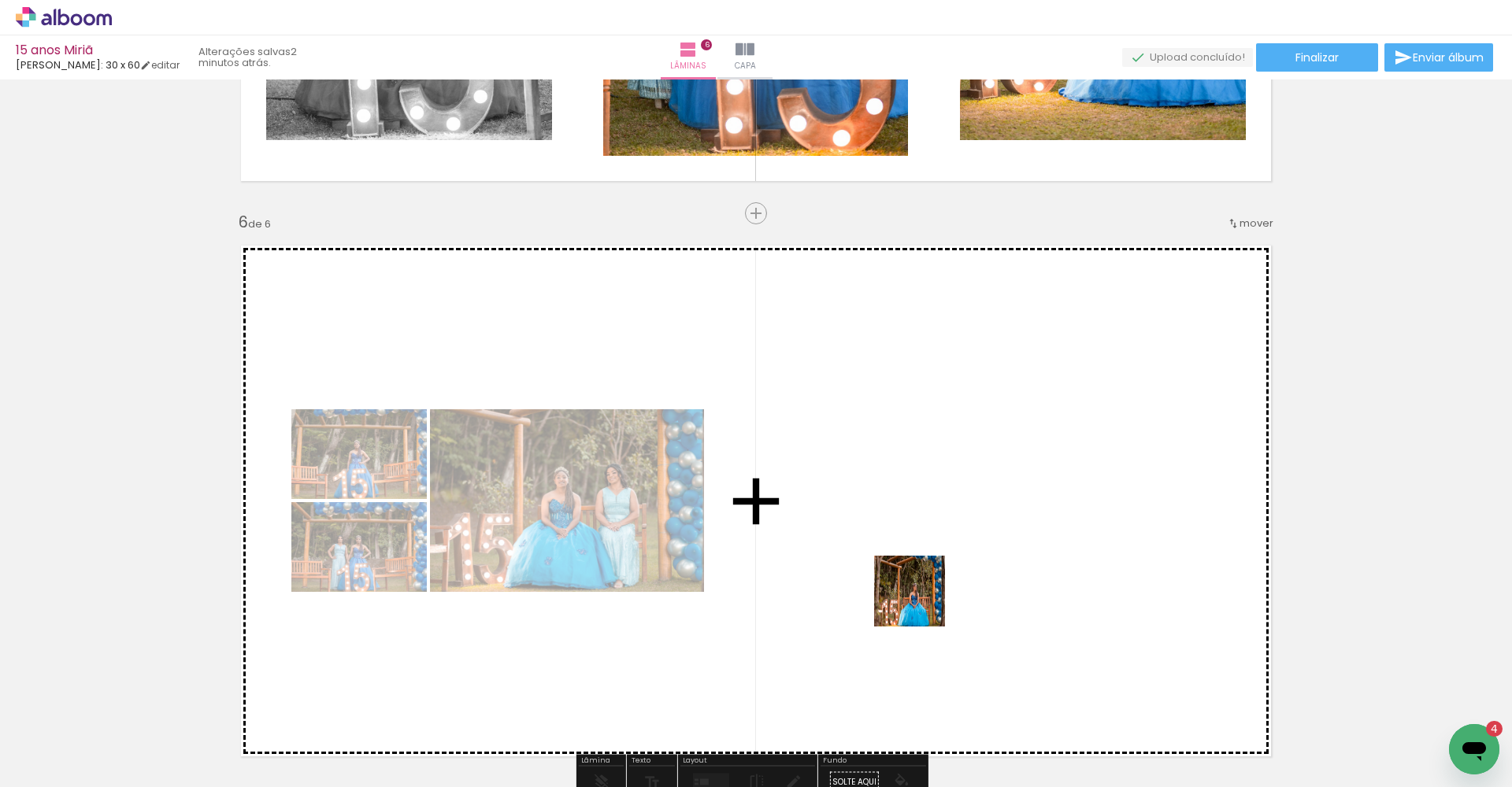
drag, startPoint x: 894, startPoint y: 729, endPoint x: 926, endPoint y: 577, distance: 155.3
click at [926, 577] on quentale-workspace at bounding box center [756, 394] width 1512 height 787
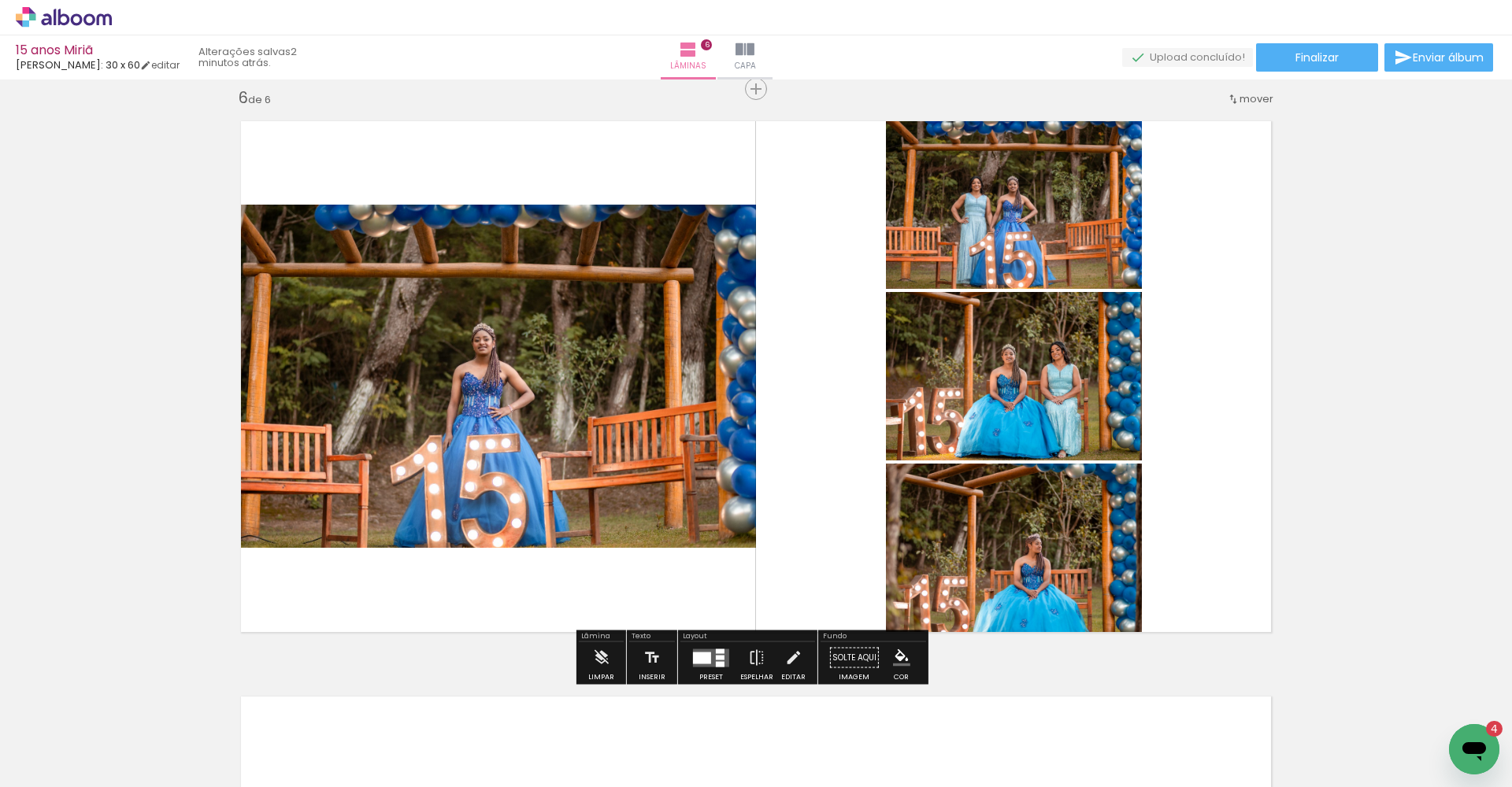
scroll to position [3037, 0]
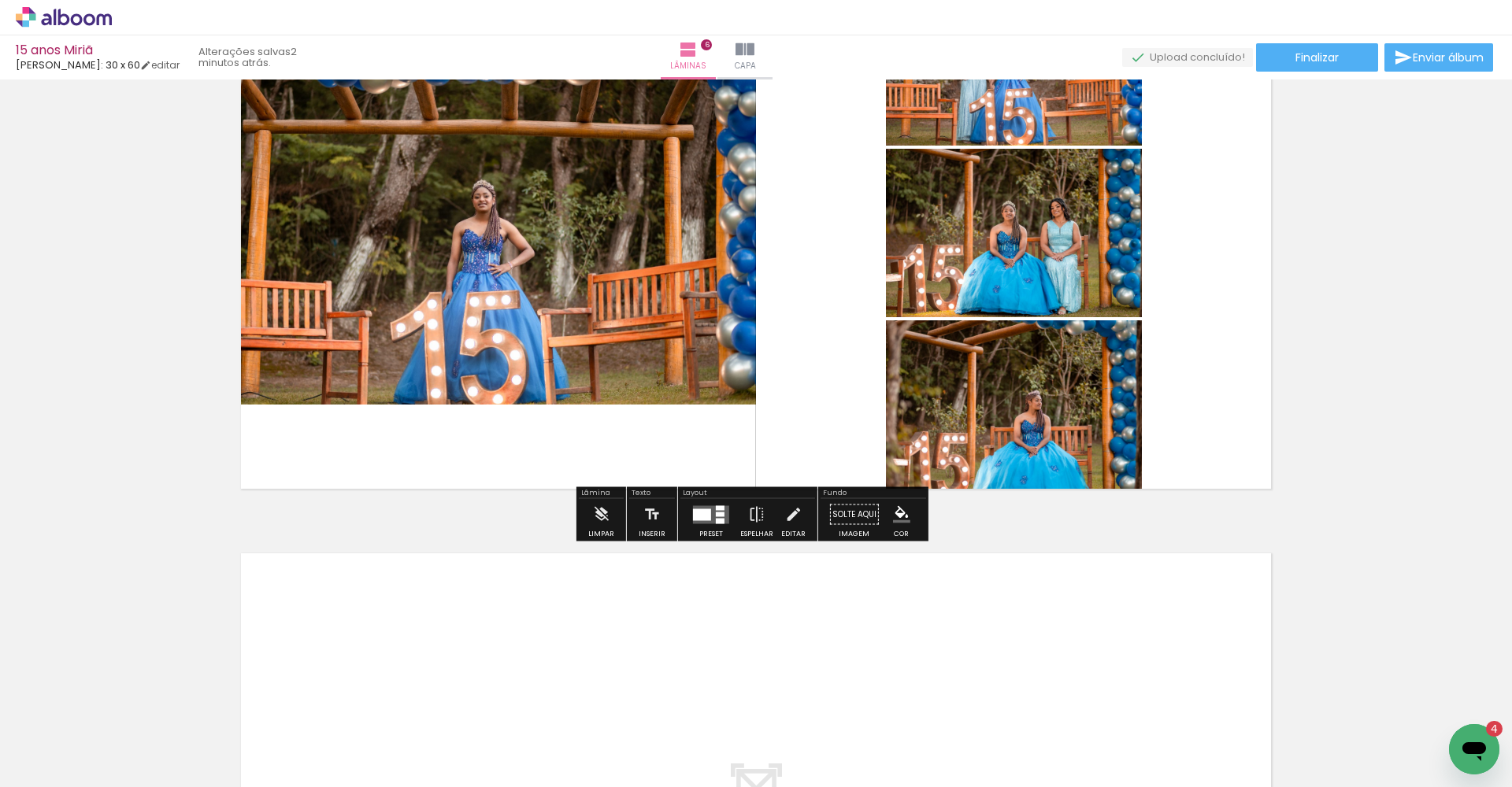
click at [698, 518] on div at bounding box center [702, 514] width 18 height 11
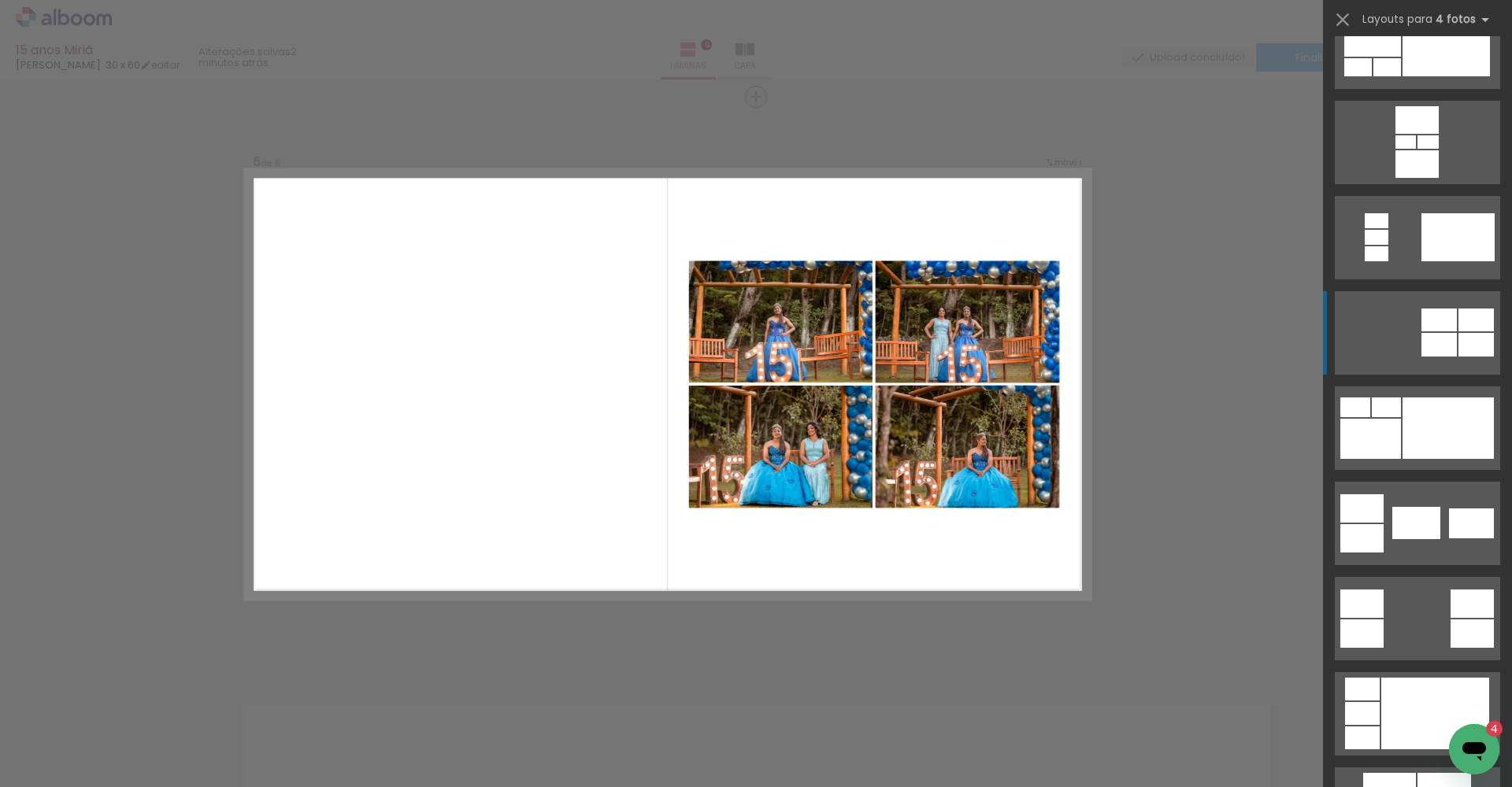
scroll to position [238, 0]
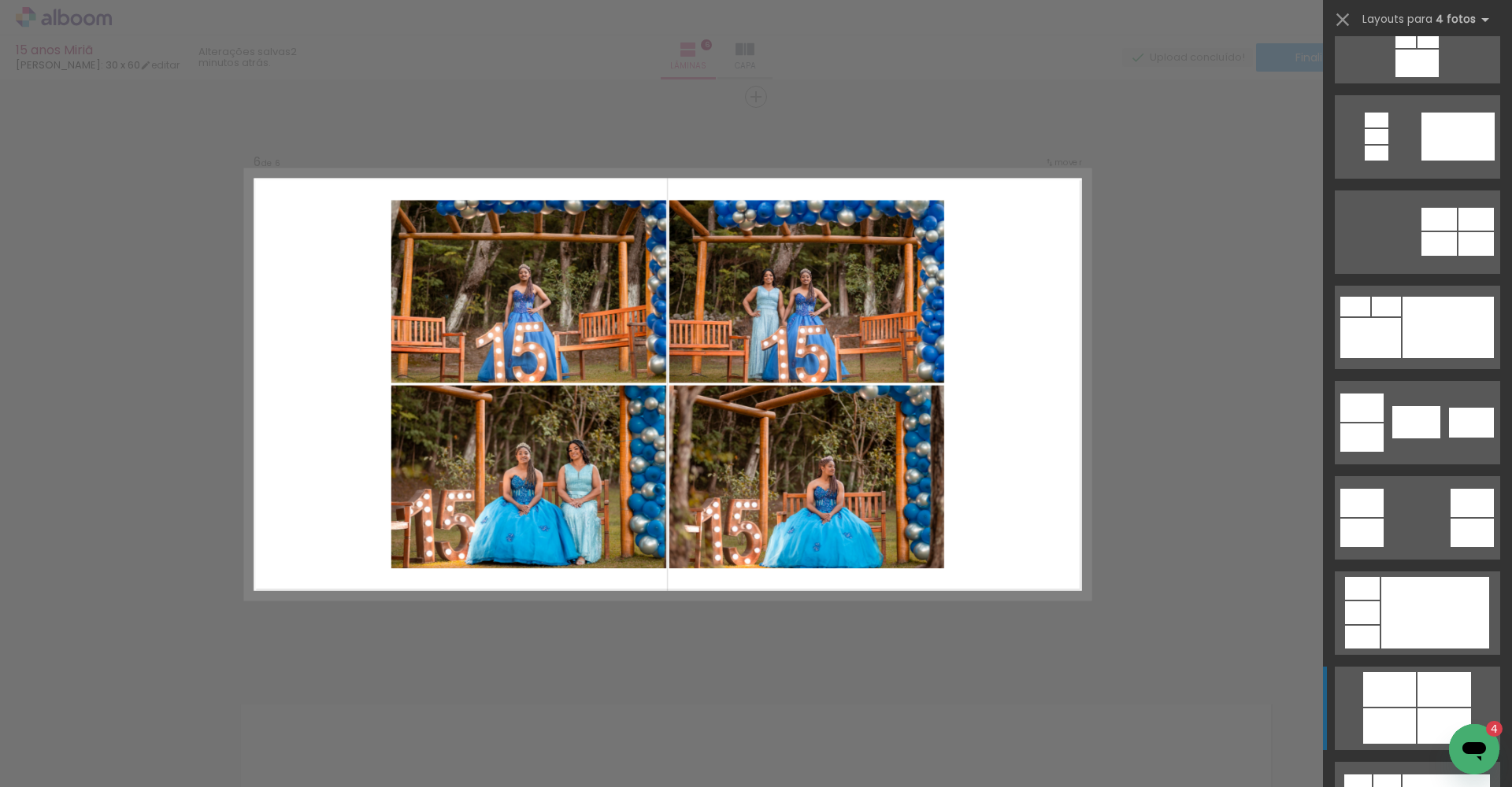
click at [1386, 691] on div at bounding box center [1389, 690] width 53 height 34
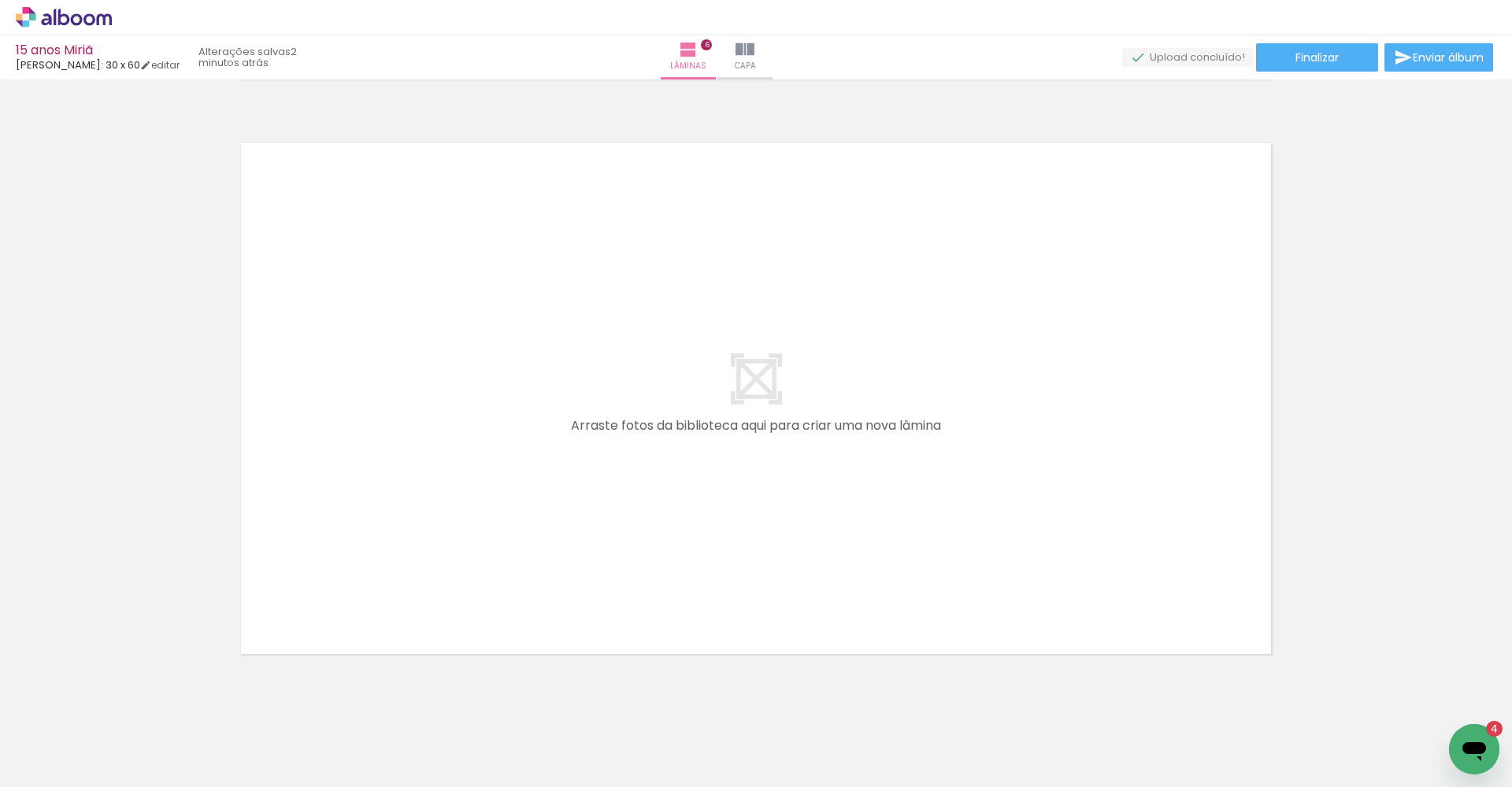
scroll to position [3479, 0]
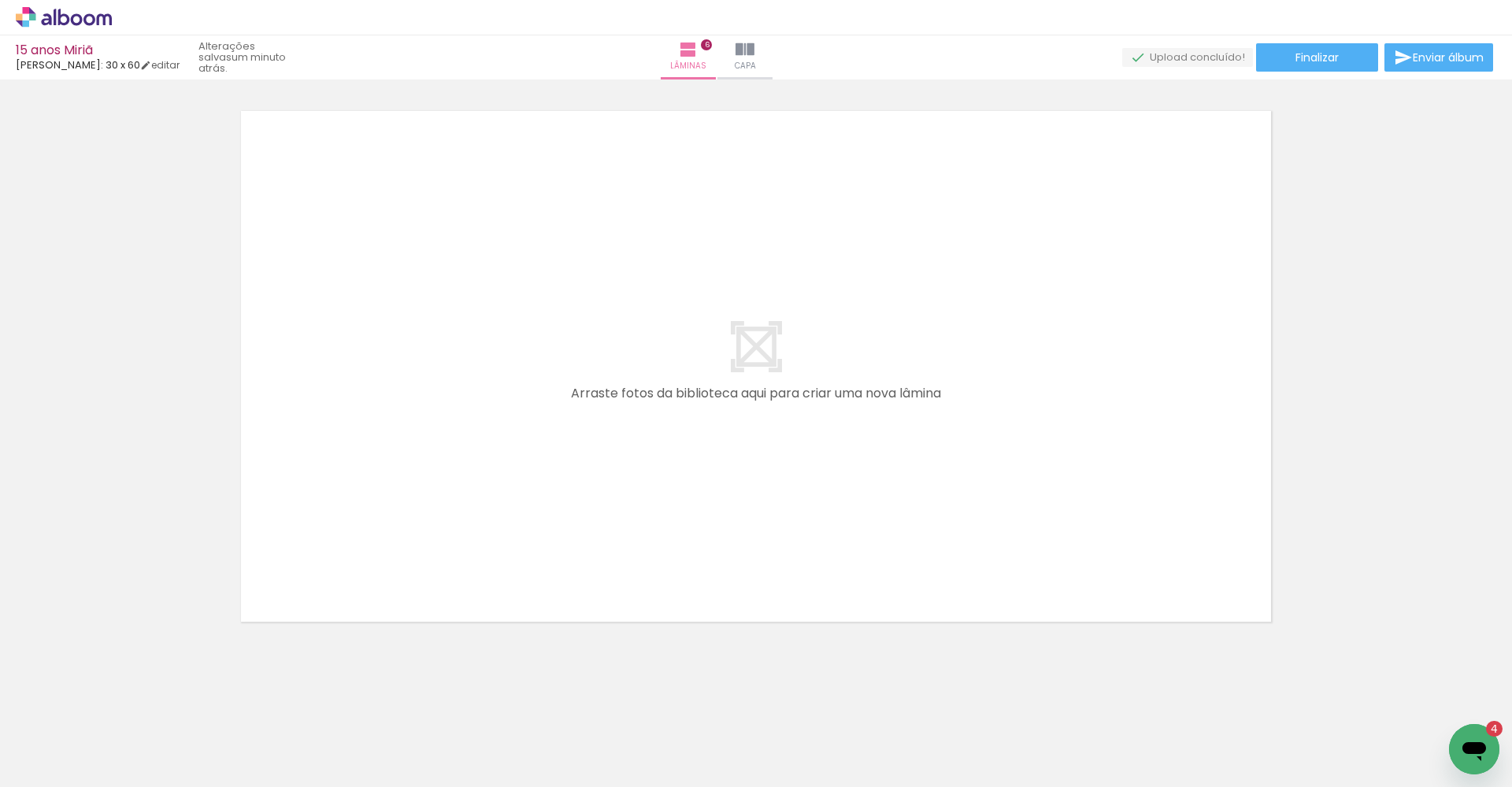
scroll to position [816, 0]
click at [51, 763] on span "Adicionar Fotos" at bounding box center [56, 766] width 47 height 17
click at [0, 0] on input "file" at bounding box center [0, 0] width 0 height 0
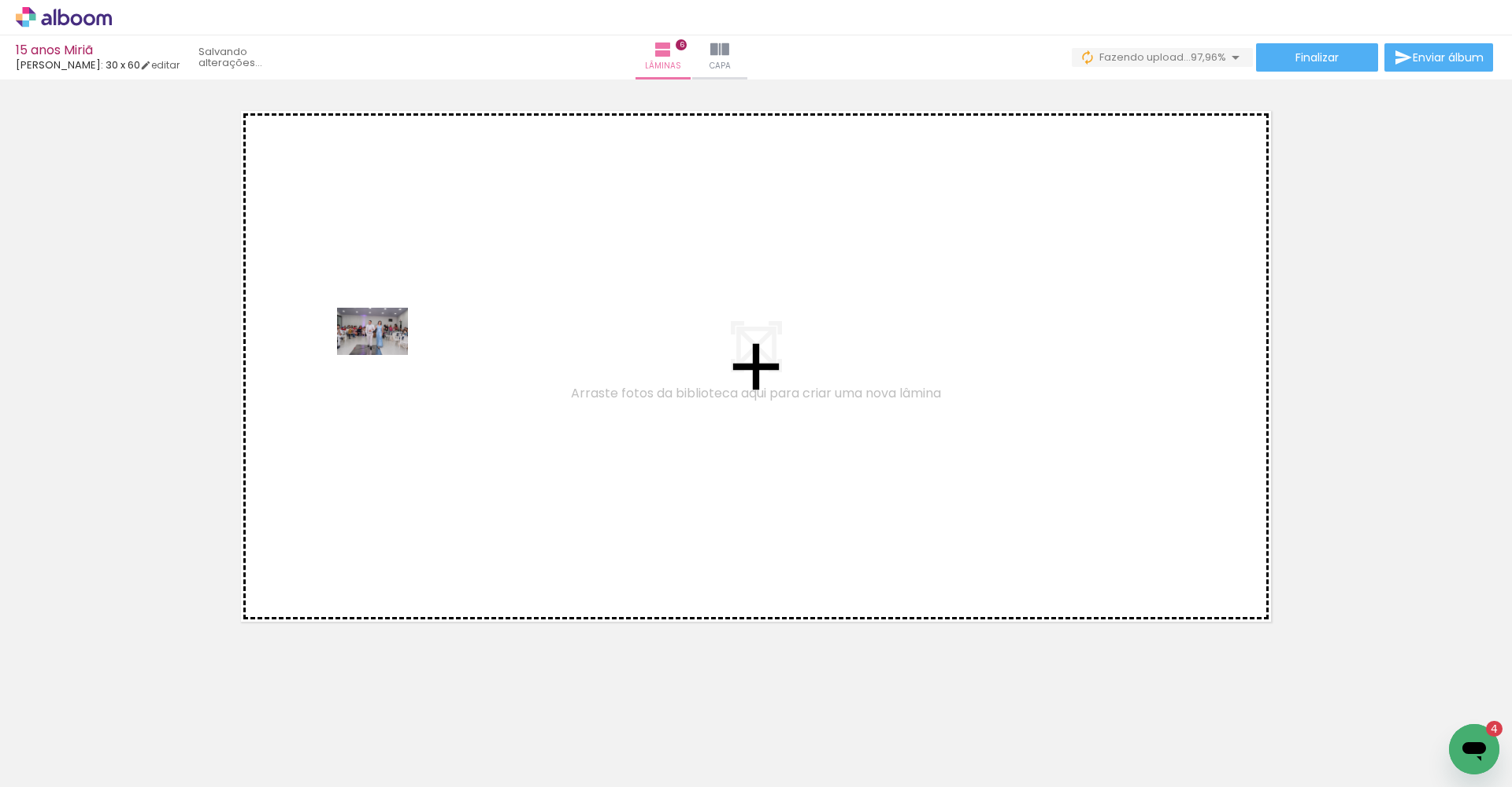
drag, startPoint x: 145, startPoint y: 745, endPoint x: 388, endPoint y: 300, distance: 507.0
click at [388, 300] on quentale-workspace at bounding box center [756, 394] width 1512 height 787
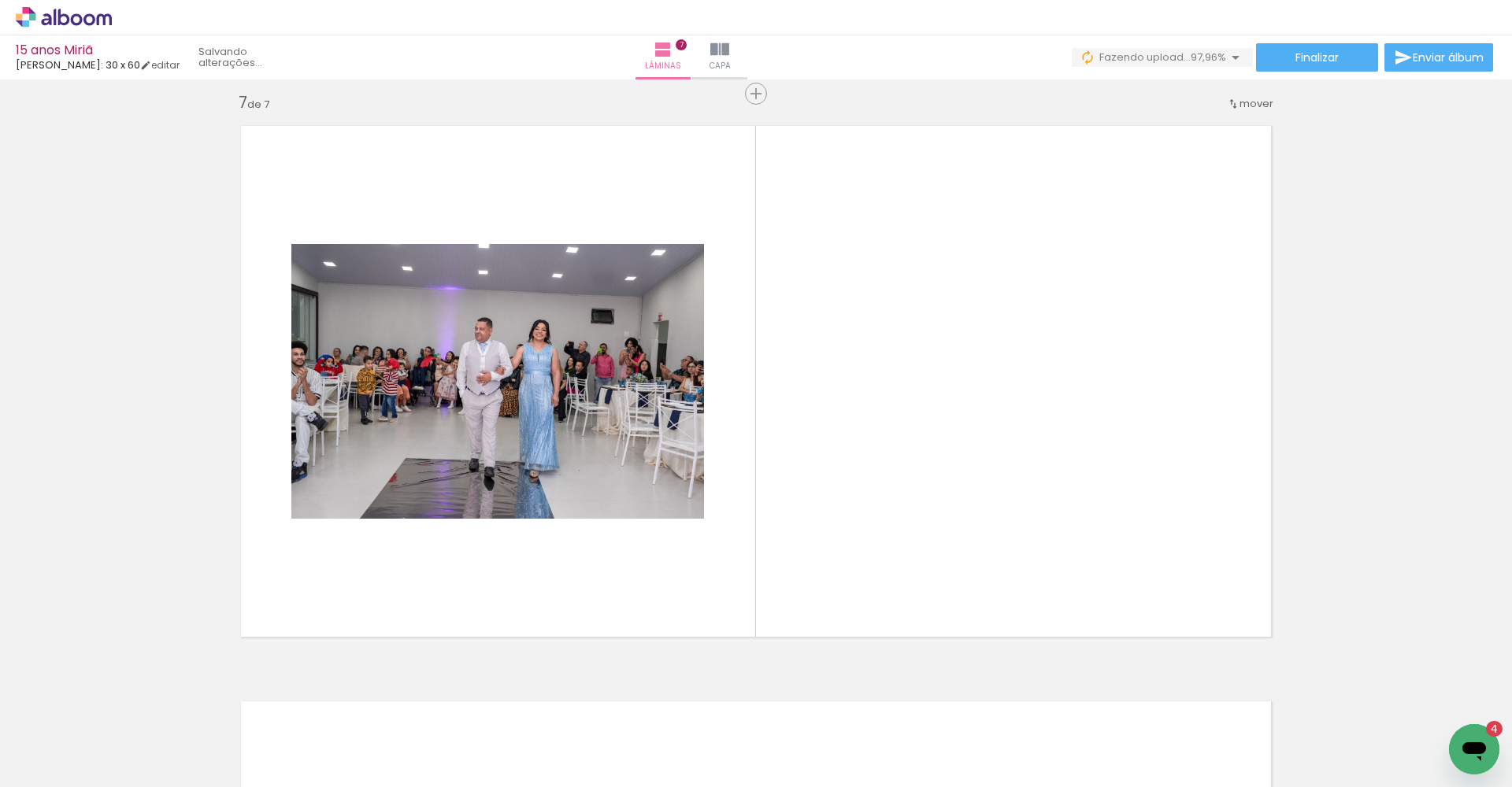
scroll to position [3461, 0]
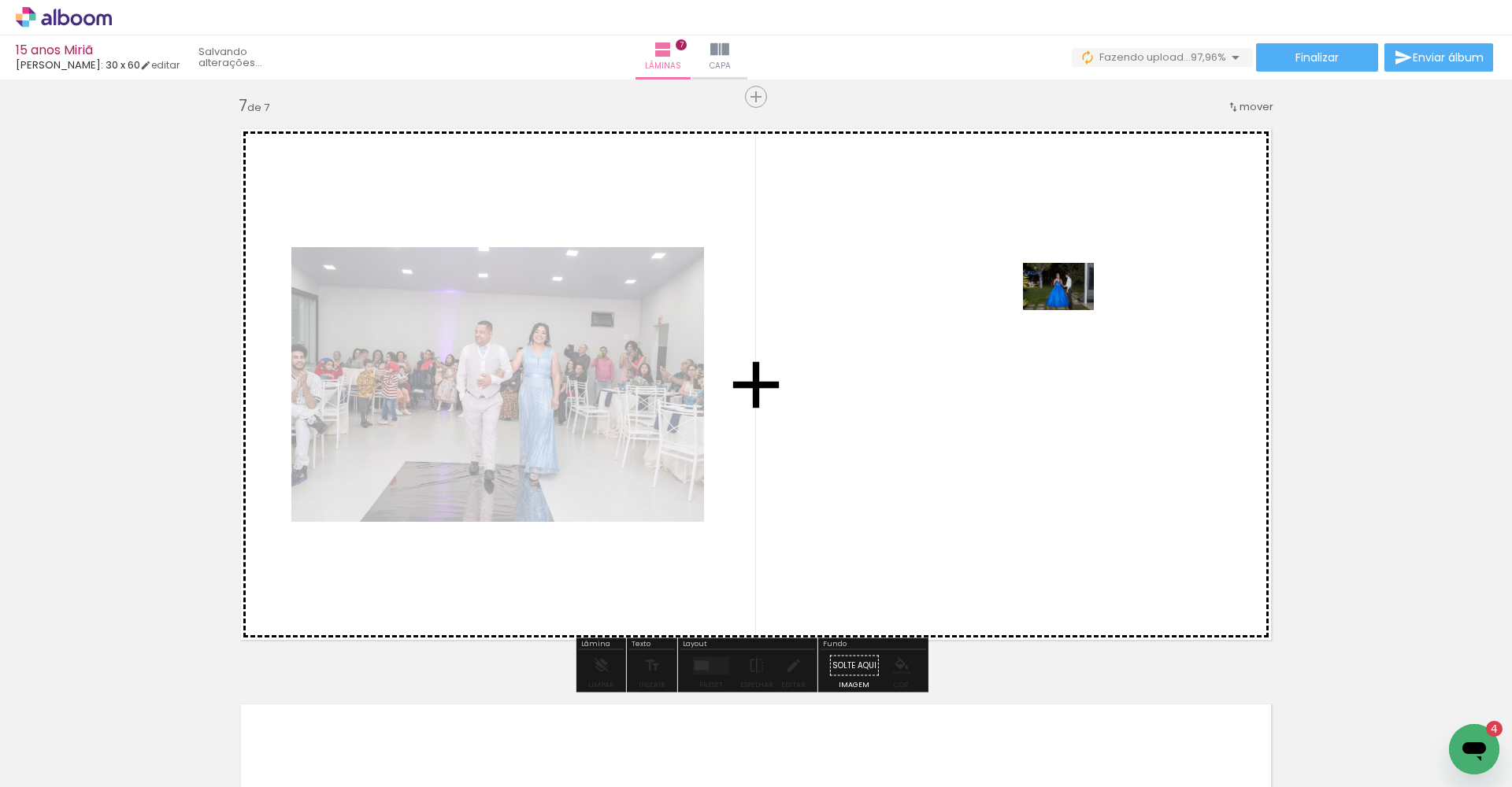
drag, startPoint x: 248, startPoint y: 747, endPoint x: 1070, endPoint y: 310, distance: 930.9
click at [1070, 310] on quentale-workspace at bounding box center [756, 394] width 1512 height 787
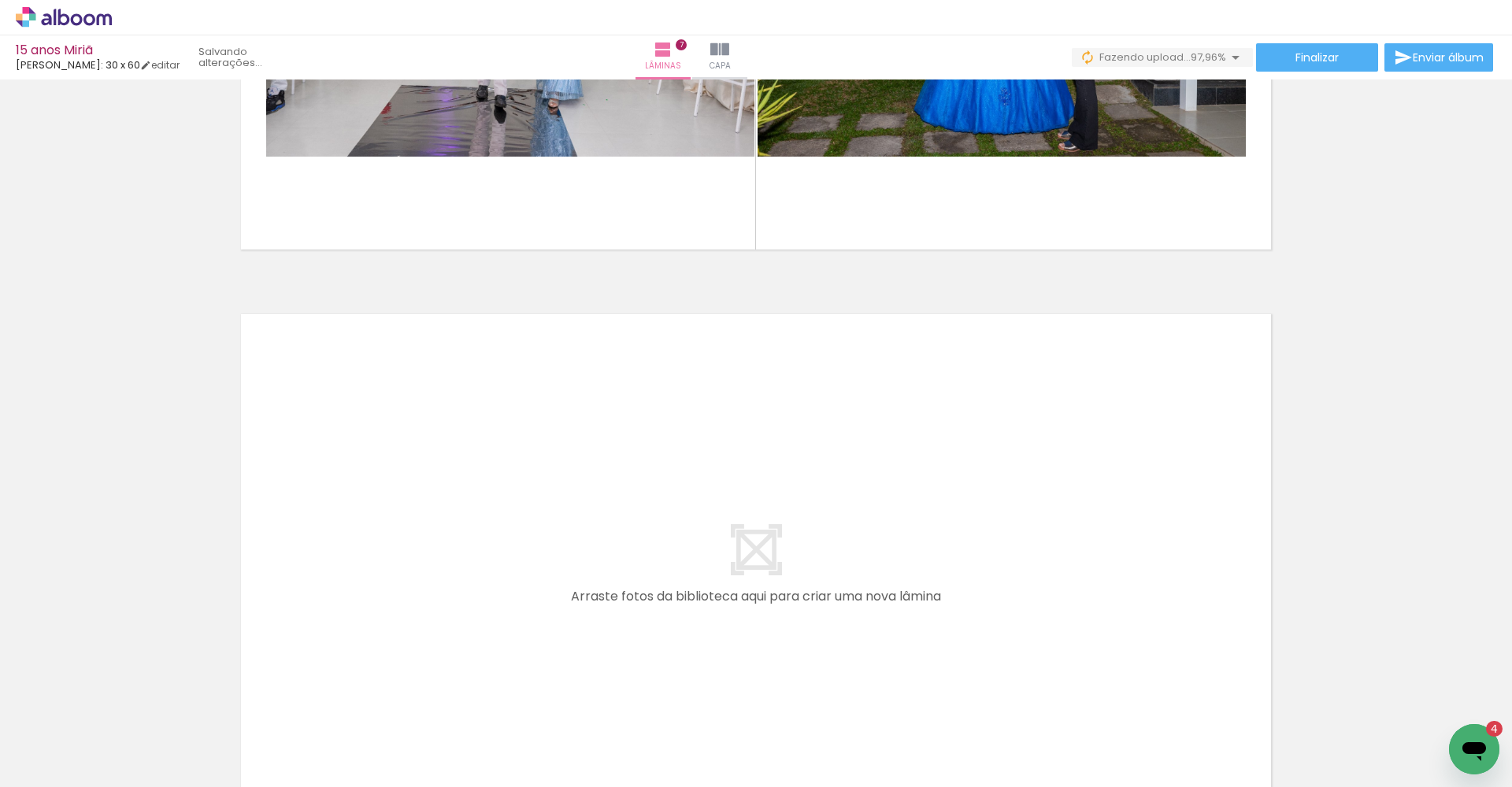
scroll to position [3927, 0]
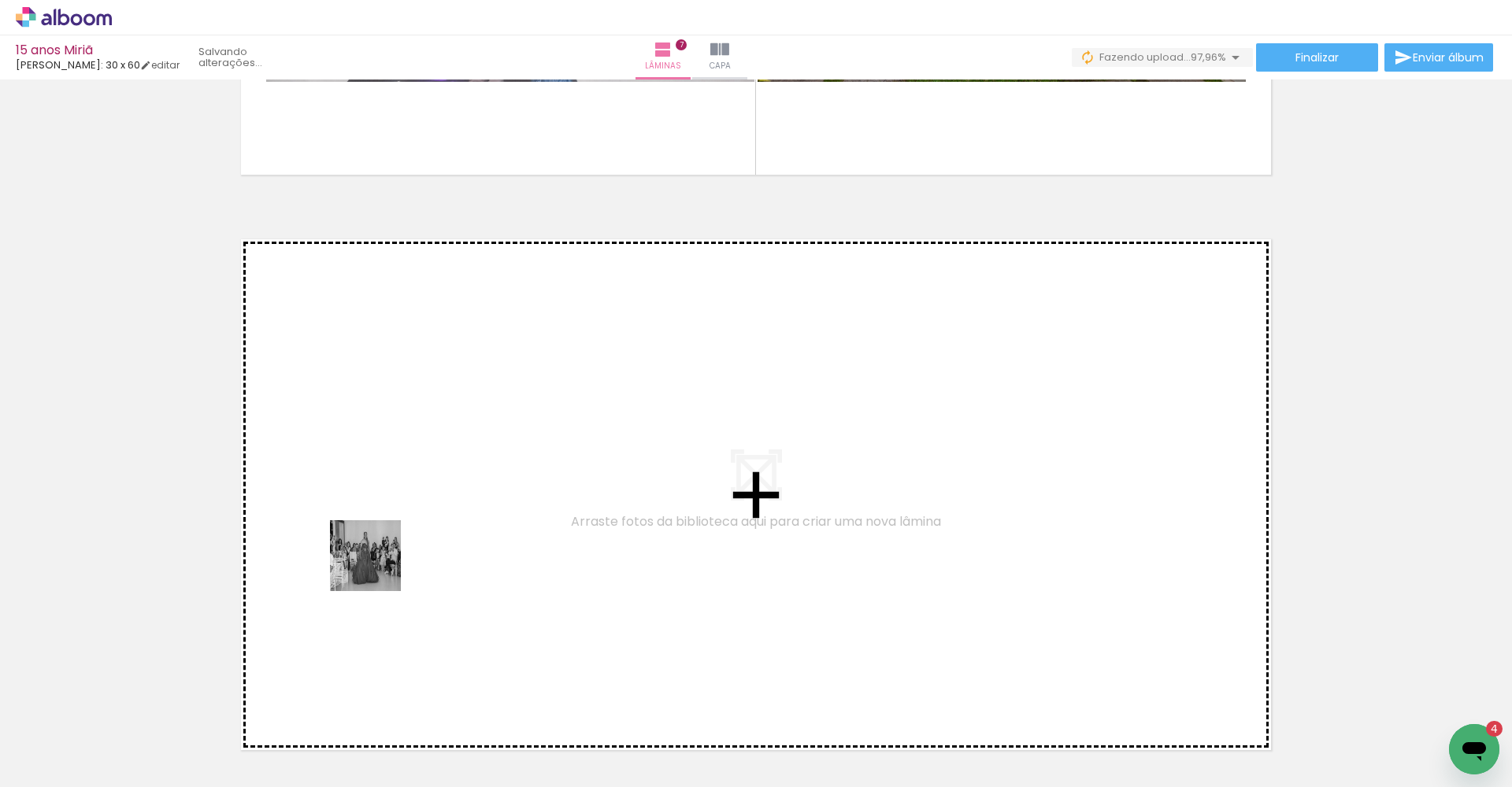
drag, startPoint x: 341, startPoint y: 745, endPoint x: 380, endPoint y: 488, distance: 259.9
click at [380, 488] on quentale-workspace at bounding box center [756, 394] width 1512 height 787
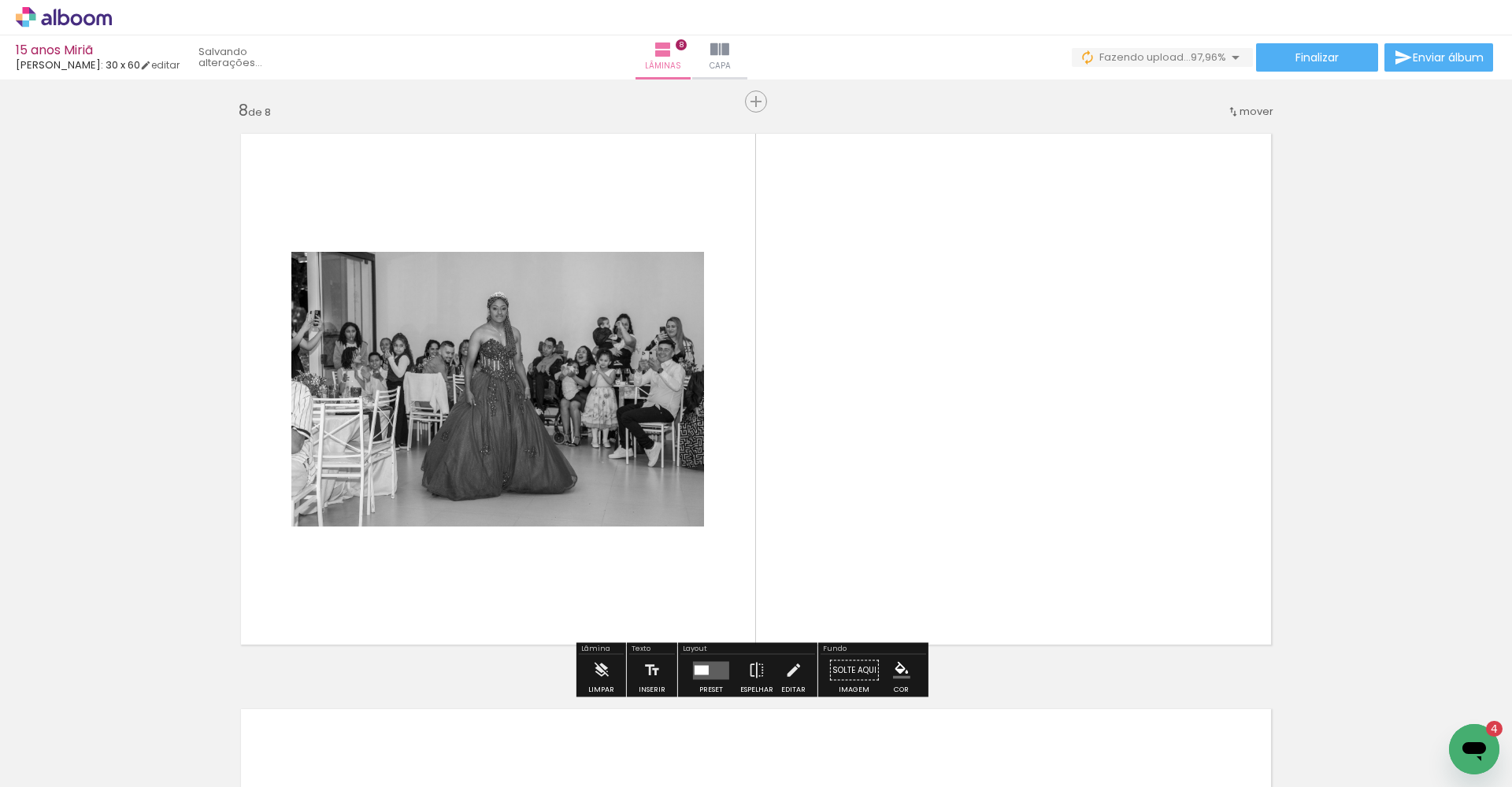
scroll to position [4037, 0]
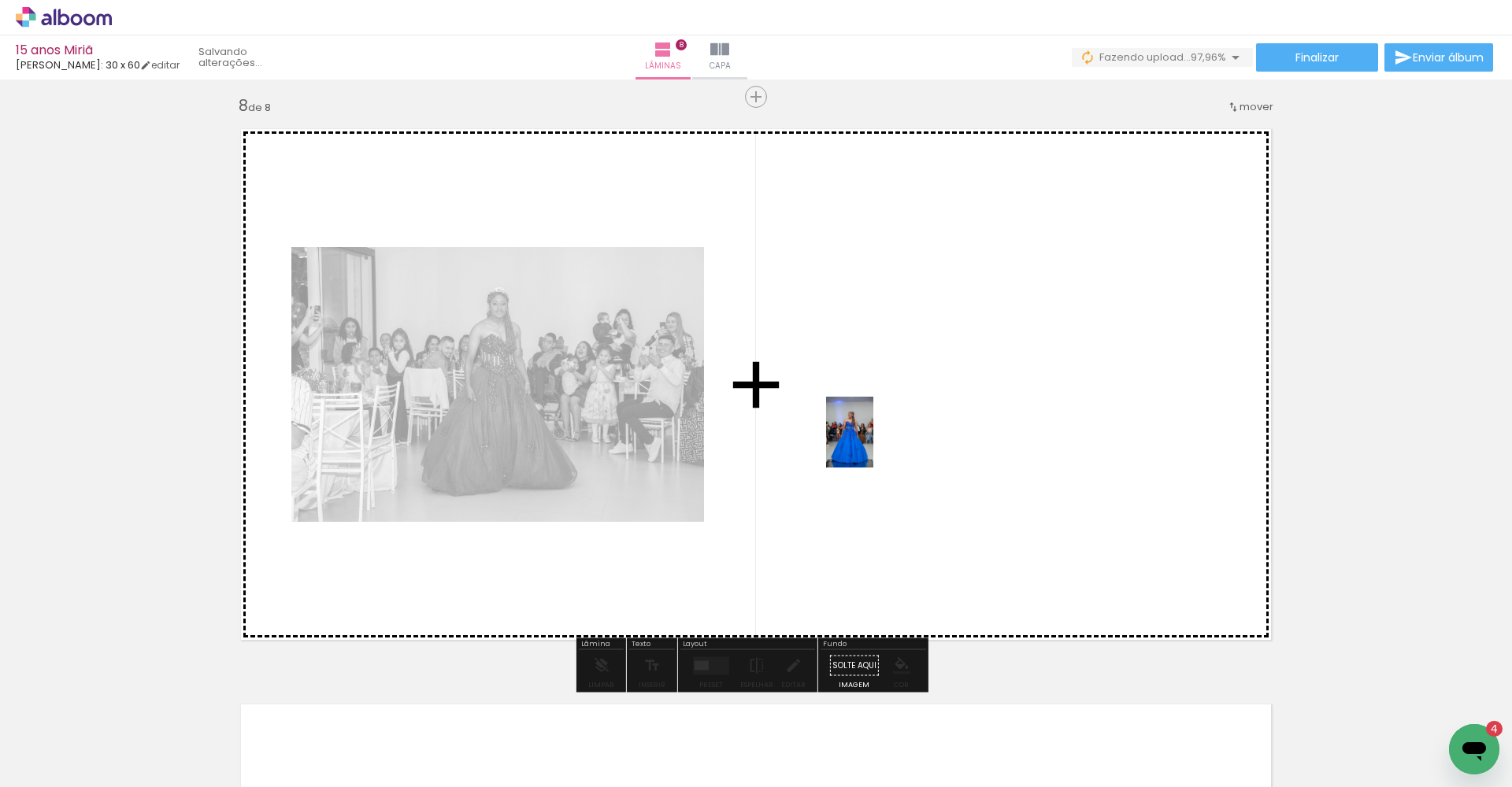
drag, startPoint x: 427, startPoint y: 729, endPoint x: 873, endPoint y: 444, distance: 529.3
click at [873, 444] on quentale-workspace at bounding box center [756, 394] width 1512 height 787
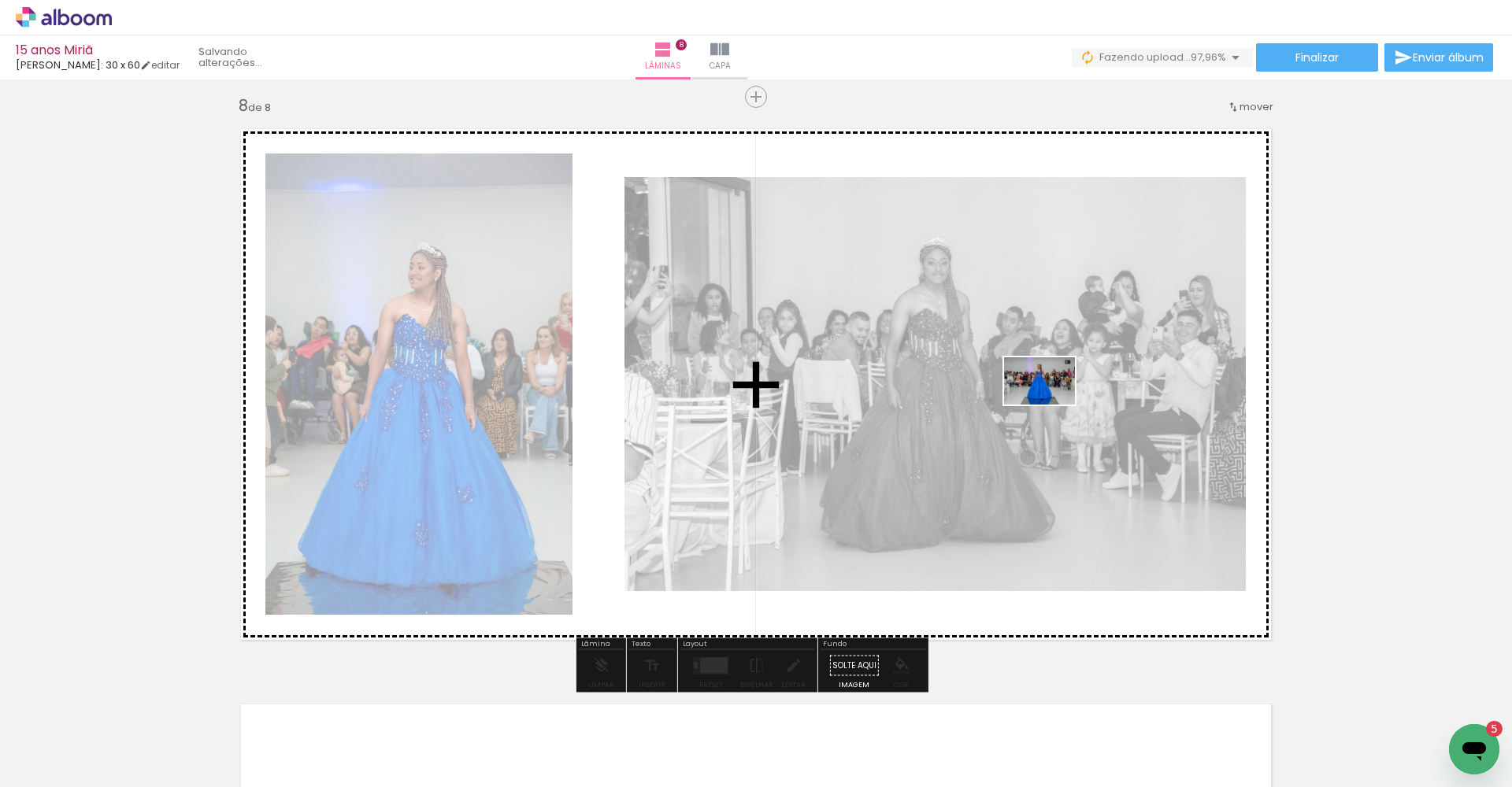
drag, startPoint x: 527, startPoint y: 739, endPoint x: 1077, endPoint y: 362, distance: 666.8
click at [1077, 362] on quentale-workspace at bounding box center [756, 394] width 1512 height 787
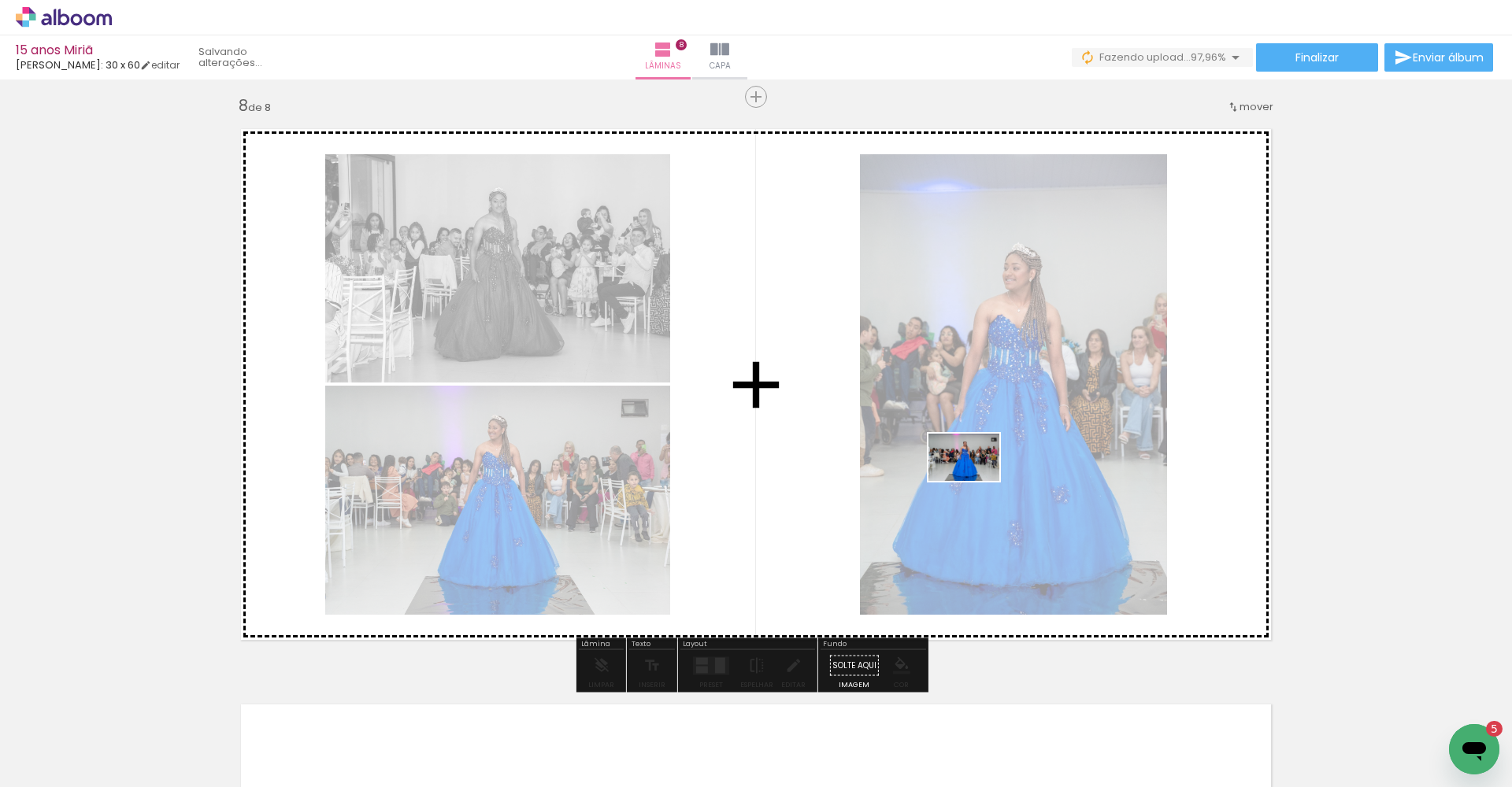
drag, startPoint x: 594, startPoint y: 744, endPoint x: 1079, endPoint y: 383, distance: 604.6
click at [1079, 383] on quentale-workspace at bounding box center [756, 394] width 1512 height 787
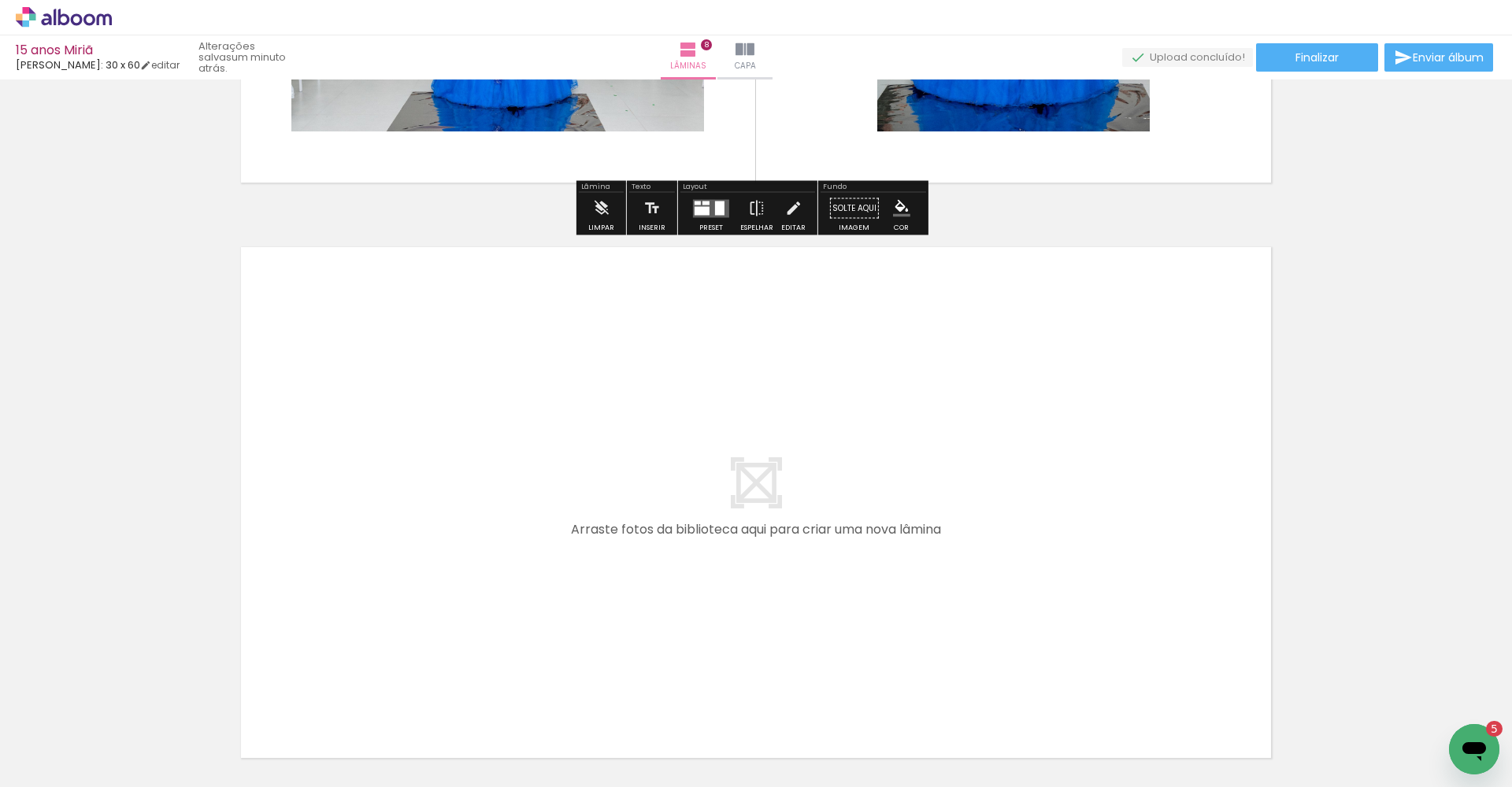
scroll to position [4497, 0]
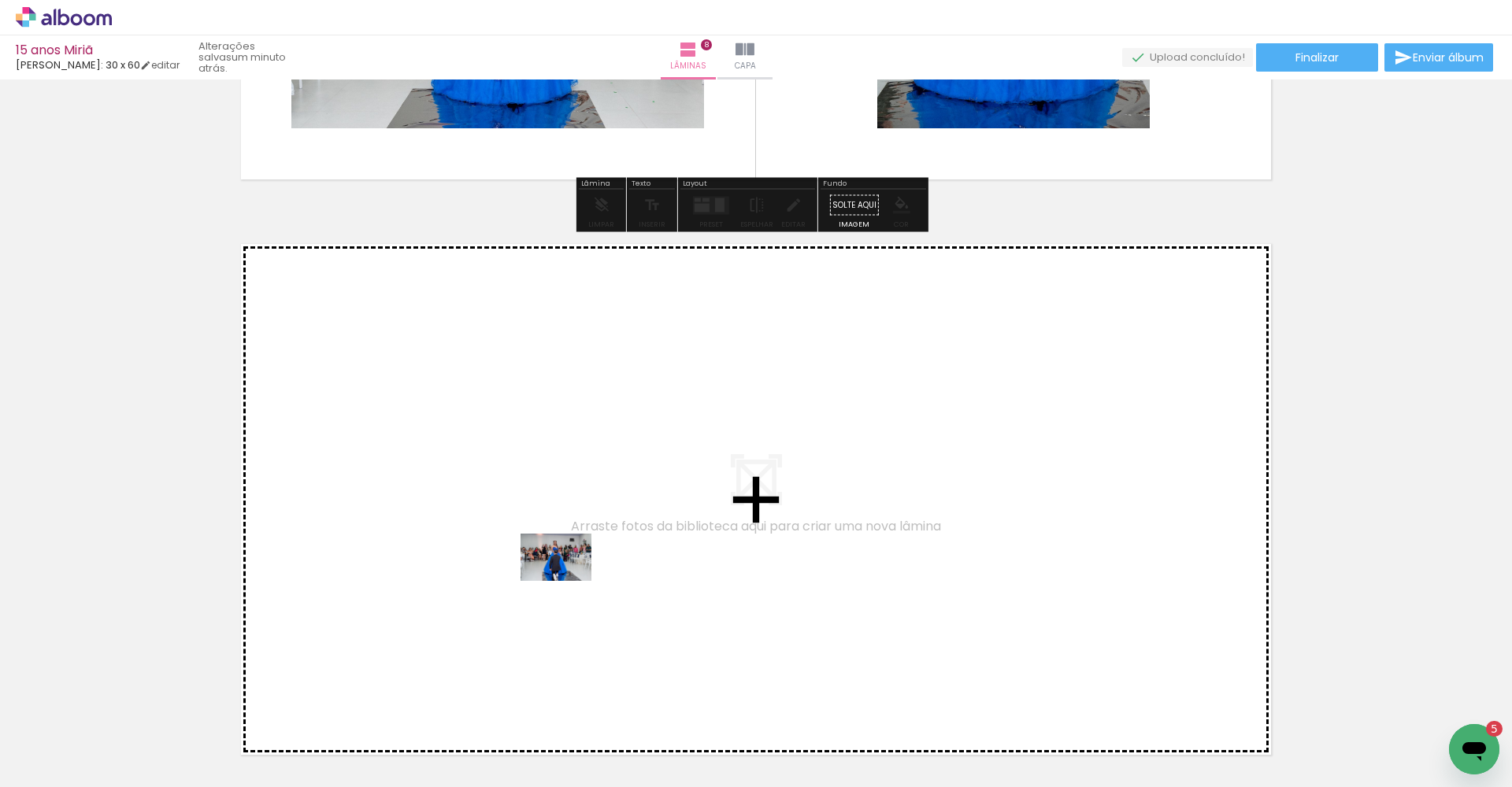
drag, startPoint x: 684, startPoint y: 743, endPoint x: 567, endPoint y: 581, distance: 199.8
click at [567, 581] on quentale-workspace at bounding box center [756, 394] width 1512 height 787
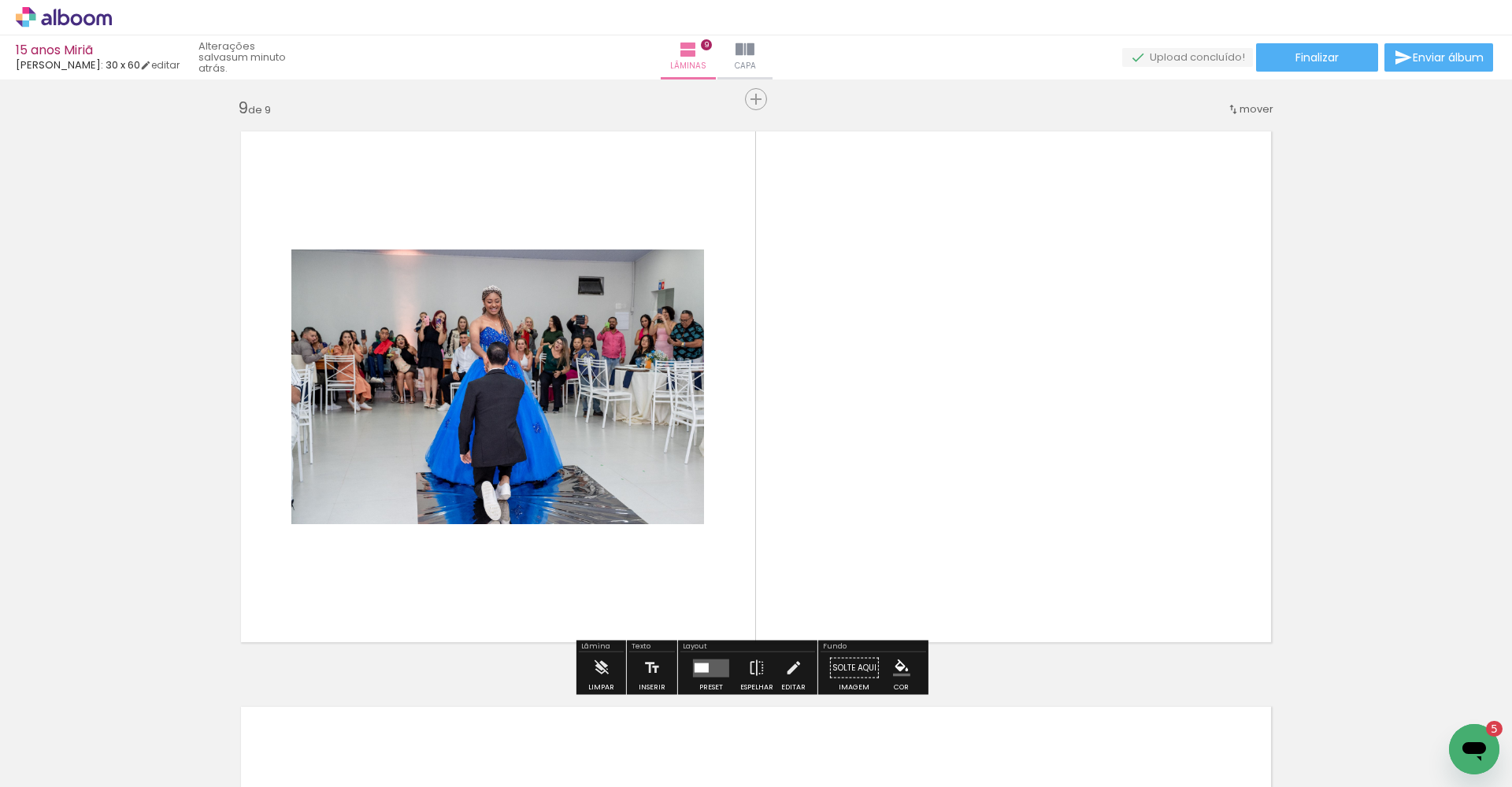
scroll to position [4613, 0]
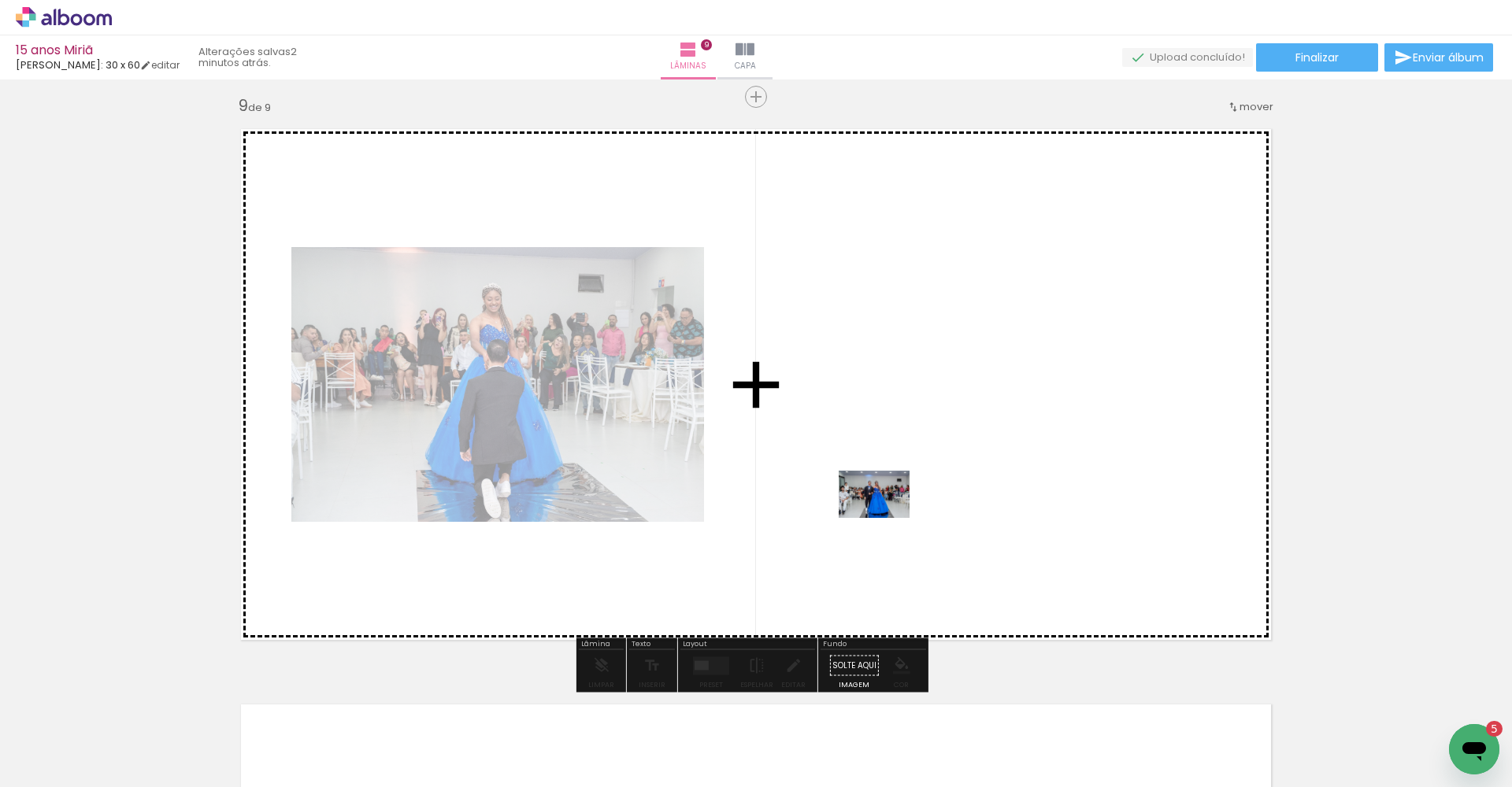
drag, startPoint x: 762, startPoint y: 733, endPoint x: 890, endPoint y: 511, distance: 256.3
click at [890, 511] on quentale-workspace at bounding box center [756, 394] width 1512 height 787
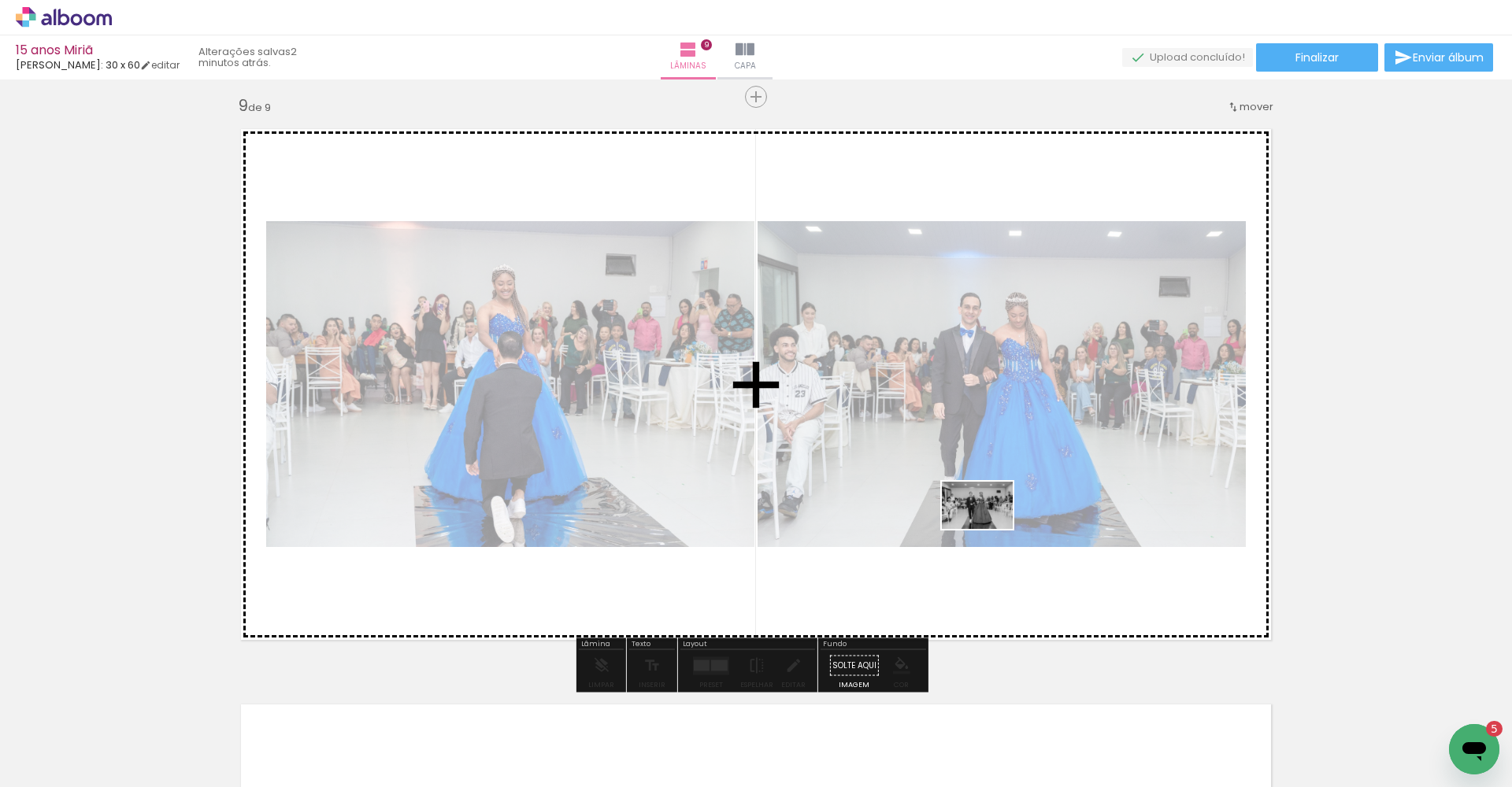
drag, startPoint x: 878, startPoint y: 757, endPoint x: 991, endPoint y: 500, distance: 280.7
click at [991, 500] on quentale-workspace at bounding box center [756, 394] width 1512 height 787
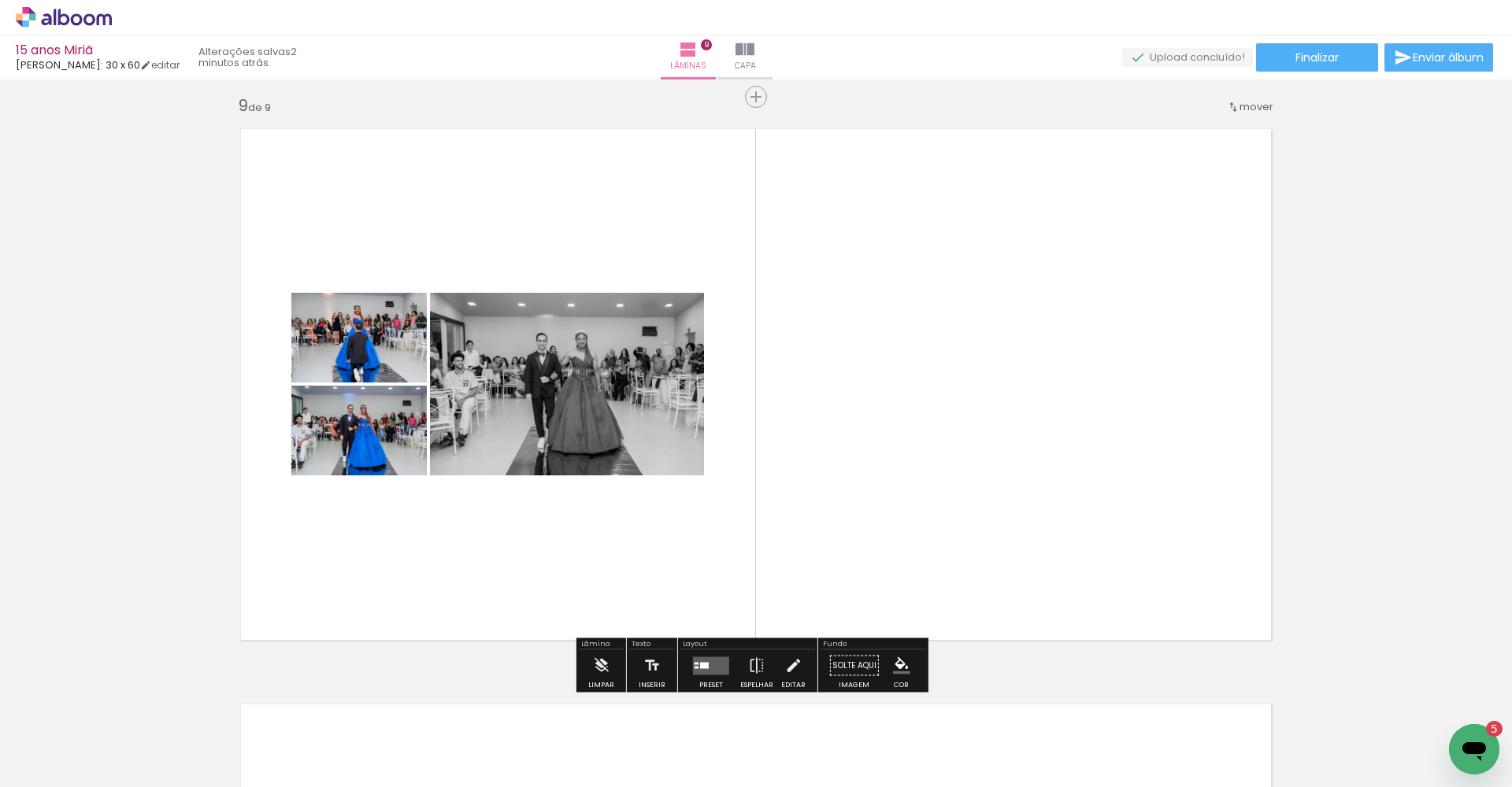
click at [709, 669] on quentale-layouter at bounding box center [711, 665] width 36 height 18
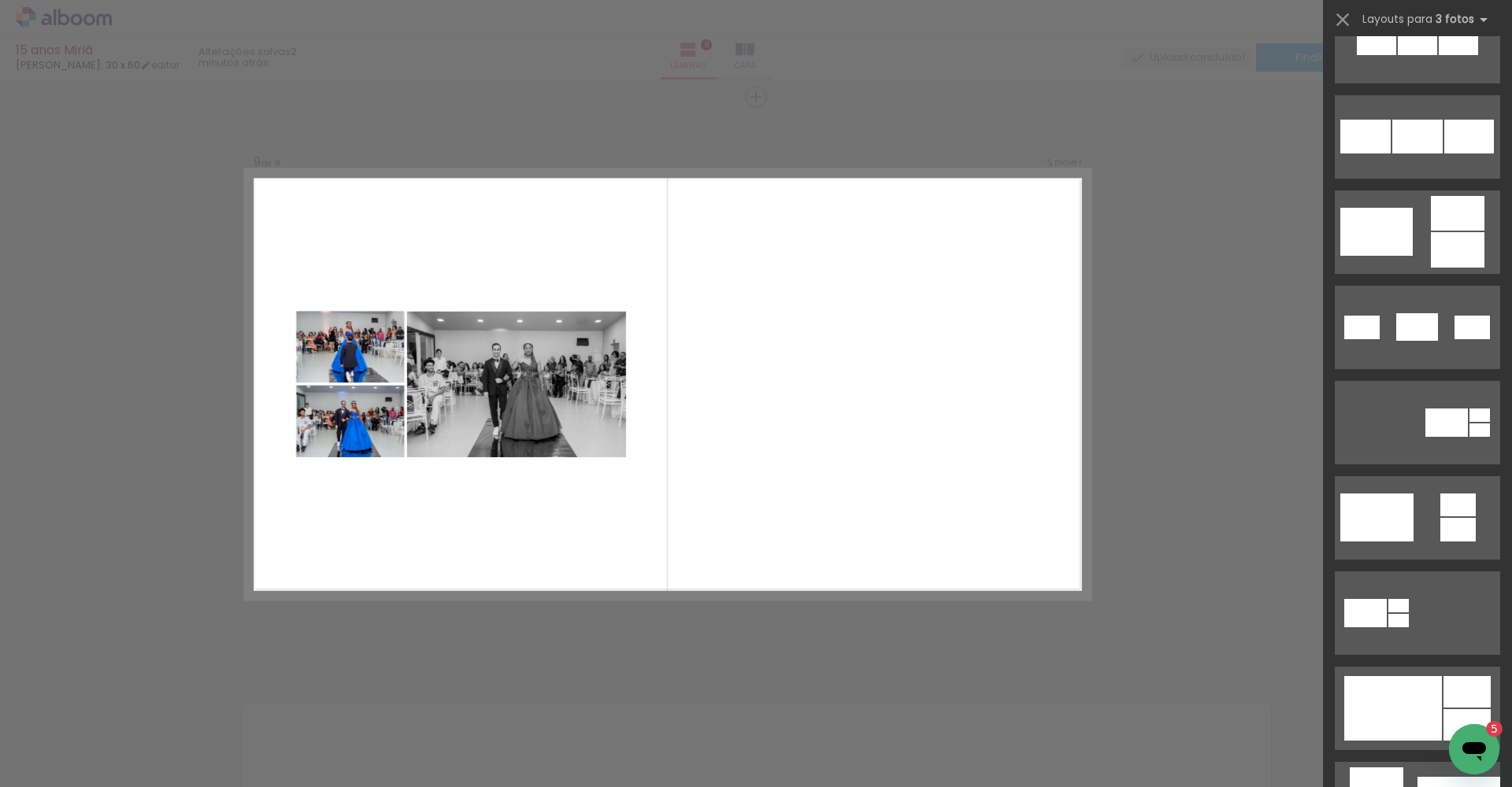
scroll to position [0, 0]
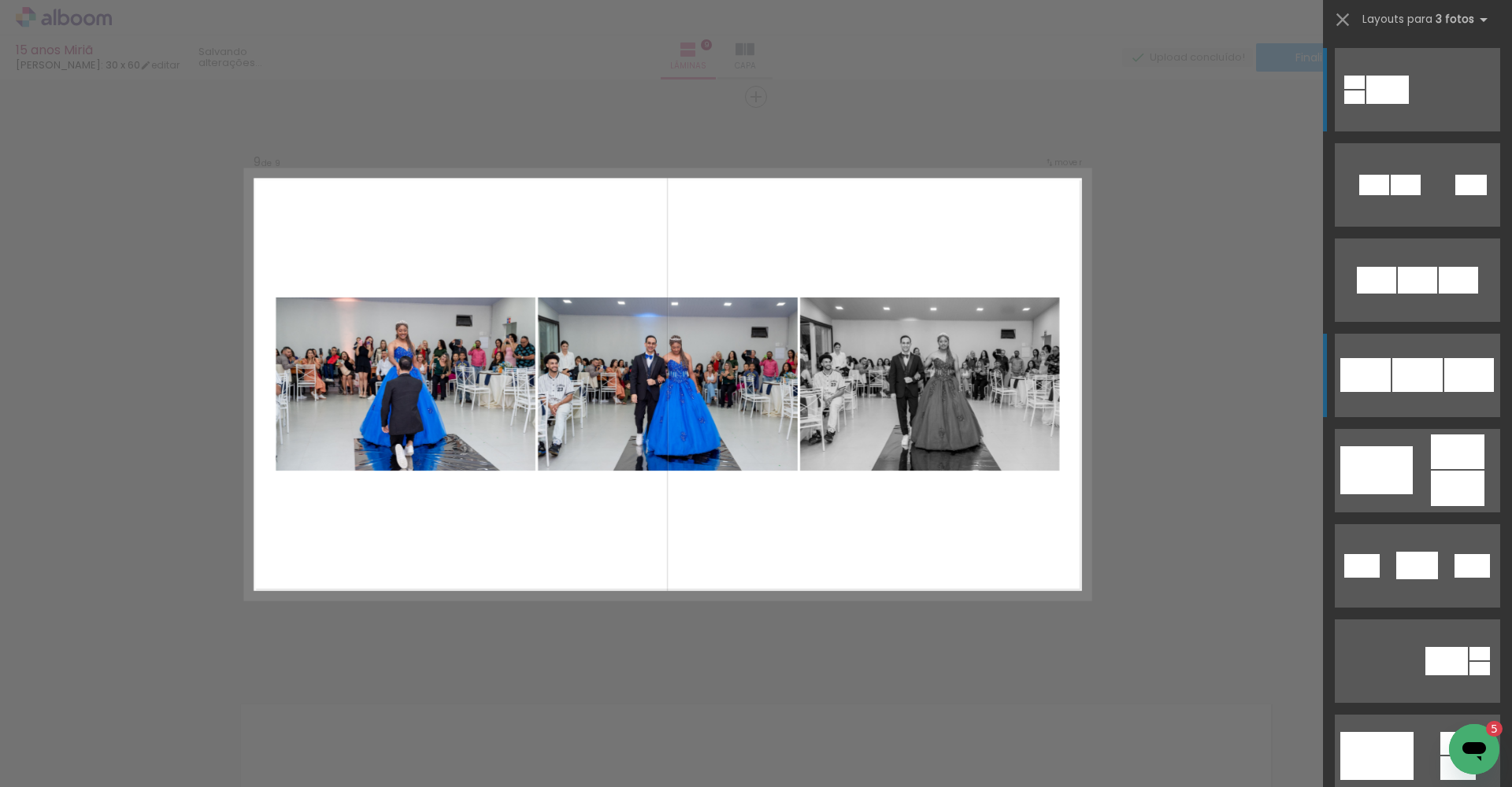
click at [1425, 387] on div at bounding box center [1417, 375] width 51 height 33
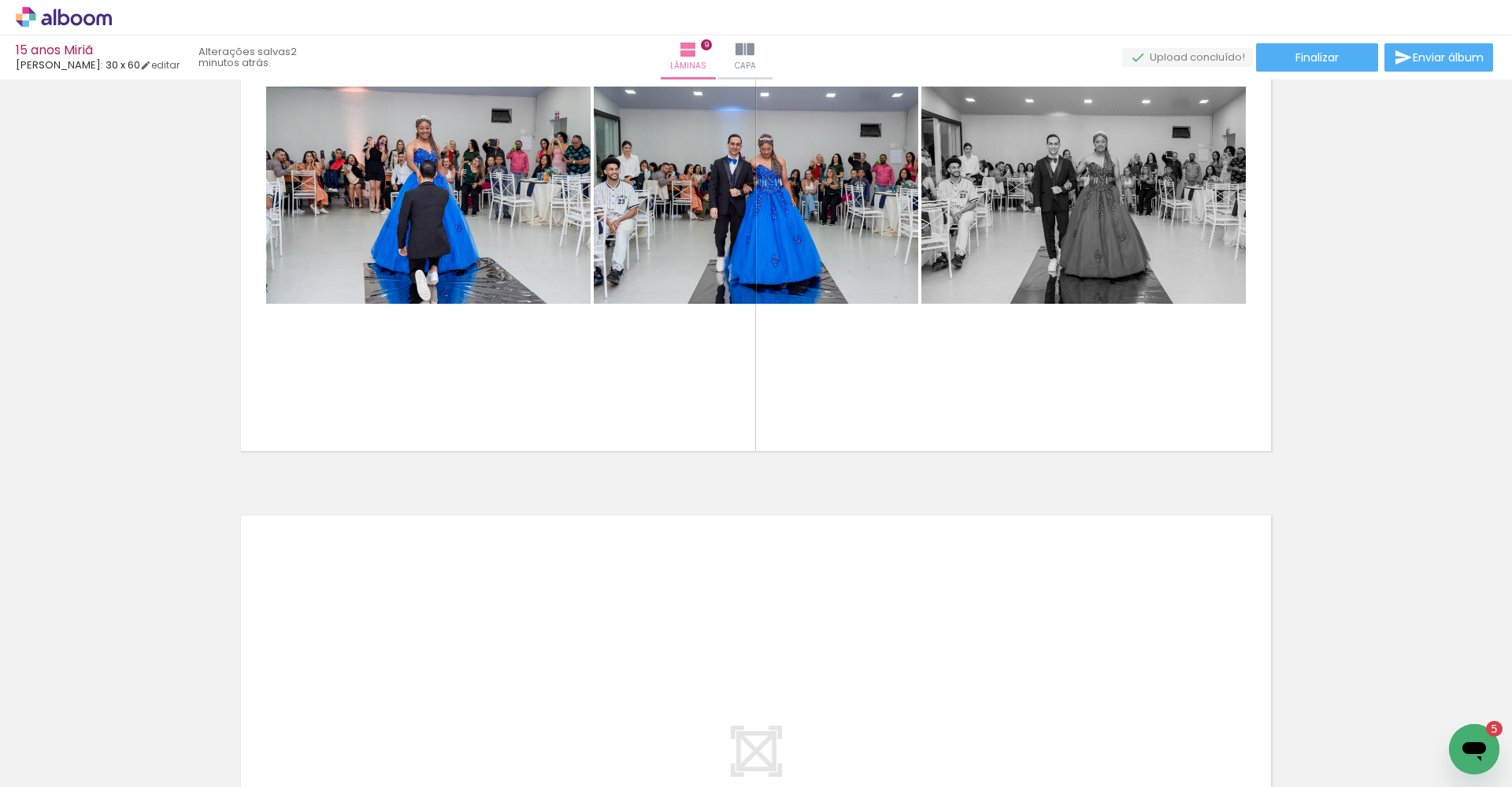
scroll to position [4799, 0]
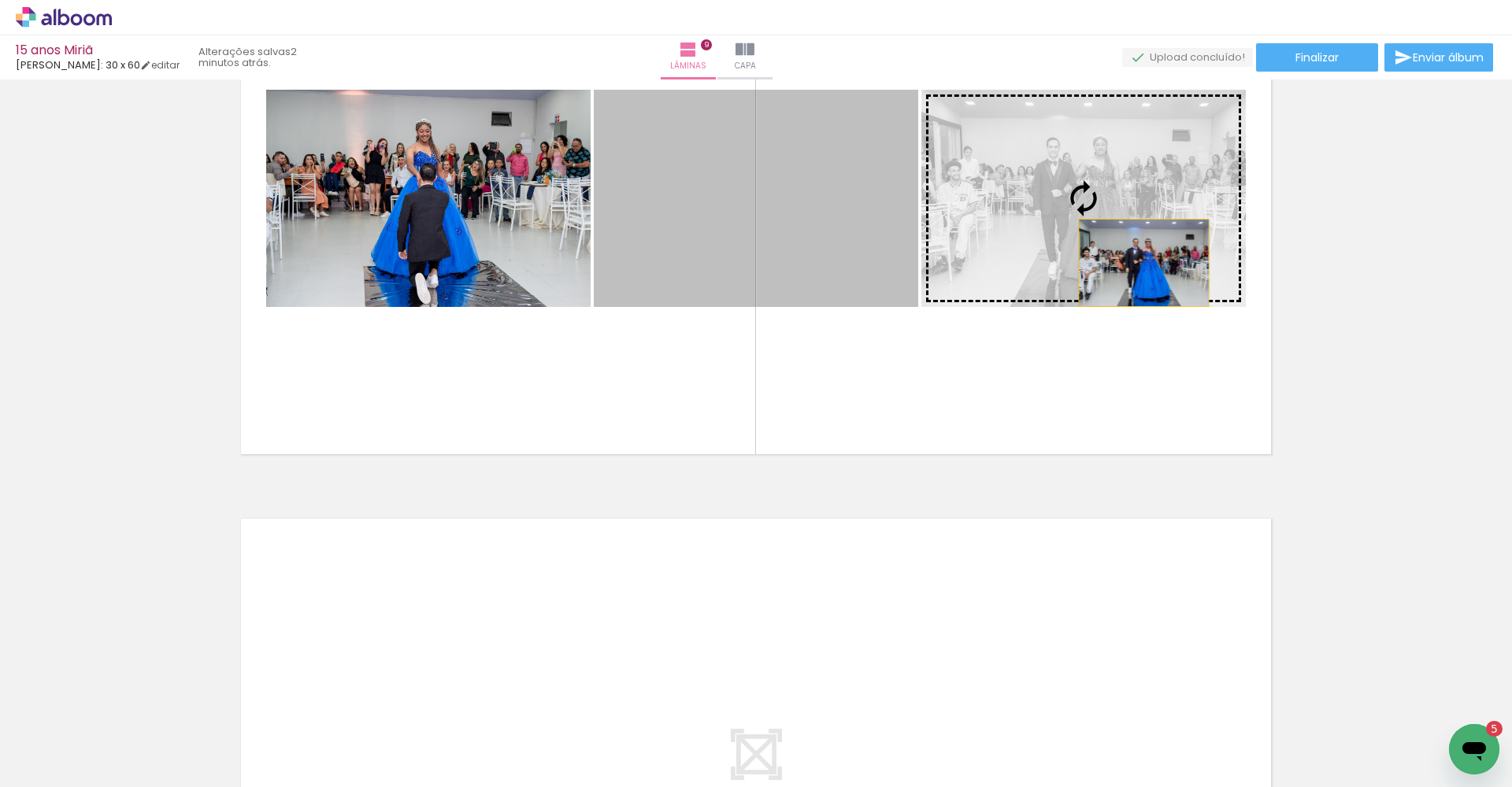
drag, startPoint x: 780, startPoint y: 268, endPoint x: 1139, endPoint y: 251, distance: 359.4
click at [0, 0] on slot at bounding box center [0, 0] width 0 height 0
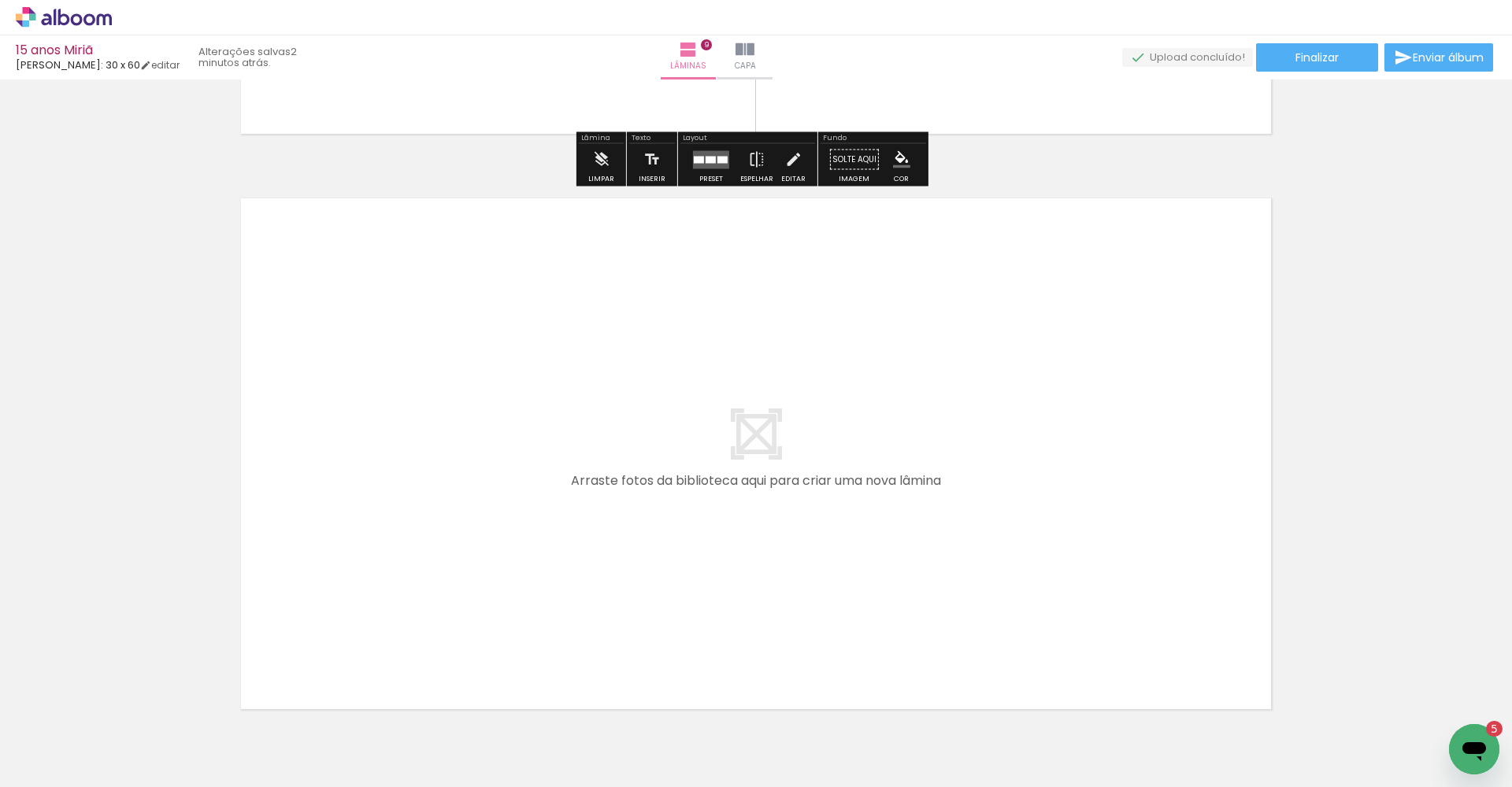
scroll to position [5207, 0]
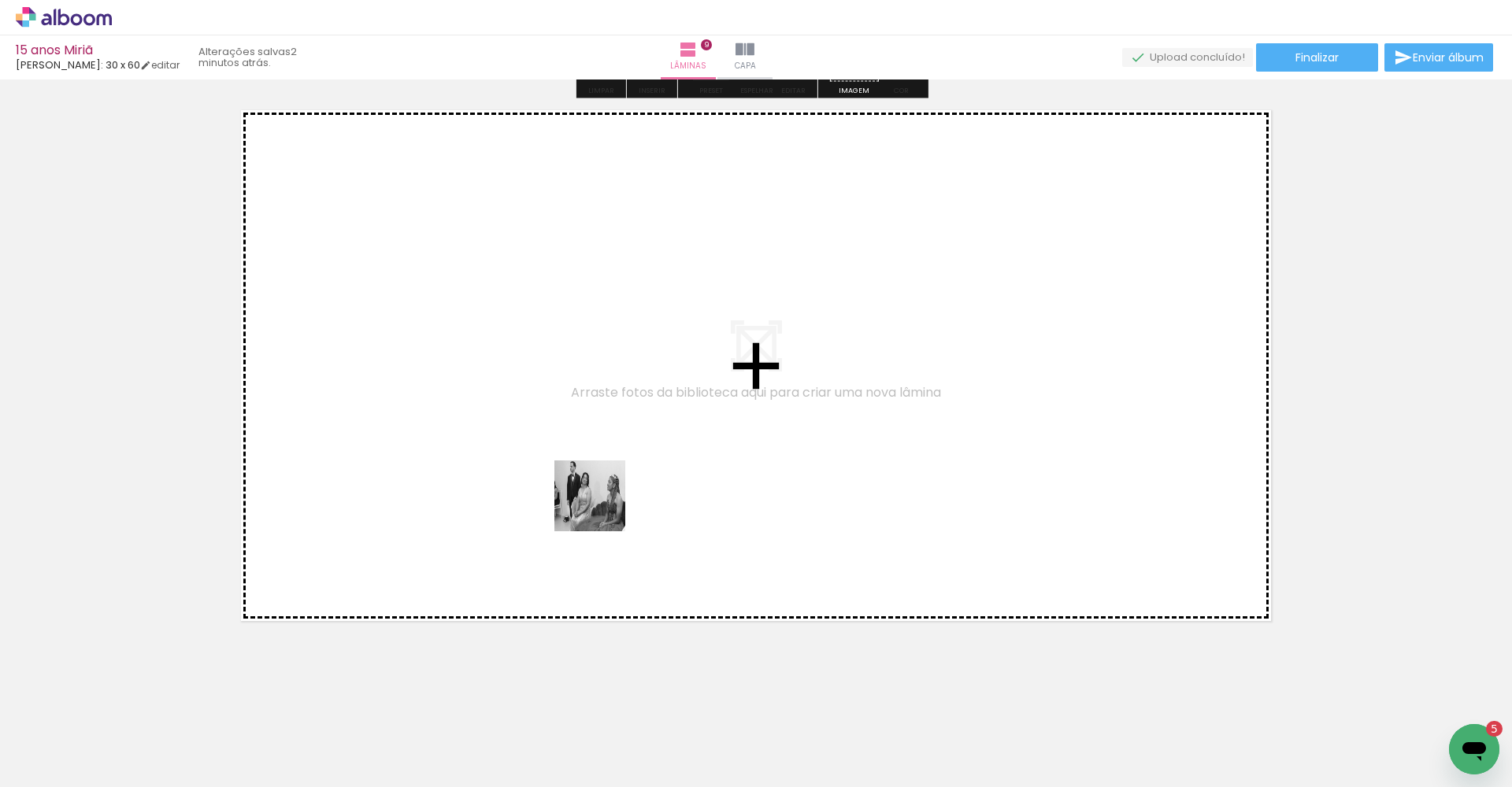
drag, startPoint x: 951, startPoint y: 741, endPoint x: 447, endPoint y: 412, distance: 601.9
click at [447, 412] on quentale-workspace at bounding box center [756, 394] width 1512 height 787
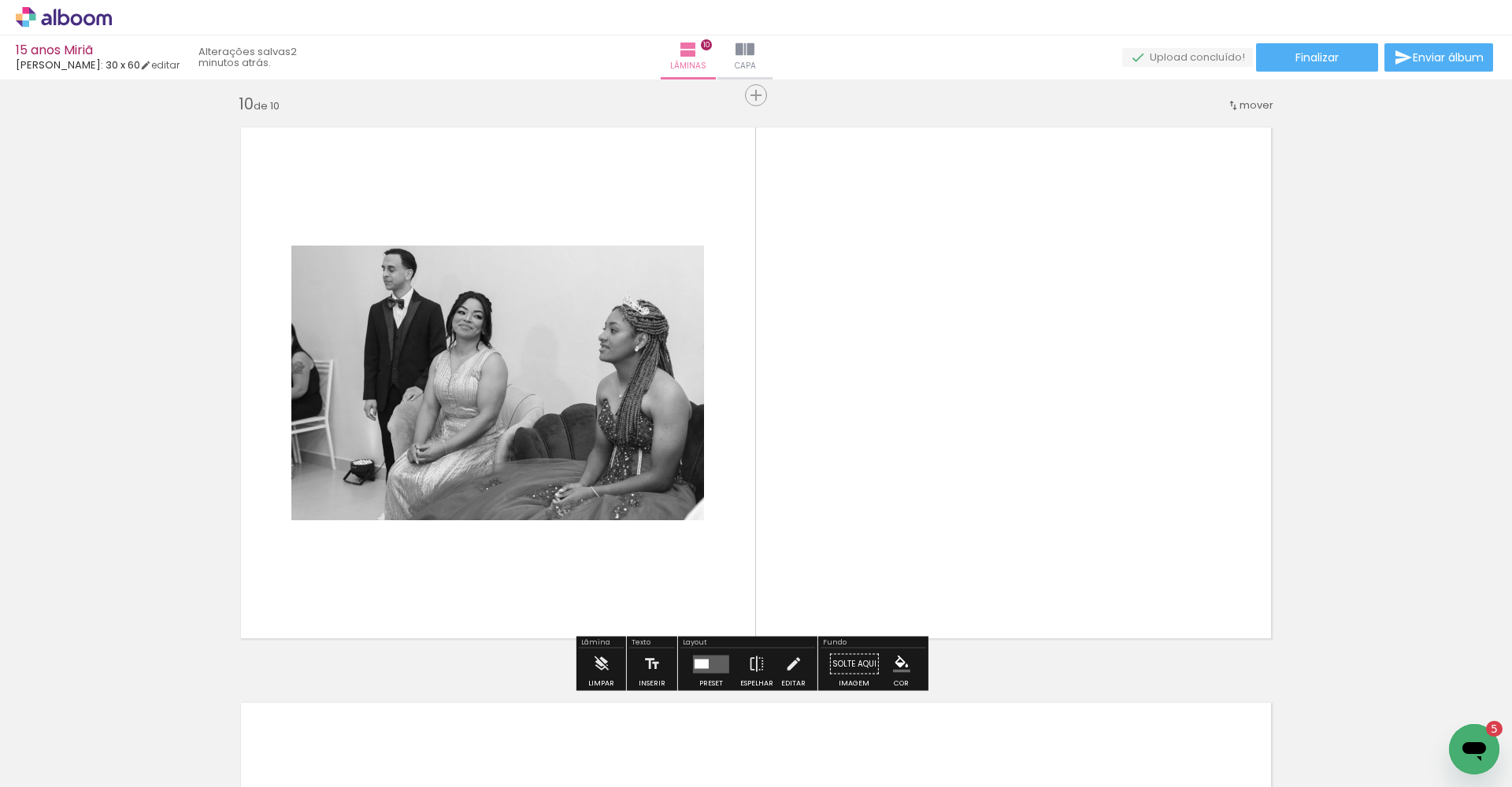
scroll to position [5188, 0]
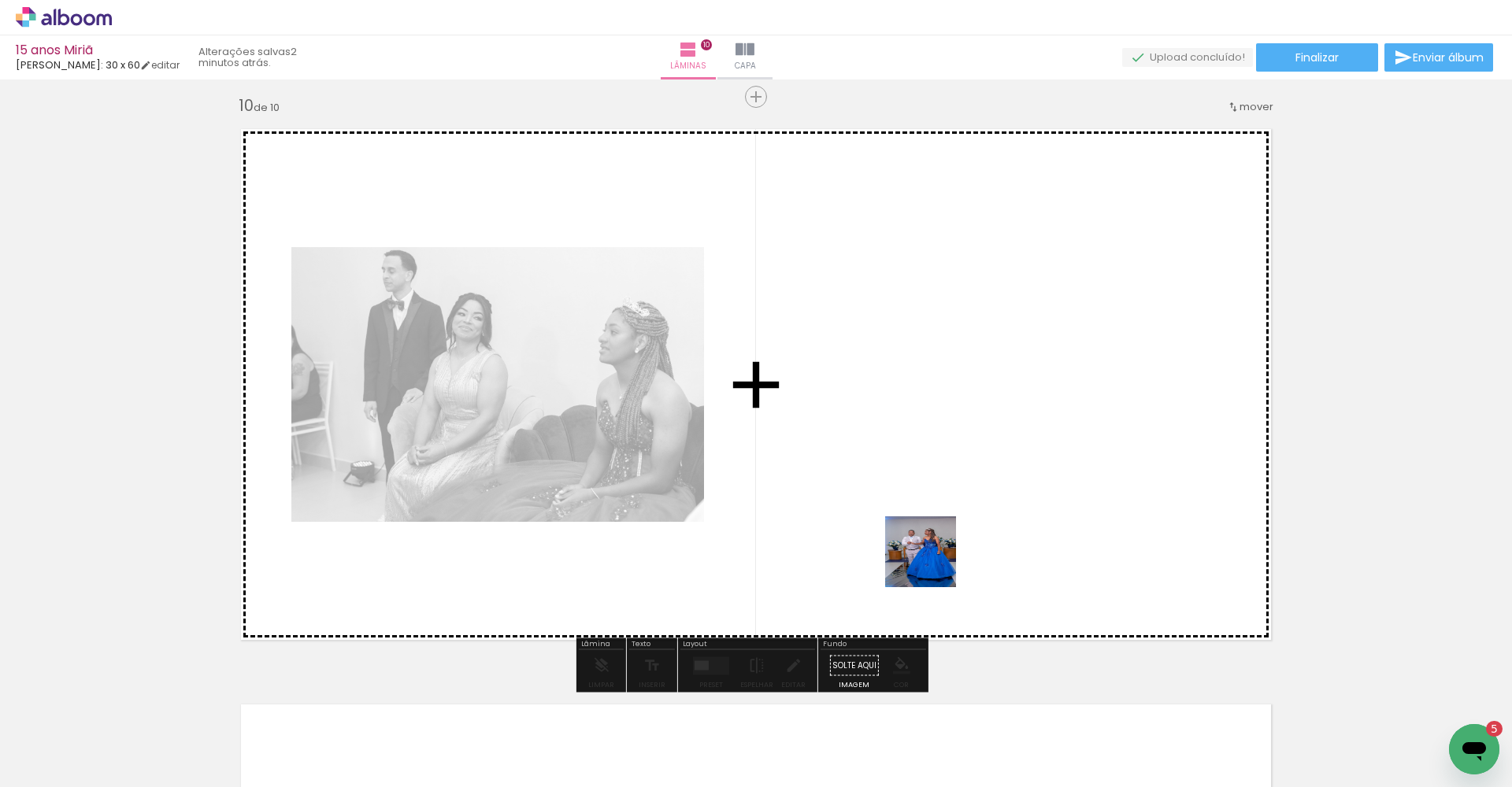
drag, startPoint x: 1043, startPoint y: 729, endPoint x: 826, endPoint y: 431, distance: 368.6
click at [826, 431] on quentale-workspace at bounding box center [756, 394] width 1512 height 787
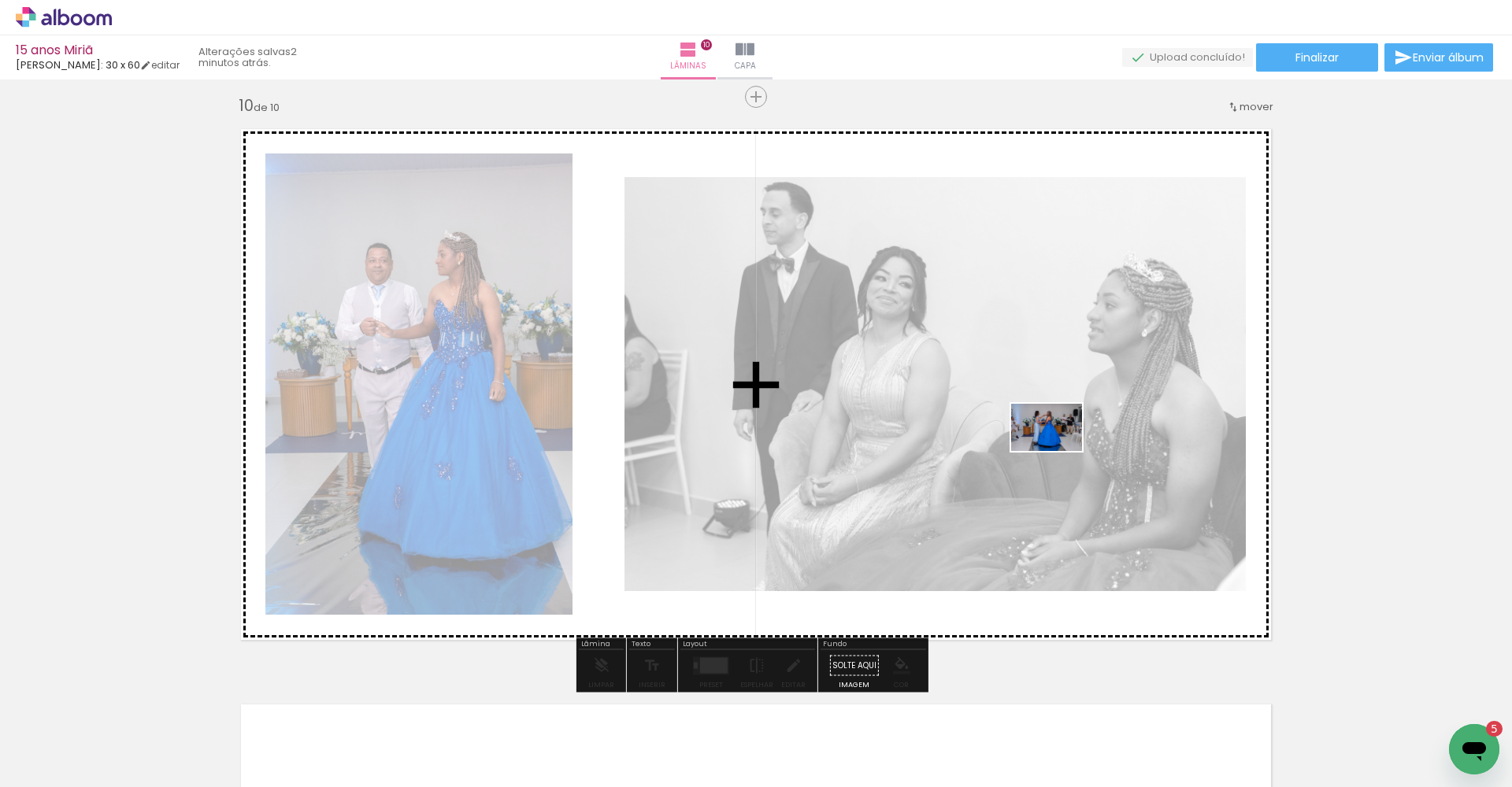
drag, startPoint x: 1113, startPoint y: 731, endPoint x: 1066, endPoint y: 425, distance: 309.6
click at [1060, 383] on quentale-workspace at bounding box center [756, 394] width 1512 height 787
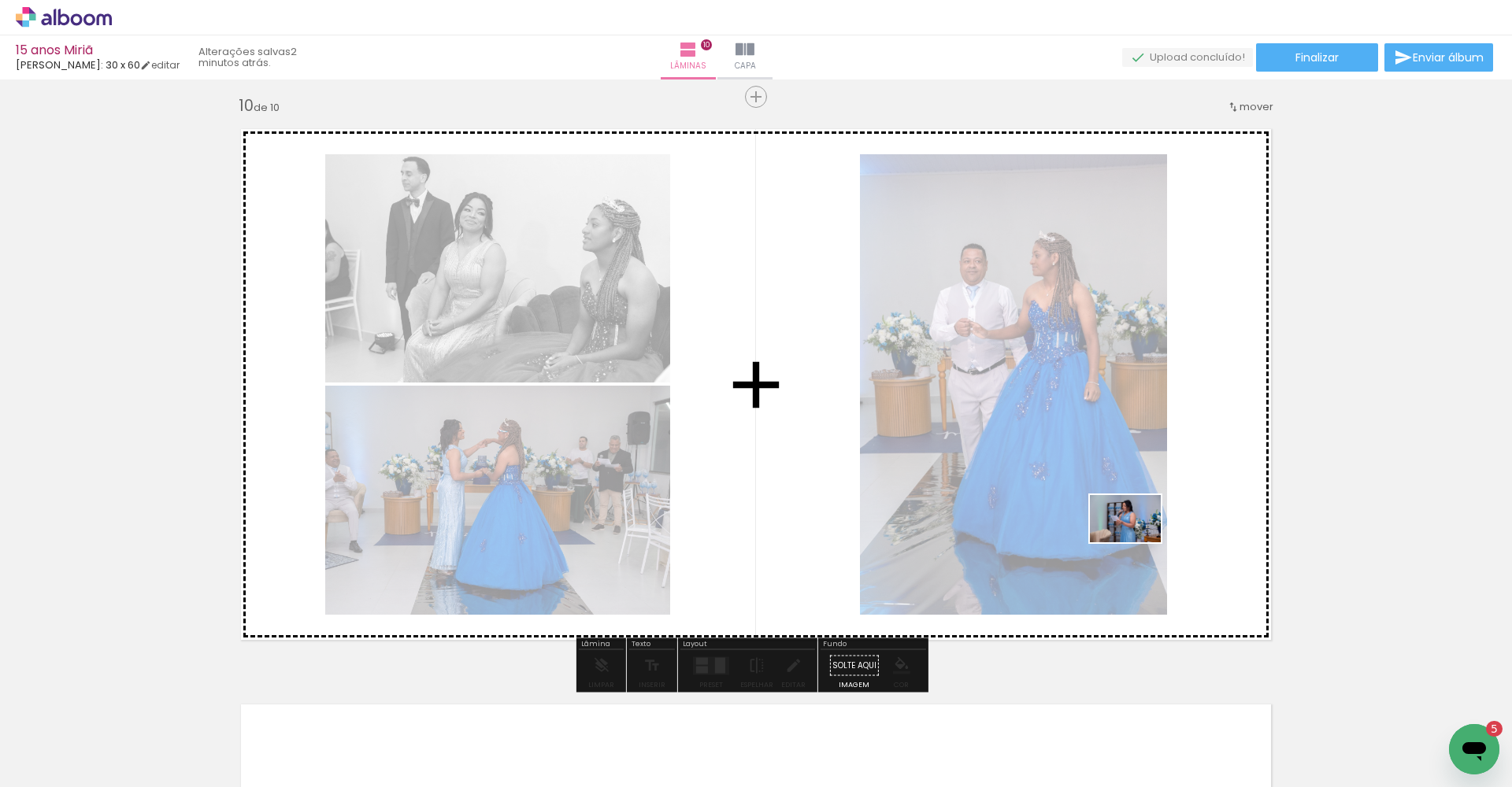
drag, startPoint x: 1216, startPoint y: 739, endPoint x: 1136, endPoint y: 542, distance: 212.6
click at [1136, 542] on quentale-workspace at bounding box center [756, 394] width 1512 height 787
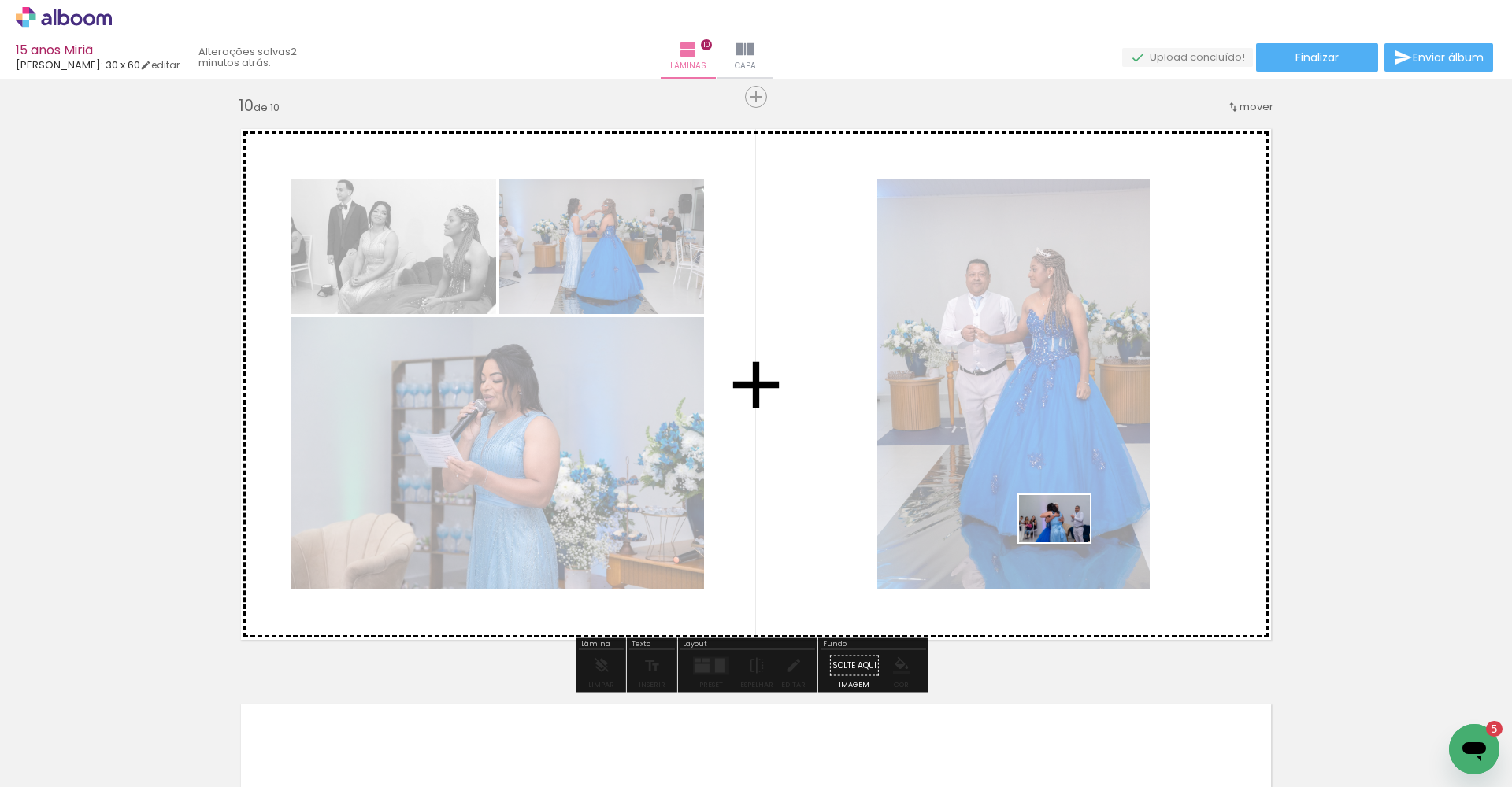
drag, startPoint x: 1310, startPoint y: 740, endPoint x: 1066, endPoint y: 542, distance: 314.2
click at [1066, 542] on quentale-workspace at bounding box center [756, 394] width 1512 height 787
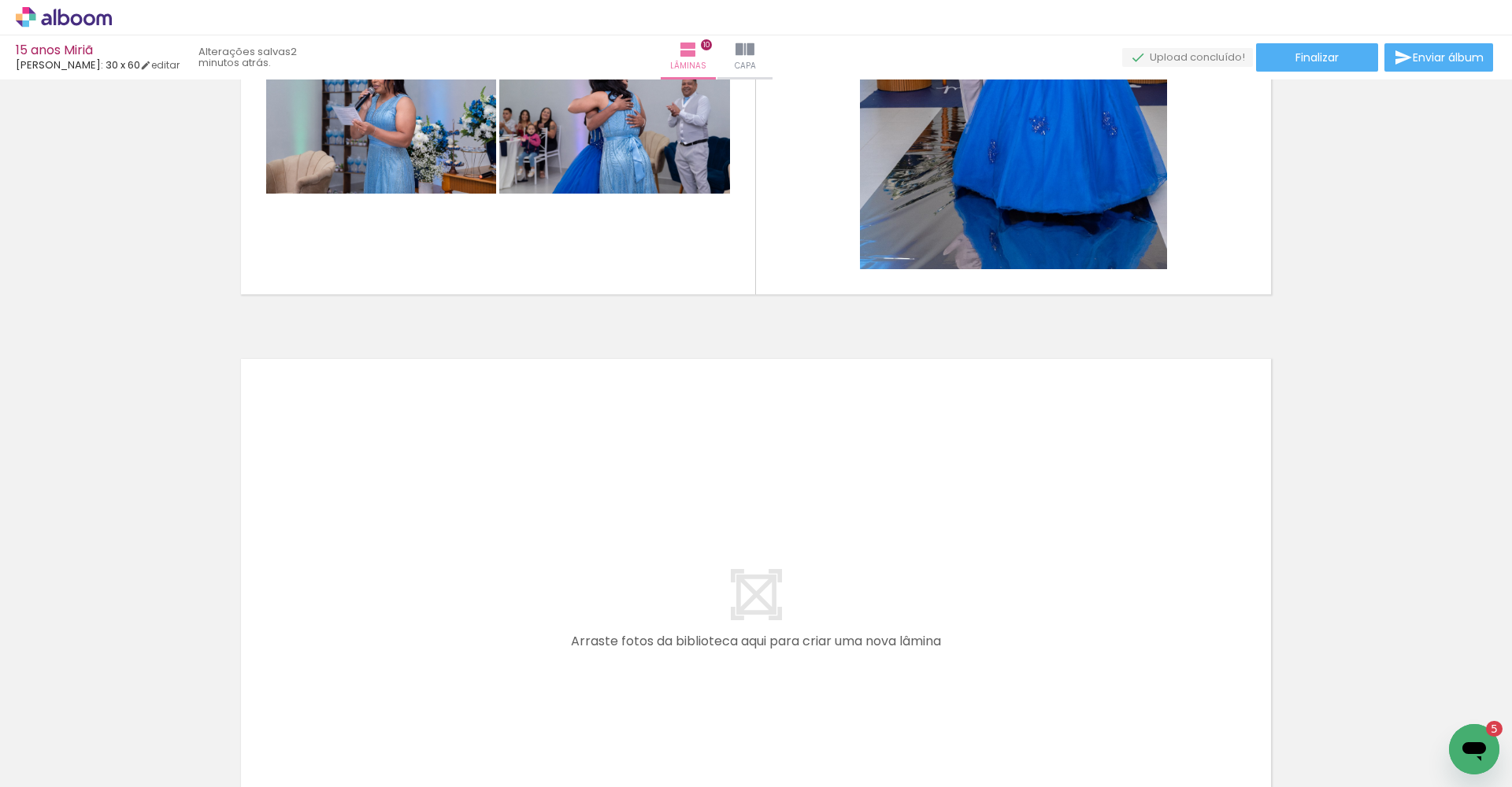
scroll to position [5660, 0]
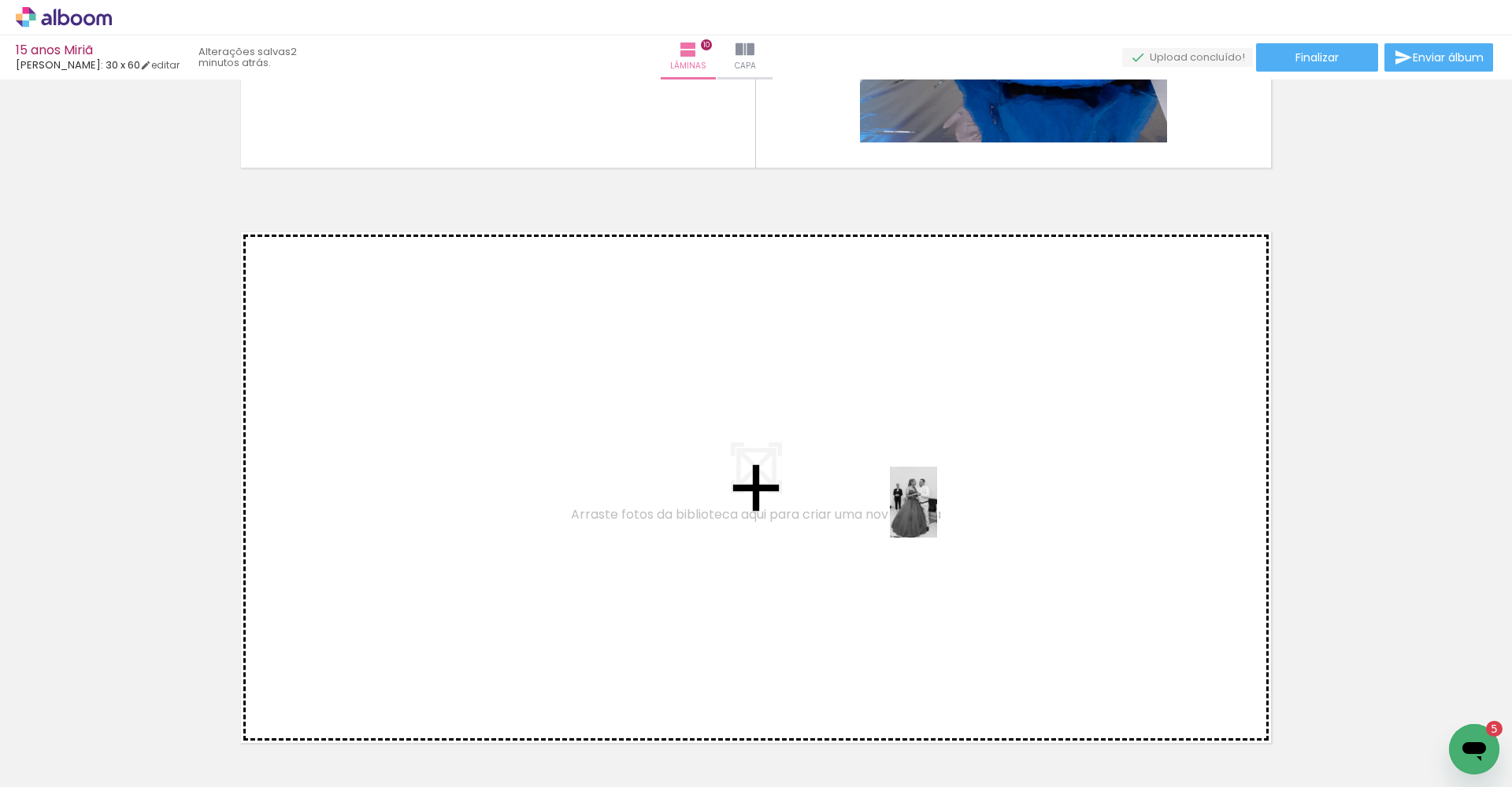
drag, startPoint x: 823, startPoint y: 736, endPoint x: 939, endPoint y: 509, distance: 254.9
click at [939, 509] on quentale-workspace at bounding box center [756, 394] width 1512 height 787
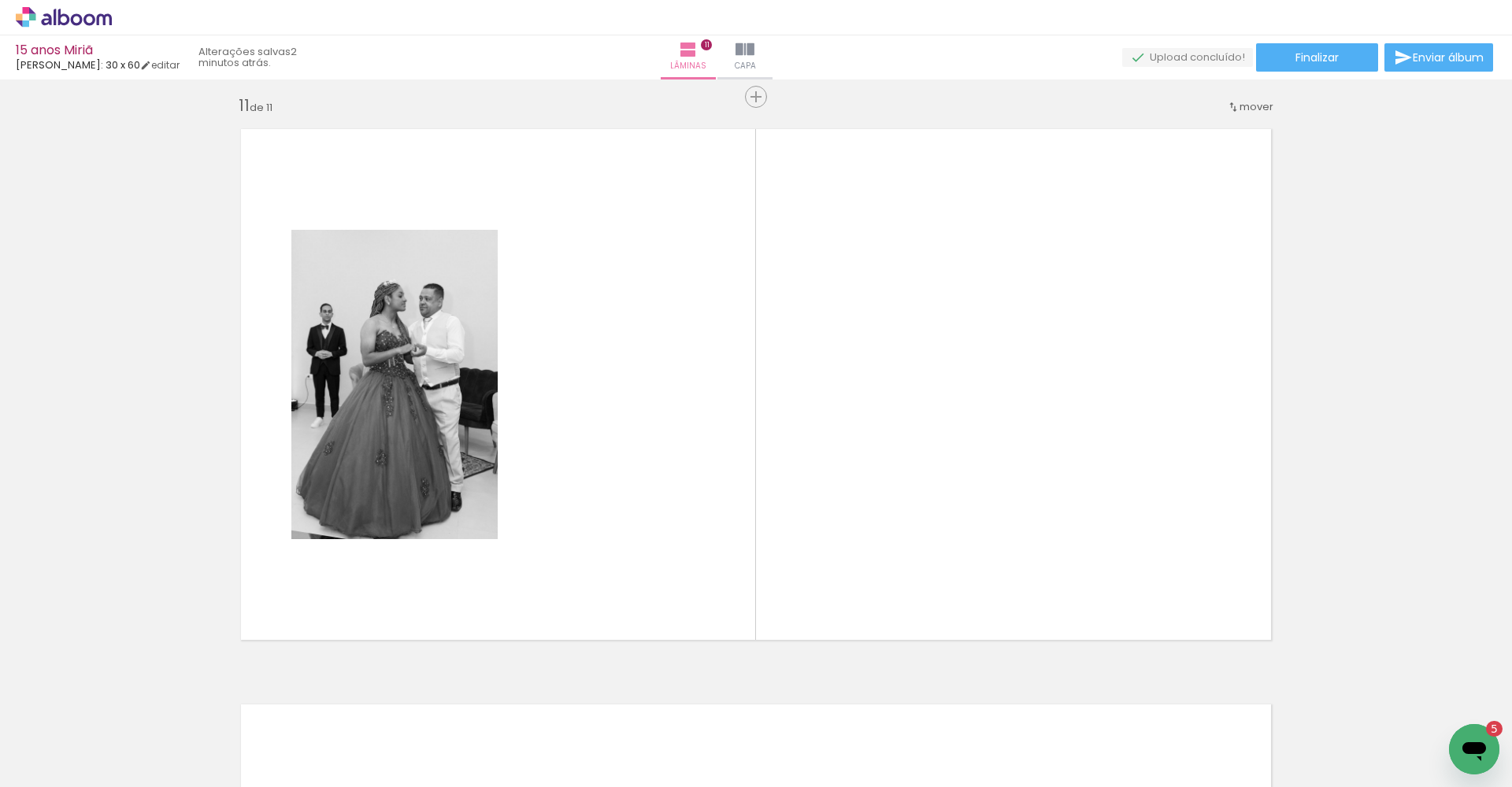
scroll to position [0, 1219]
drag, startPoint x: 528, startPoint y: 777, endPoint x: 1010, endPoint y: 786, distance: 482.1
click at [129, 786] on iron-horizontal-list at bounding box center [113, 738] width 32 height 99
drag, startPoint x: 856, startPoint y: 784, endPoint x: 26, endPoint y: 20, distance: 1128.1
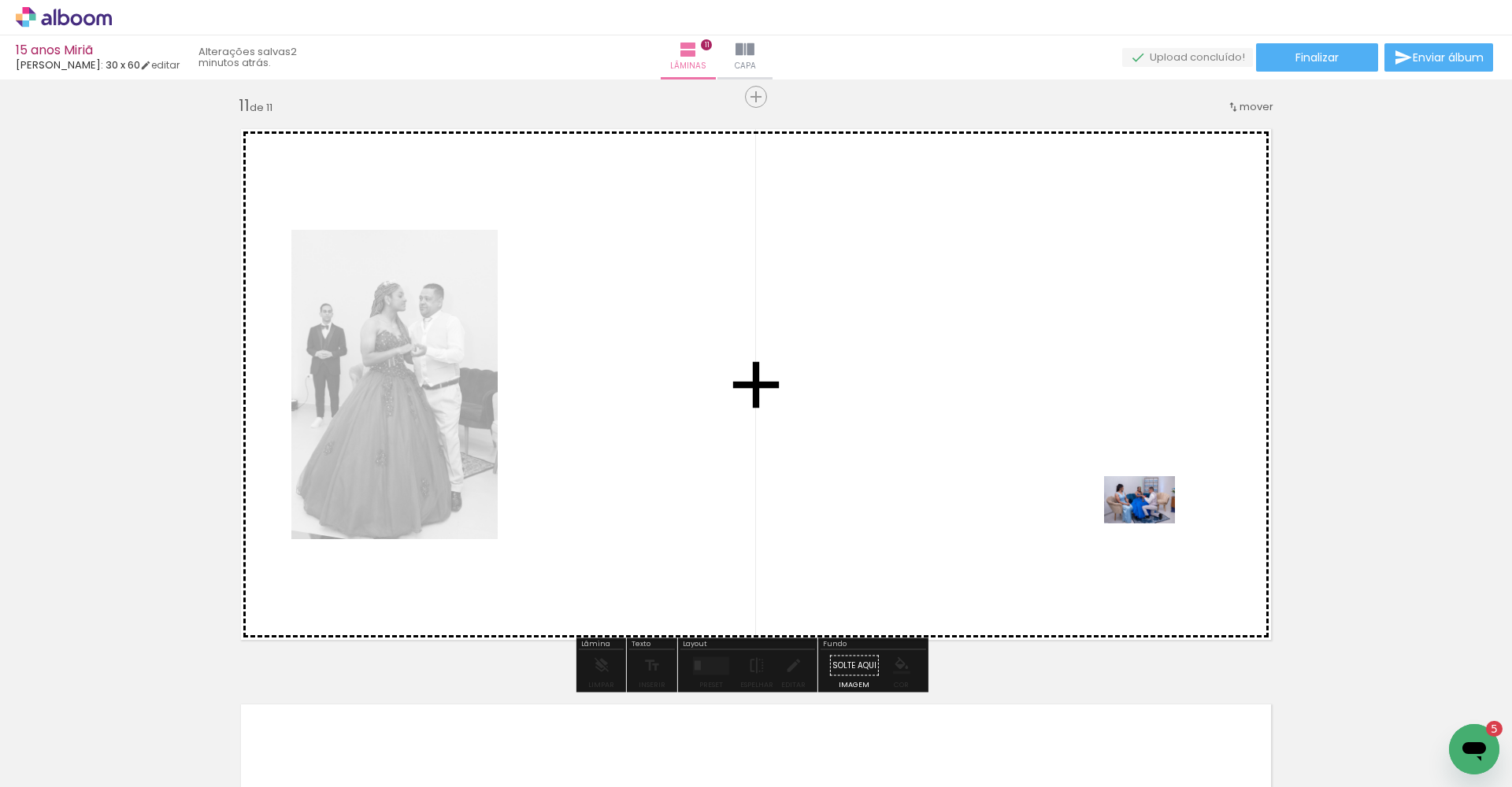
drag, startPoint x: 1454, startPoint y: 723, endPoint x: 1095, endPoint y: 488, distance: 429.1
click at [1095, 488] on quentale-workspace at bounding box center [756, 394] width 1512 height 787
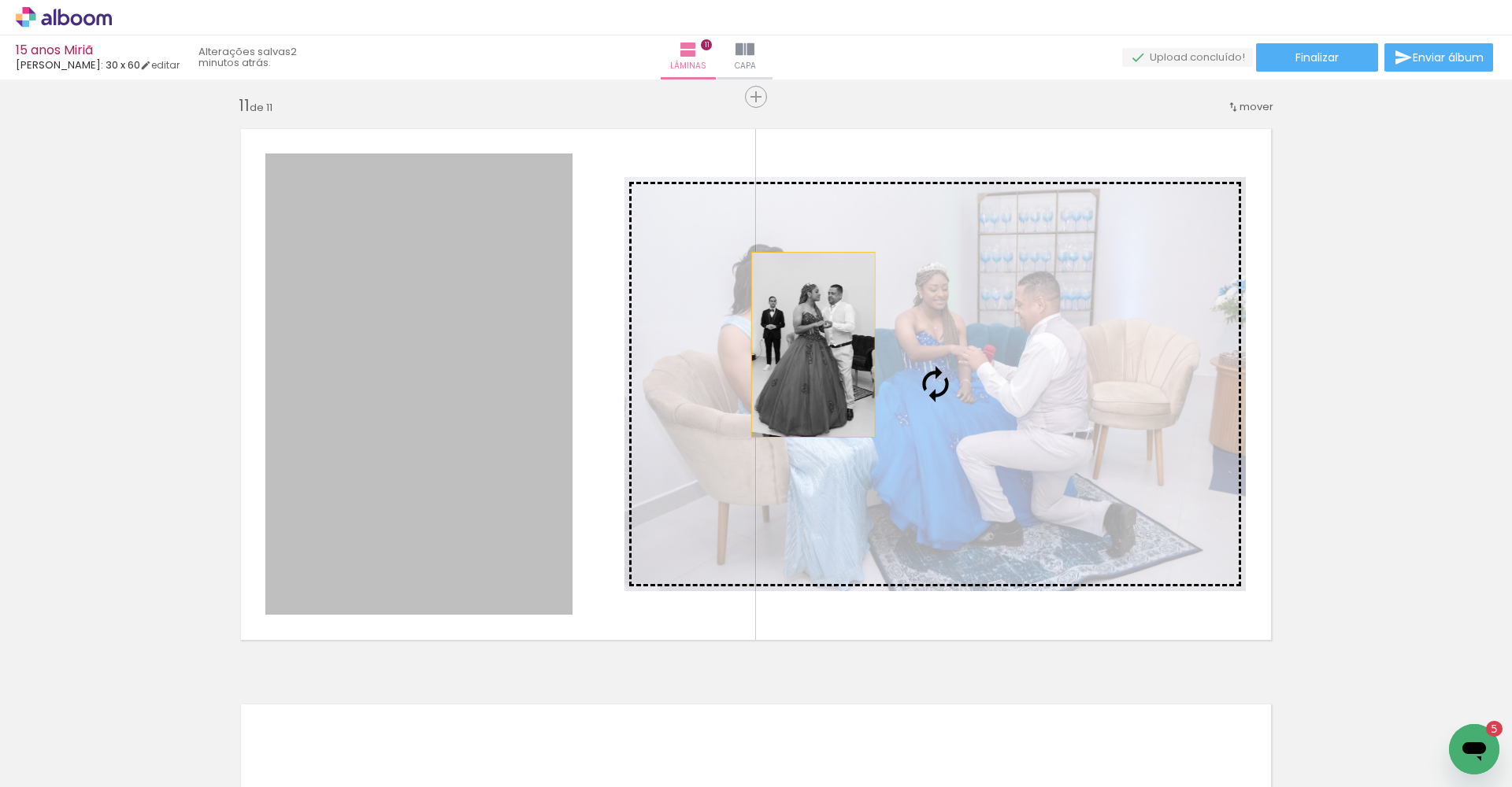
drag, startPoint x: 446, startPoint y: 342, endPoint x: 905, endPoint y: 345, distance: 459.0
click at [0, 0] on slot at bounding box center [0, 0] width 0 height 0
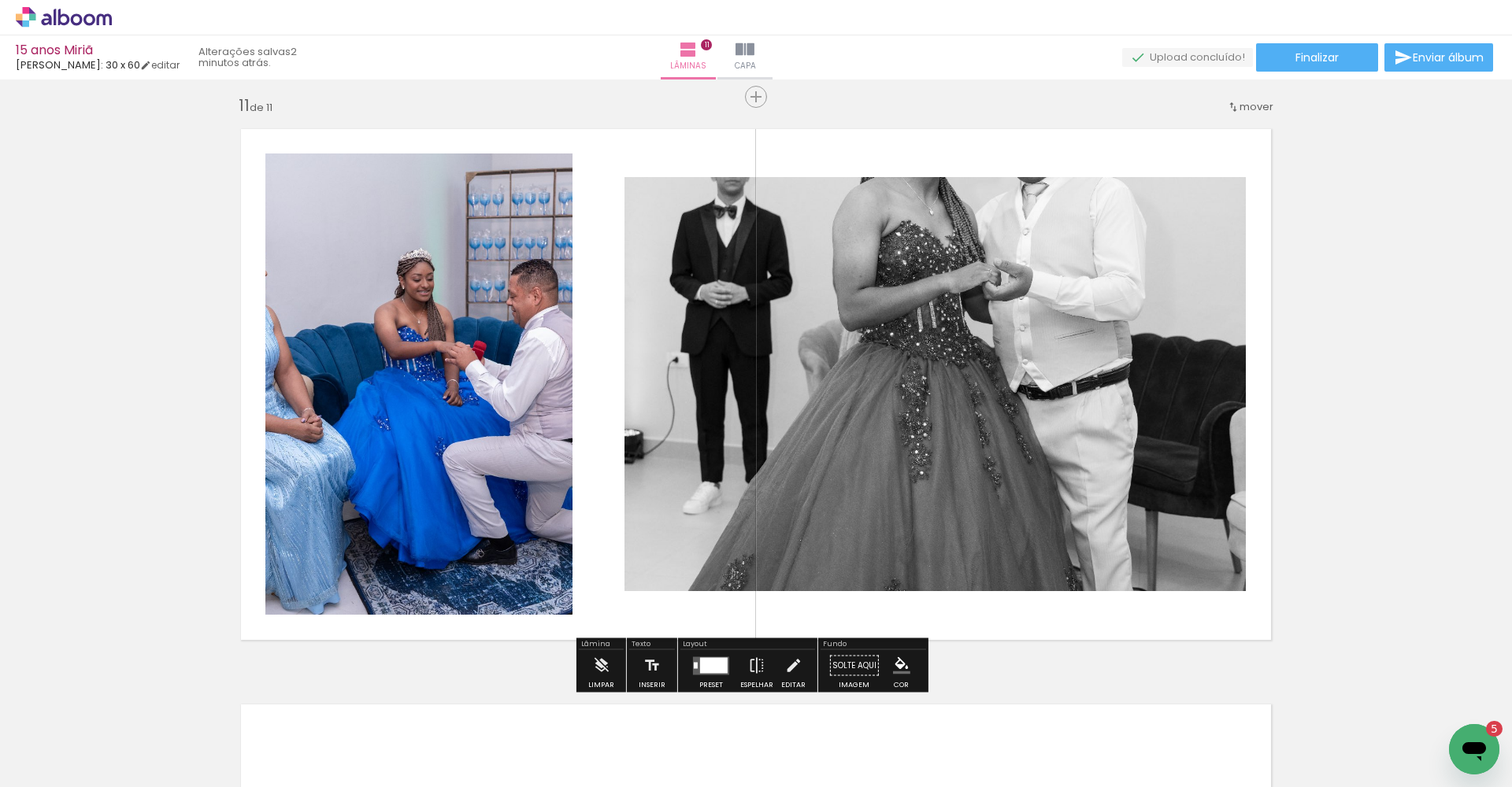
click at [709, 676] on div at bounding box center [711, 666] width 42 height 32
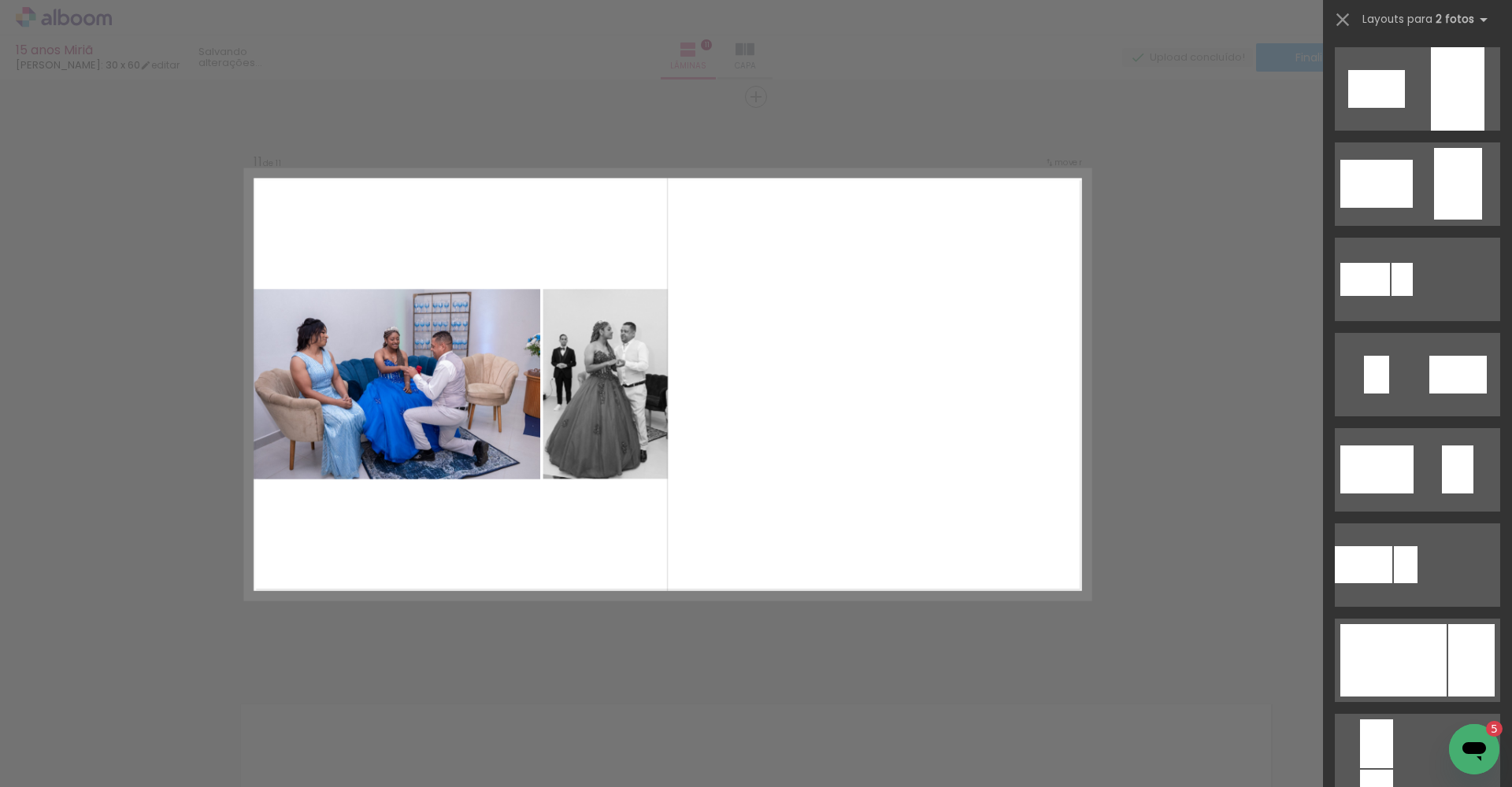
scroll to position [375, 0]
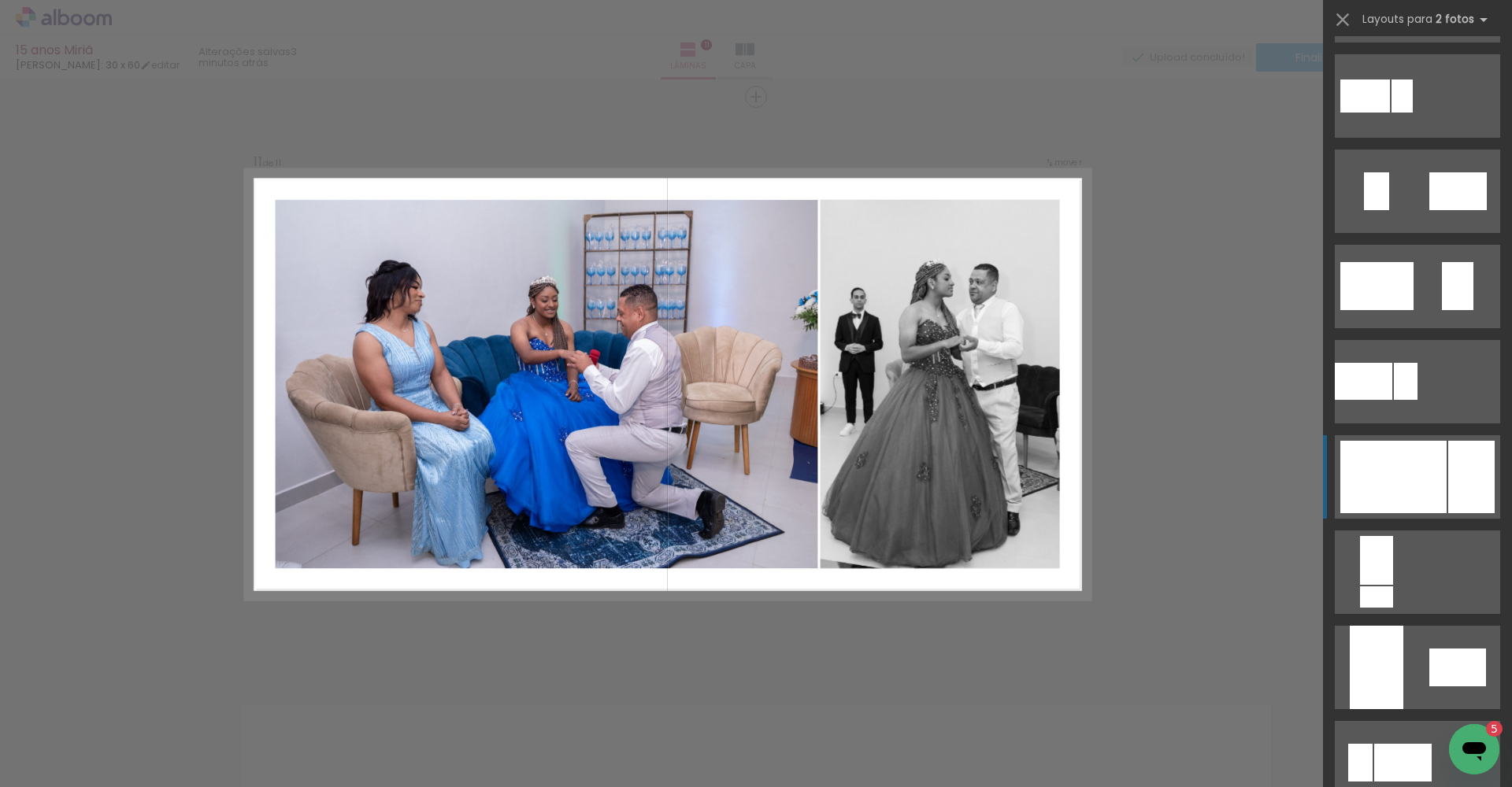
click at [1434, 474] on div at bounding box center [1393, 477] width 106 height 73
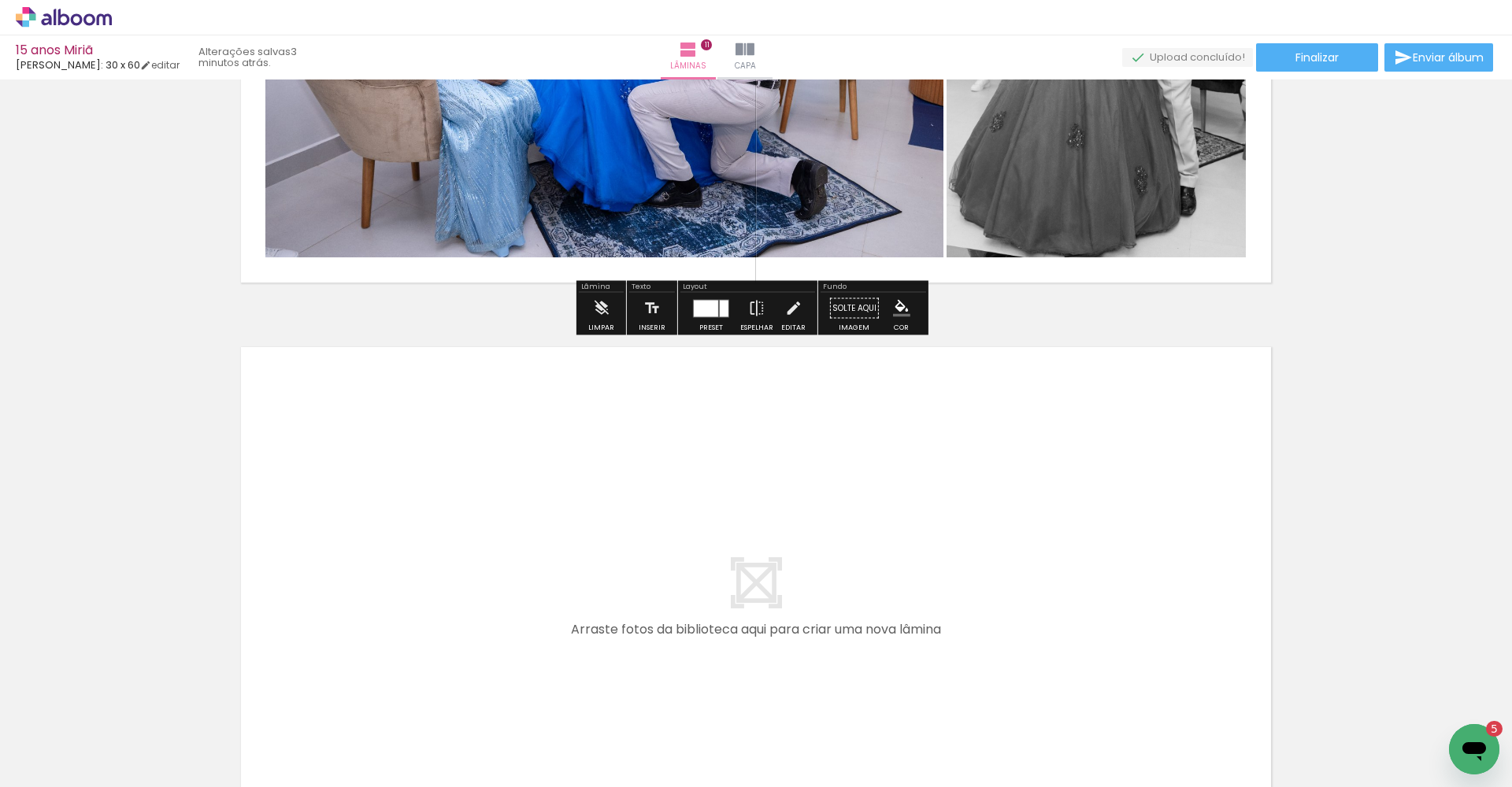
scroll to position [6223, 0]
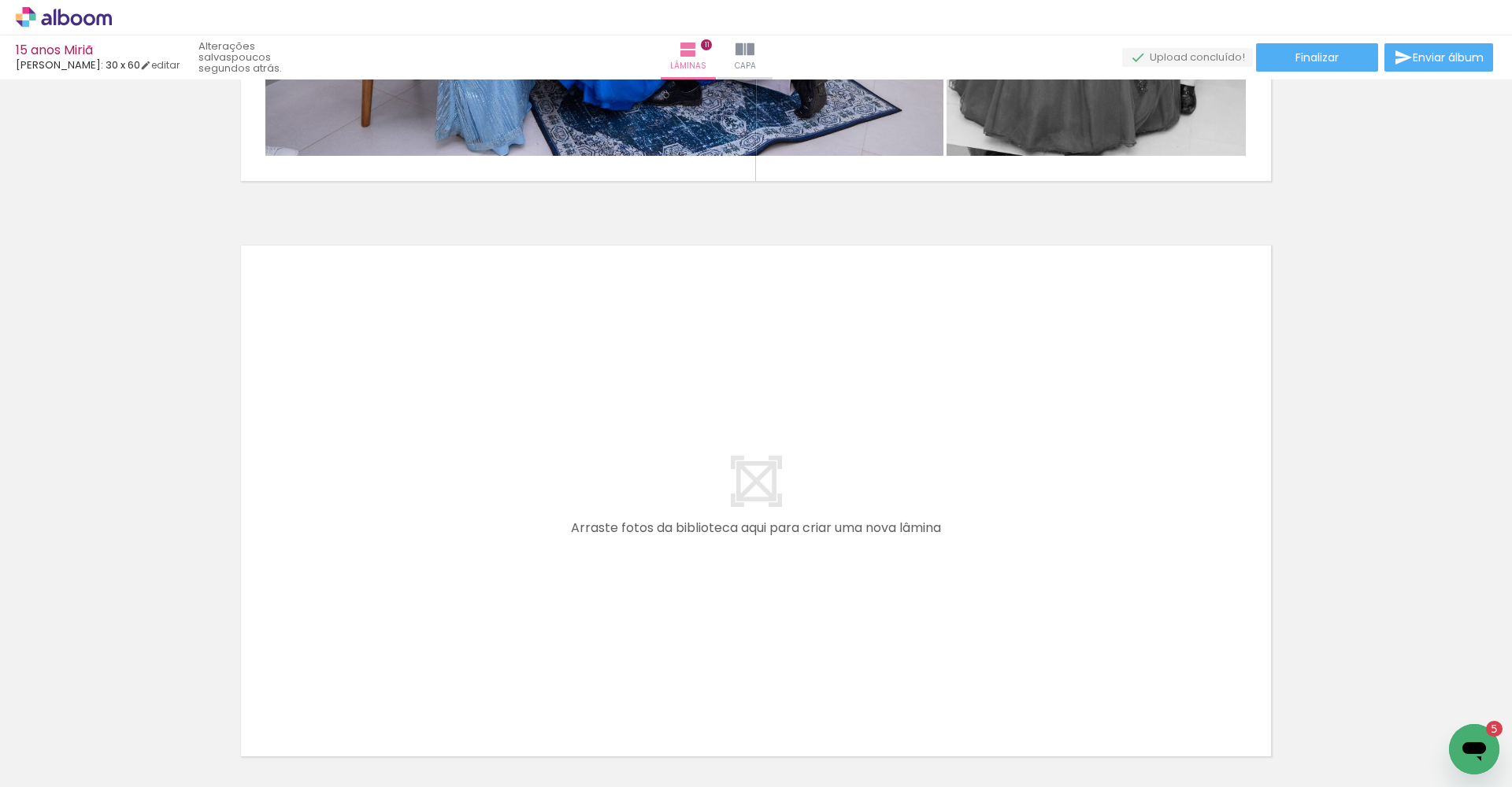
click at [418, 480] on quentale-layouter at bounding box center [756, 500] width 1055 height 536
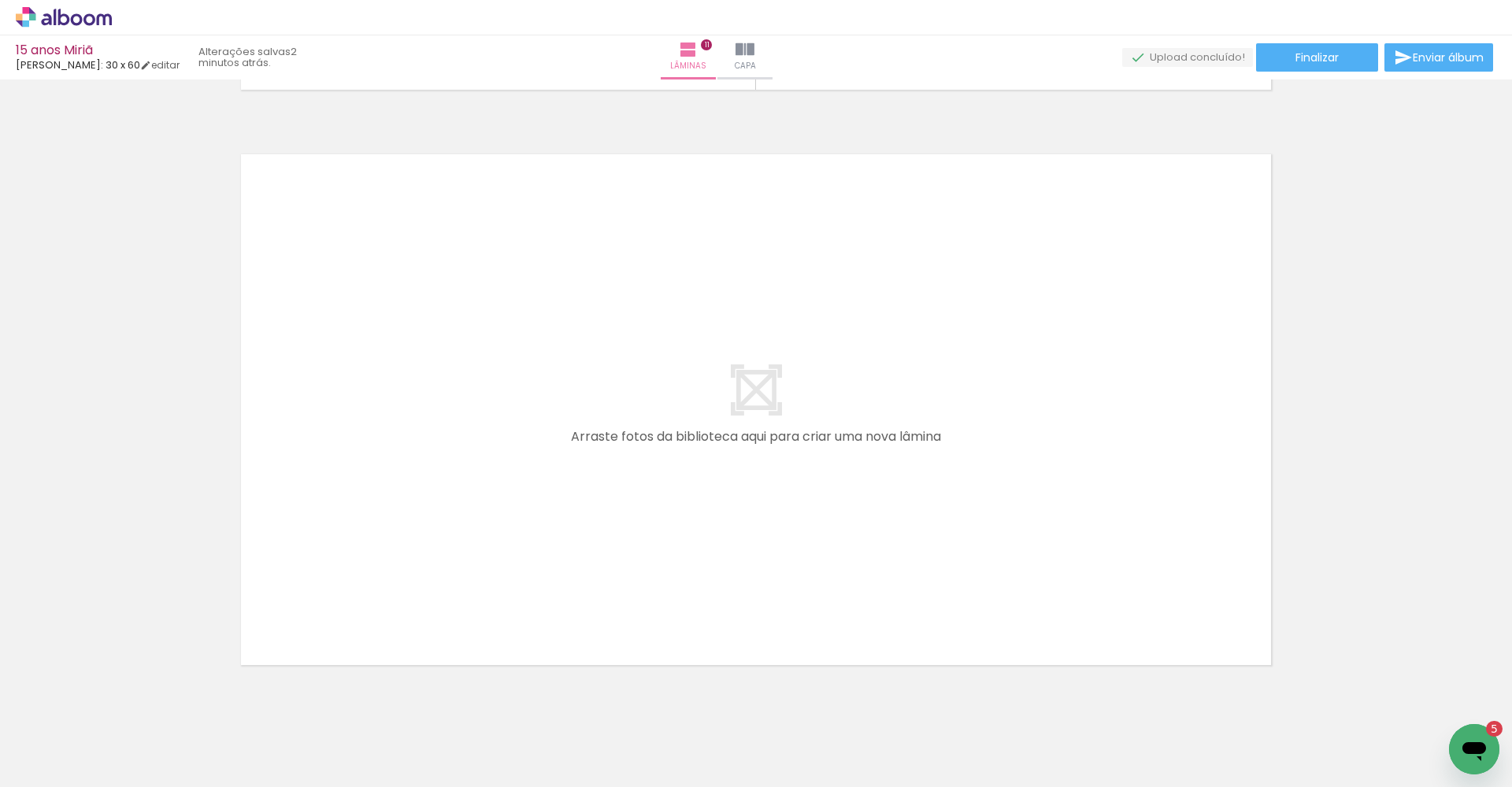
scroll to position [6358, 0]
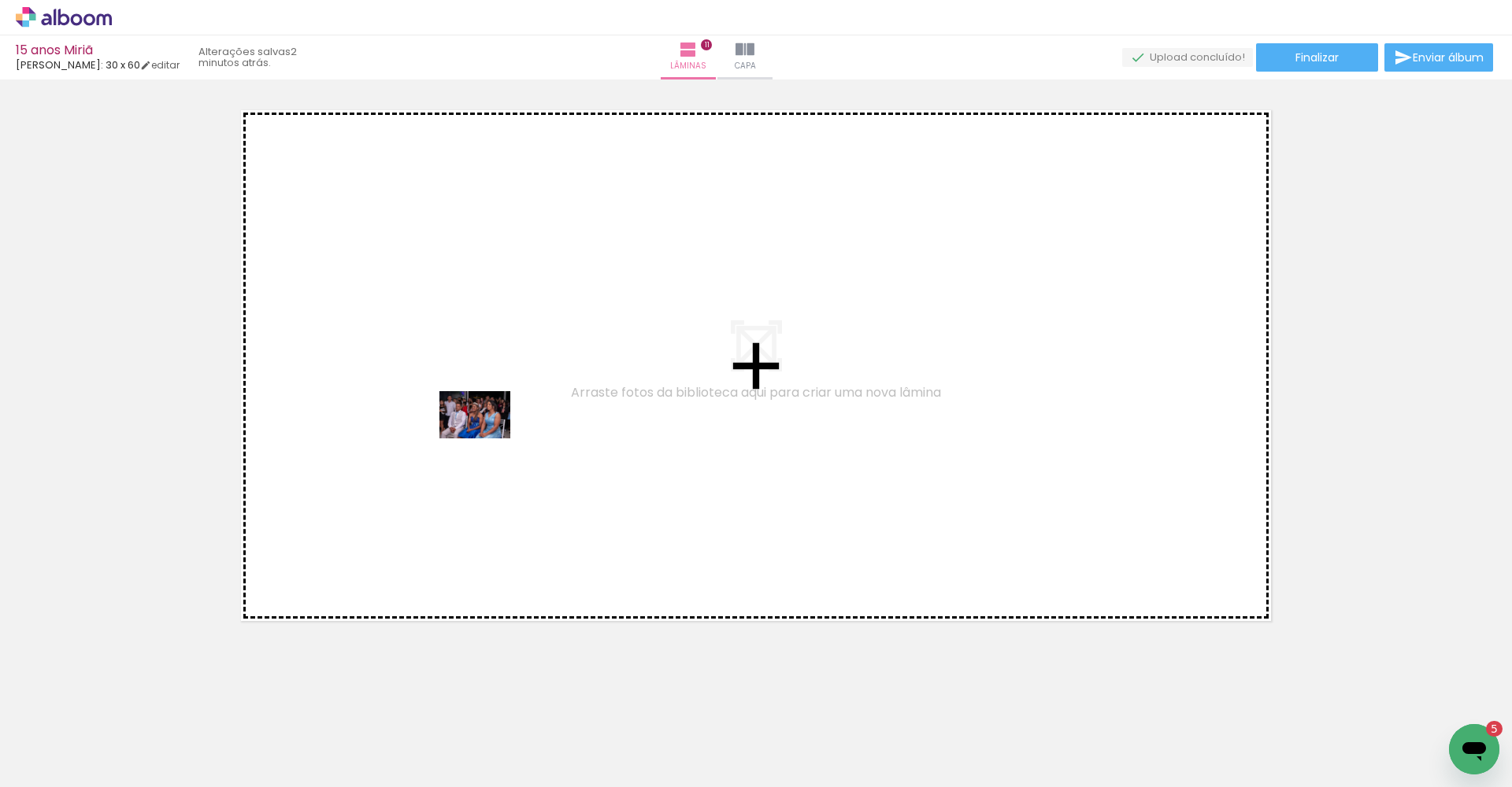
drag, startPoint x: 682, startPoint y: 749, endPoint x: 446, endPoint y: 398, distance: 423.0
click at [446, 398] on quentale-workspace at bounding box center [756, 394] width 1512 height 787
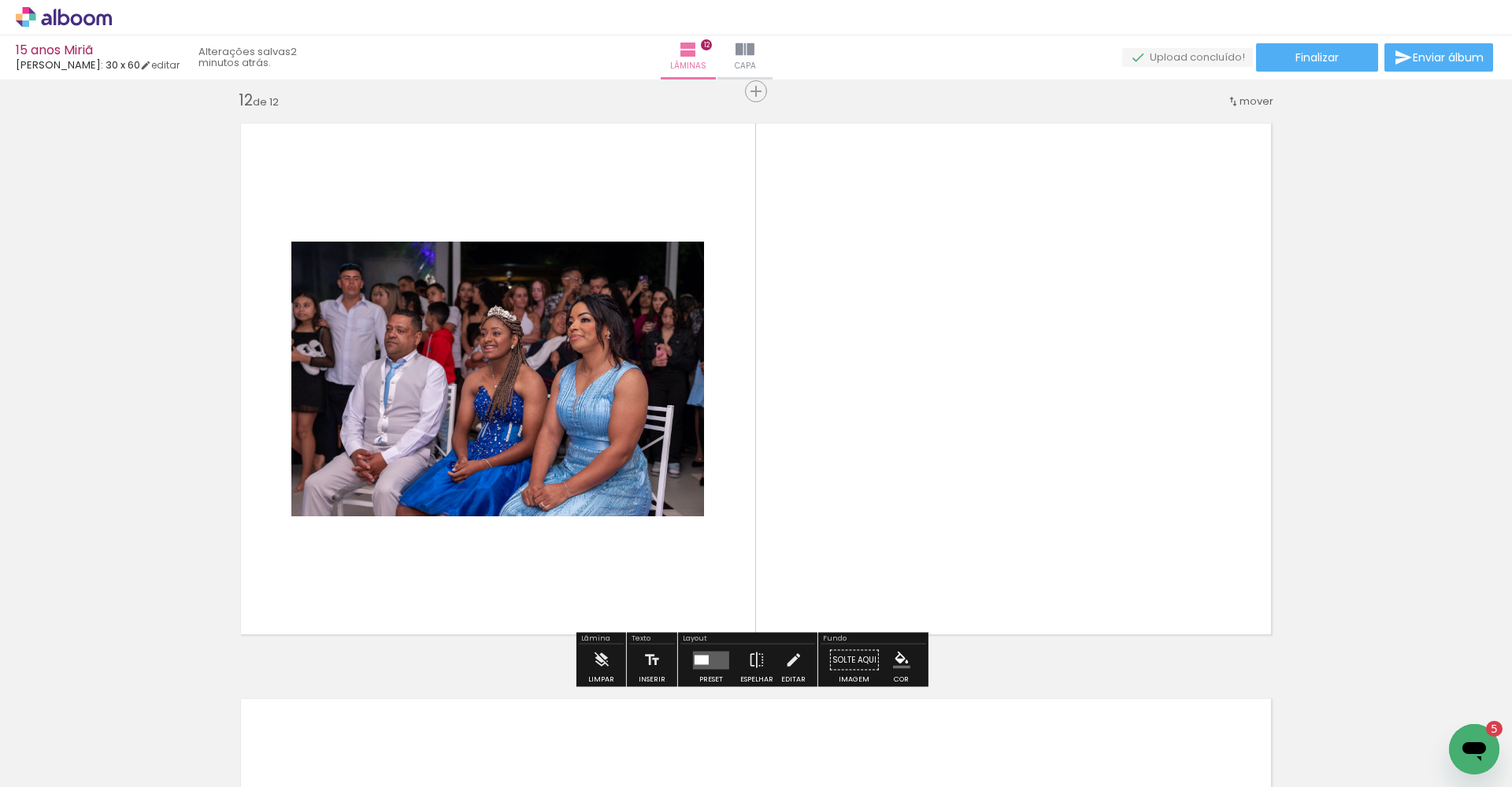
scroll to position [6339, 0]
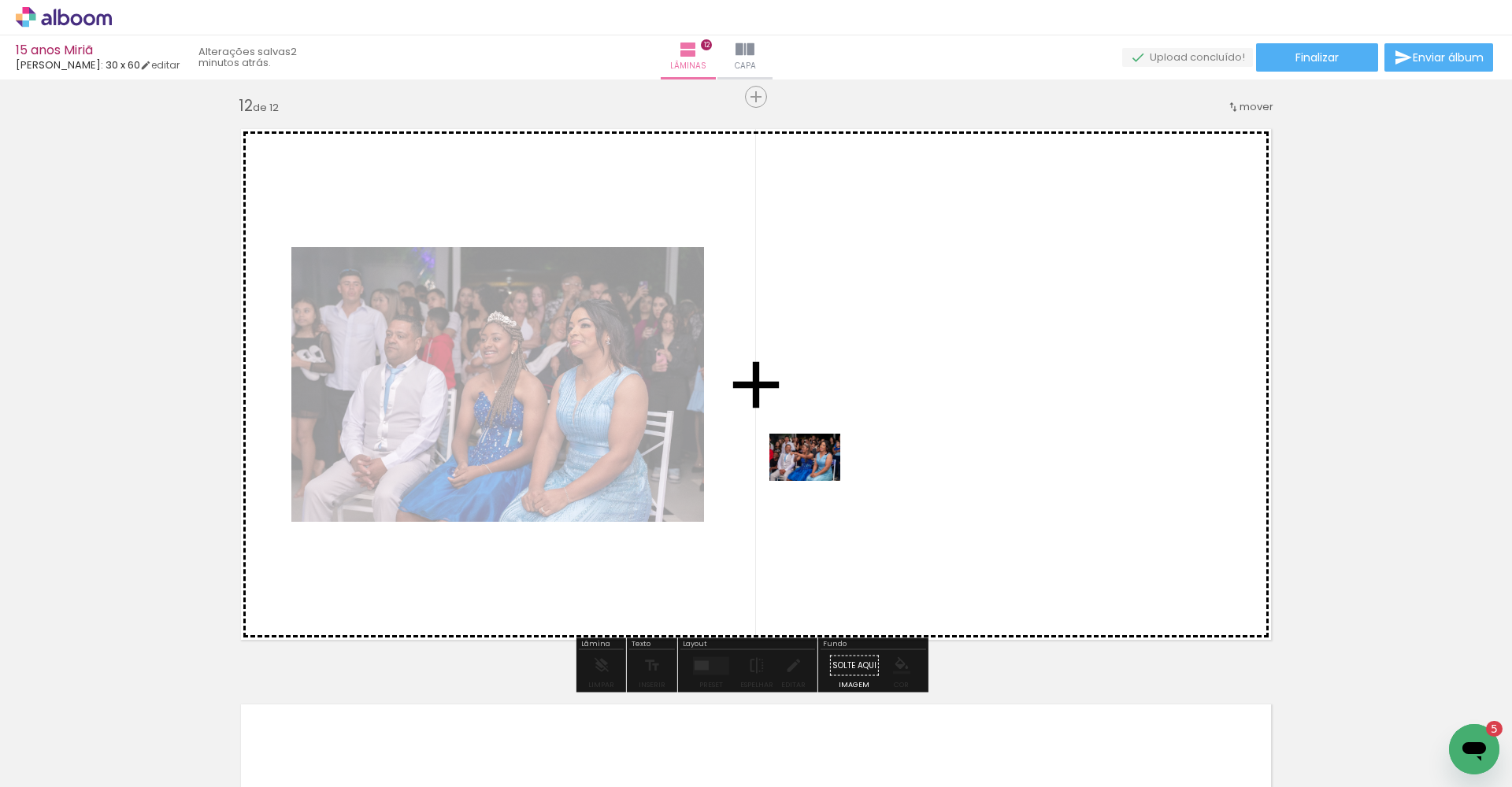
drag, startPoint x: 767, startPoint y: 746, endPoint x: 818, endPoint y: 479, distance: 271.8
click at [818, 479] on quentale-workspace at bounding box center [756, 394] width 1512 height 787
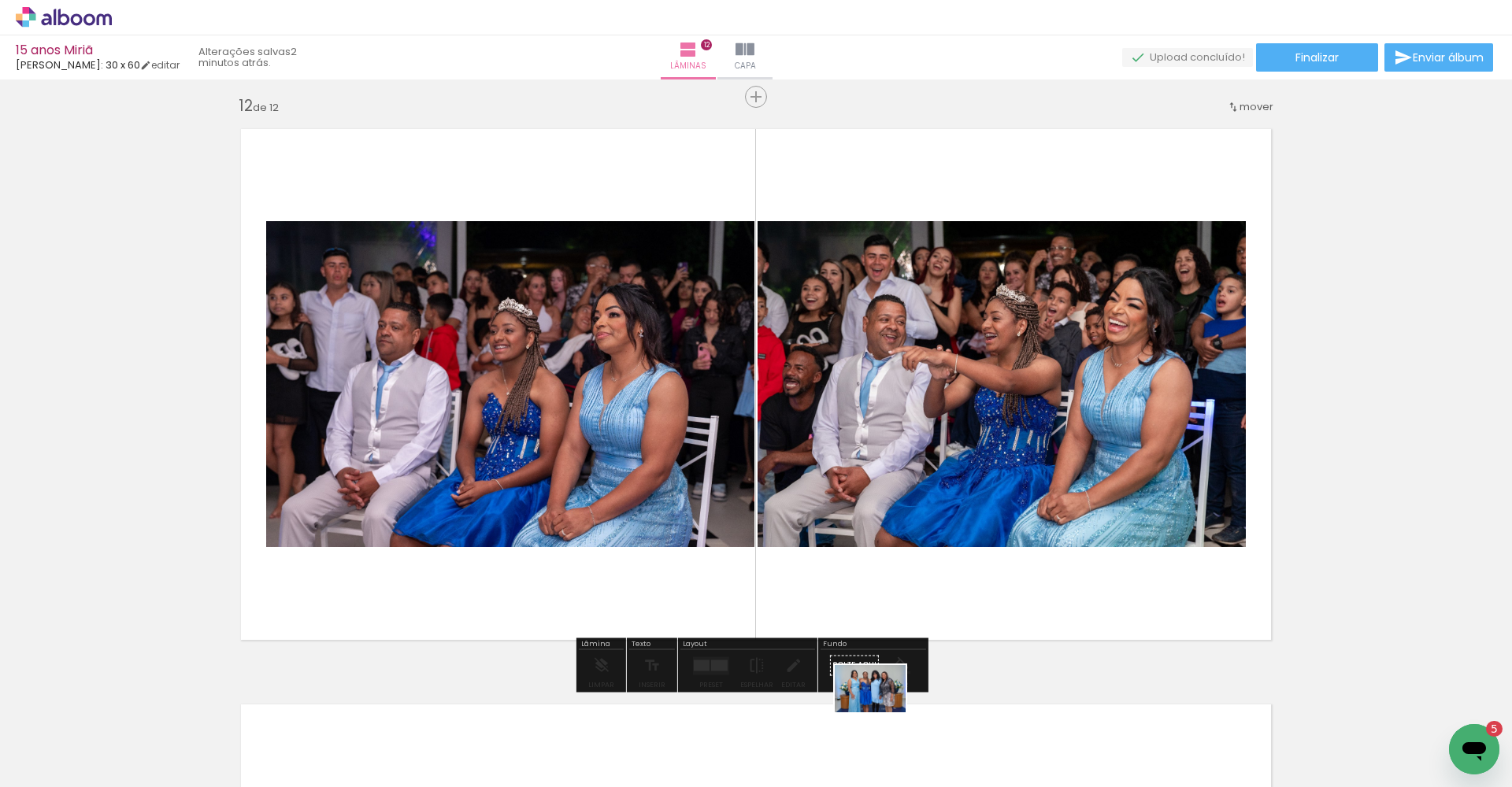
drag, startPoint x: 847, startPoint y: 746, endPoint x: 883, endPoint y: 717, distance: 46.2
click at [883, 717] on div at bounding box center [845, 734] width 78 height 52
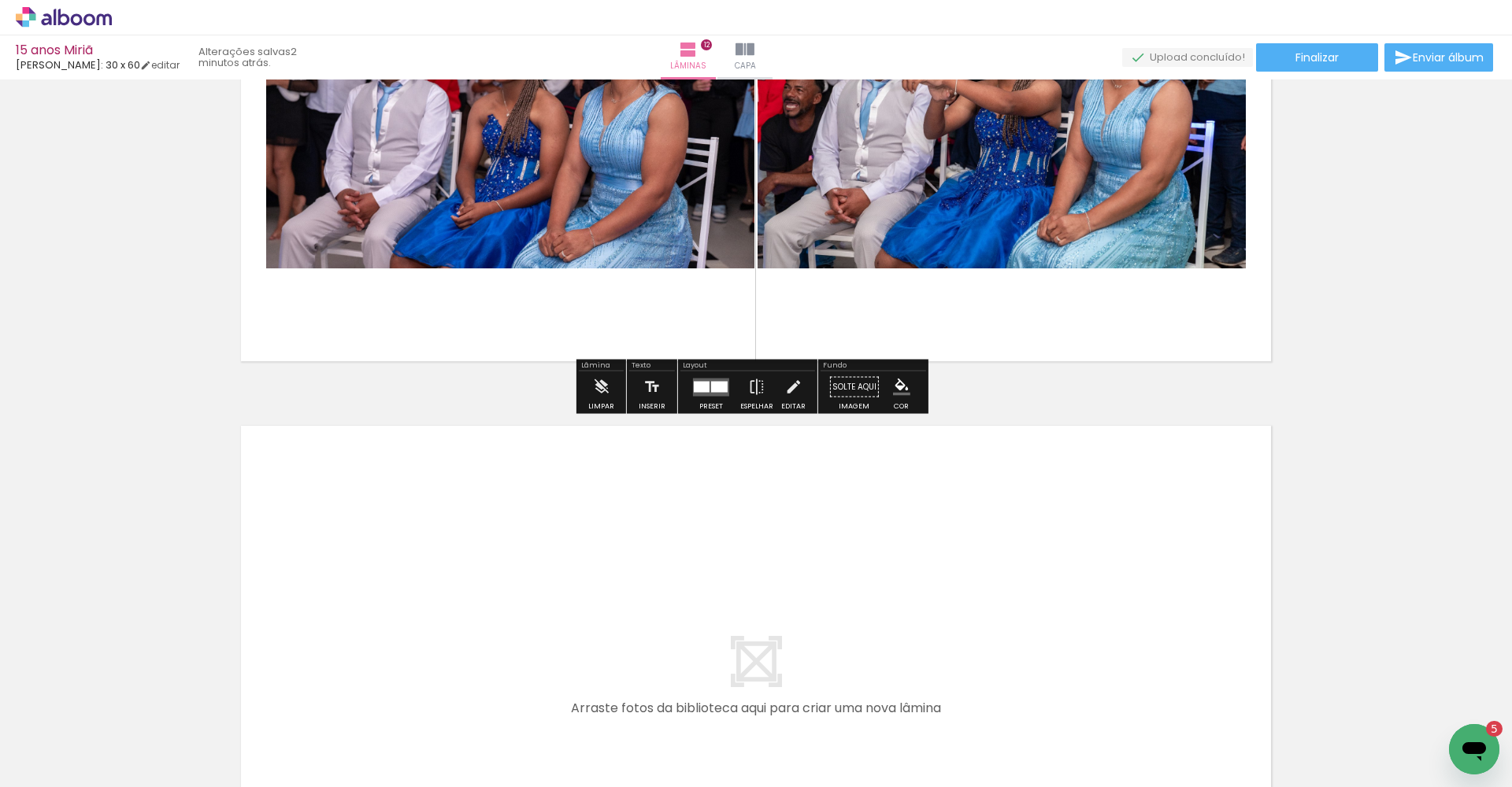
scroll to position [6814, 0]
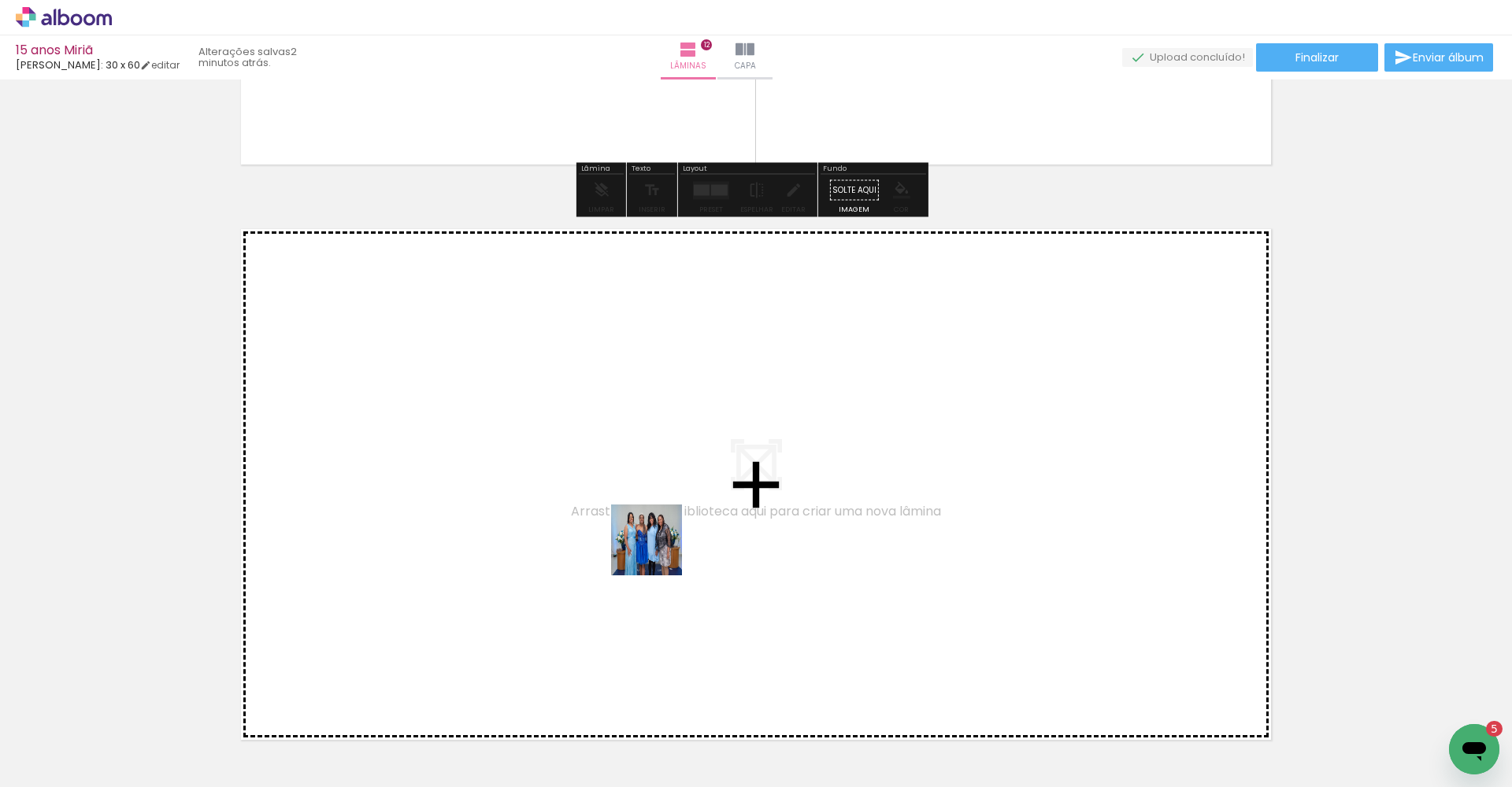
drag, startPoint x: 858, startPoint y: 740, endPoint x: 537, endPoint y: 402, distance: 466.1
click at [537, 402] on quentale-workspace at bounding box center [756, 394] width 1512 height 787
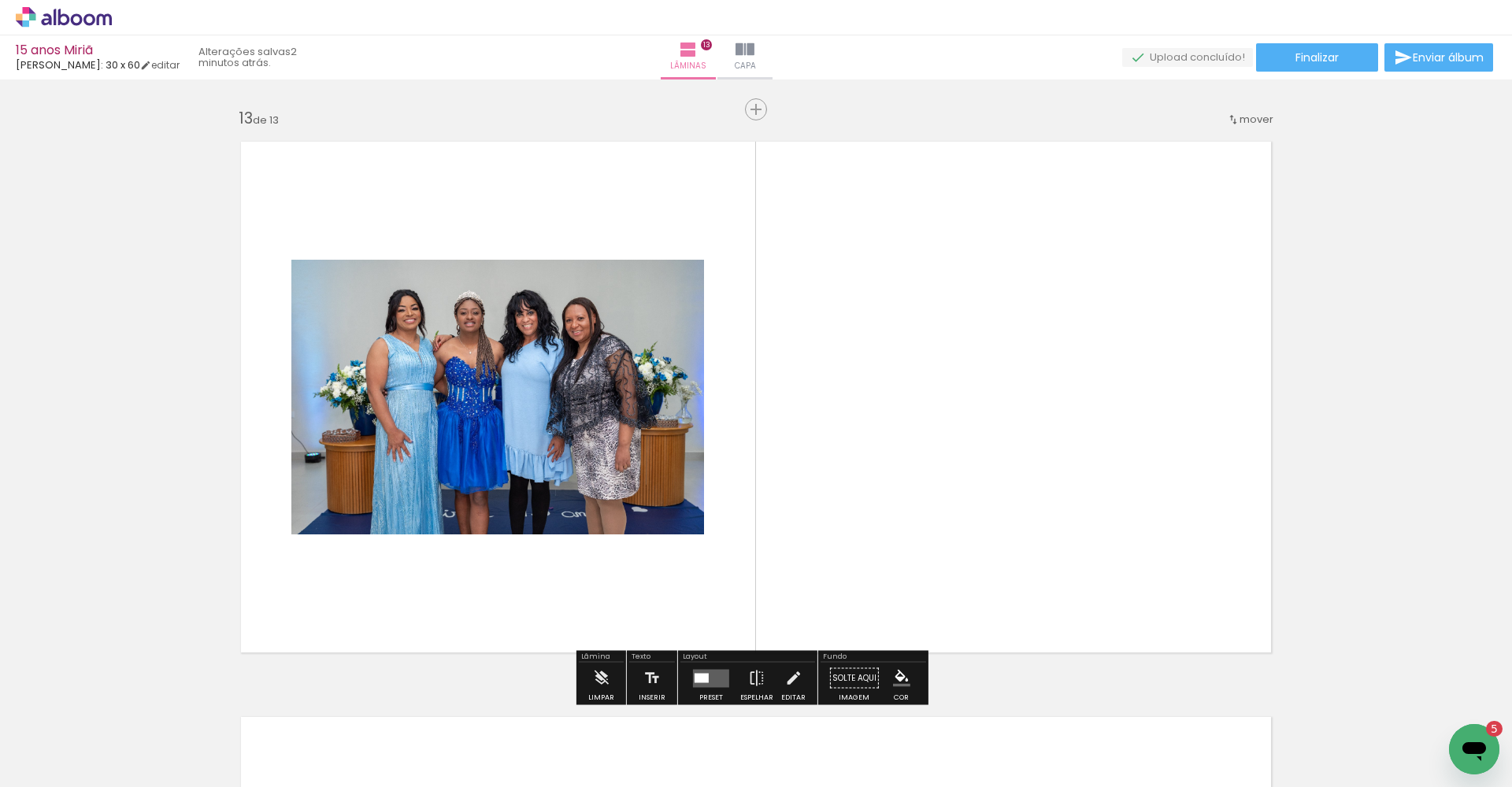
scroll to position [6915, 0]
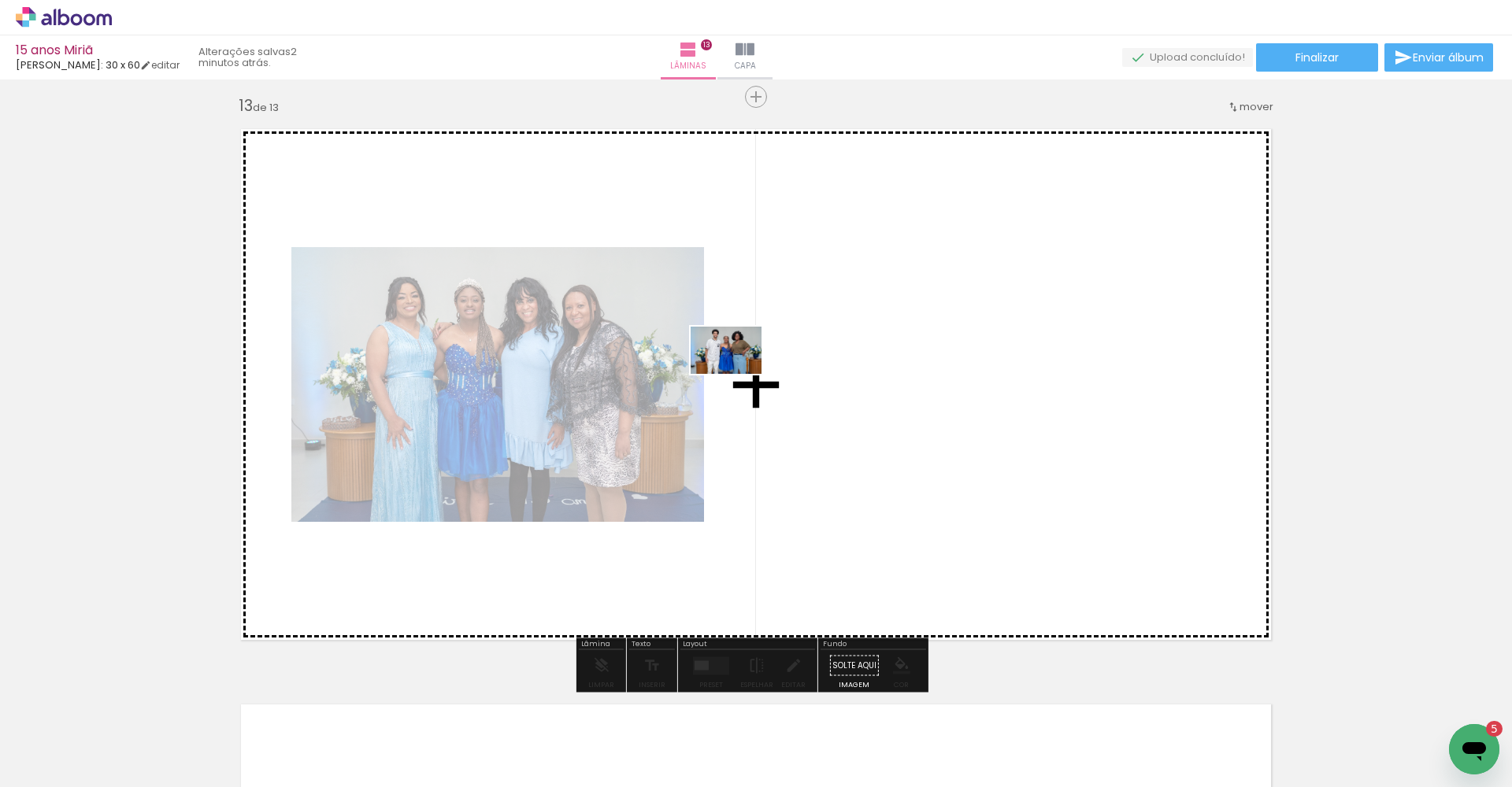
drag, startPoint x: 931, startPoint y: 729, endPoint x: 739, endPoint y: 358, distance: 417.7
click at [739, 358] on quentale-workspace at bounding box center [756, 394] width 1512 height 787
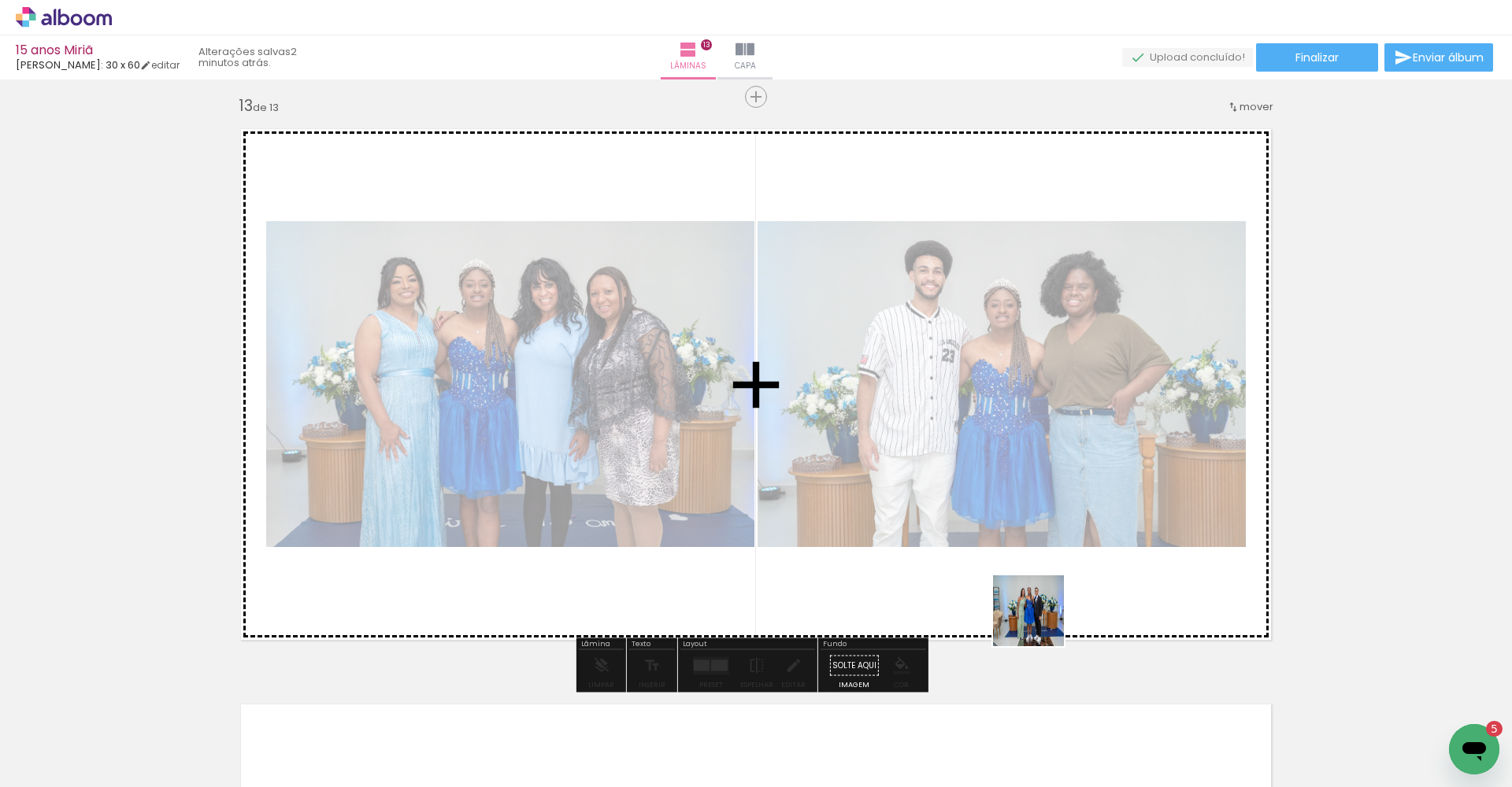
drag, startPoint x: 1052, startPoint y: 762, endPoint x: 1019, endPoint y: 495, distance: 269.0
click at [1019, 495] on quentale-workspace at bounding box center [756, 394] width 1512 height 787
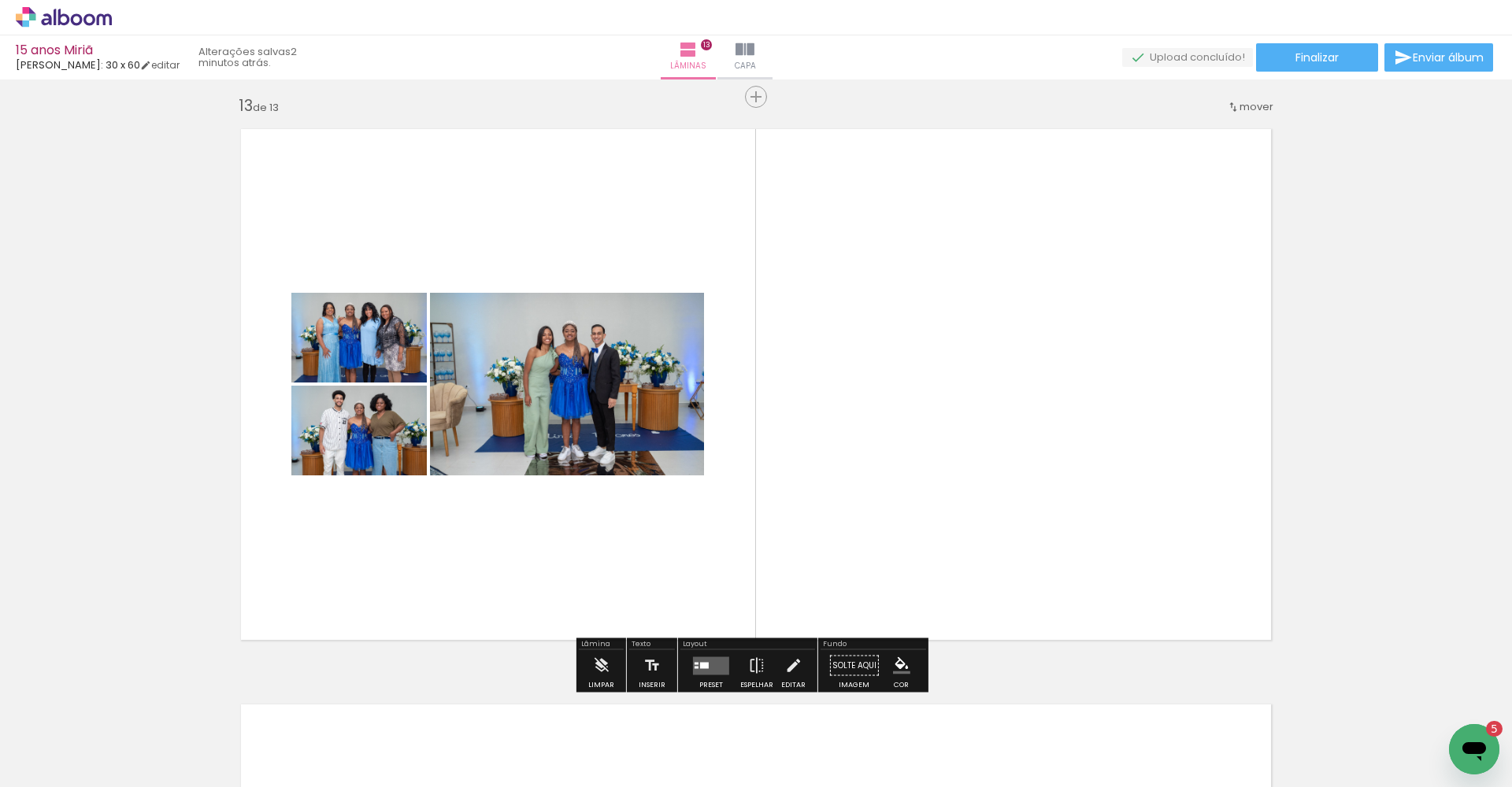
scroll to position [6524, 0]
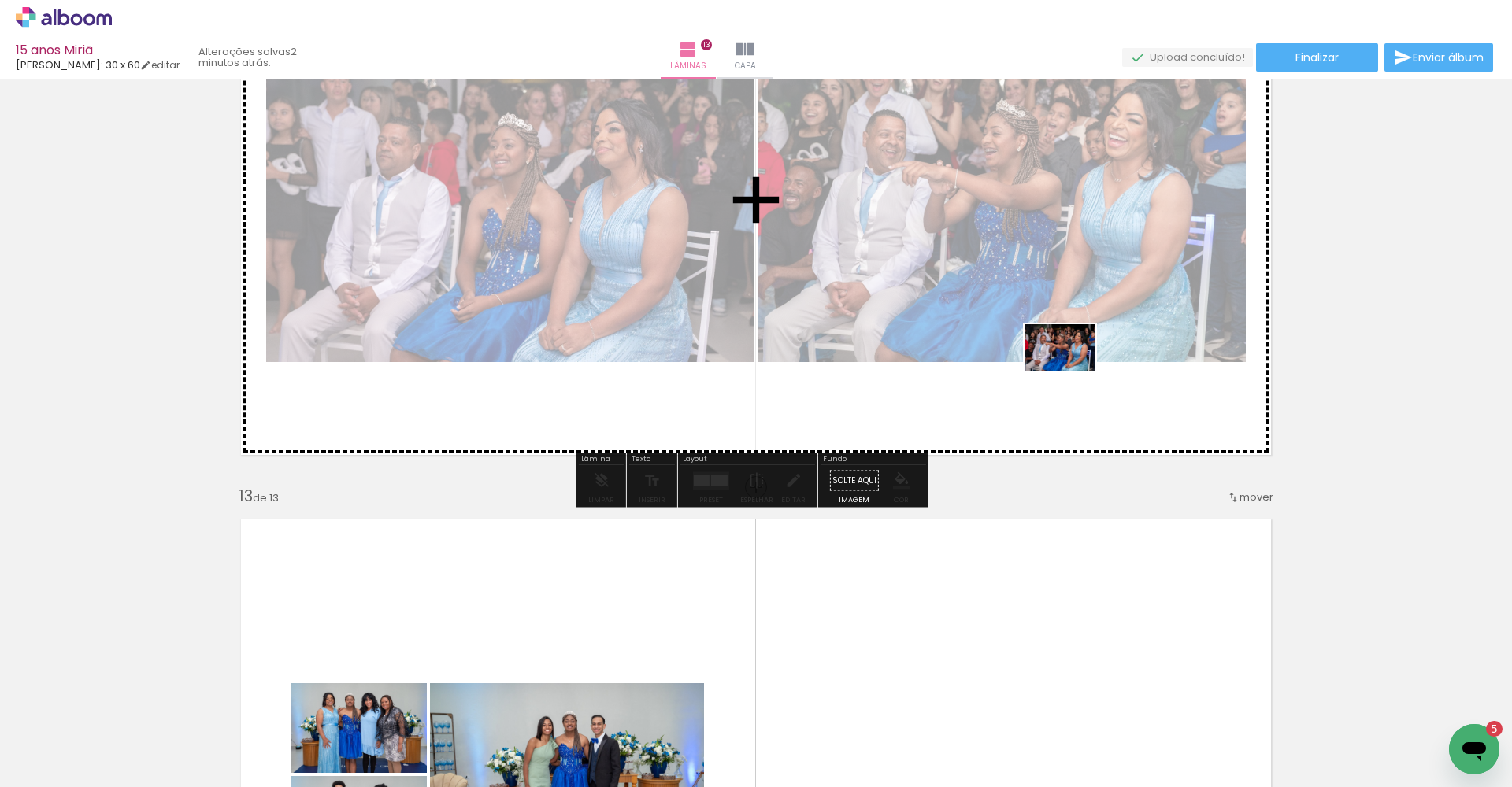
drag, startPoint x: 1296, startPoint y: 741, endPoint x: 1071, endPoint y: 371, distance: 433.0
click at [1071, 371] on quentale-workspace at bounding box center [756, 394] width 1512 height 787
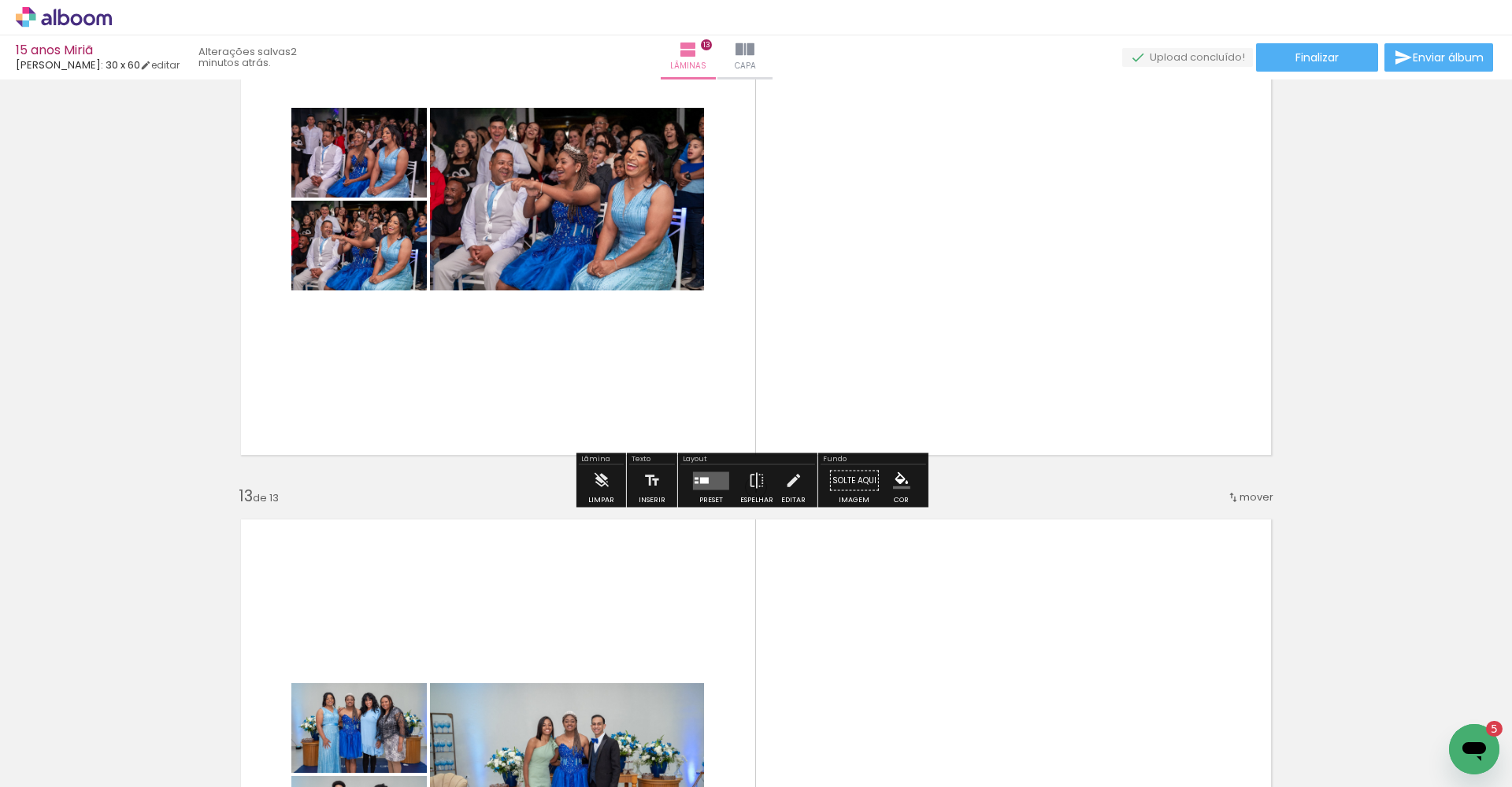
click at [703, 479] on div at bounding box center [704, 480] width 9 height 7
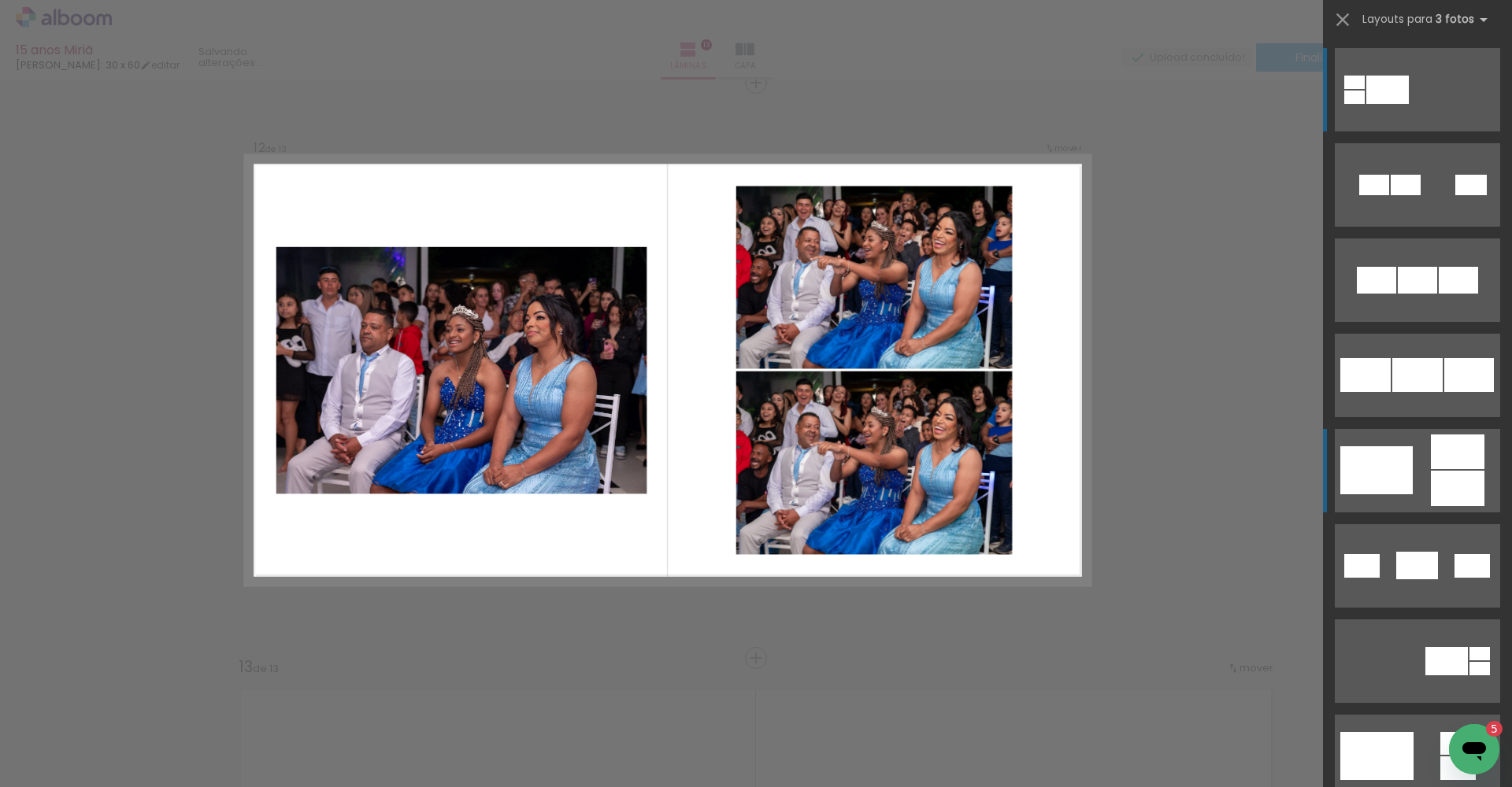
scroll to position [6339, 0]
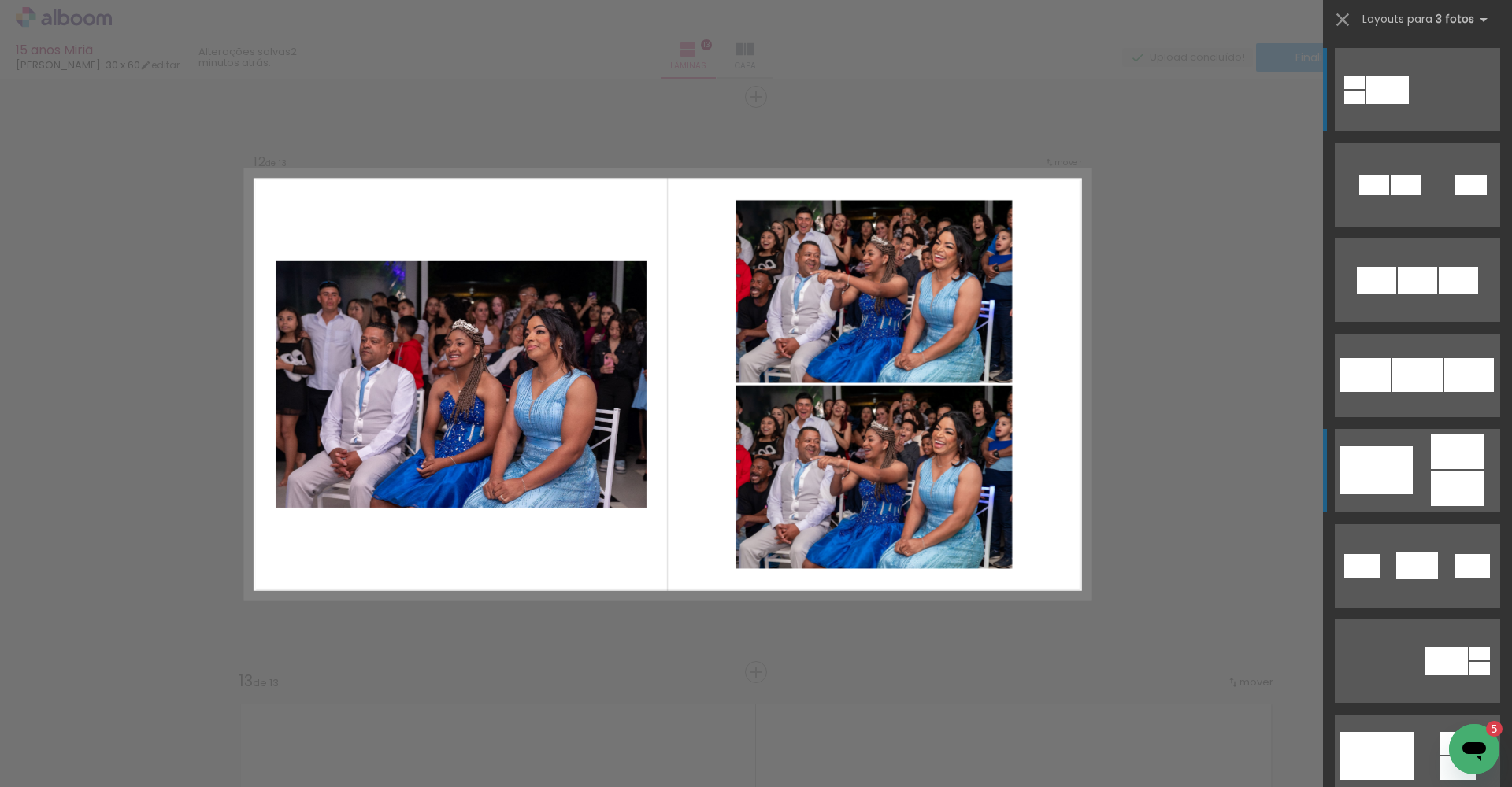
click at [1446, 465] on div at bounding box center [1457, 451] width 54 height 34
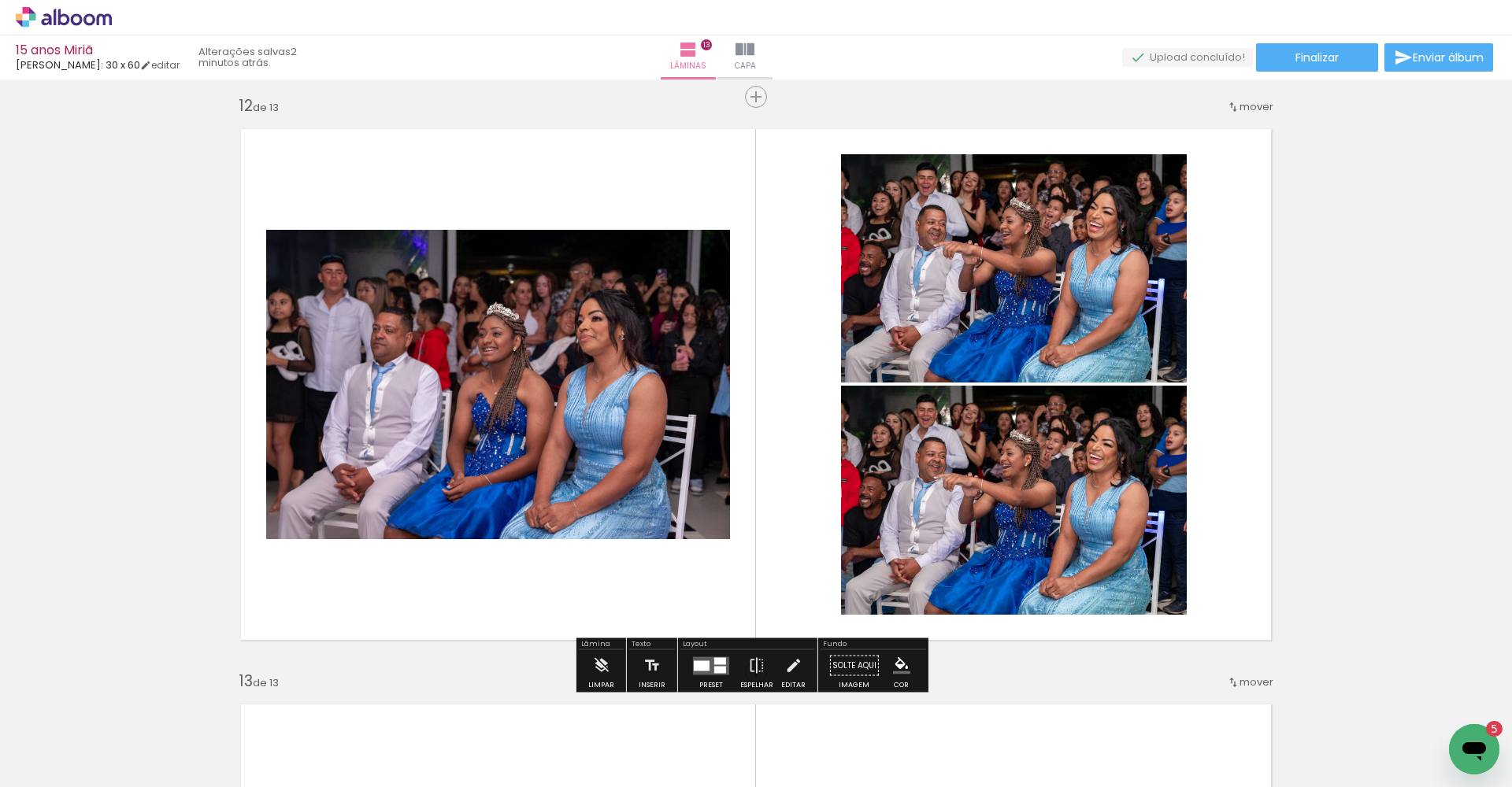
click at [1070, 522] on quentale-photo at bounding box center [1013, 500] width 345 height 229
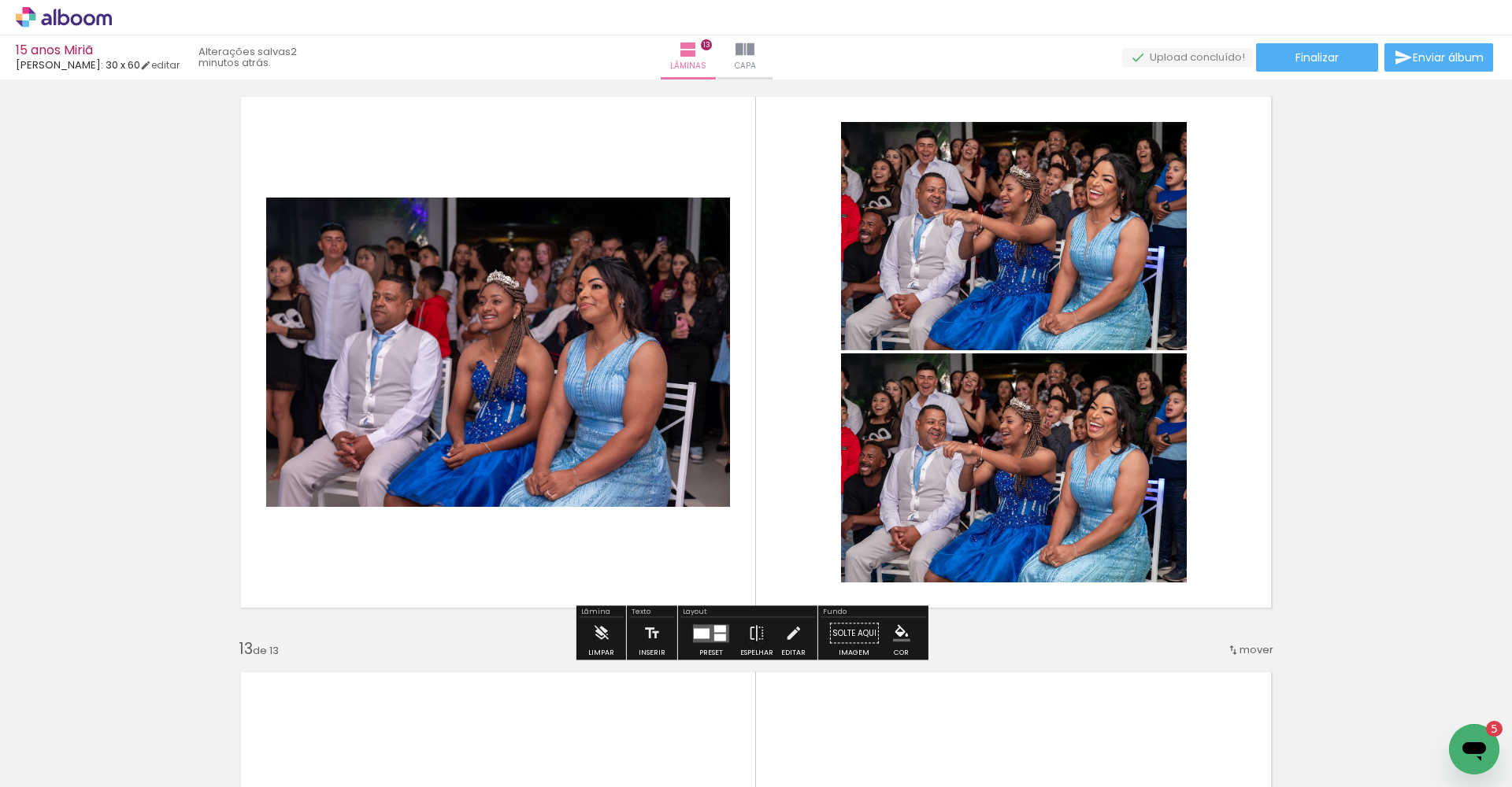
scroll to position [6381, 0]
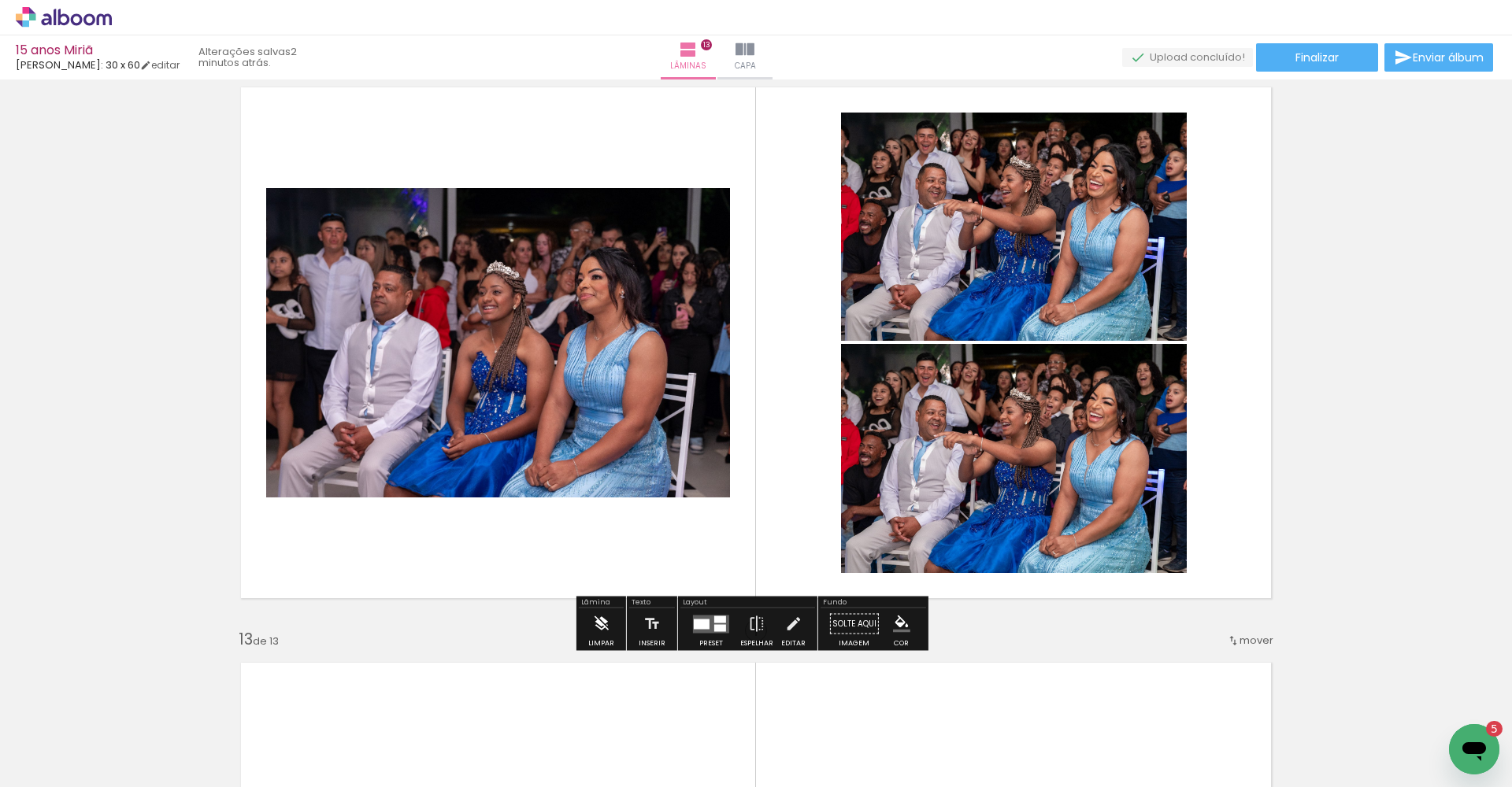
click at [604, 636] on iron-icon at bounding box center [600, 624] width 17 height 32
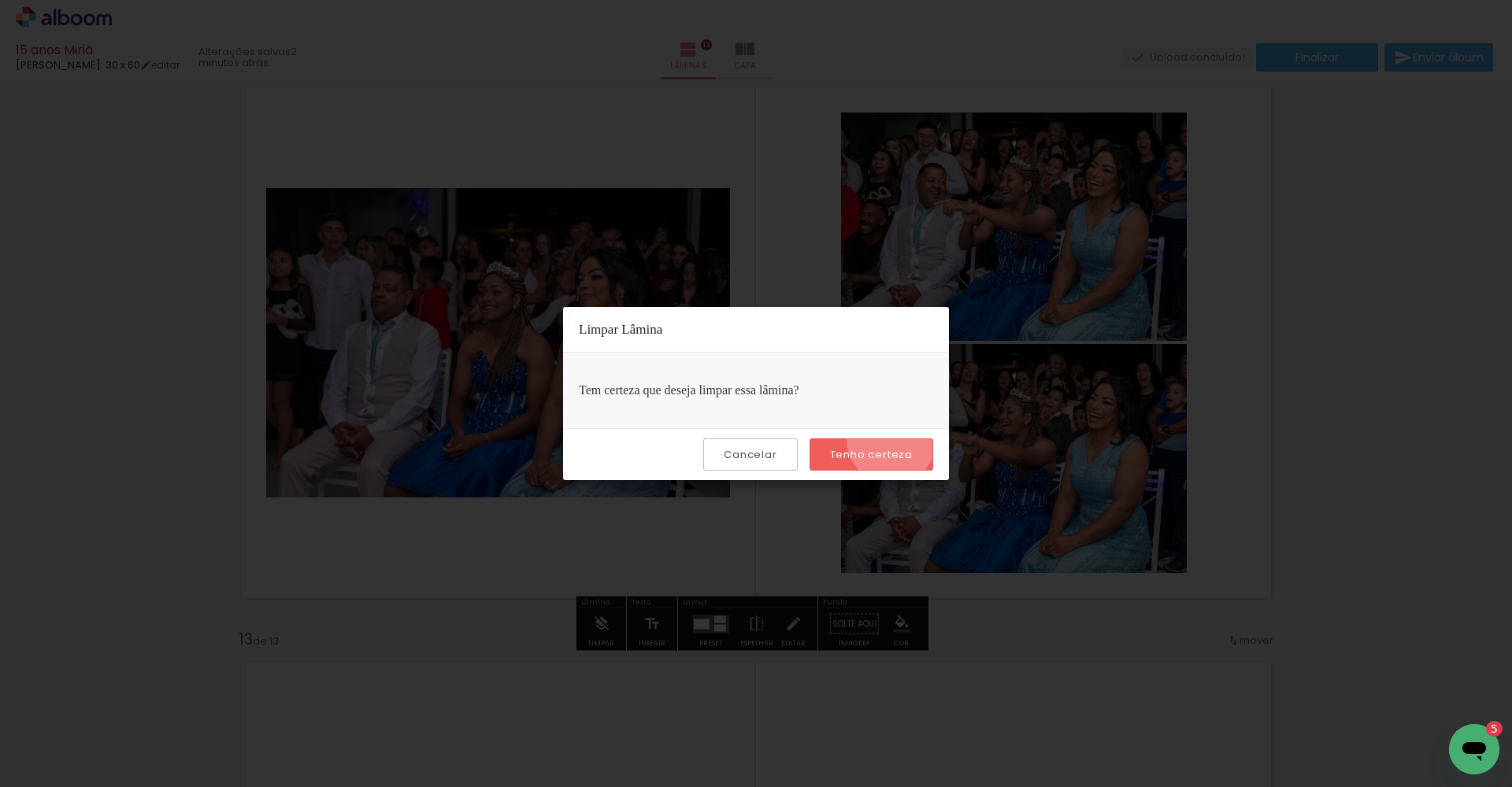
click at [894, 440] on paper-button "Tenho certeza" at bounding box center [870, 455] width 123 height 33
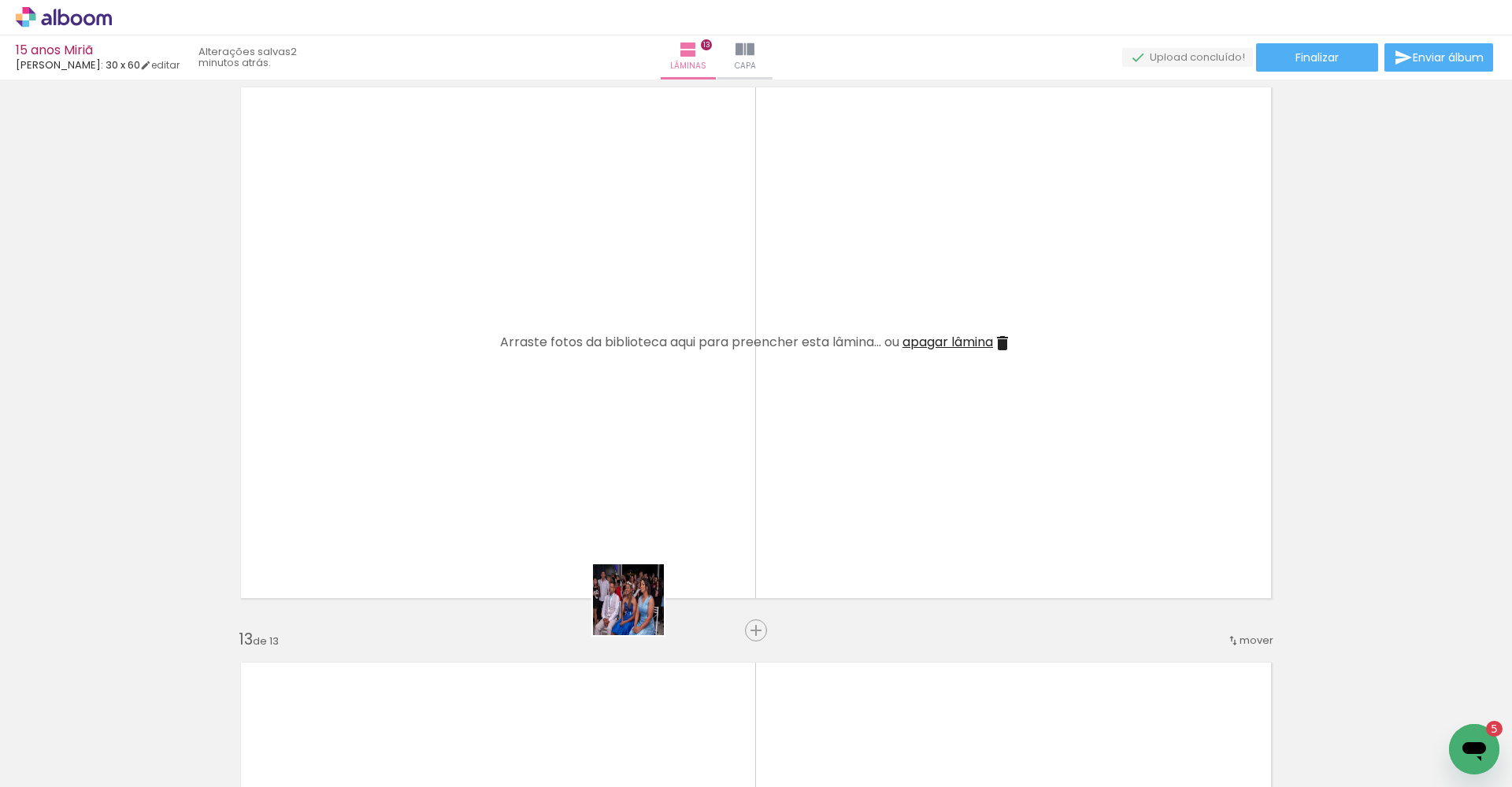
drag, startPoint x: 655, startPoint y: 738, endPoint x: 549, endPoint y: 380, distance: 373.4
click at [549, 380] on quentale-workspace at bounding box center [756, 394] width 1512 height 787
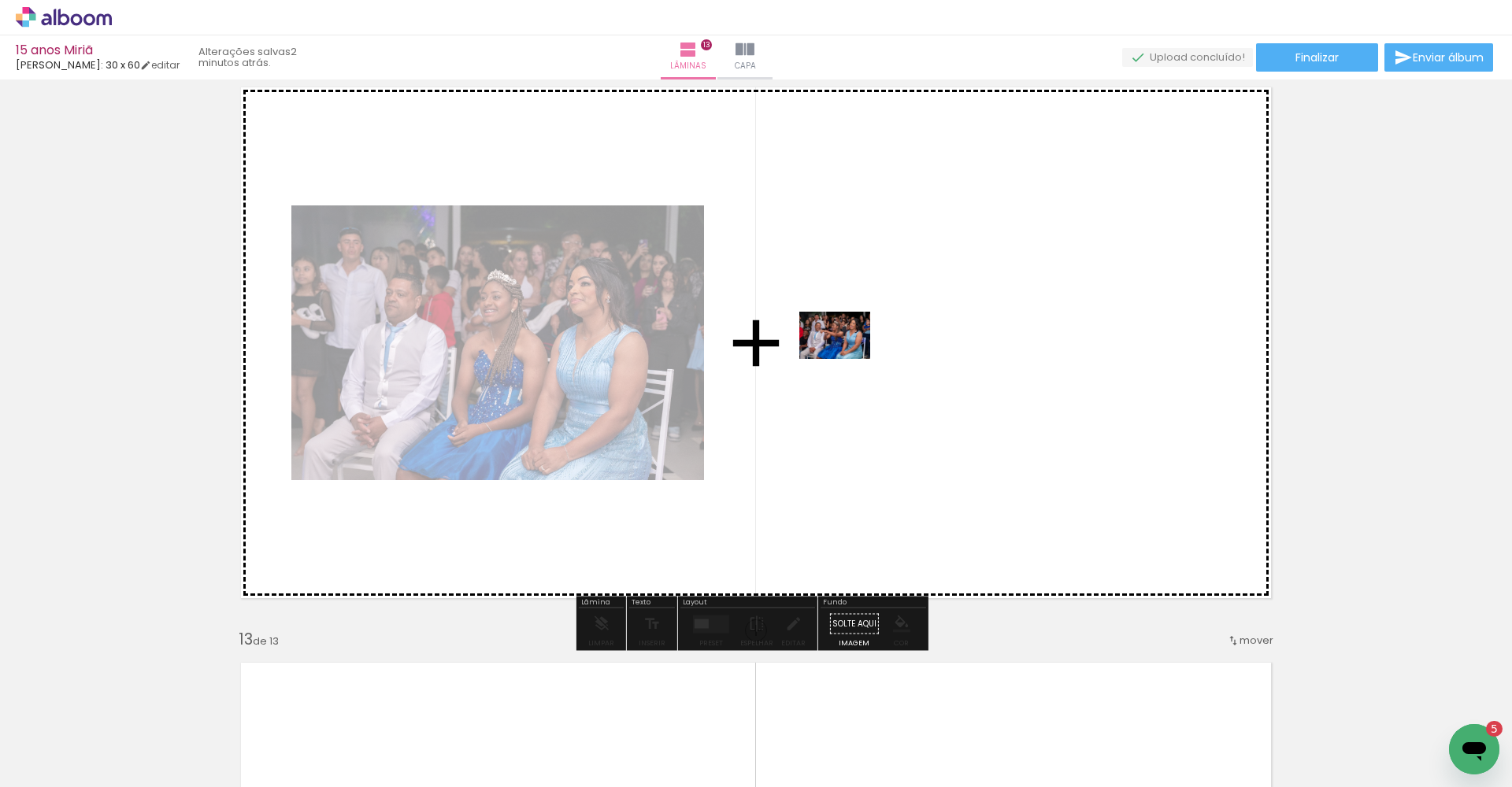
drag, startPoint x: 763, startPoint y: 751, endPoint x: 860, endPoint y: 316, distance: 445.7
click at [860, 316] on quentale-workspace at bounding box center [756, 394] width 1512 height 787
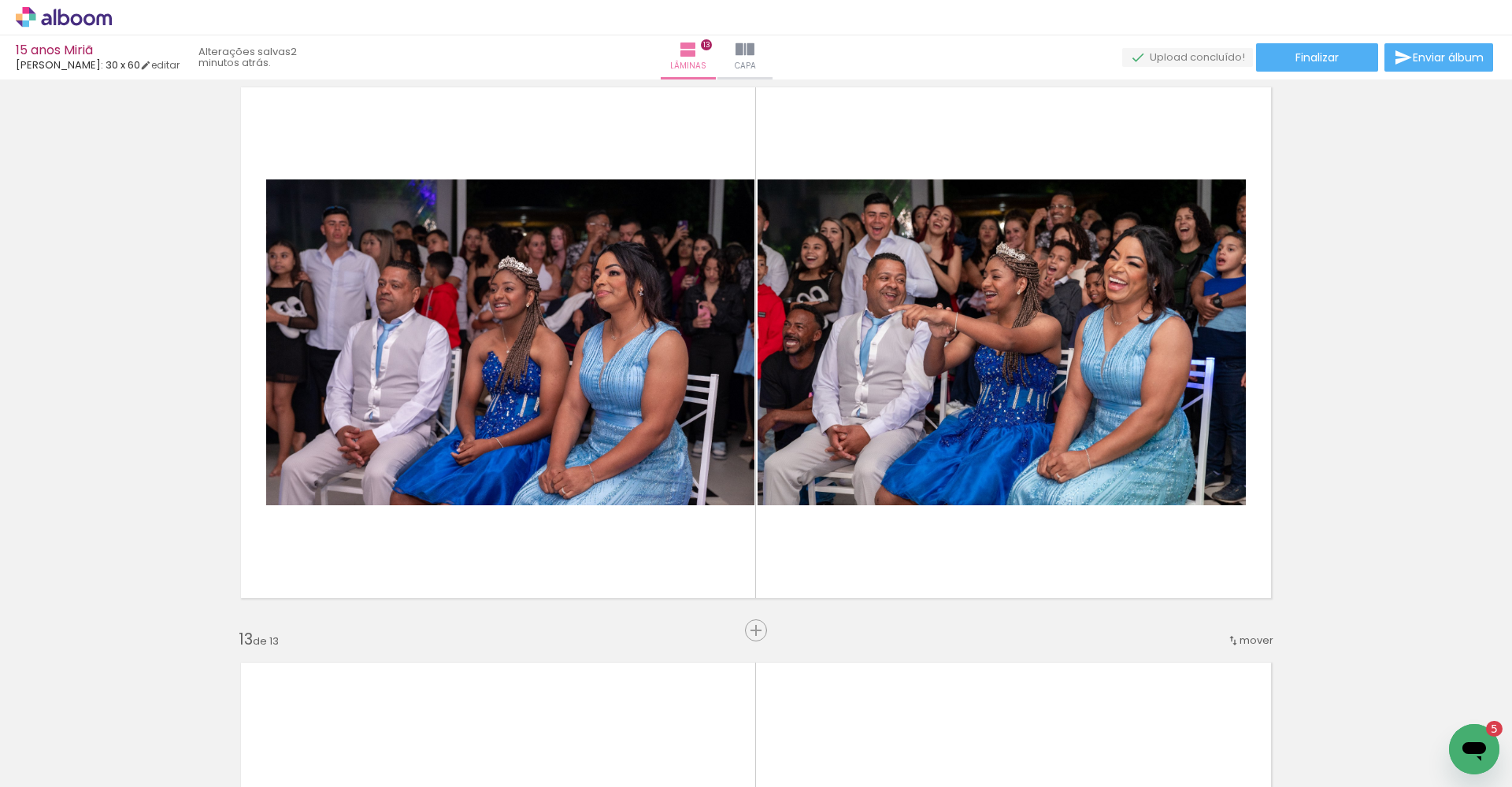
click at [1257, 705] on iron-icon at bounding box center [1252, 703] width 16 height 16
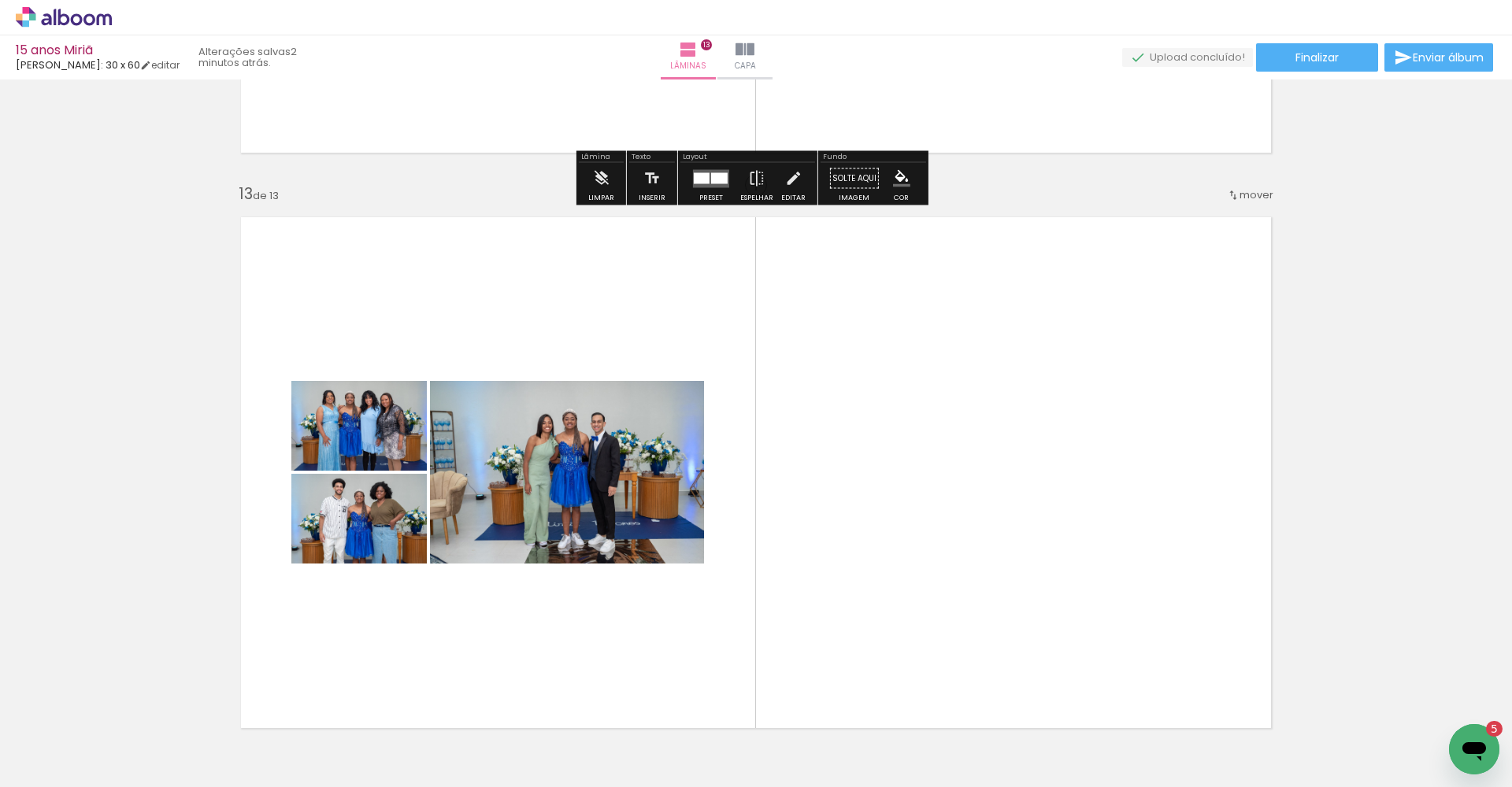
scroll to position [6999, 0]
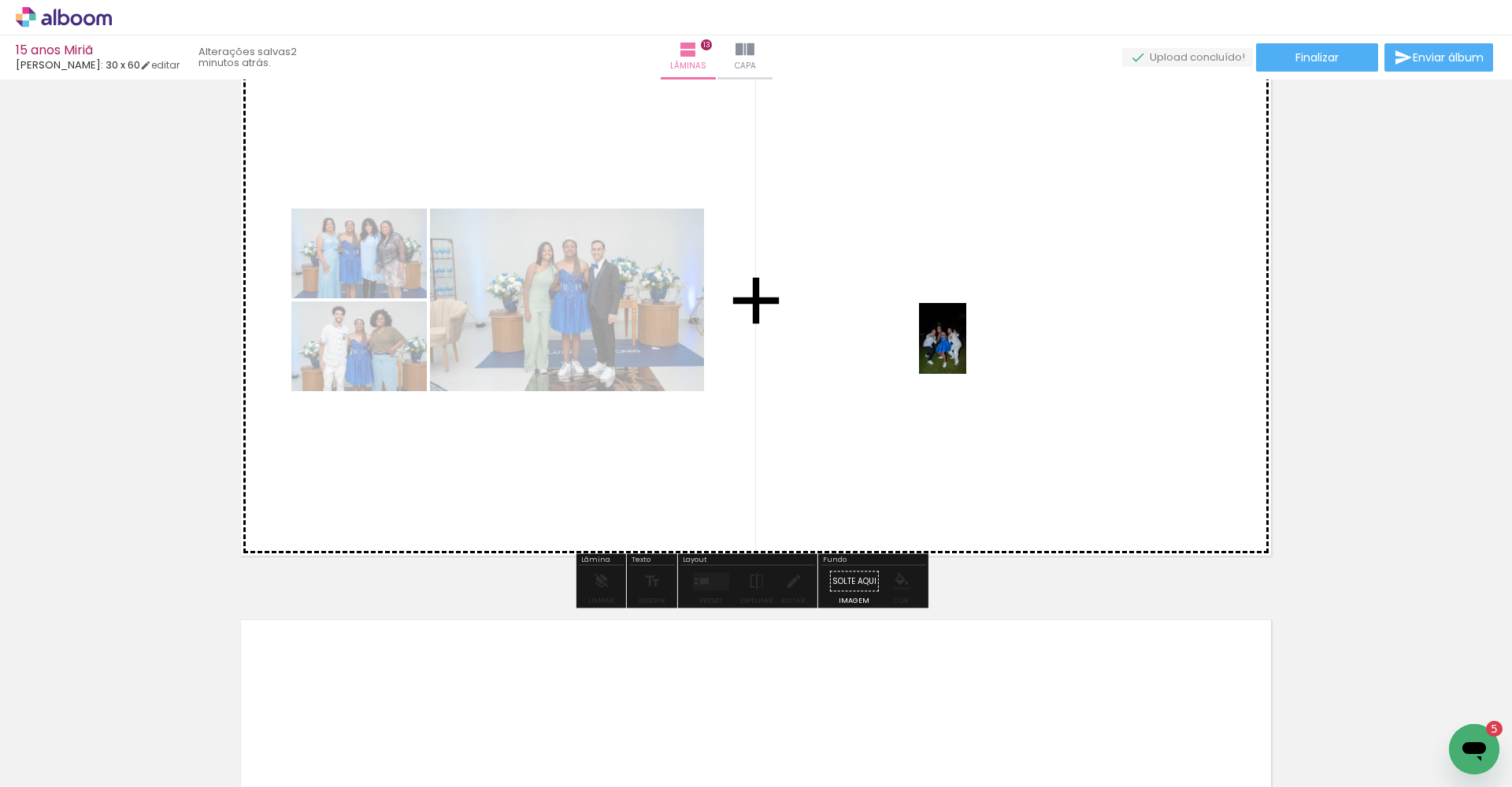
drag, startPoint x: 671, startPoint y: 749, endPoint x: 967, endPoint y: 349, distance: 497.6
click at [967, 349] on quentale-workspace at bounding box center [756, 394] width 1512 height 787
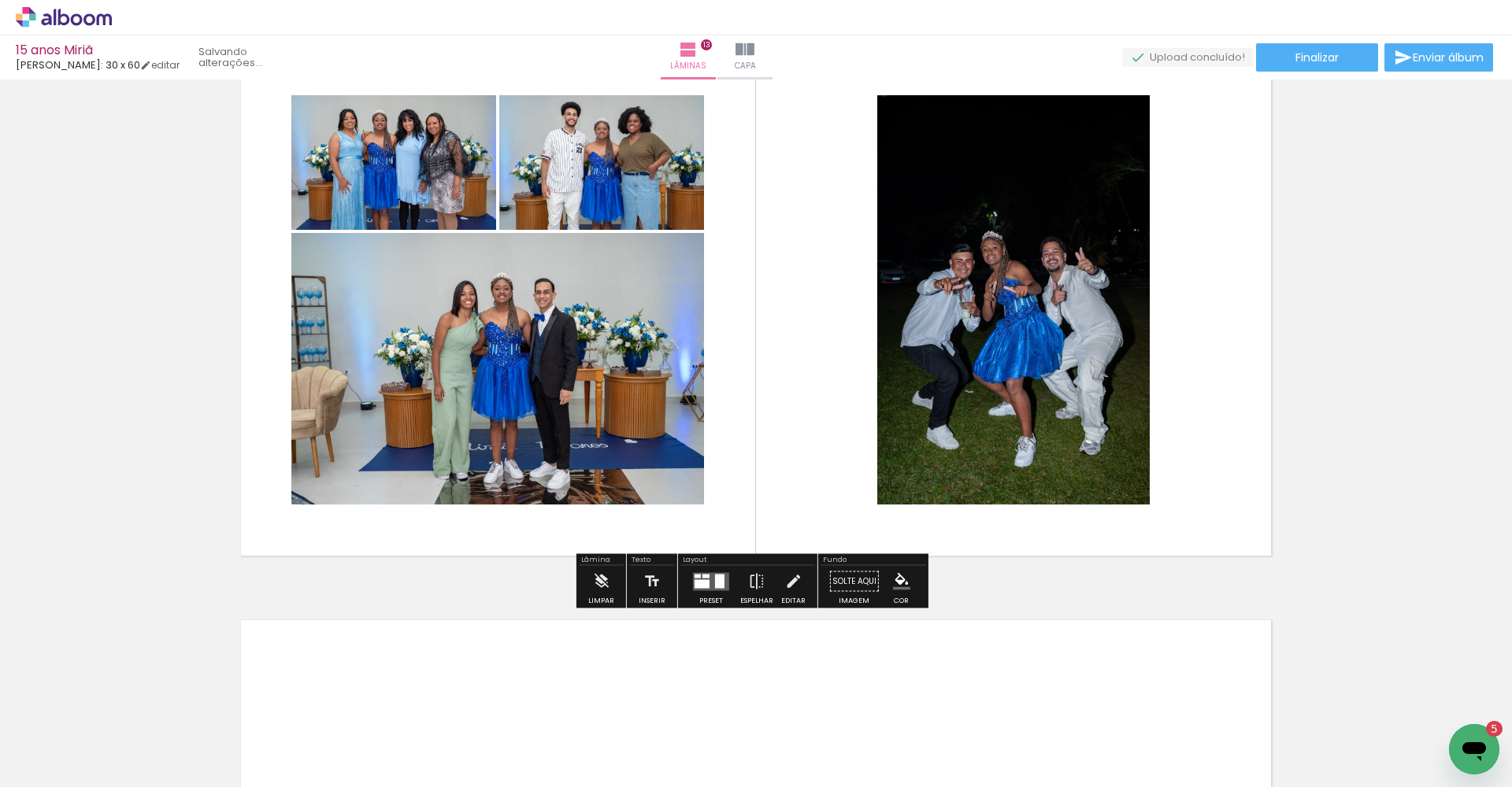
click at [708, 582] on quentale-layouter at bounding box center [711, 581] width 36 height 18
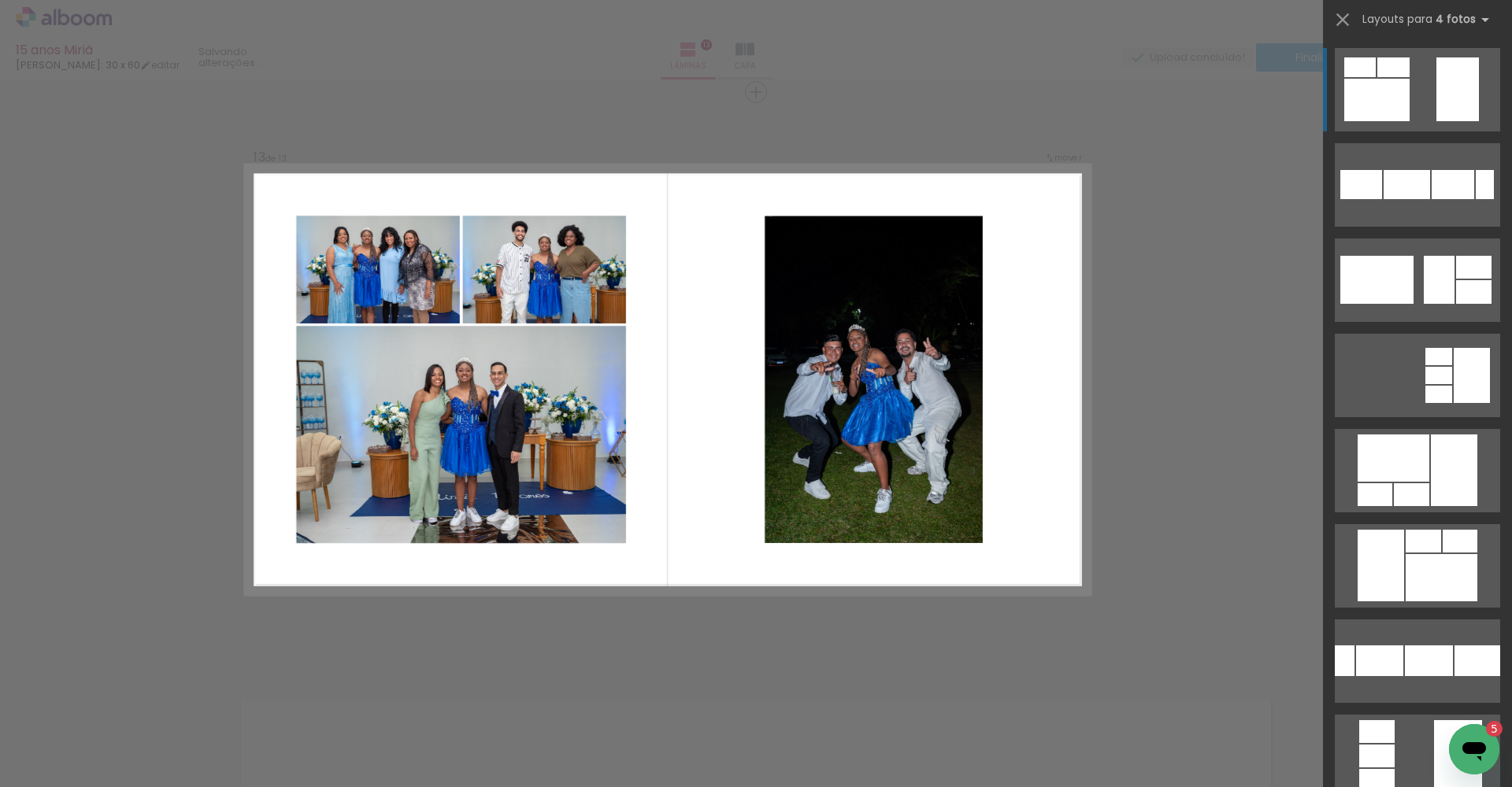
scroll to position [6915, 0]
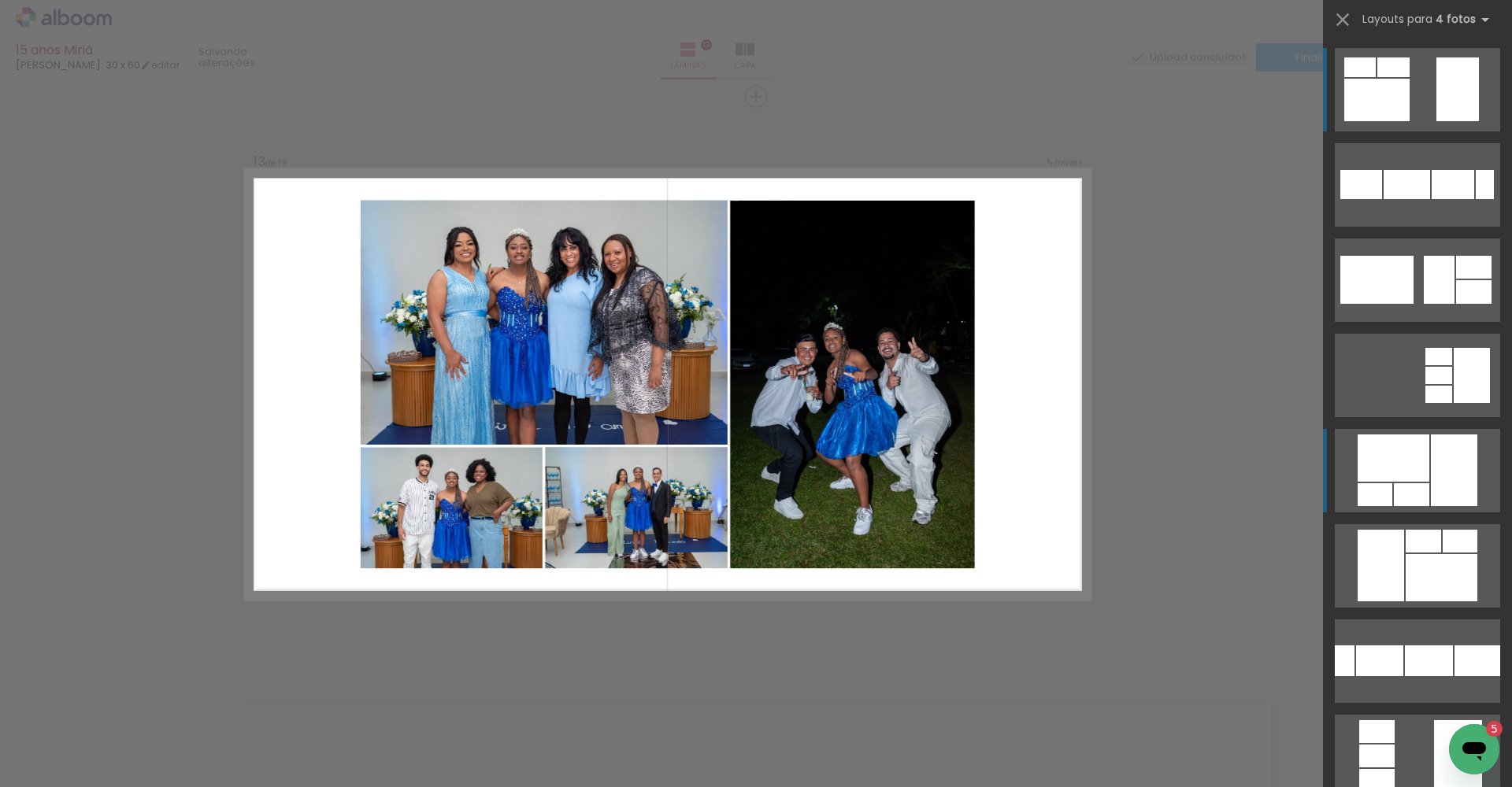
click at [1430, 478] on div at bounding box center [1453, 470] width 47 height 72
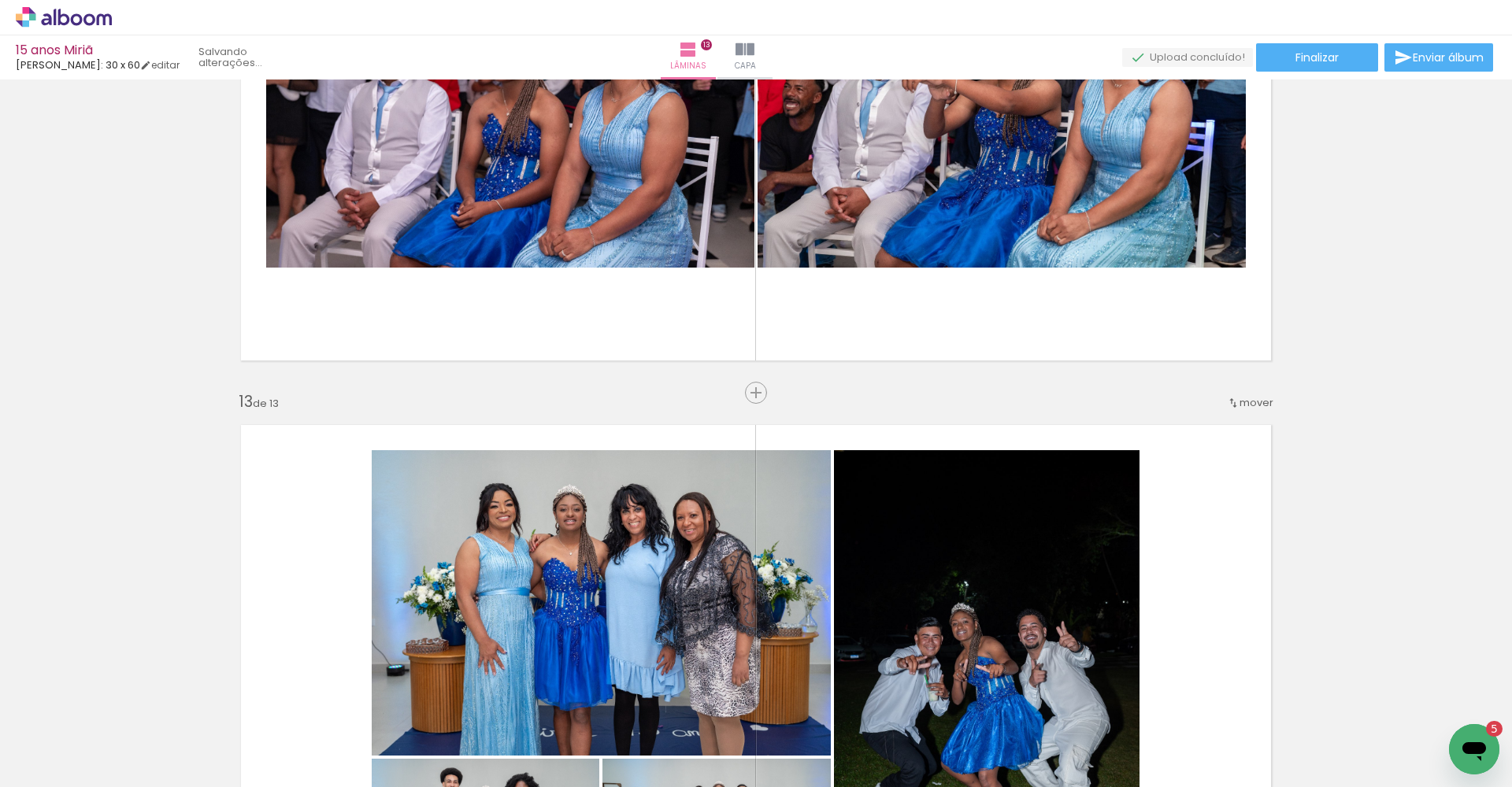
scroll to position [6338, 0]
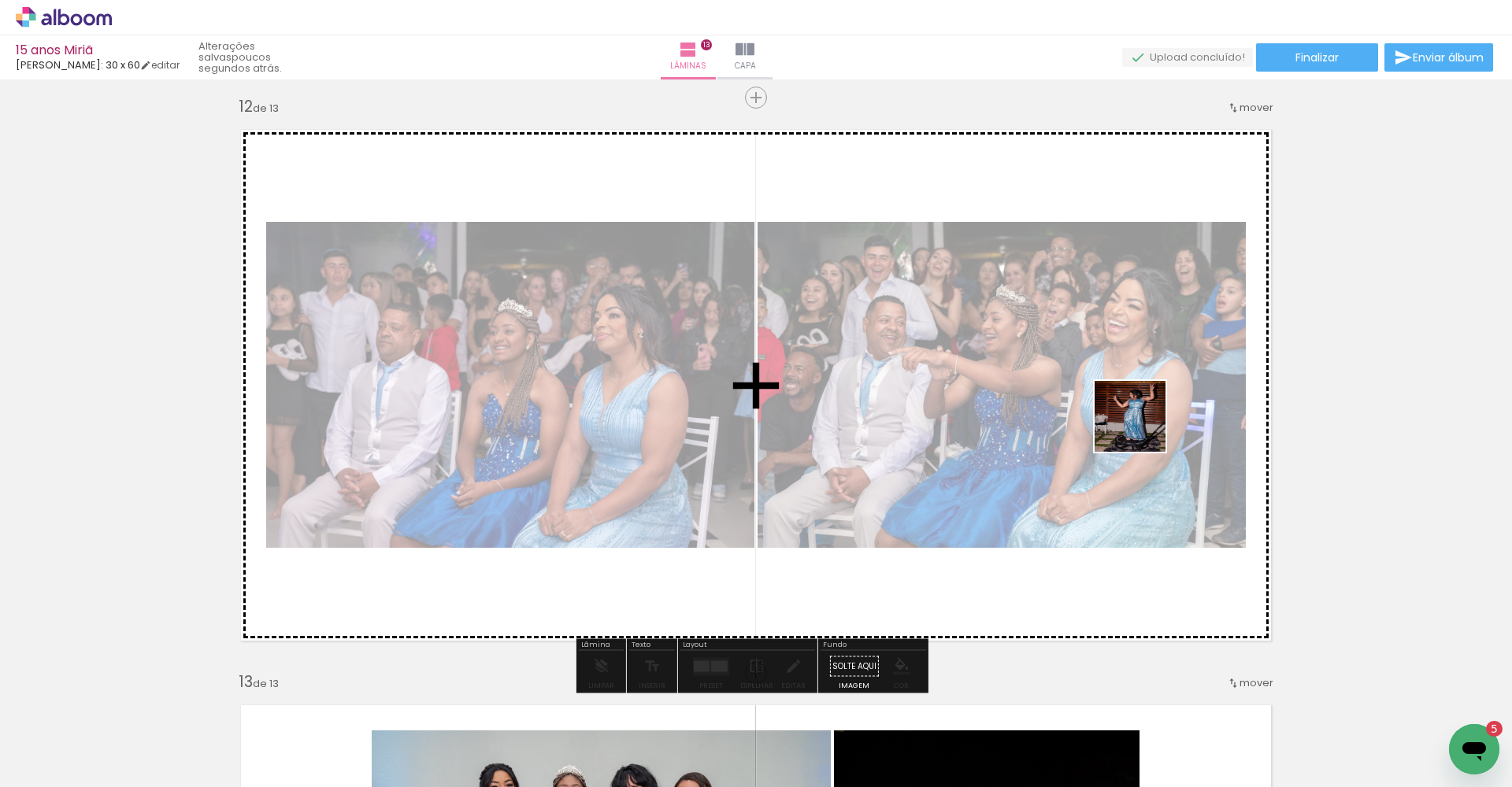
drag, startPoint x: 1216, startPoint y: 736, endPoint x: 1134, endPoint y: 373, distance: 372.1
click at [1134, 373] on quentale-workspace at bounding box center [756, 394] width 1512 height 787
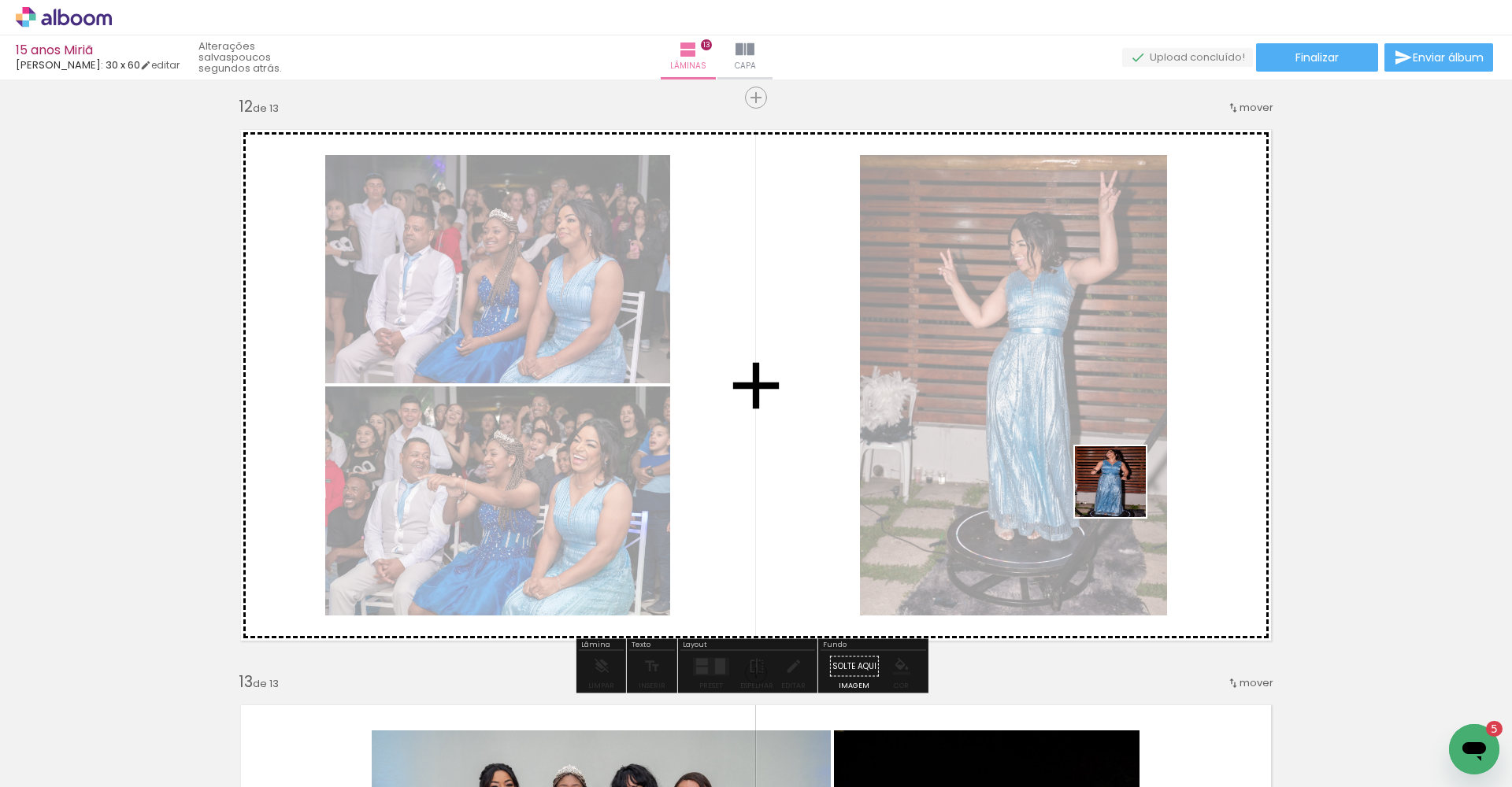
drag, startPoint x: 1297, startPoint y: 753, endPoint x: 1070, endPoint y: 425, distance: 398.9
click at [1070, 430] on quentale-workspace at bounding box center [756, 394] width 1512 height 787
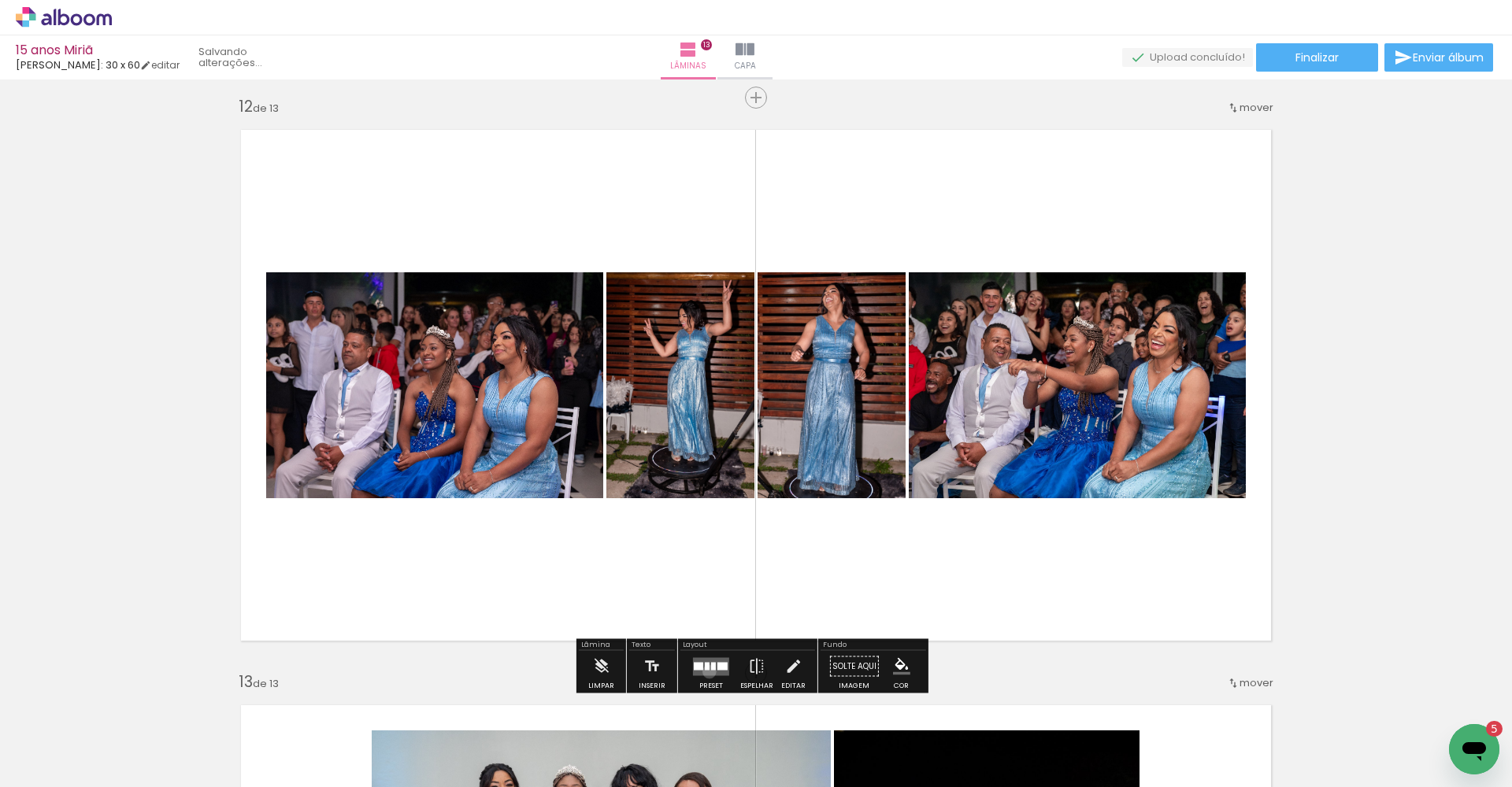
click at [705, 672] on quentale-layouter at bounding box center [711, 666] width 36 height 18
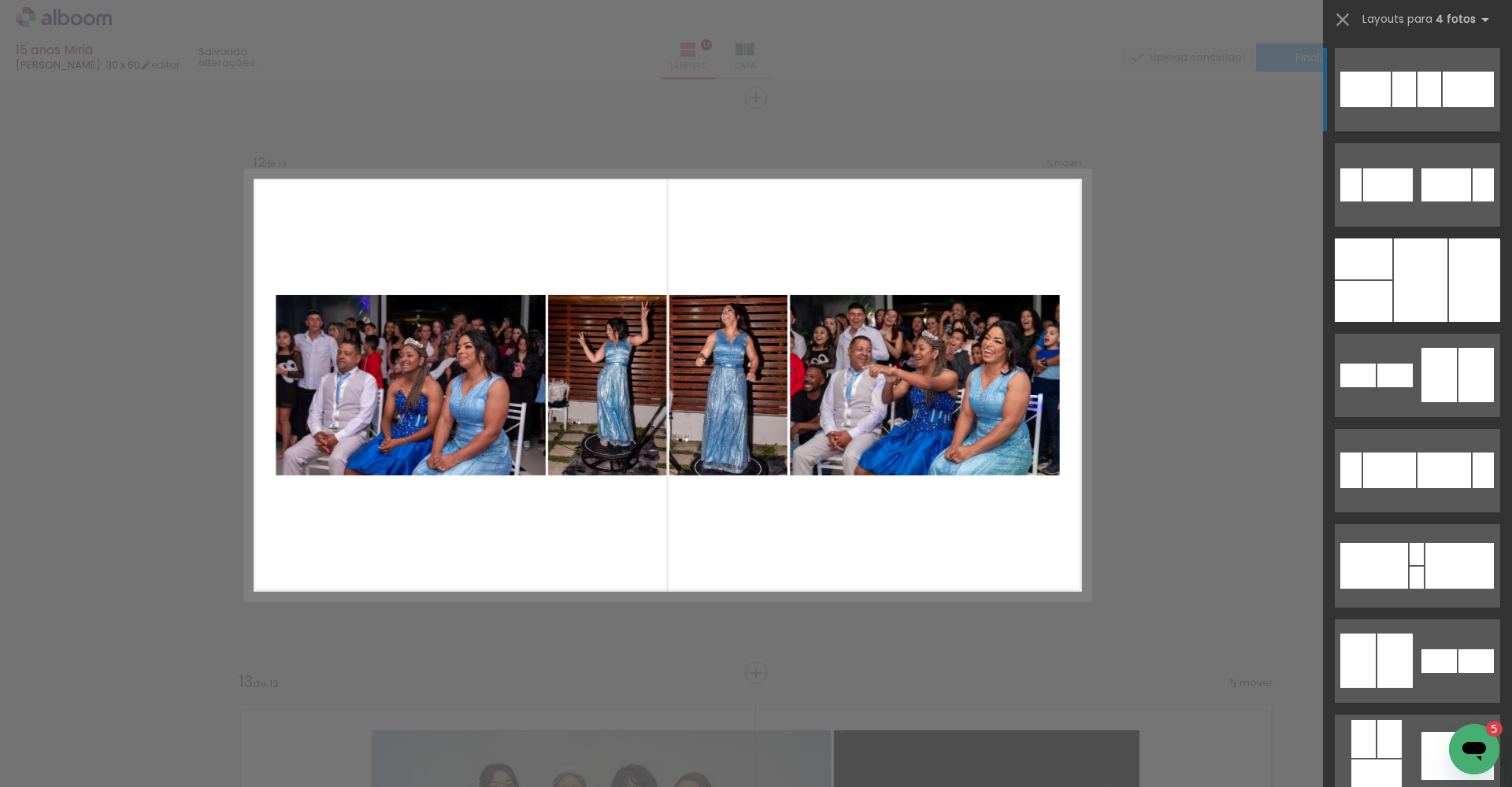
scroll to position [6339, 0]
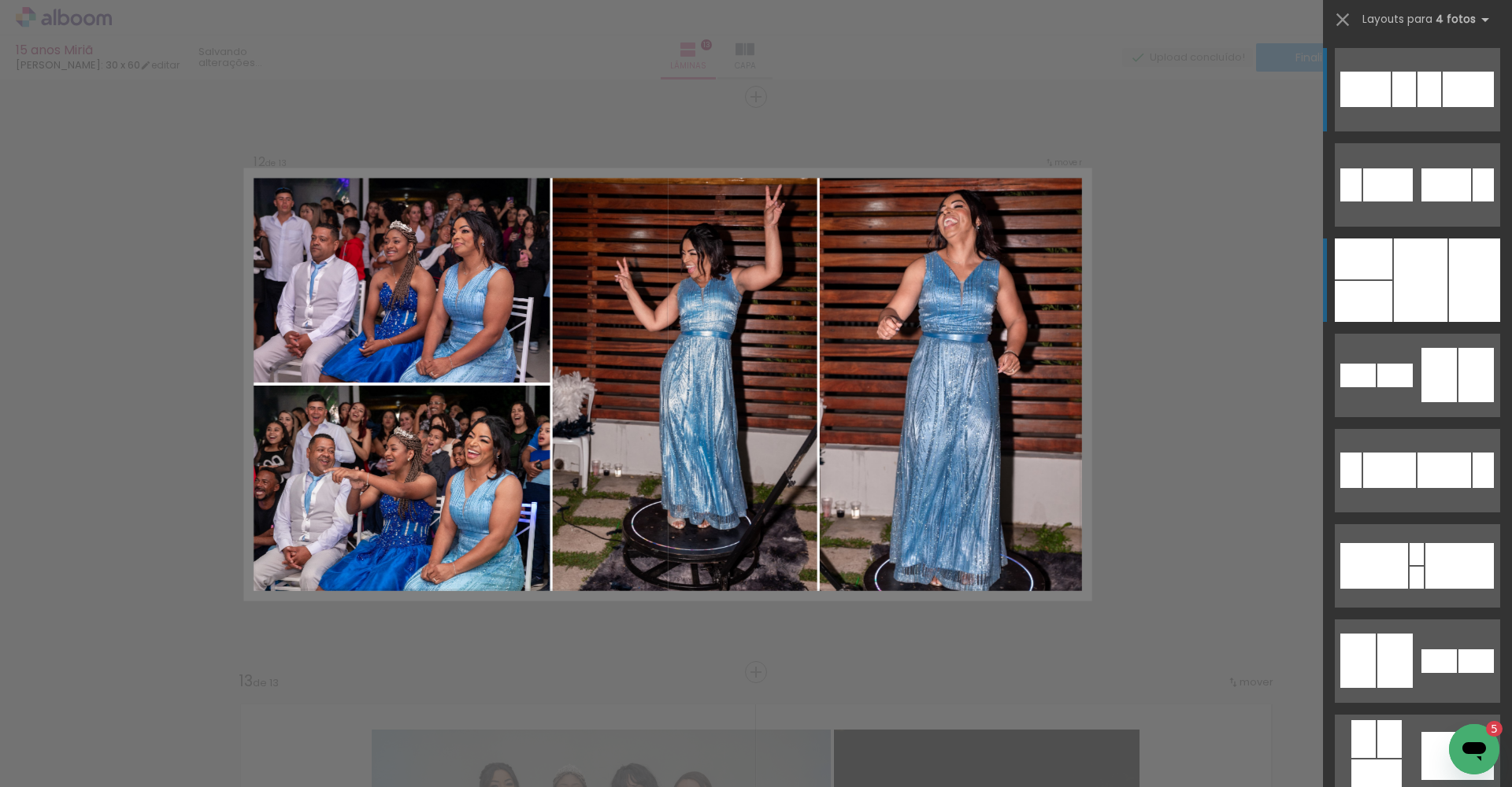
click at [1461, 276] on div at bounding box center [1474, 280] width 51 height 83
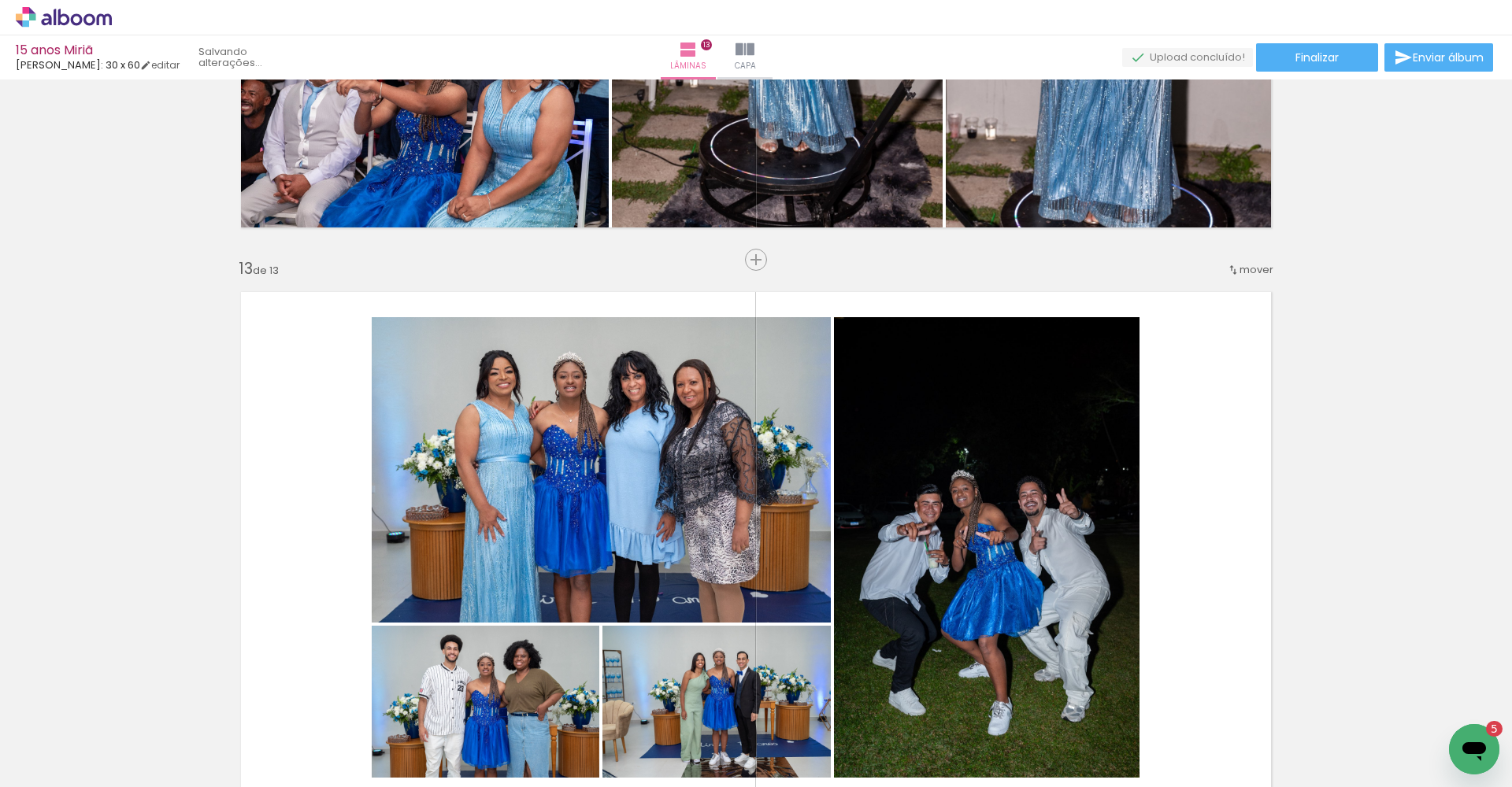
scroll to position [6867, 0]
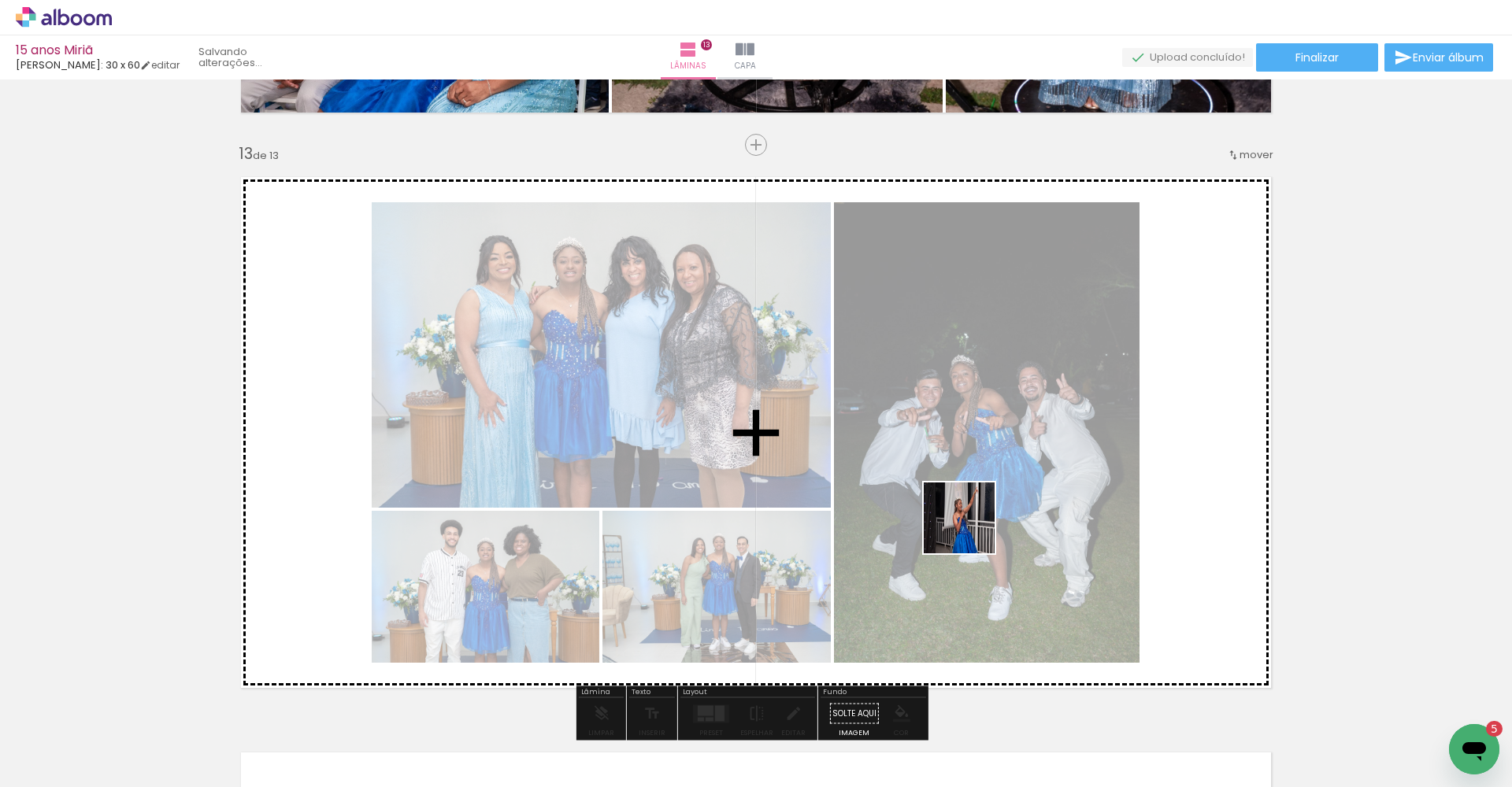
drag, startPoint x: 1381, startPoint y: 756, endPoint x: 960, endPoint y: 518, distance: 483.6
click at [961, 522] on quentale-workspace at bounding box center [756, 394] width 1512 height 787
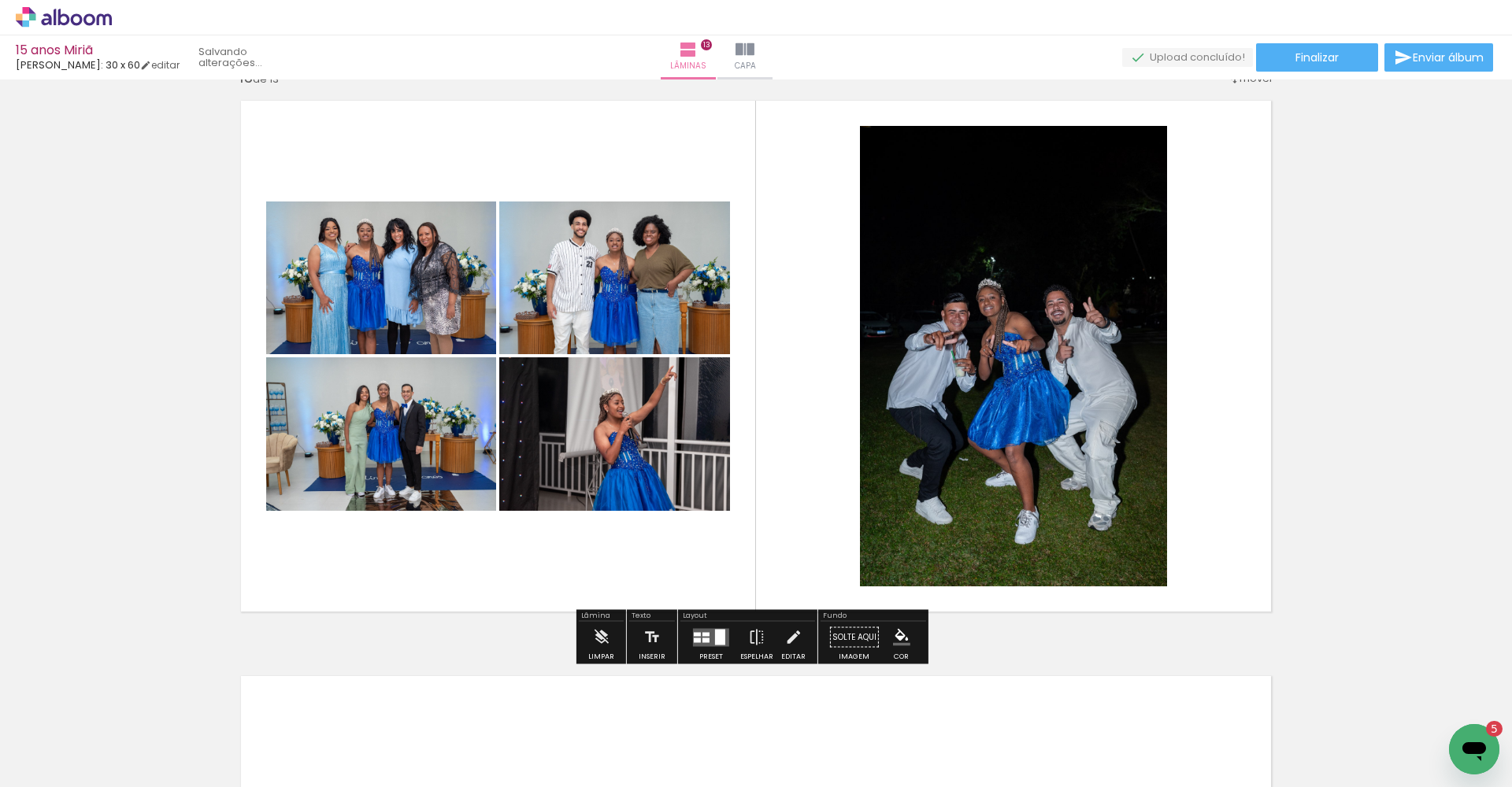
scroll to position [7018, 0]
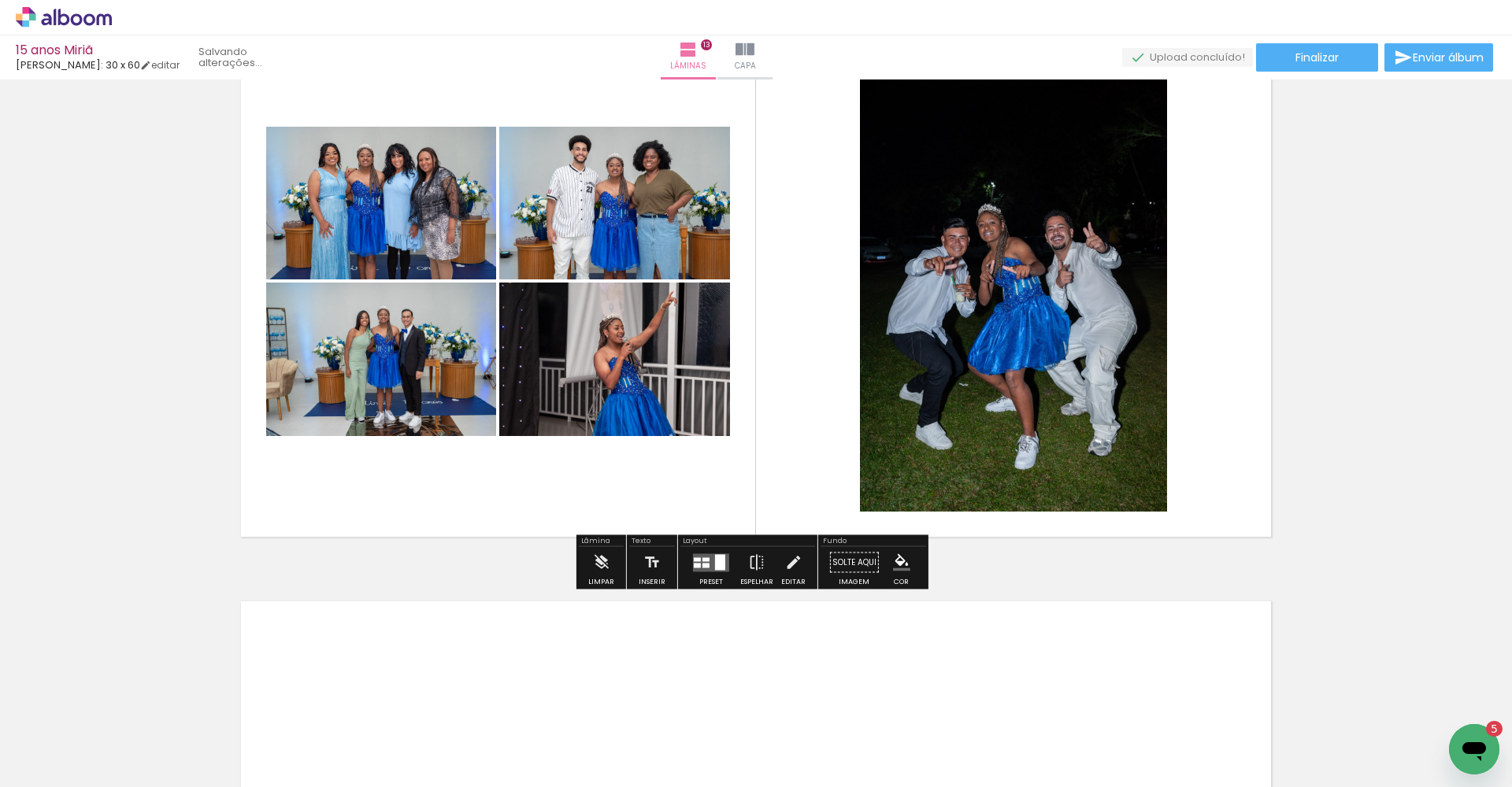
click at [702, 562] on div at bounding box center [705, 565] width 7 height 5
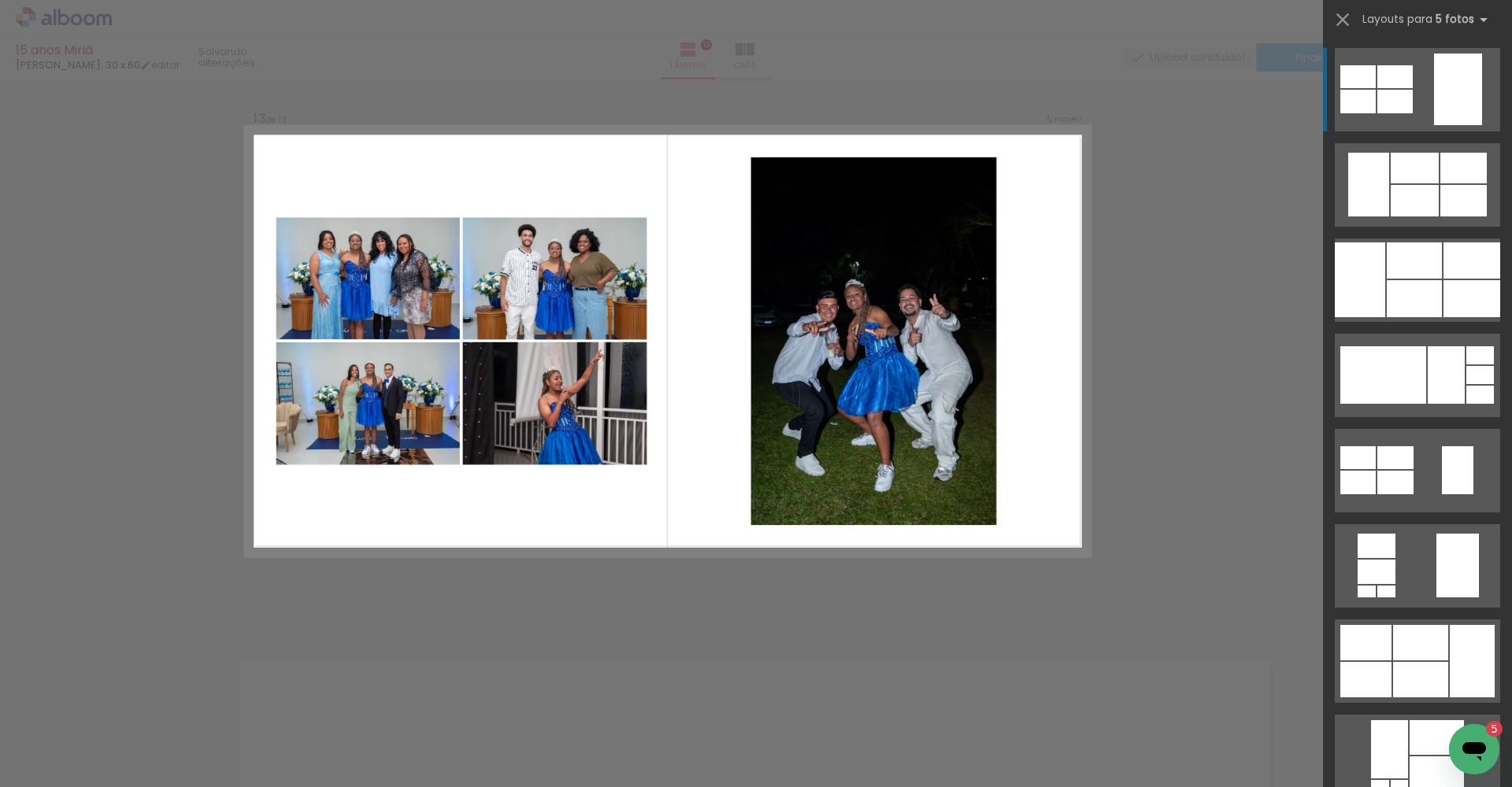
scroll to position [6915, 0]
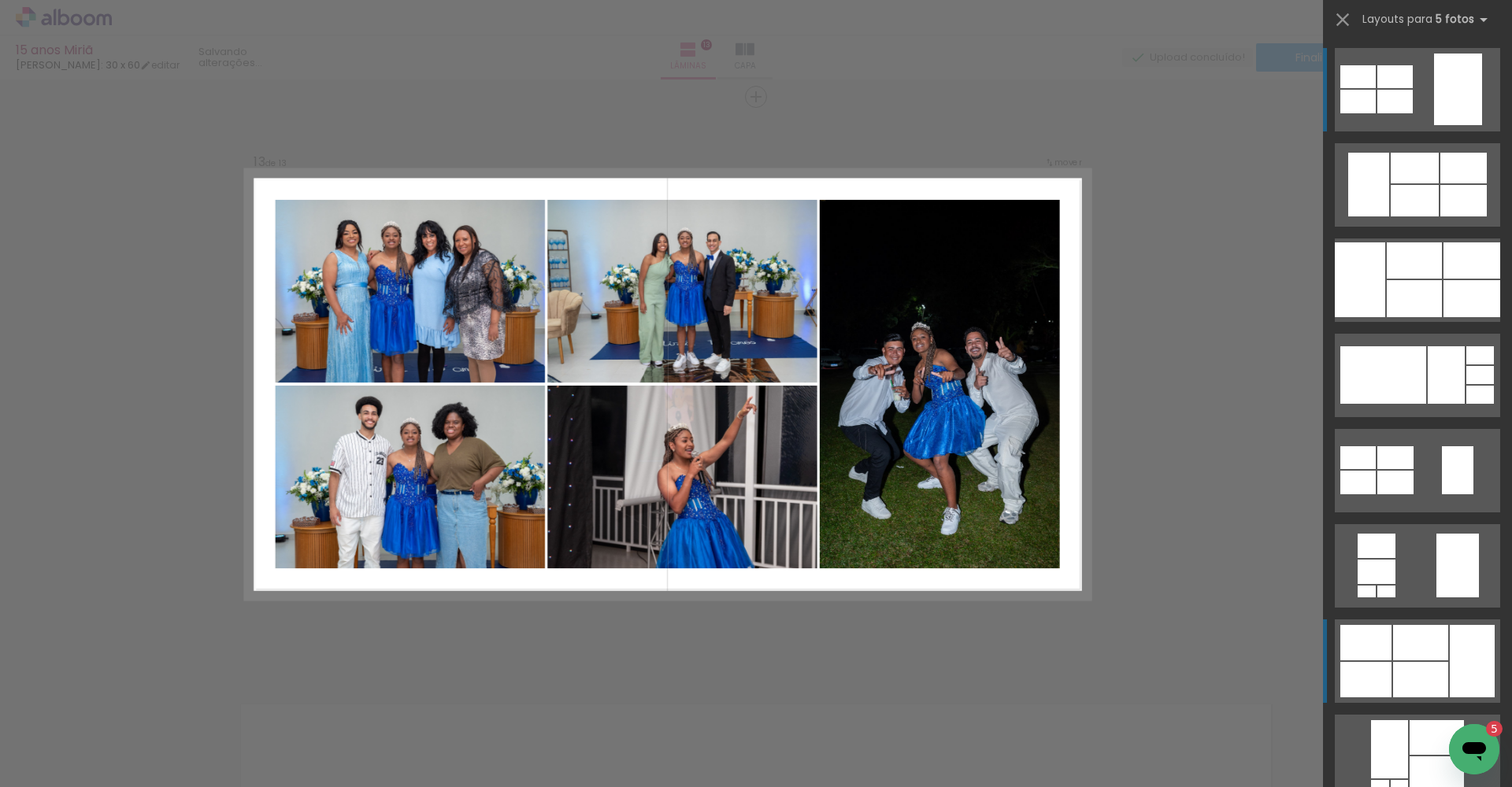
click at [1451, 651] on div at bounding box center [1471, 661] width 45 height 73
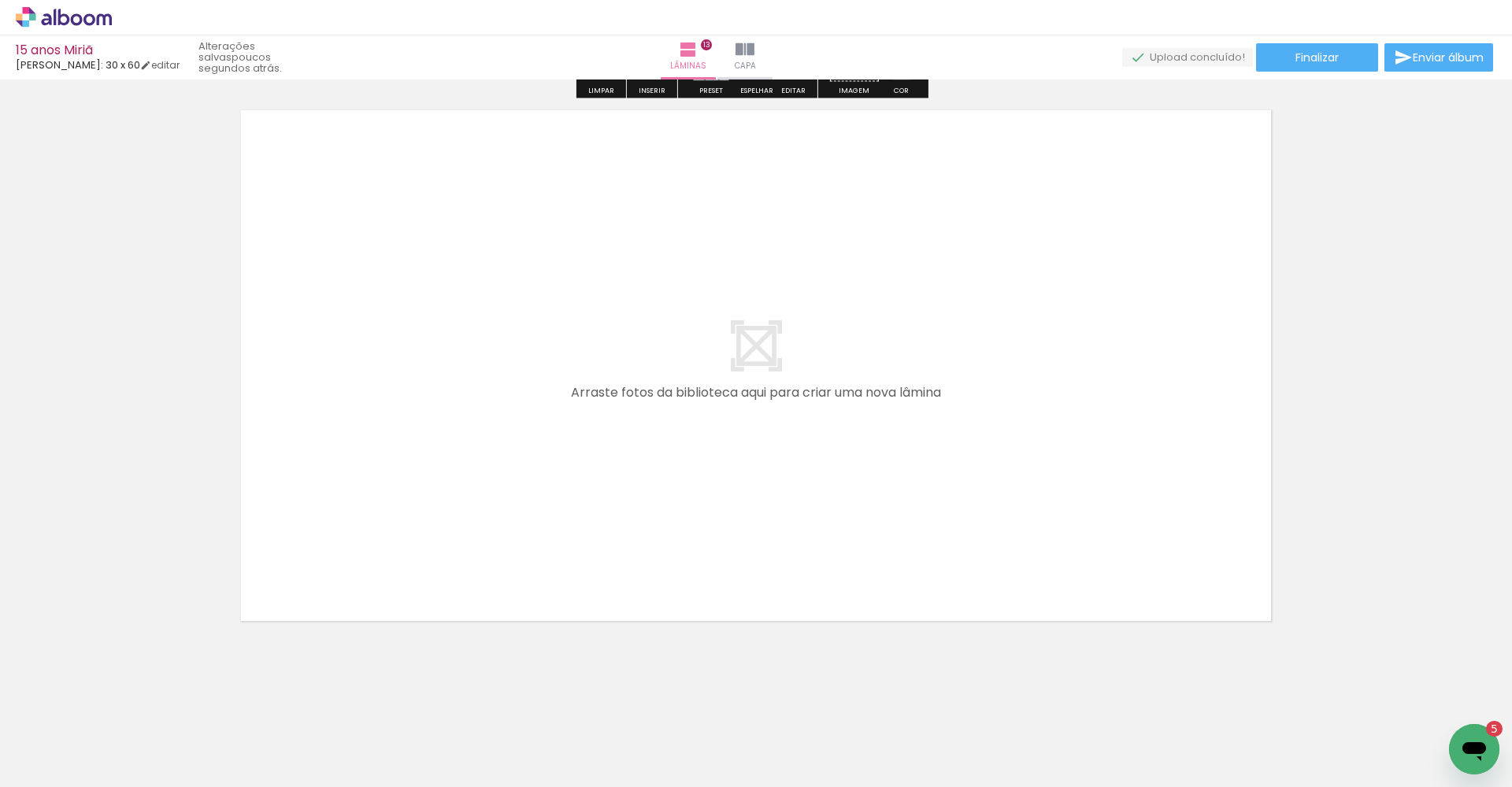
scroll to position [7503, 0]
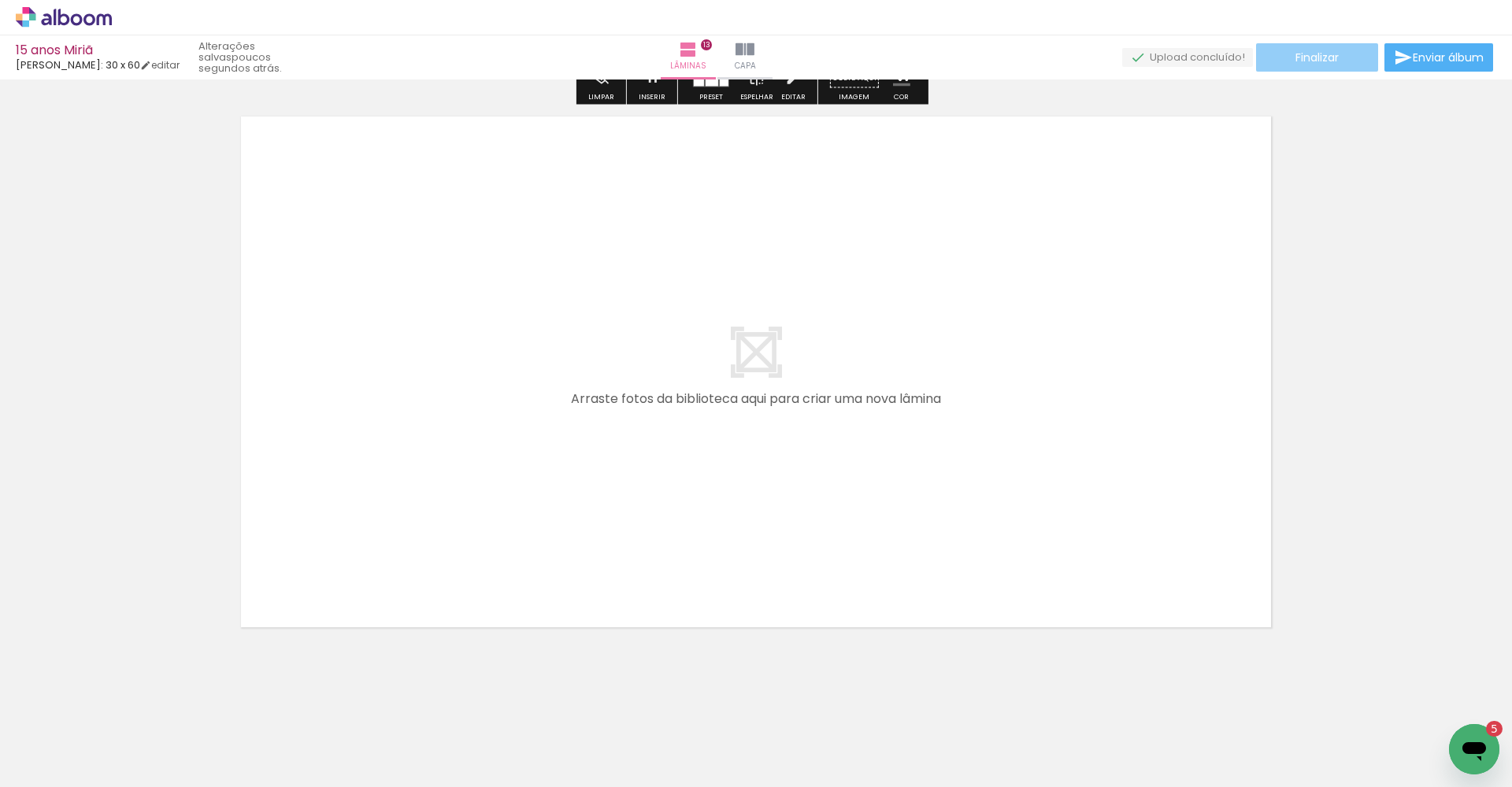
click at [1318, 56] on span "Finalizar" at bounding box center [1316, 58] width 43 height 11
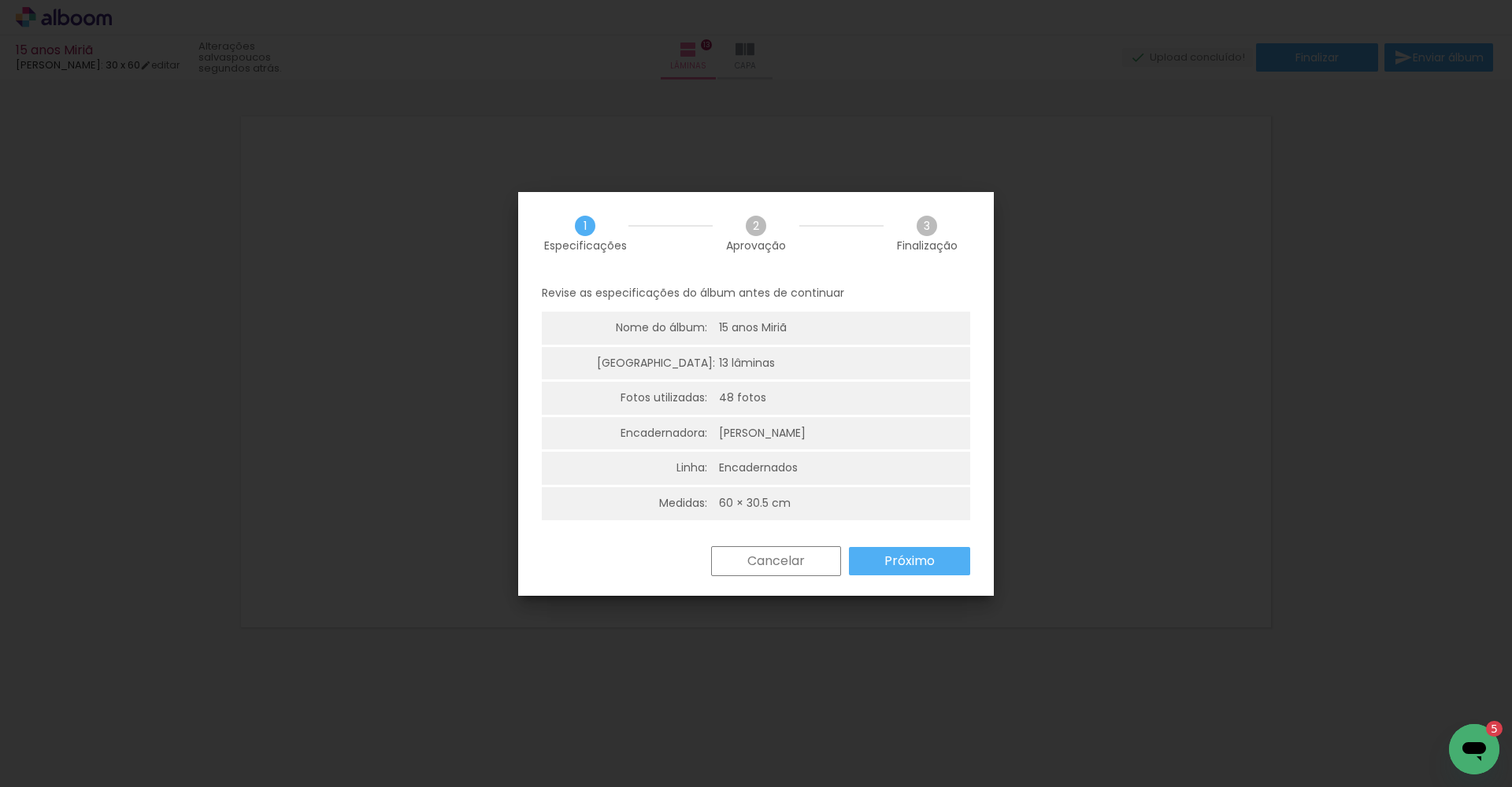
click at [0, 0] on slot "Próximo" at bounding box center [0, 0] width 0 height 0
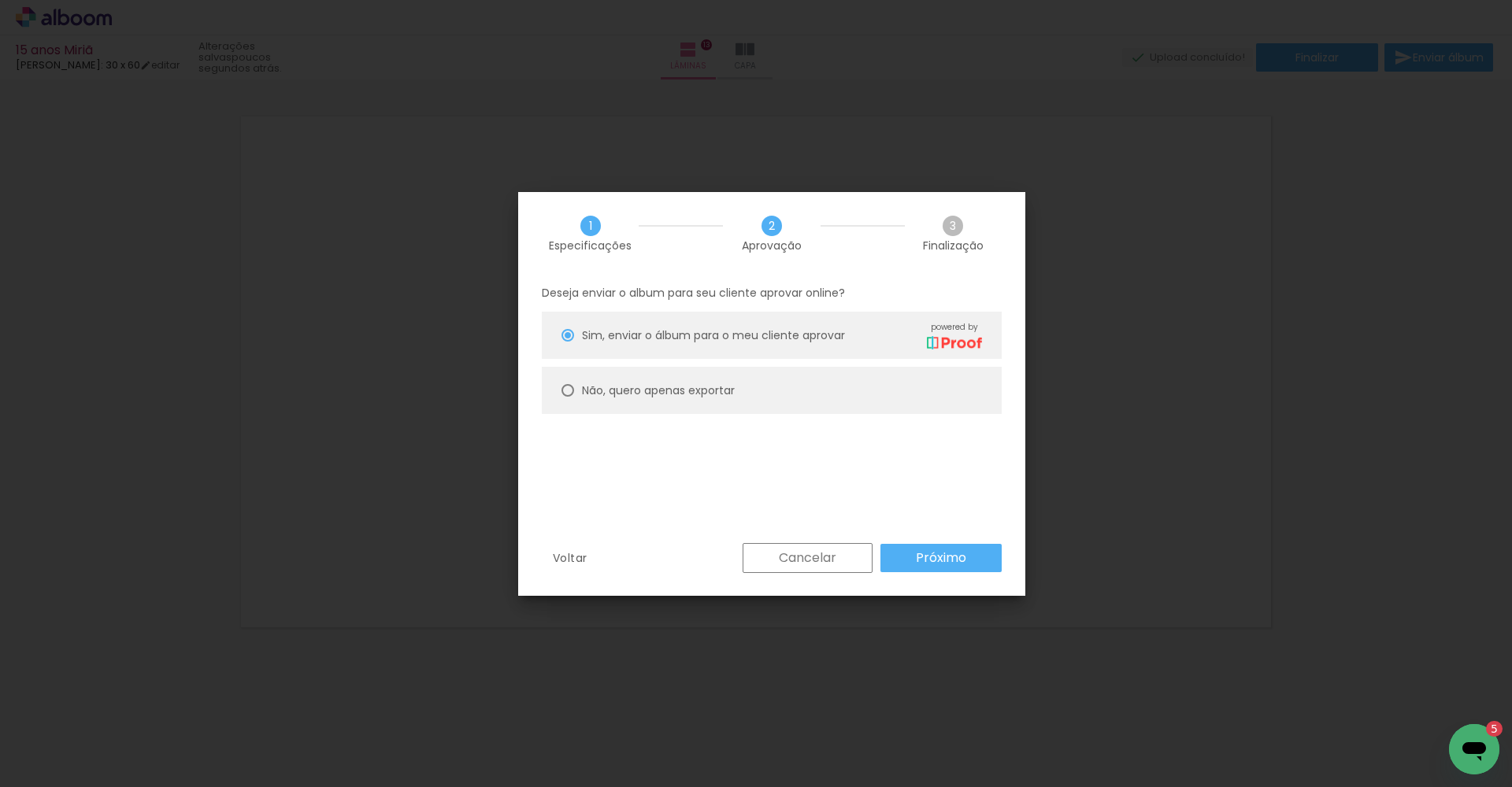
click at [0, 0] on slot "Próximo" at bounding box center [0, 0] width 0 height 0
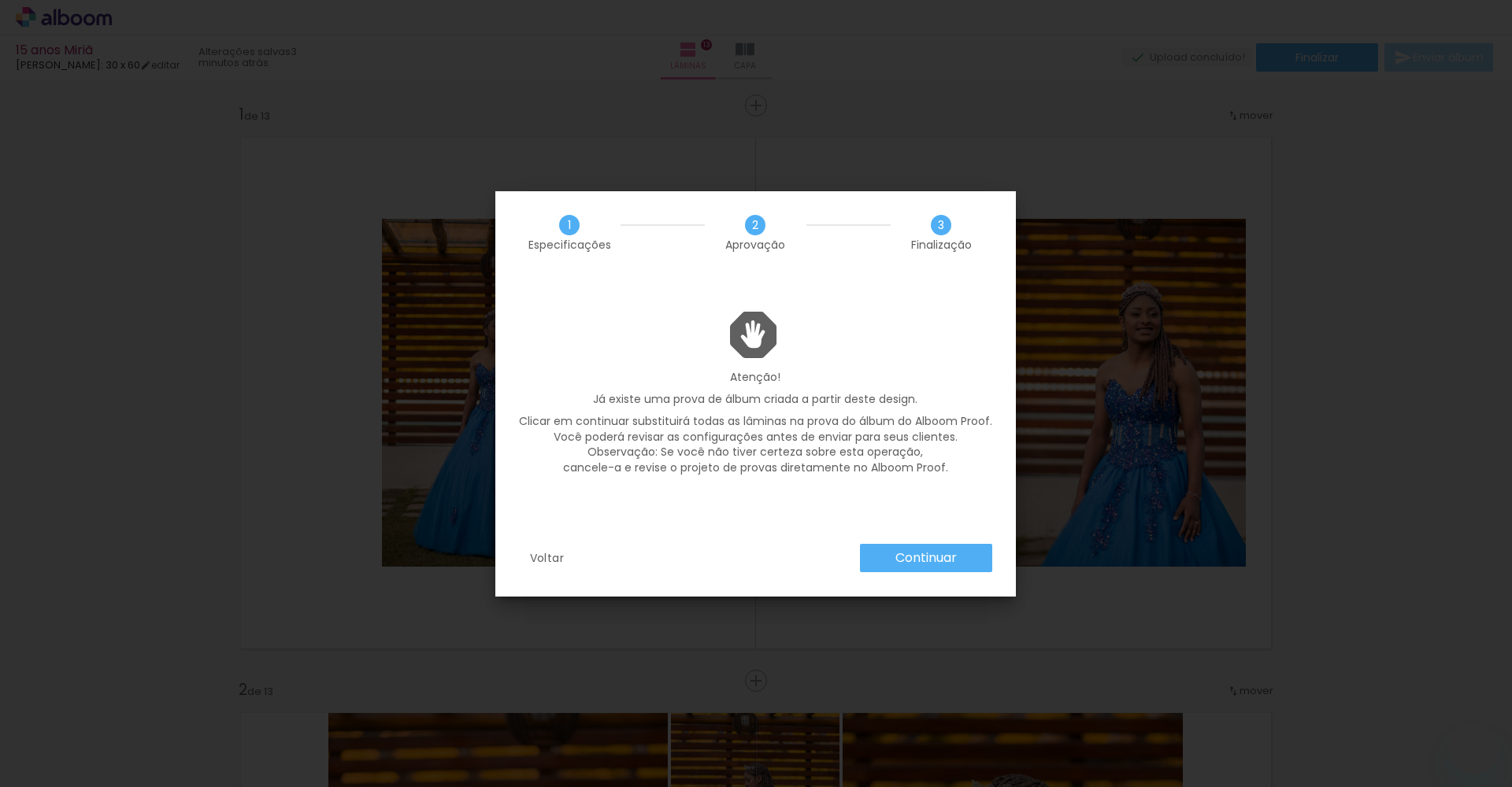
click at [0, 0] on slot "Continuar" at bounding box center [0, 0] width 0 height 0
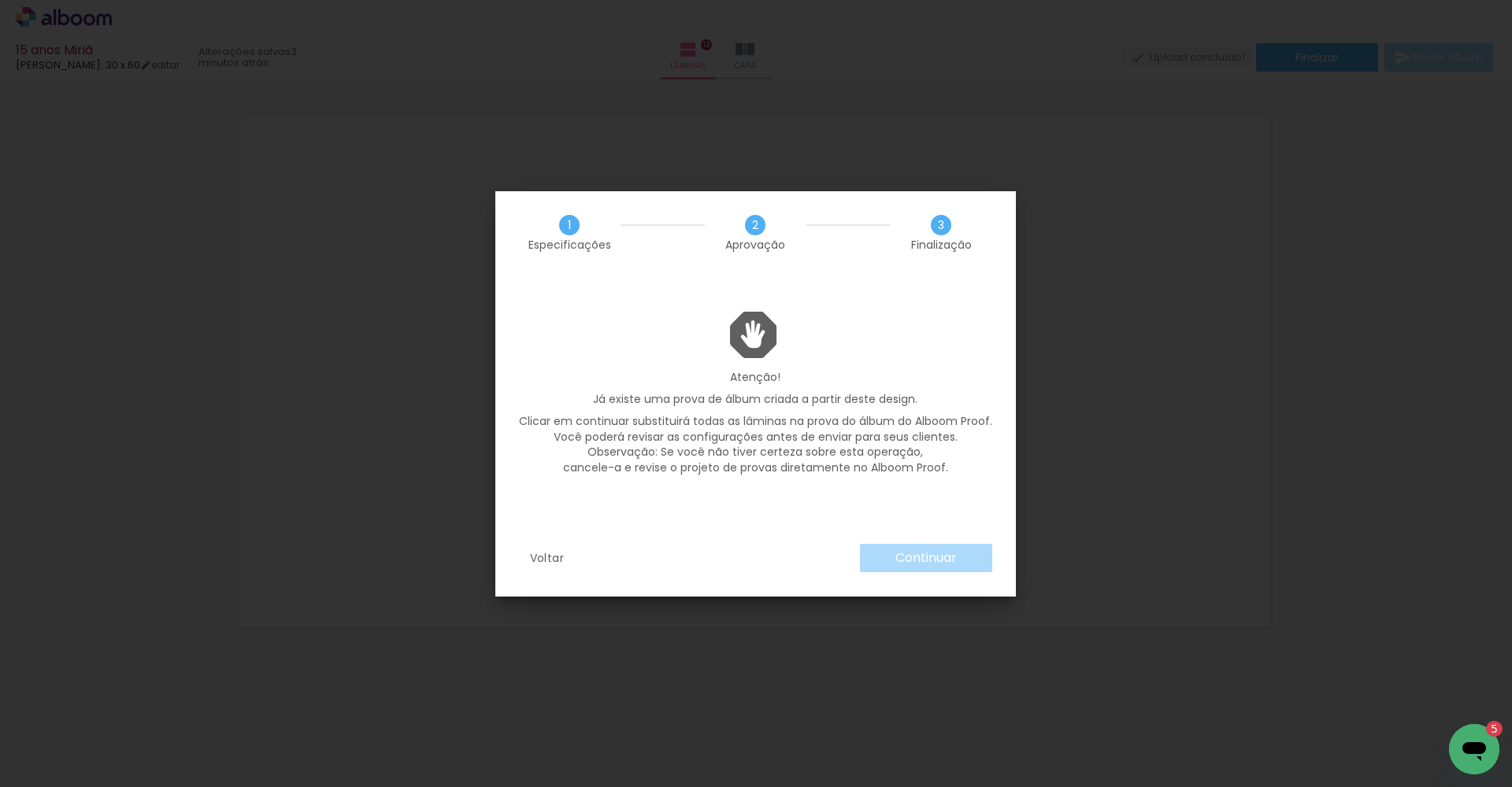
scroll to position [816, 0]
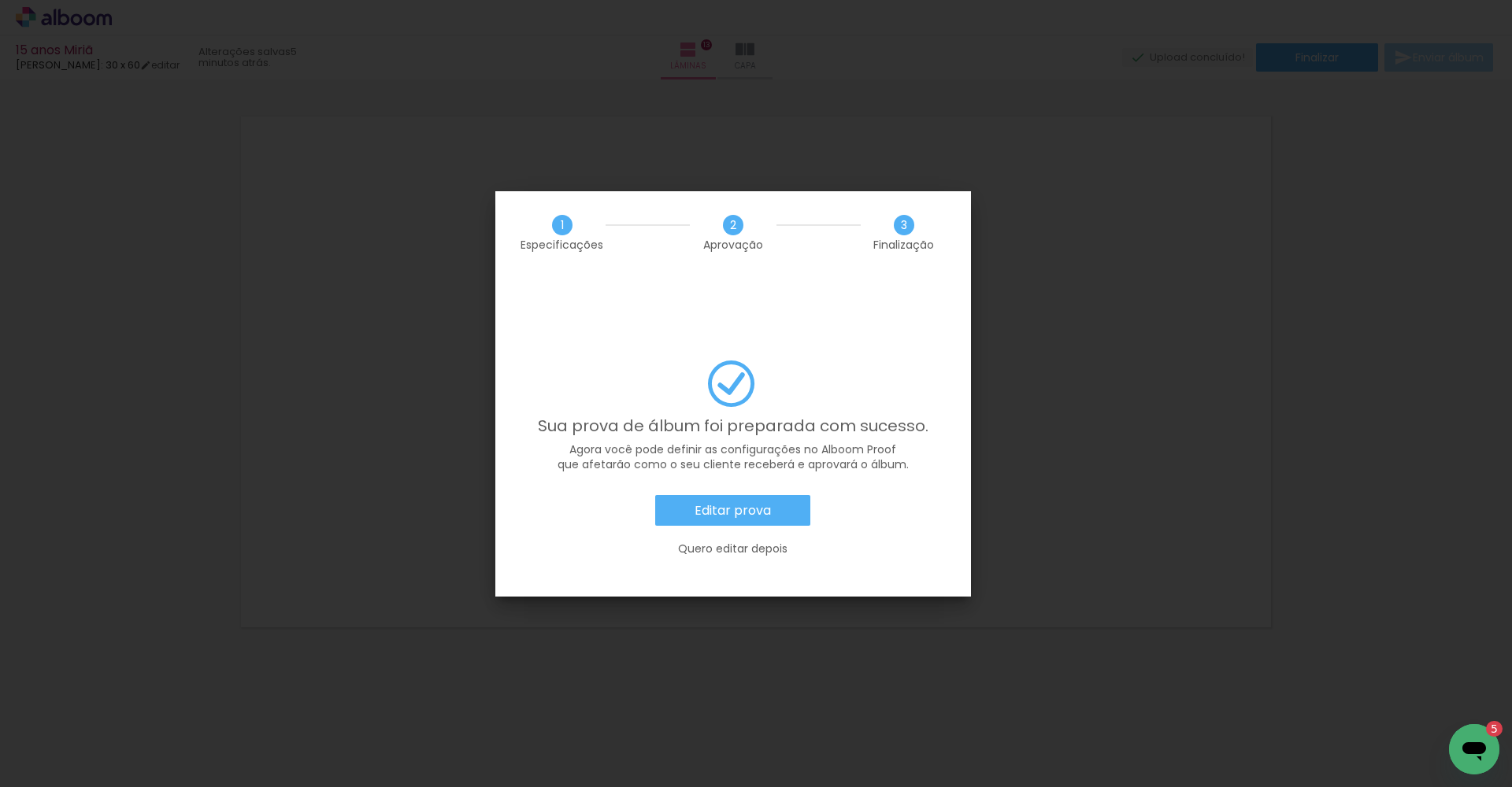
click at [670, 496] on paper-button "Editar prova" at bounding box center [732, 511] width 155 height 32
